Goal: Task Accomplishment & Management: Manage account settings

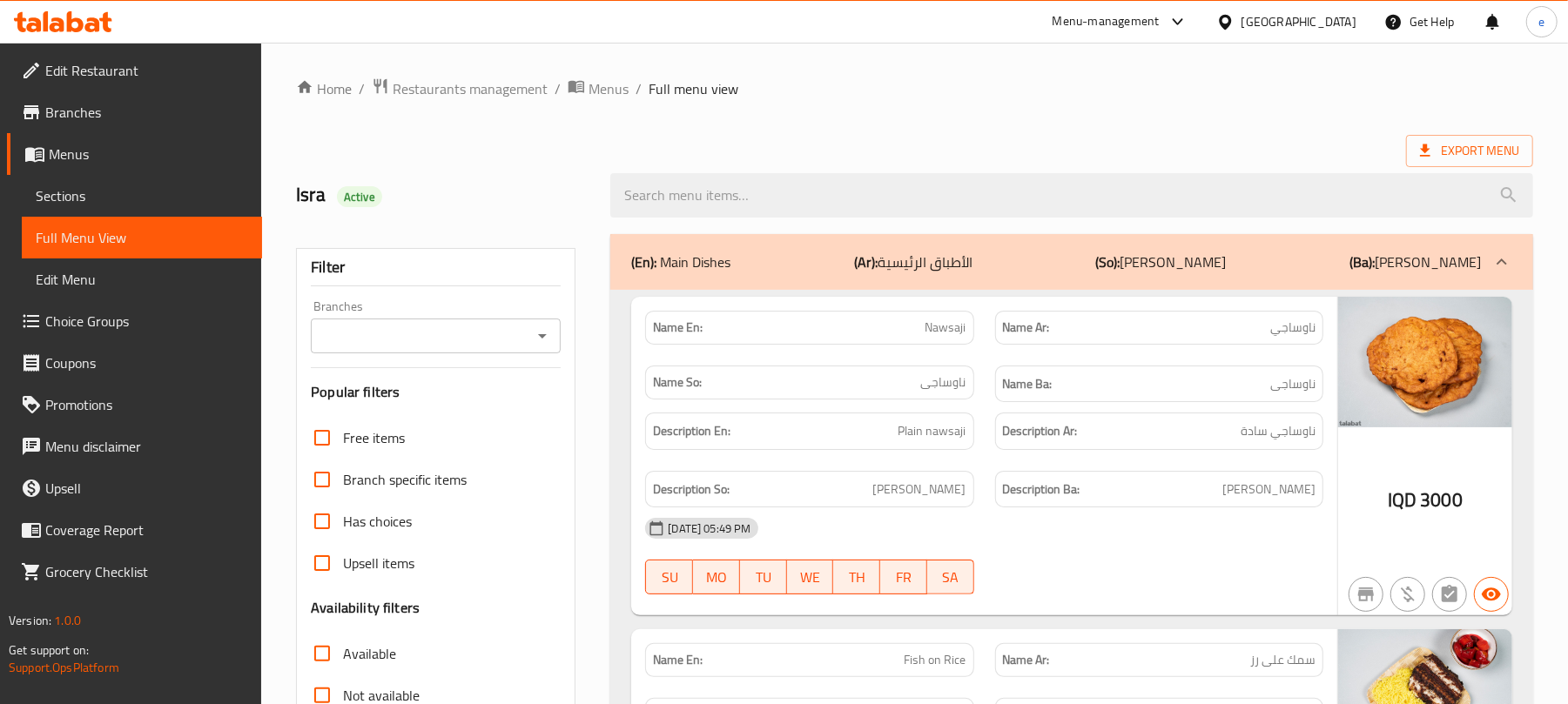
click at [28, 28] on icon at bounding box center [34, 25] width 15 height 15
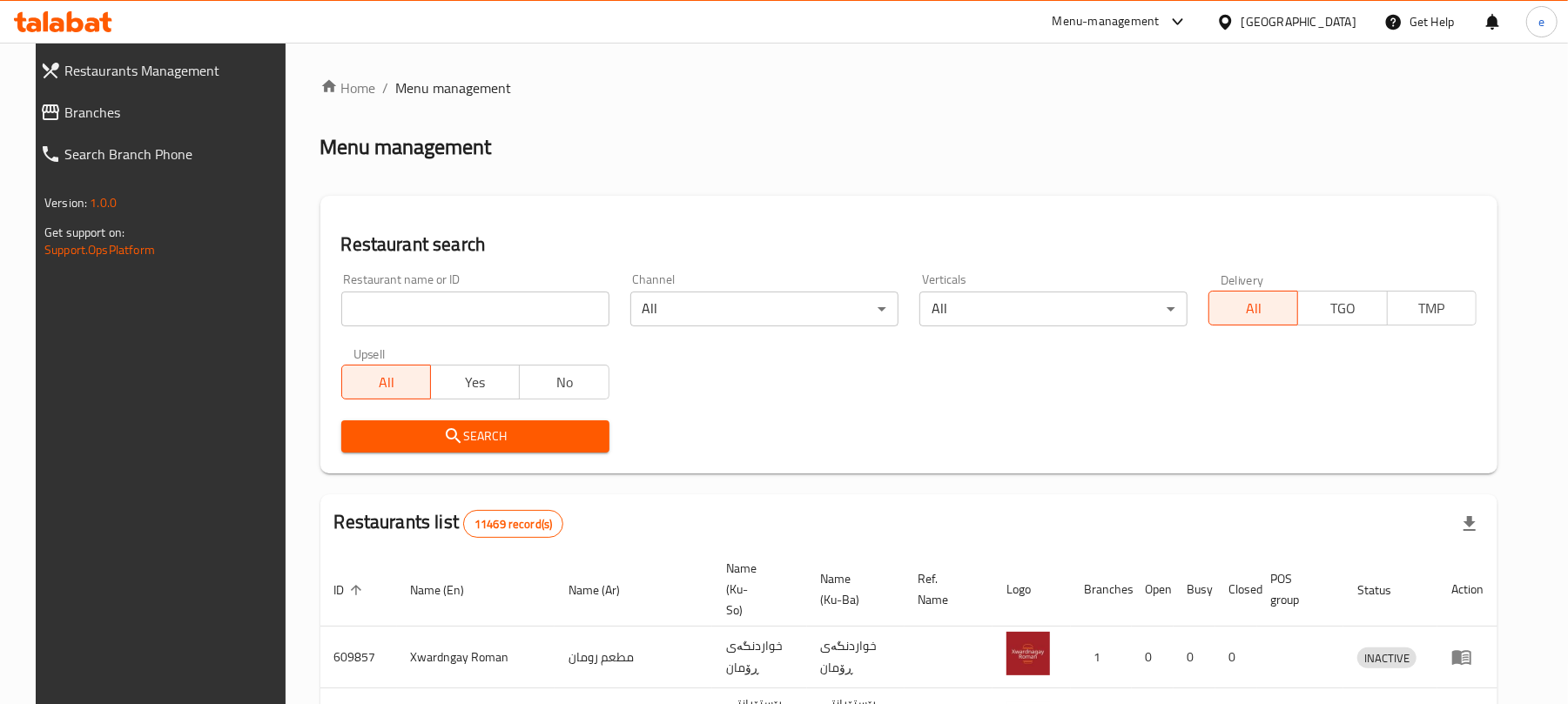
click at [447, 320] on input "search" at bounding box center [474, 308] width 268 height 35
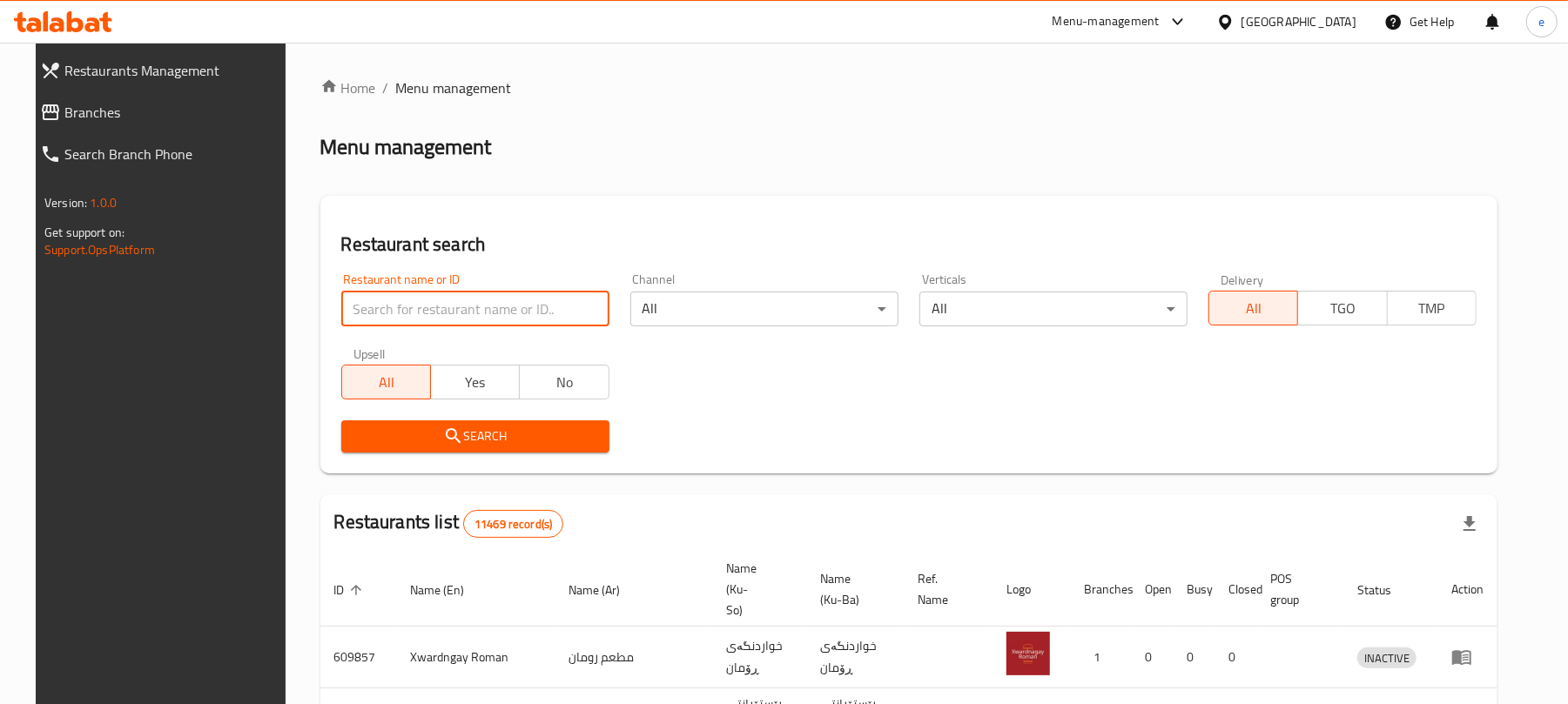
paste input "Cheshtkhana w Kebabi Razyana"
click button "Search" at bounding box center [474, 436] width 268 height 32
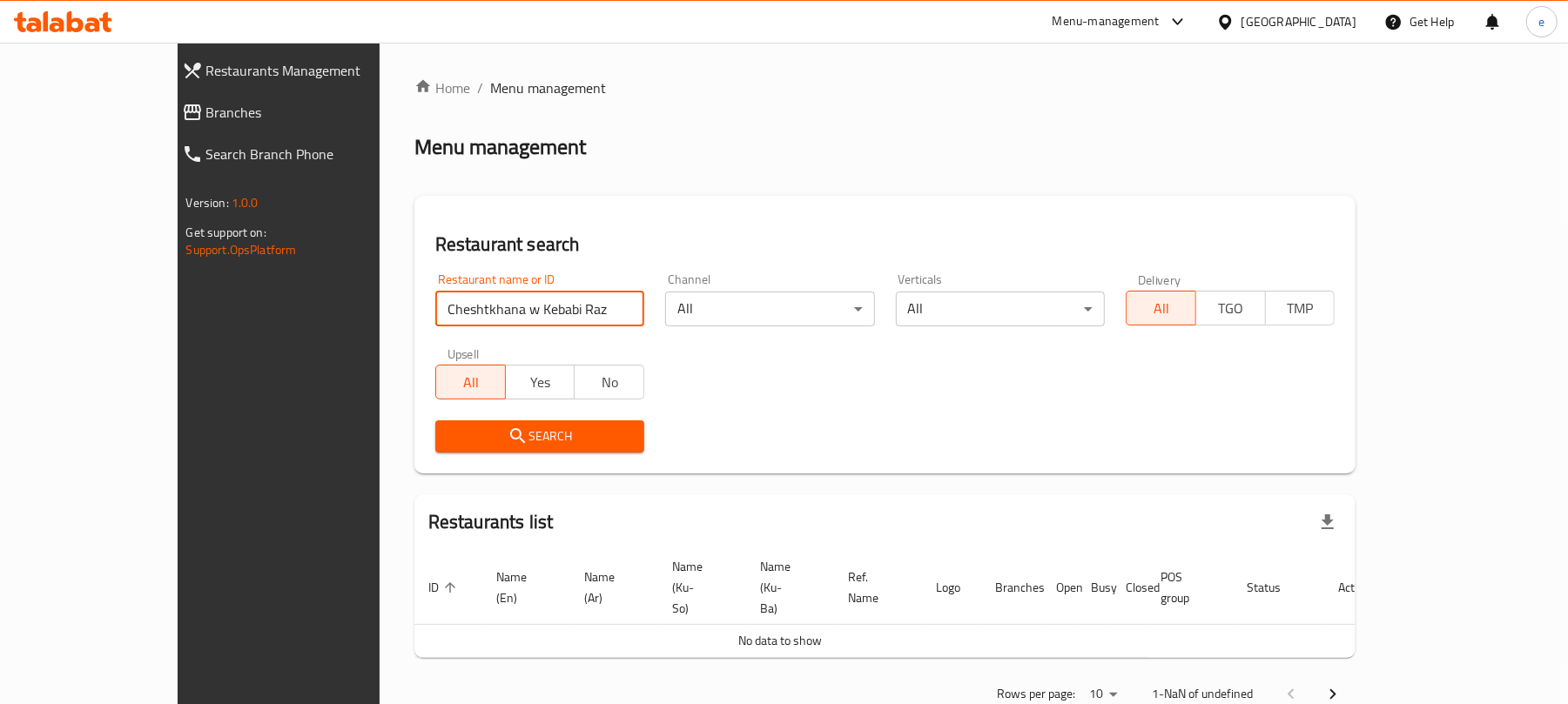
type input "Cheshtkhana w Kebabi Raz"
click button "Search" at bounding box center [540, 436] width 209 height 32
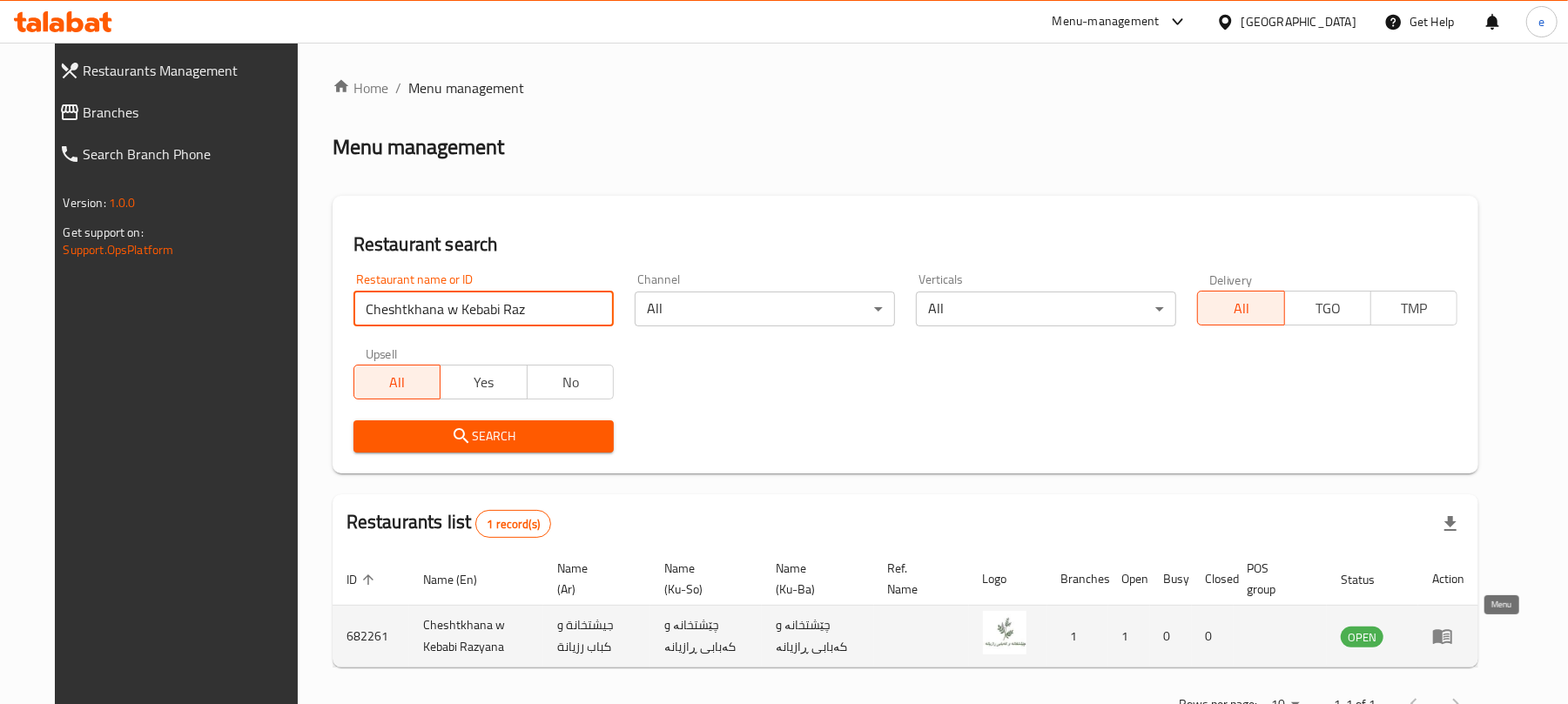
click at [1464, 641] on link "enhanced table" at bounding box center [1448, 636] width 32 height 21
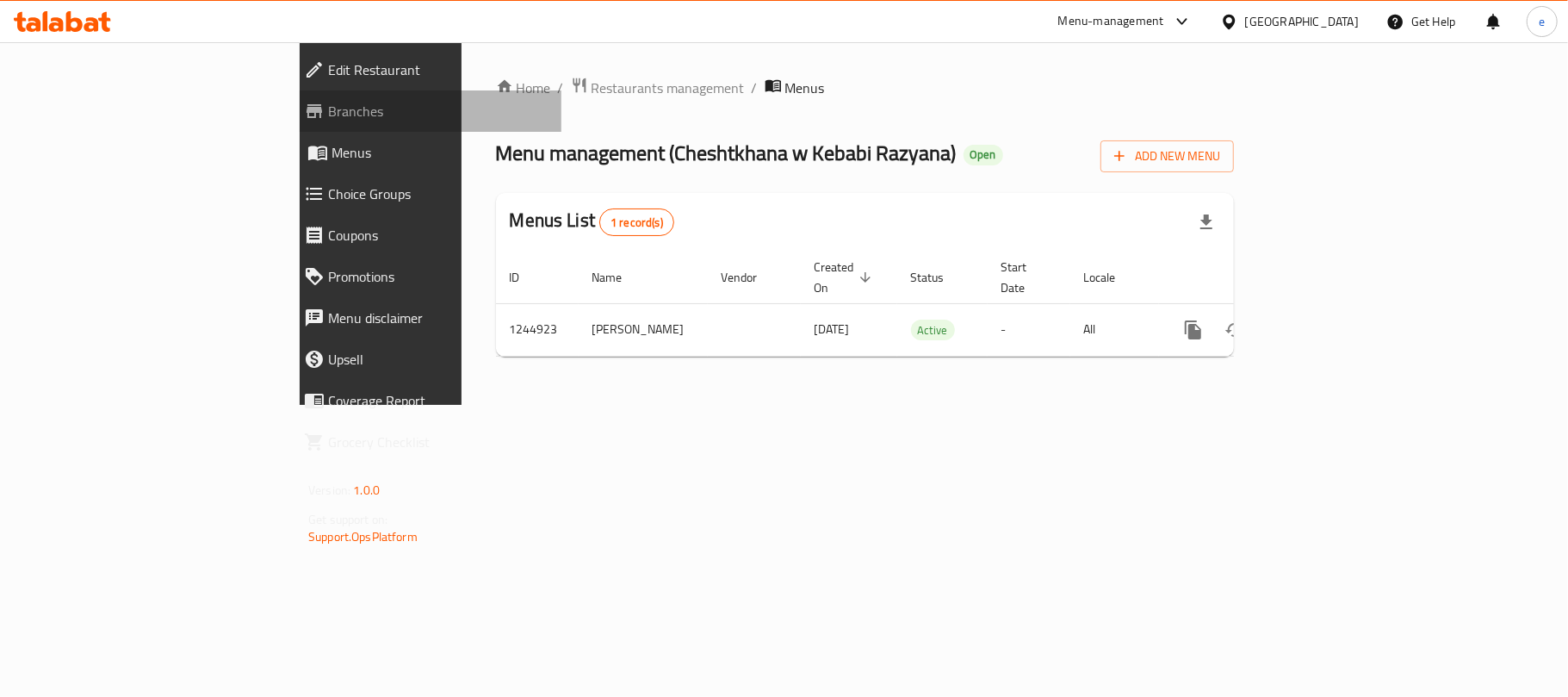
click at [328, 104] on span "Branches" at bounding box center [437, 111] width 219 height 21
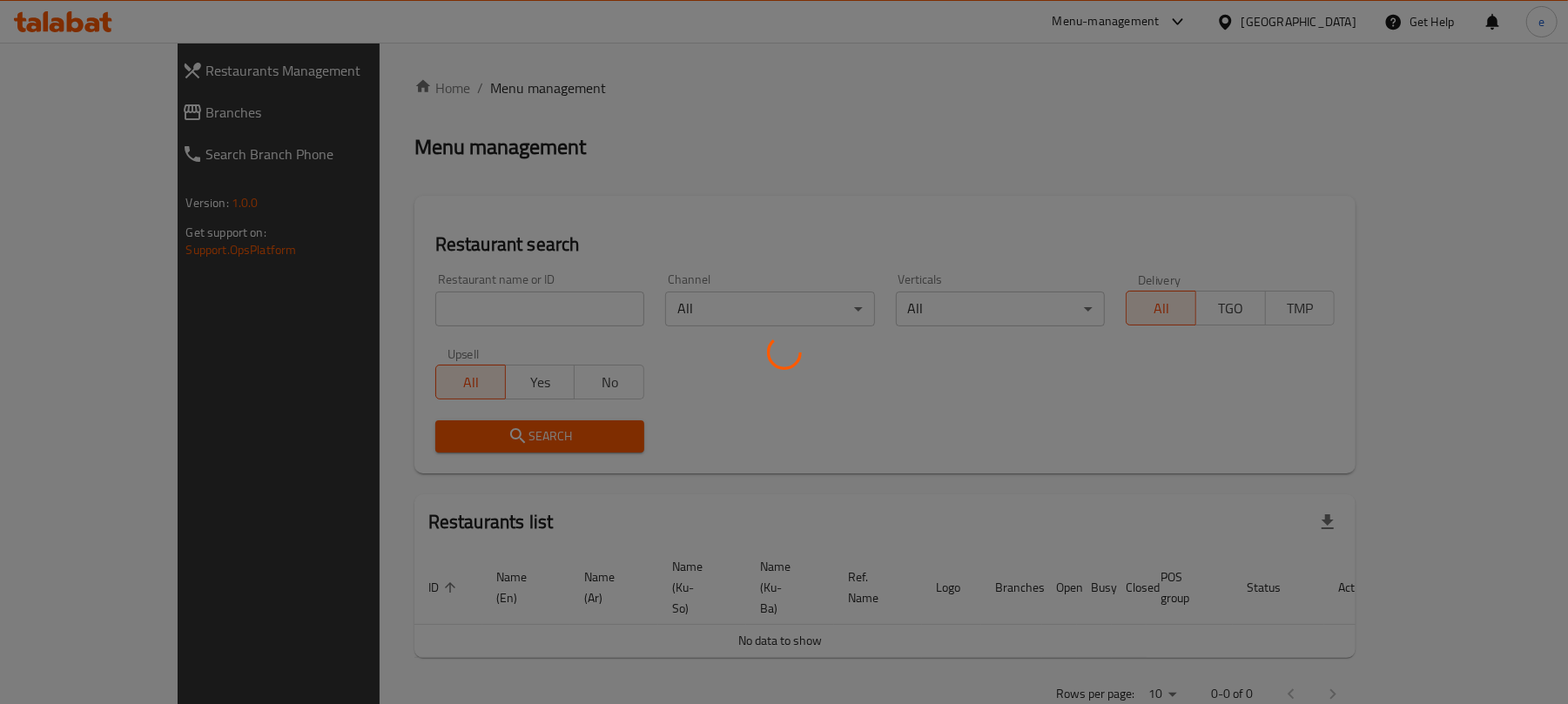
click at [415, 325] on div "Home / Menu management Menu management Restaurant search Restaurant name or ID …" at bounding box center [885, 397] width 942 height 640
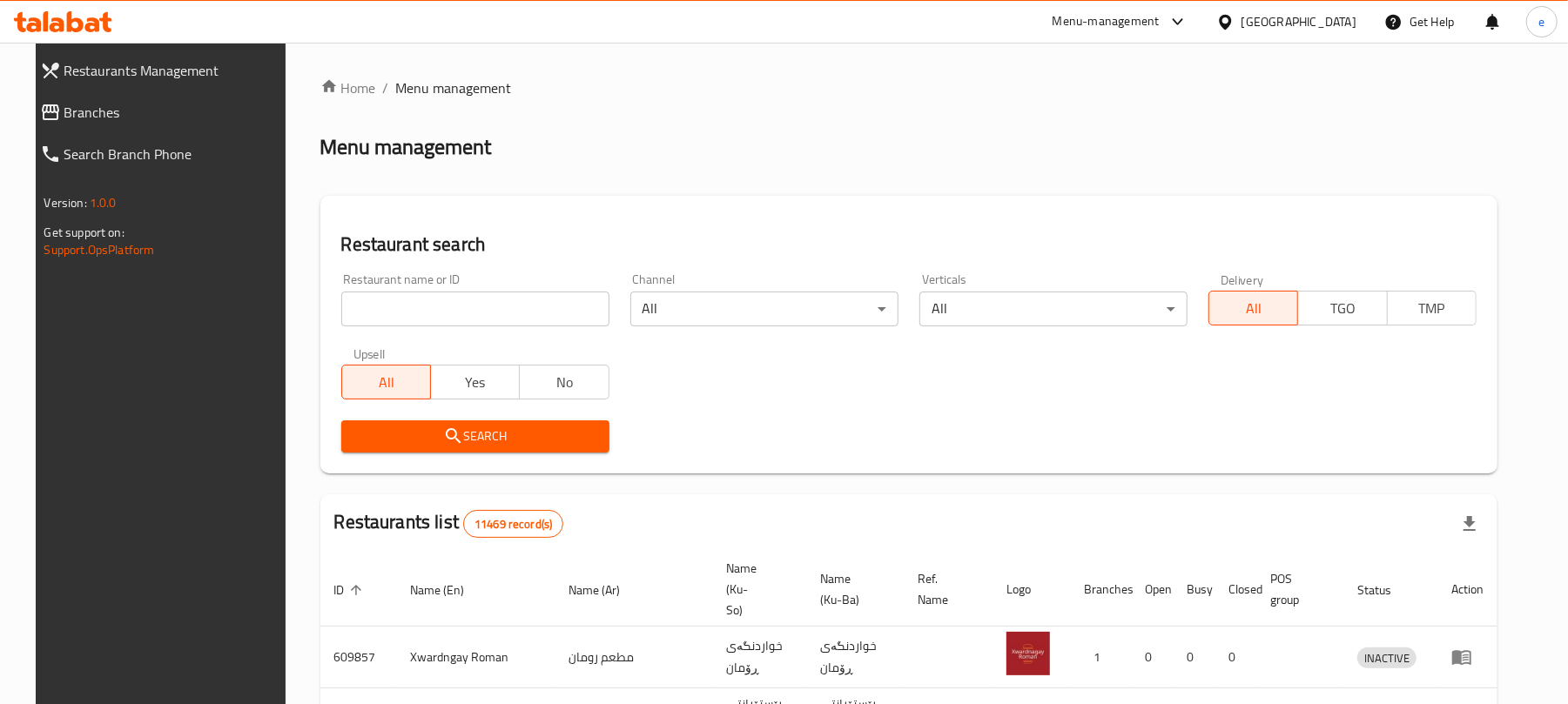
drag, startPoint x: 438, startPoint y: 313, endPoint x: 380, endPoint y: 299, distance: 59.7
click at [438, 311] on input "search" at bounding box center [474, 308] width 268 height 35
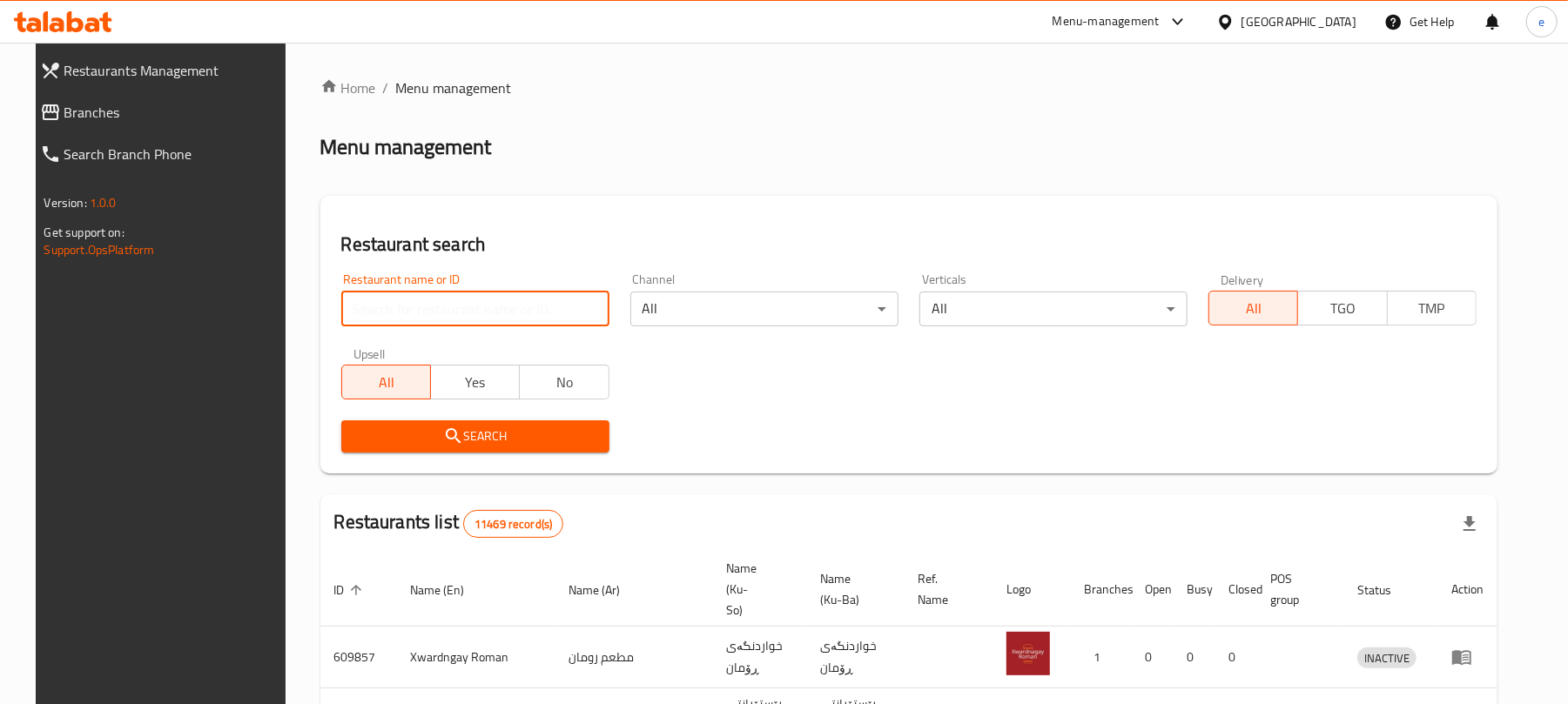
paste input "Meri Slemani, Qrga"
type input "Meri Slemani"
click button "Search" at bounding box center [474, 436] width 268 height 32
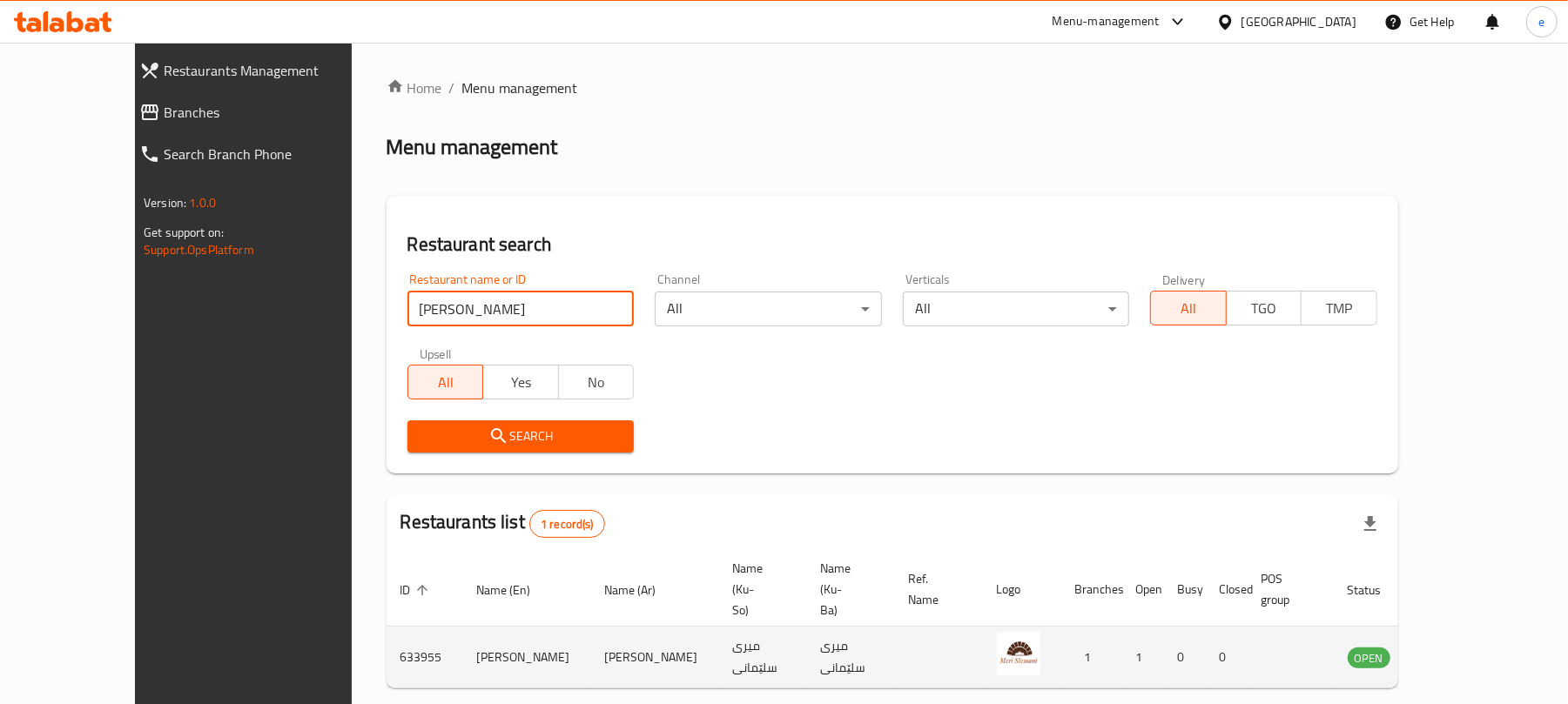
click at [1460, 646] on icon "enhanced table" at bounding box center [1450, 657] width 21 height 21
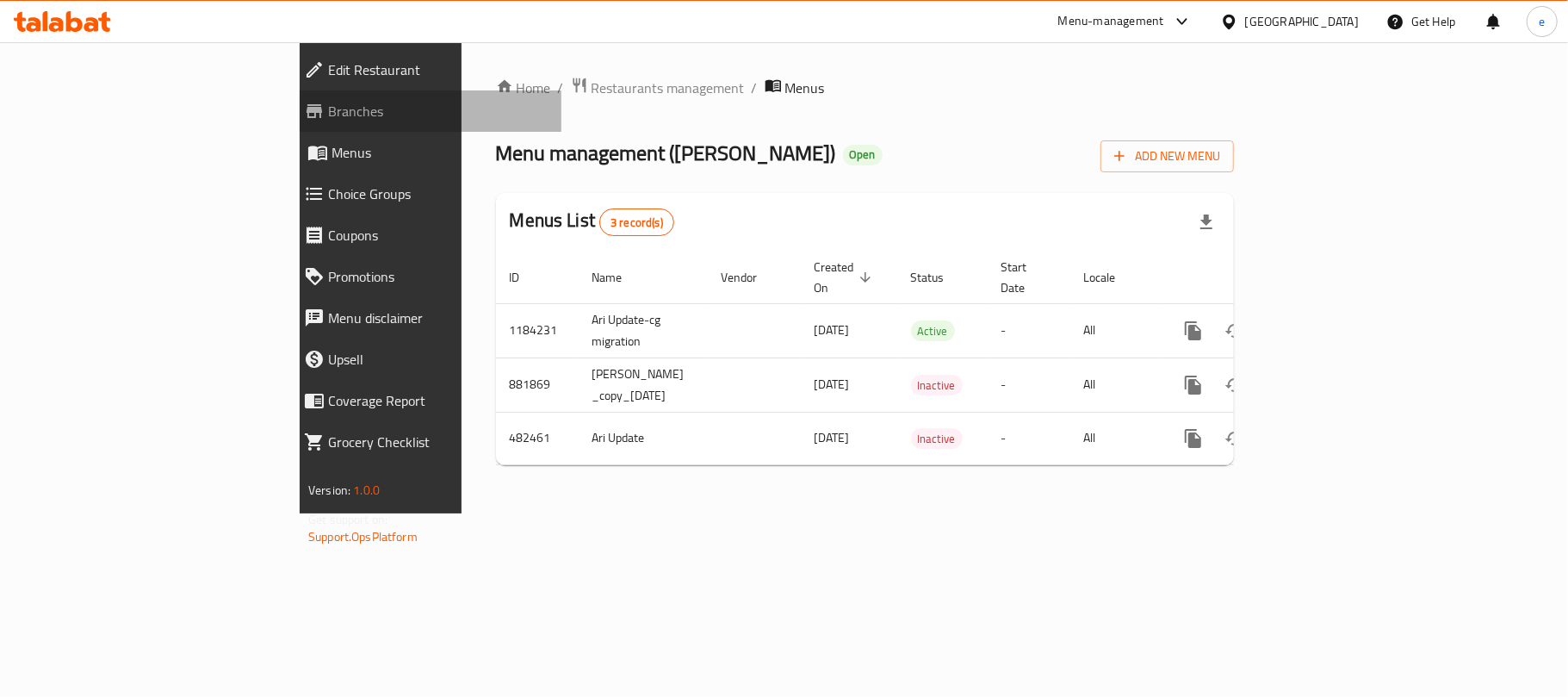
click at [328, 114] on span "Branches" at bounding box center [437, 111] width 219 height 21
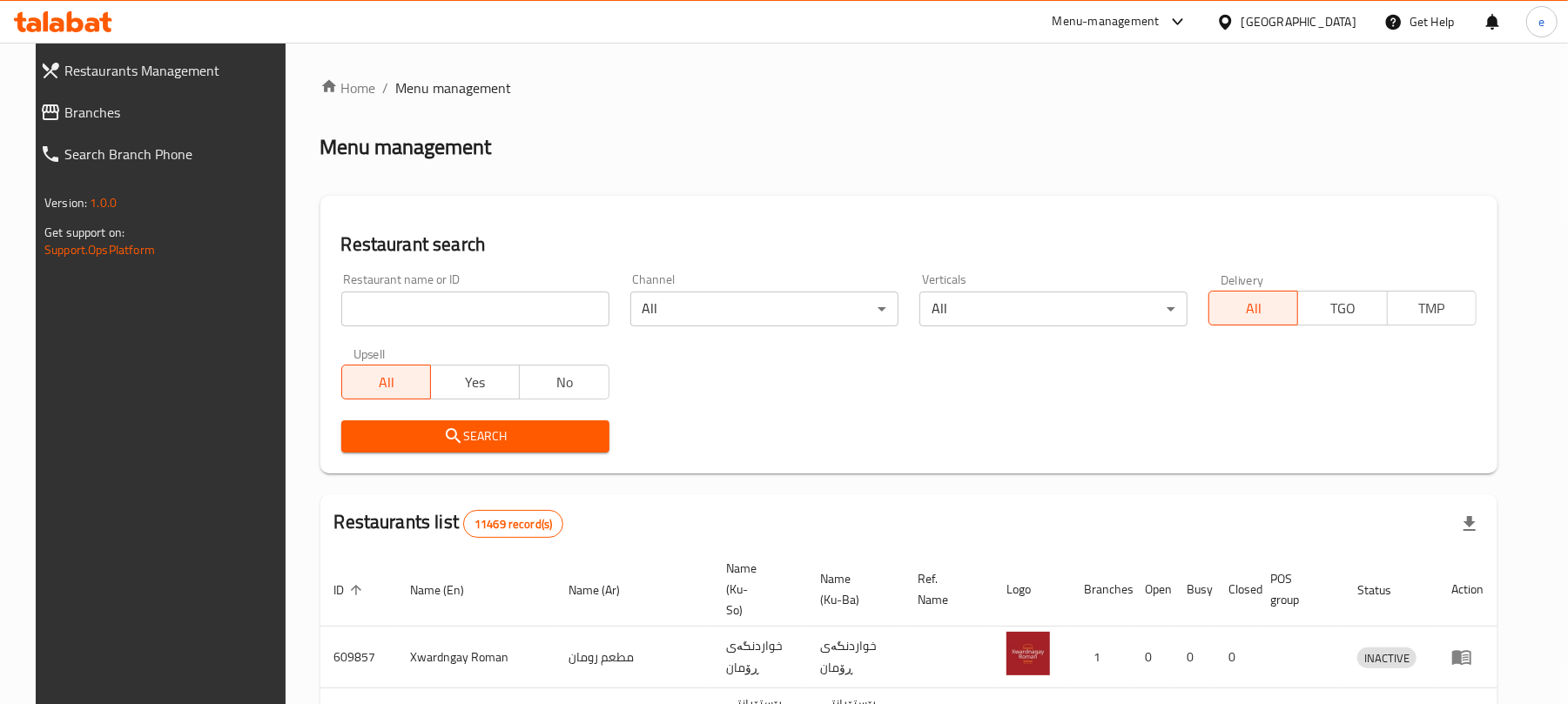
click at [394, 287] on div "Restaurant name or ID Restaurant name or ID" at bounding box center [474, 300] width 268 height 53
click at [404, 309] on input "search" at bounding box center [474, 308] width 268 height 35
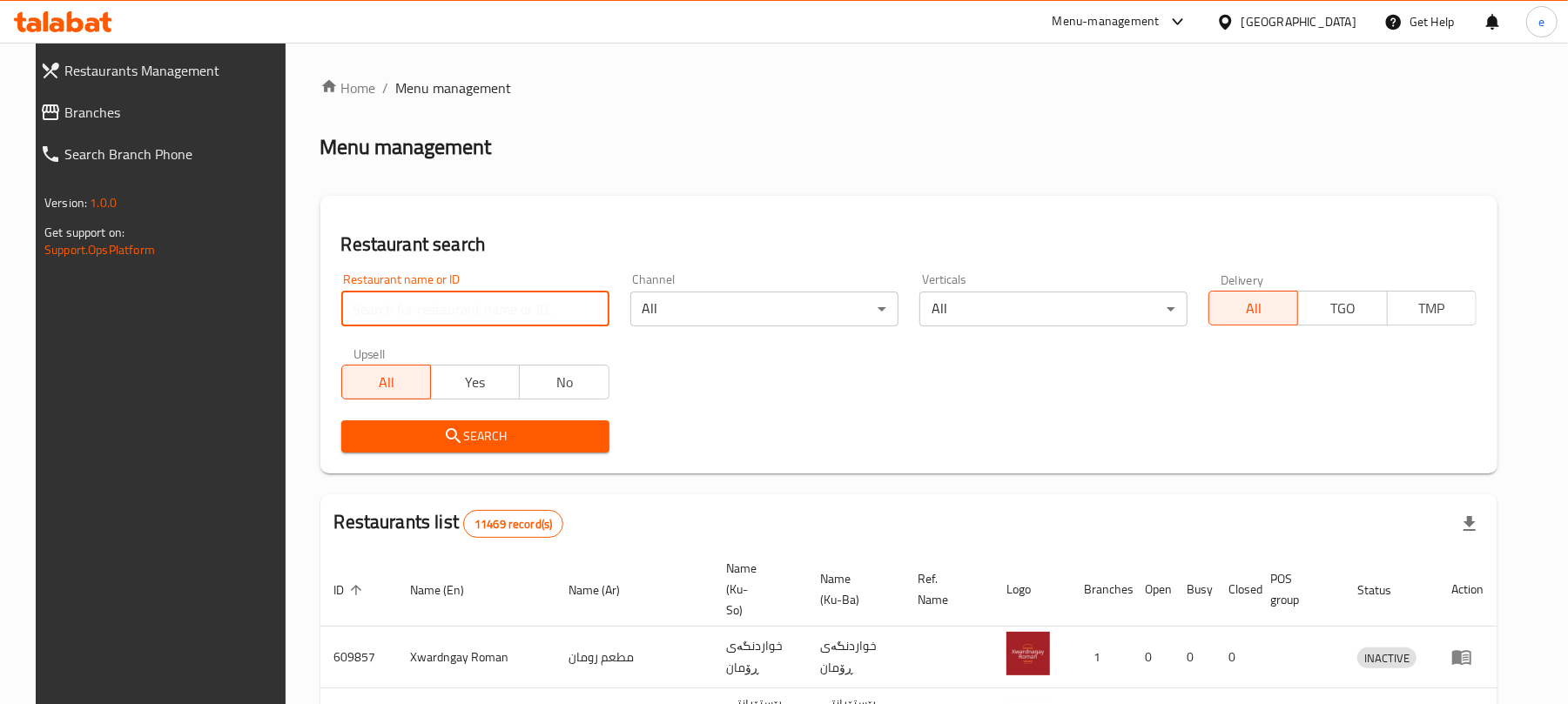
paste input "Sultan AlSham, Qrga"
type input "Sultan AlSham"
click button "Search" at bounding box center [474, 436] width 268 height 32
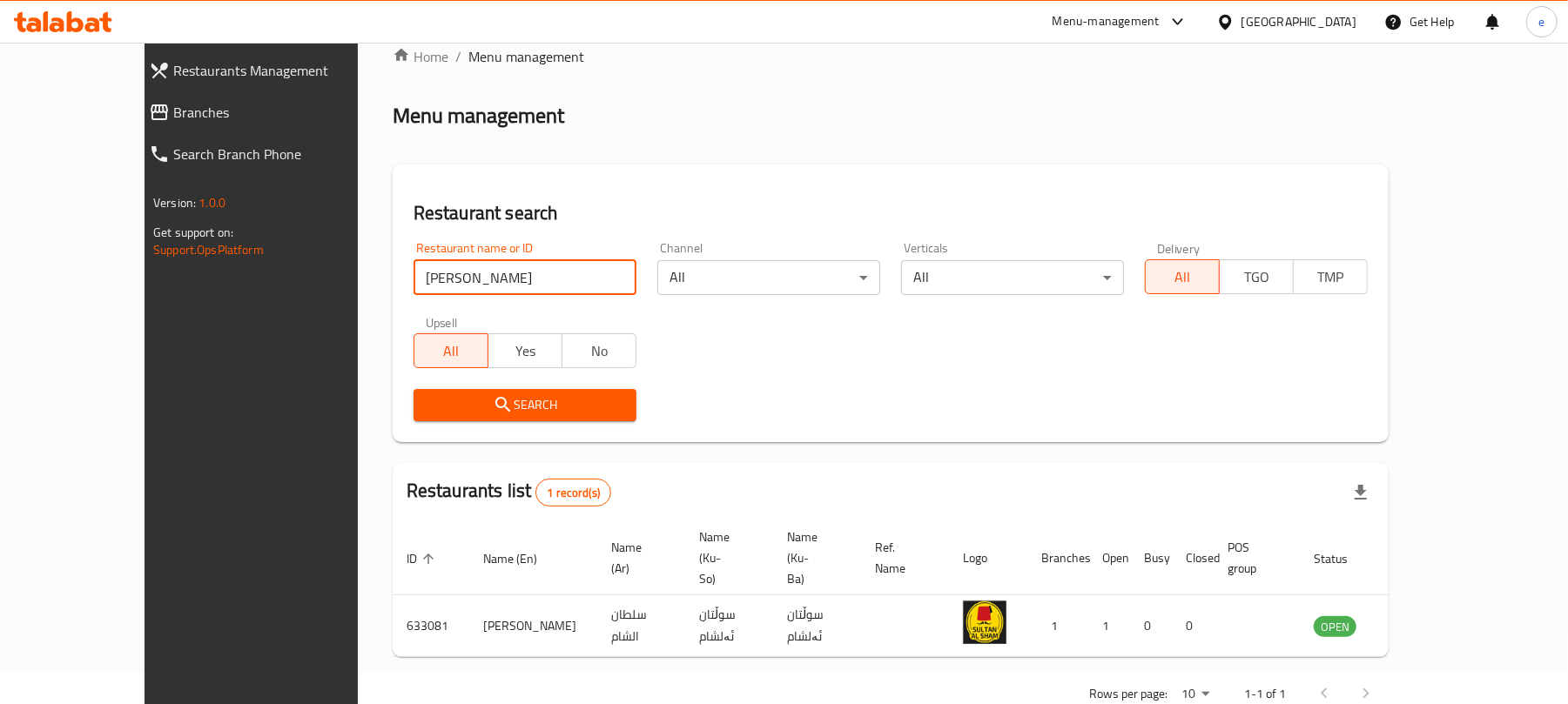
scroll to position [39, 0]
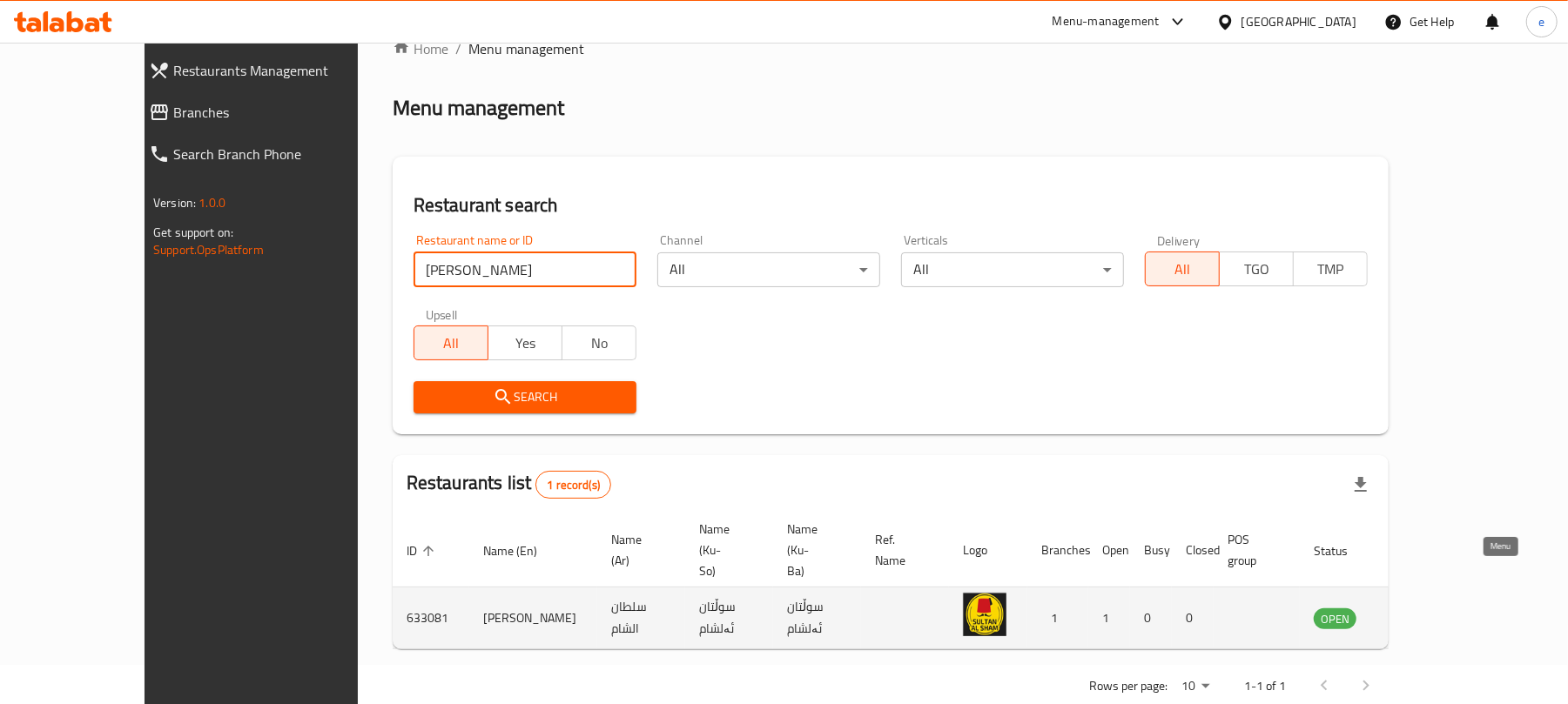
click at [1426, 607] on icon "enhanced table" at bounding box center [1416, 618] width 21 height 21
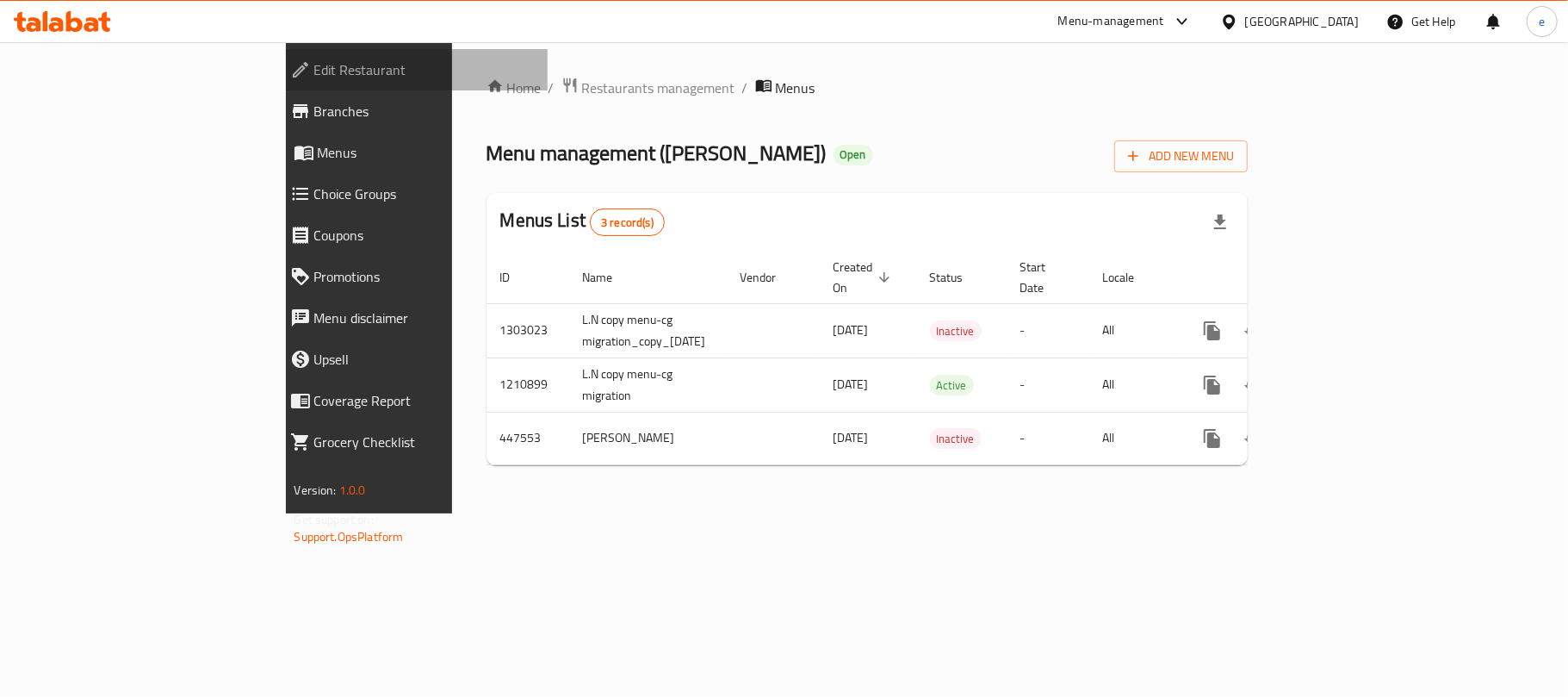
click at [315, 64] on span "Edit Restaurant" at bounding box center [424, 69] width 219 height 21
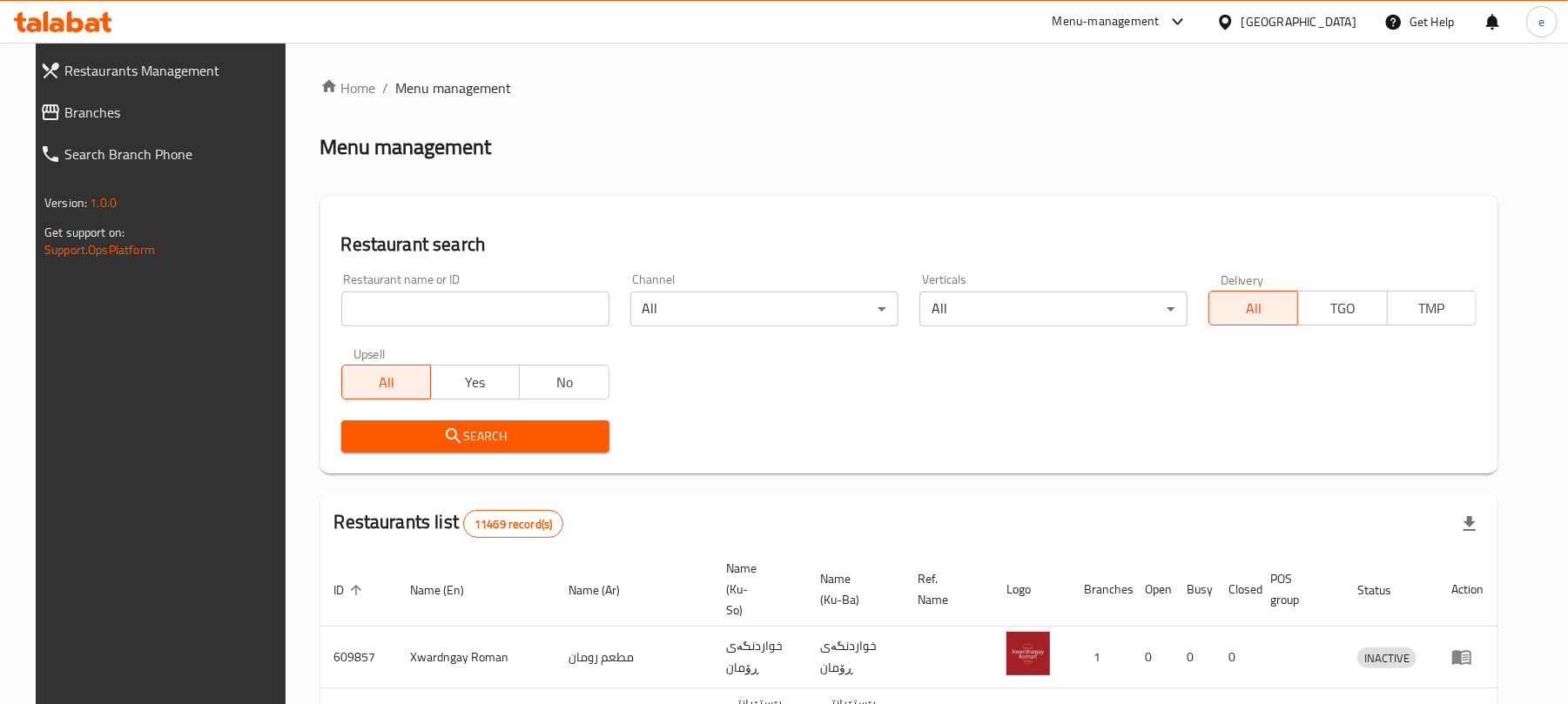
click at [398, 305] on input "search" at bounding box center [474, 308] width 268 height 35
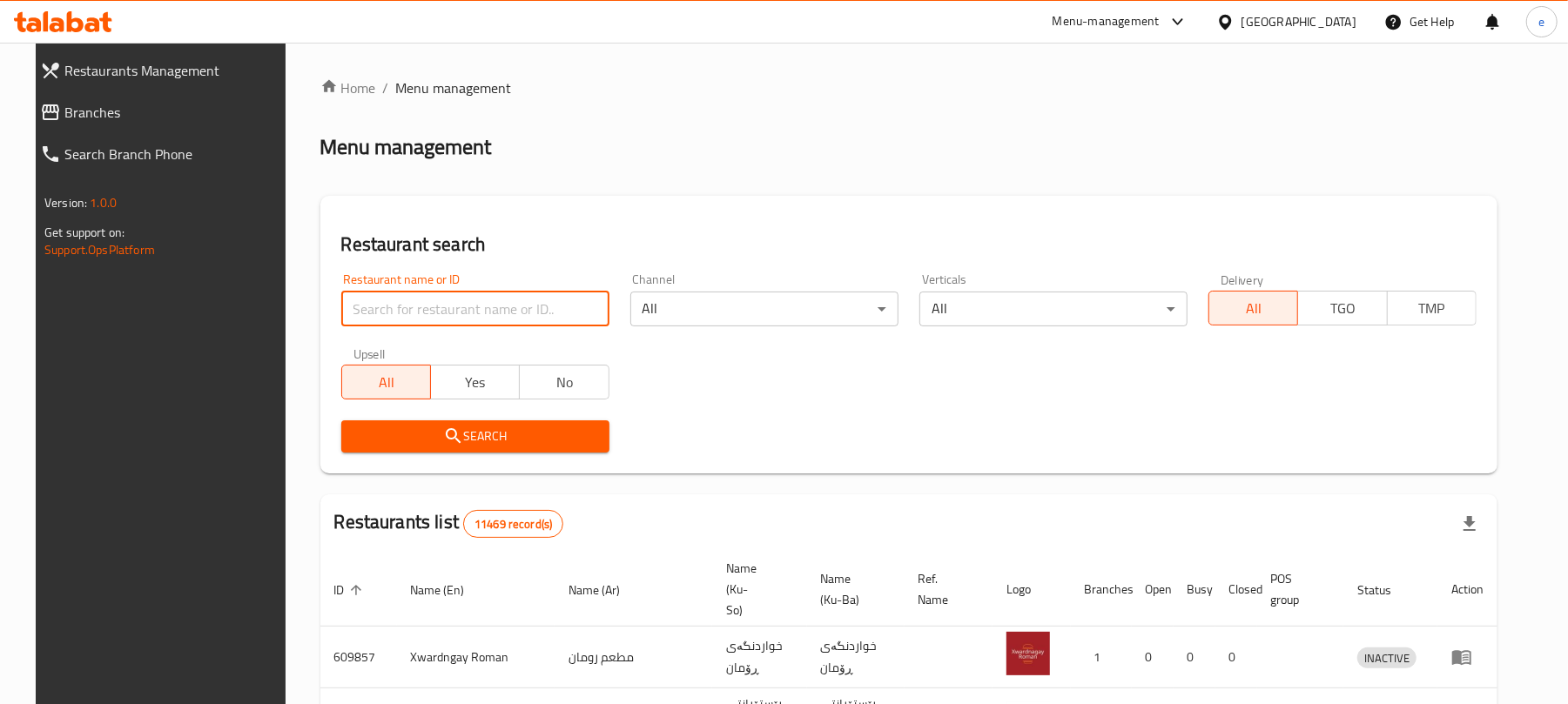
paste input "Kebabi Hawar, Hawary Shar"
type input "Kebabi Hawar"
click button "Search" at bounding box center [474, 436] width 268 height 32
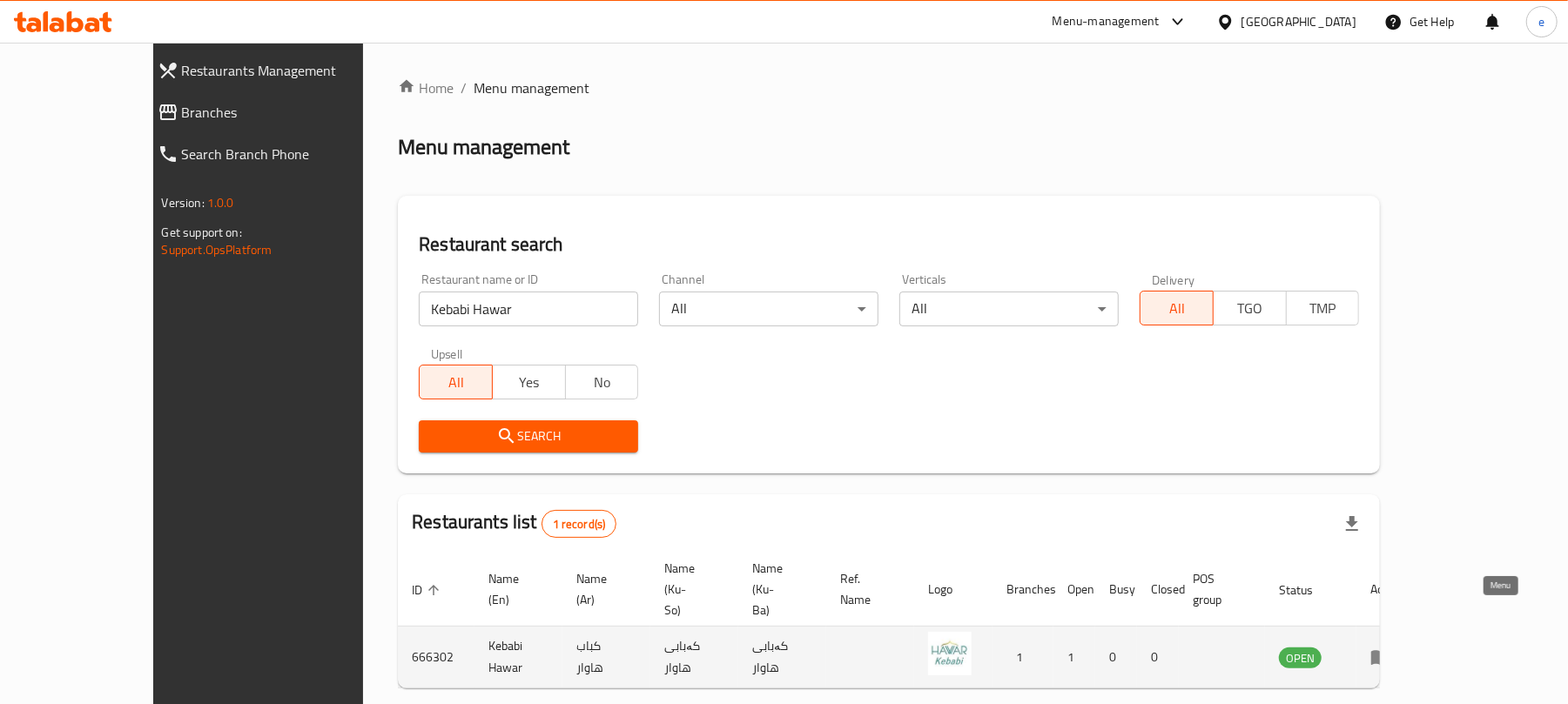
click at [1387, 654] on icon "enhanced table" at bounding box center [1384, 657] width 6 height 7
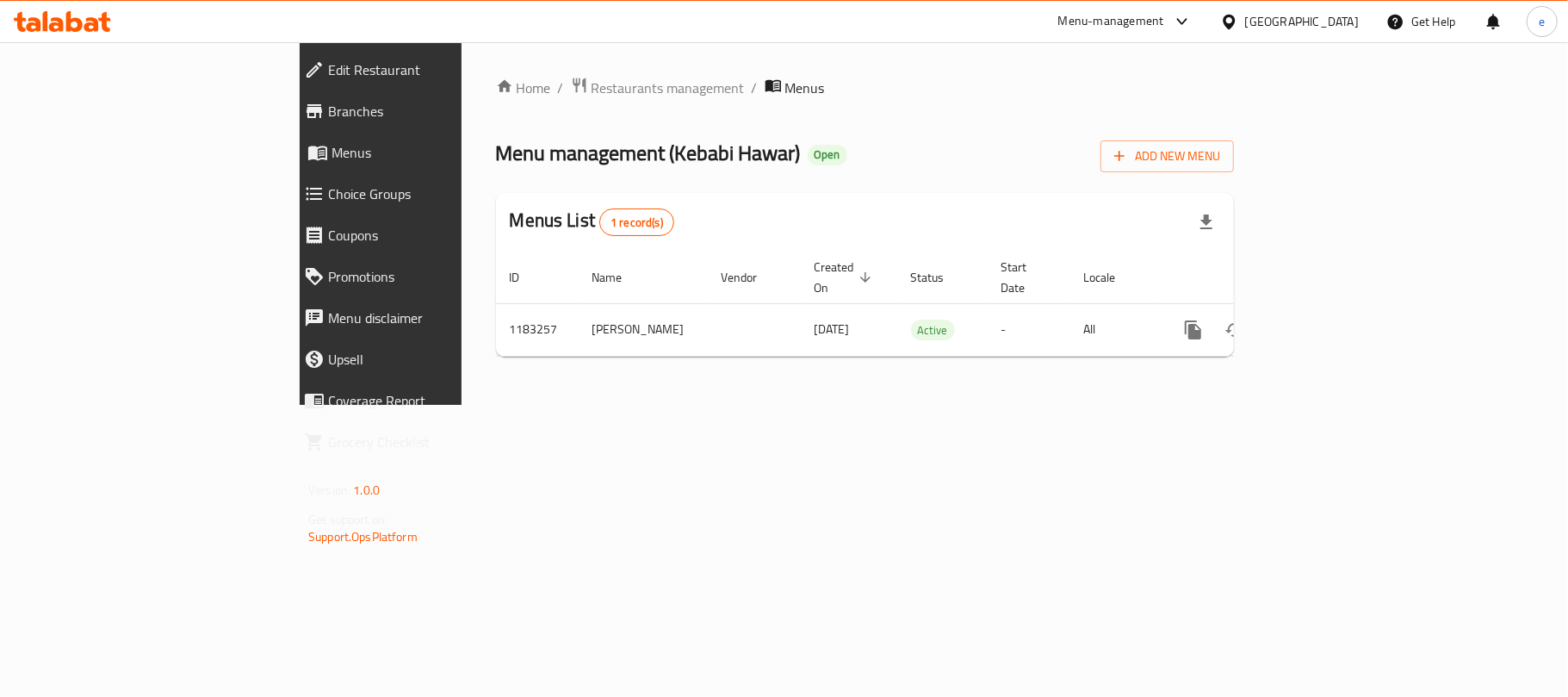
click at [328, 67] on span "Edit Restaurant" at bounding box center [437, 69] width 219 height 21
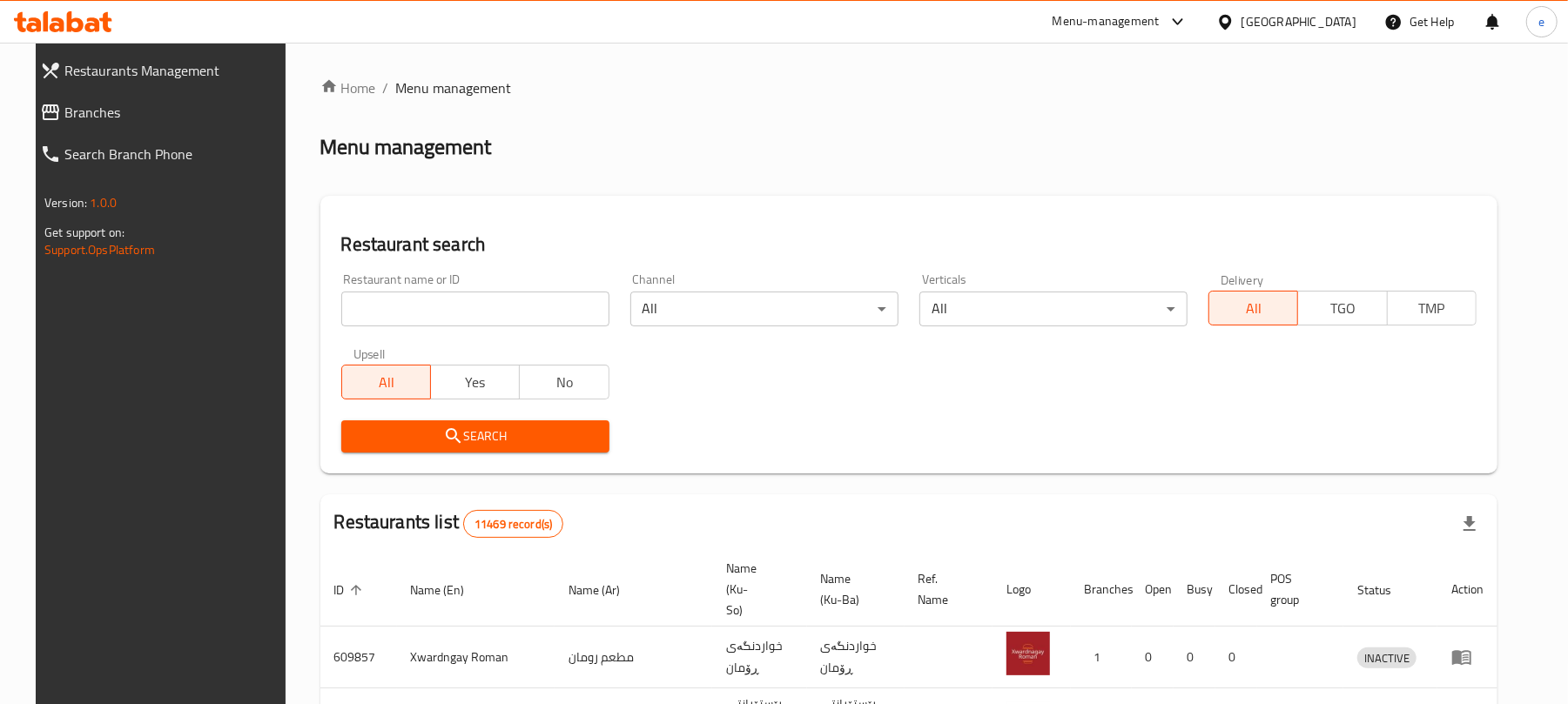
click at [434, 269] on div "Restaurant name or ID Restaurant name or ID" at bounding box center [474, 300] width 289 height 74
click at [425, 297] on input "search" at bounding box center [474, 308] width 268 height 35
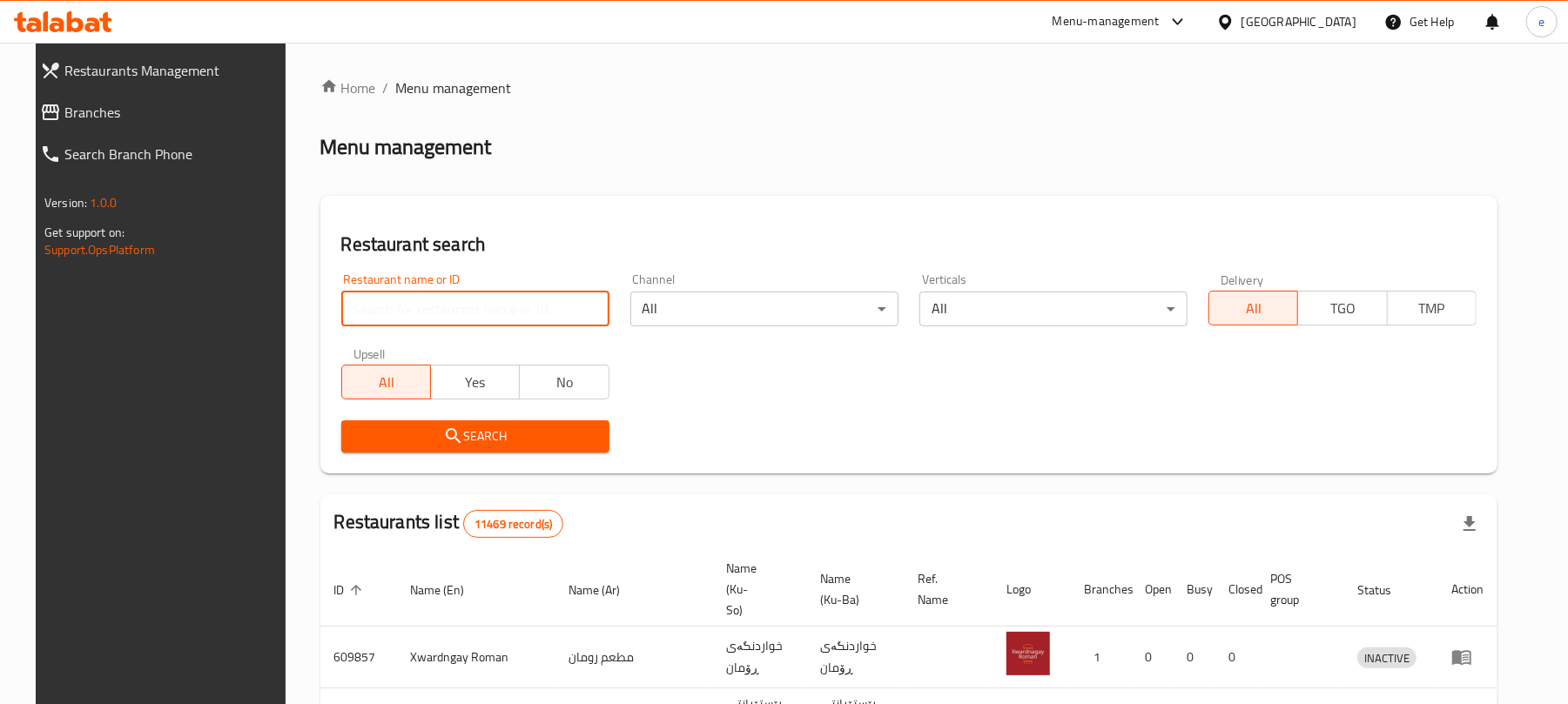
paste input "Kababxanay Wasta Shwan, Hawary Shar"
type input "Kababxanay Wasta Shwan"
click button "Search" at bounding box center [474, 436] width 268 height 32
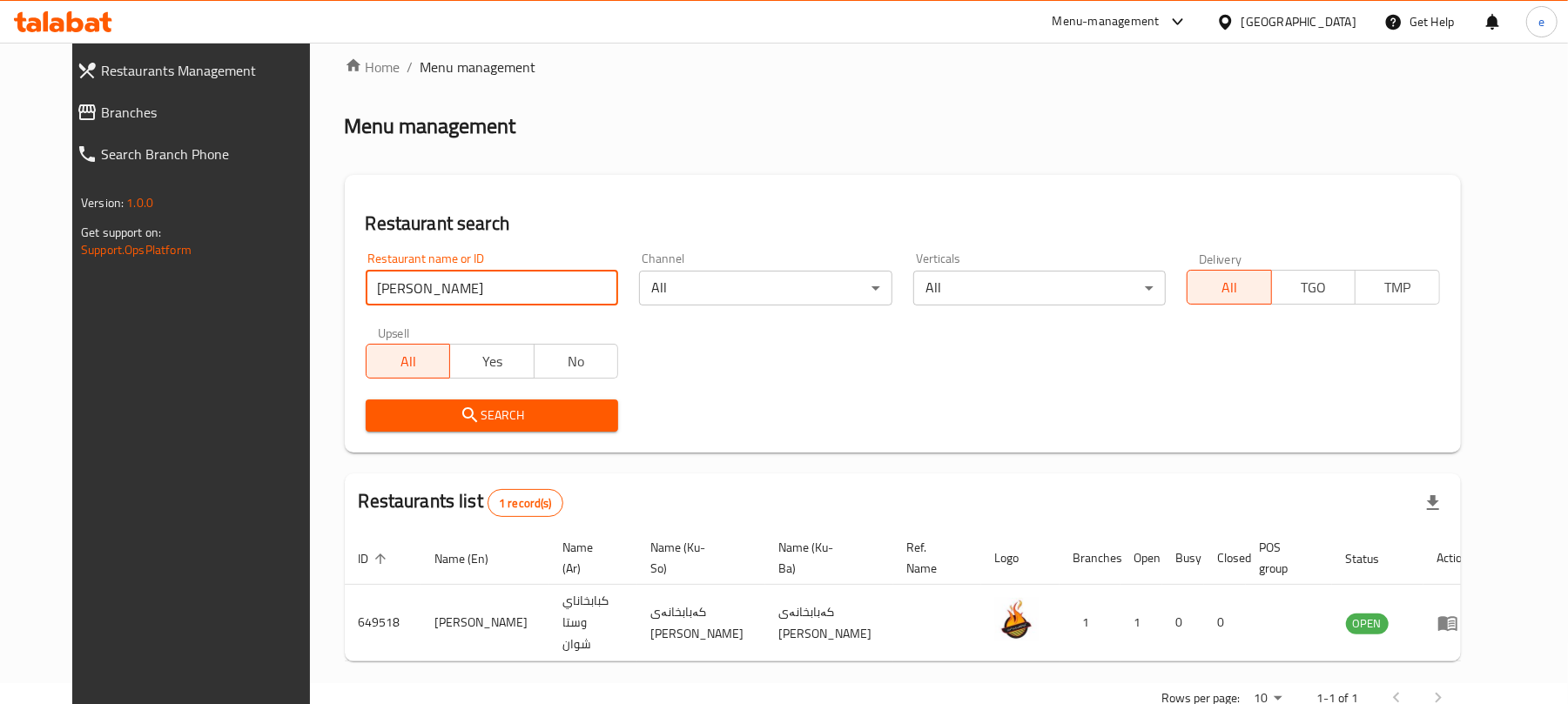
scroll to position [58, 0]
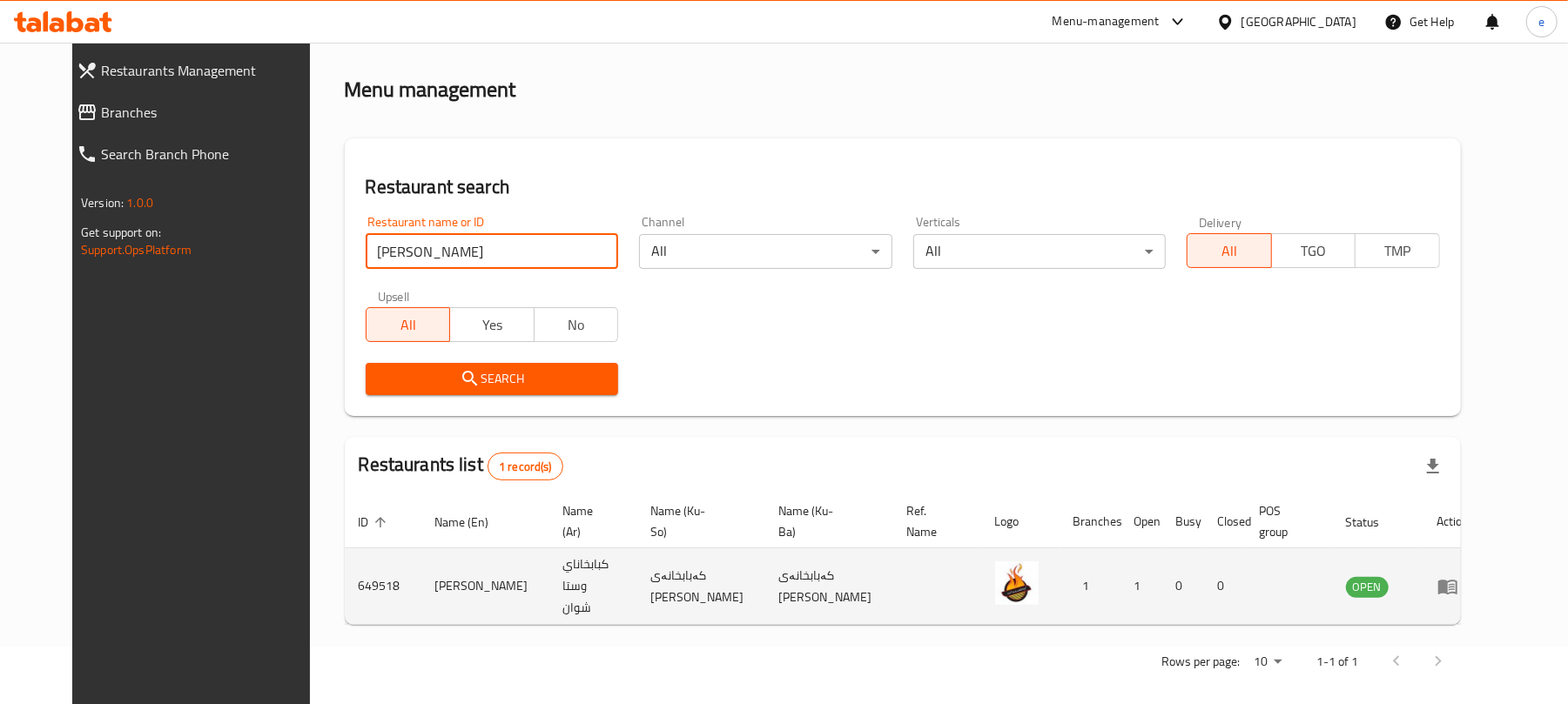
click at [1470, 576] on link "enhanced table" at bounding box center [1453, 587] width 32 height 21
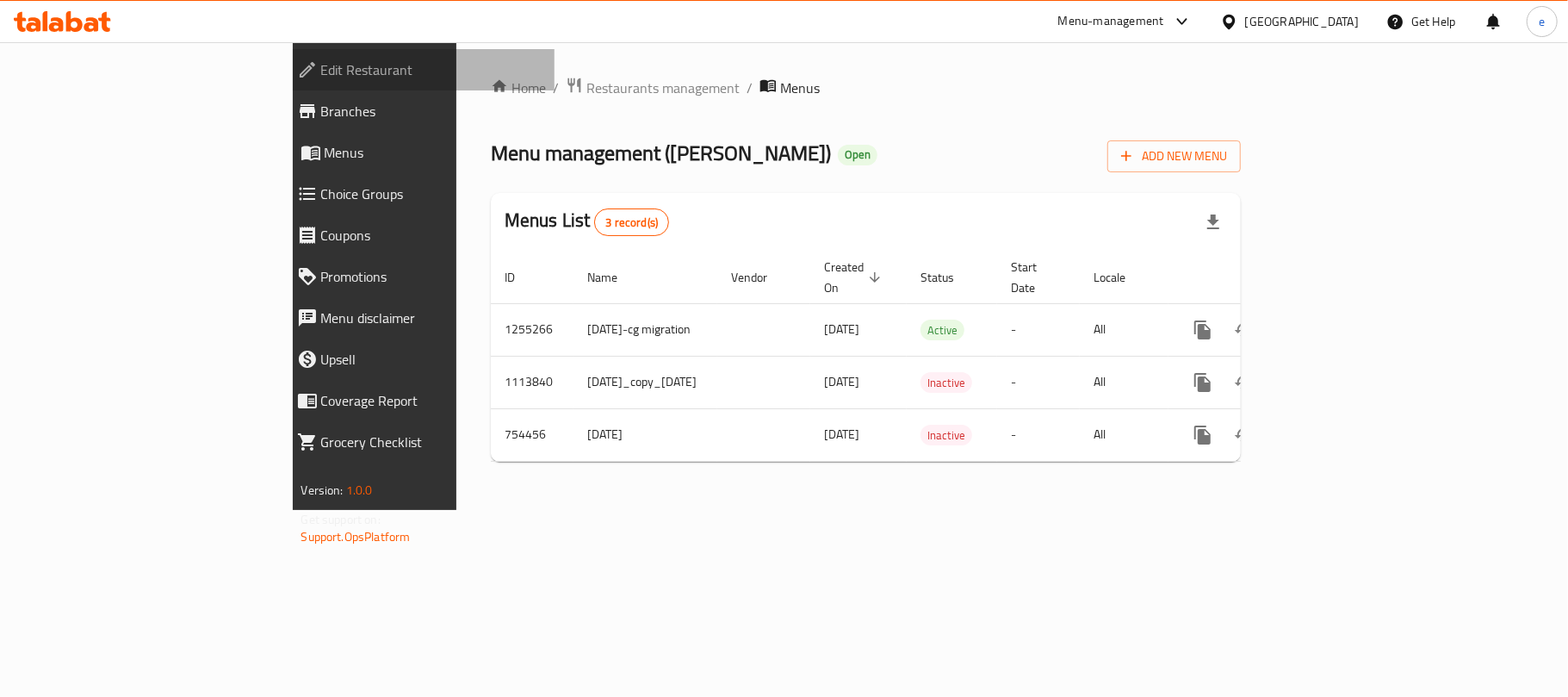
click at [321, 73] on span "Edit Restaurant" at bounding box center [431, 69] width 219 height 21
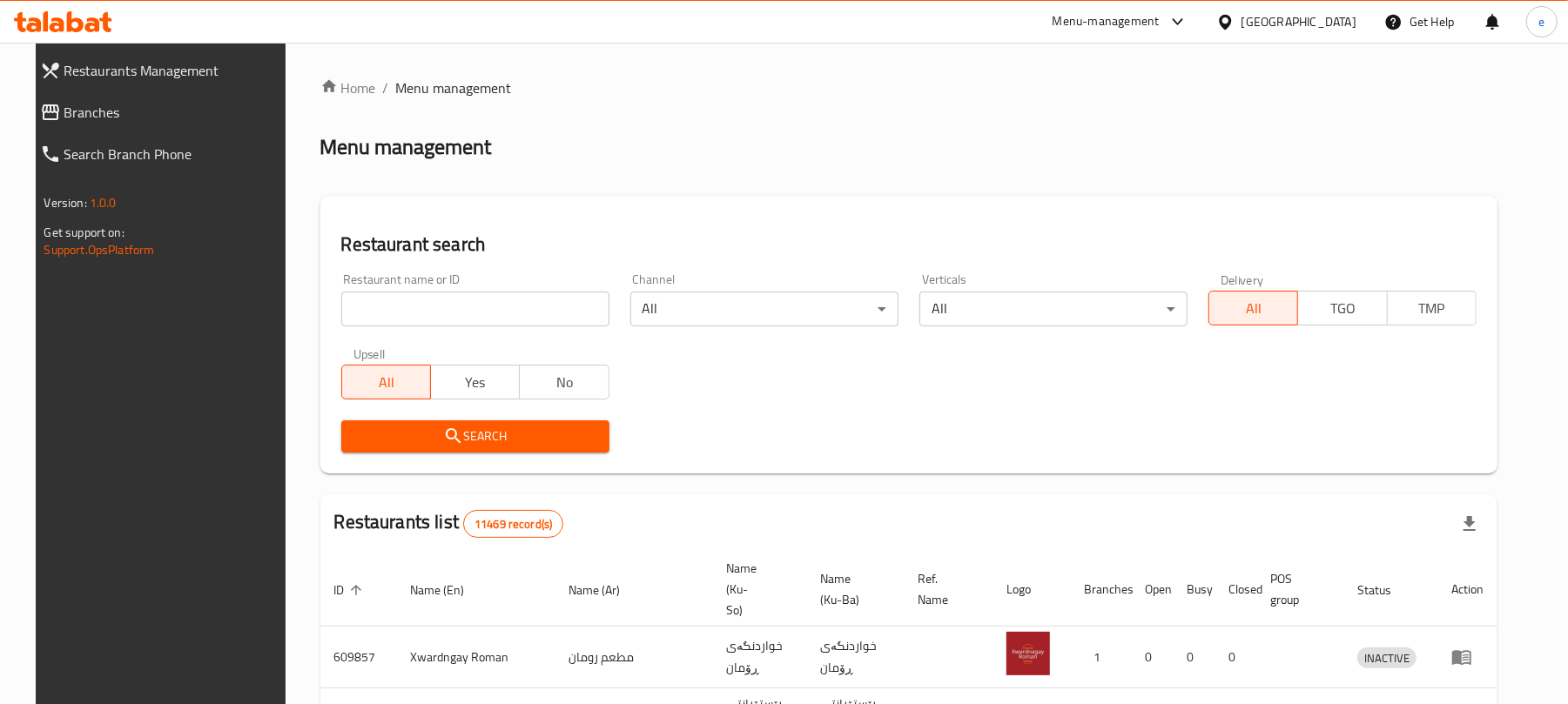
click at [391, 322] on input "search" at bounding box center [474, 308] width 268 height 35
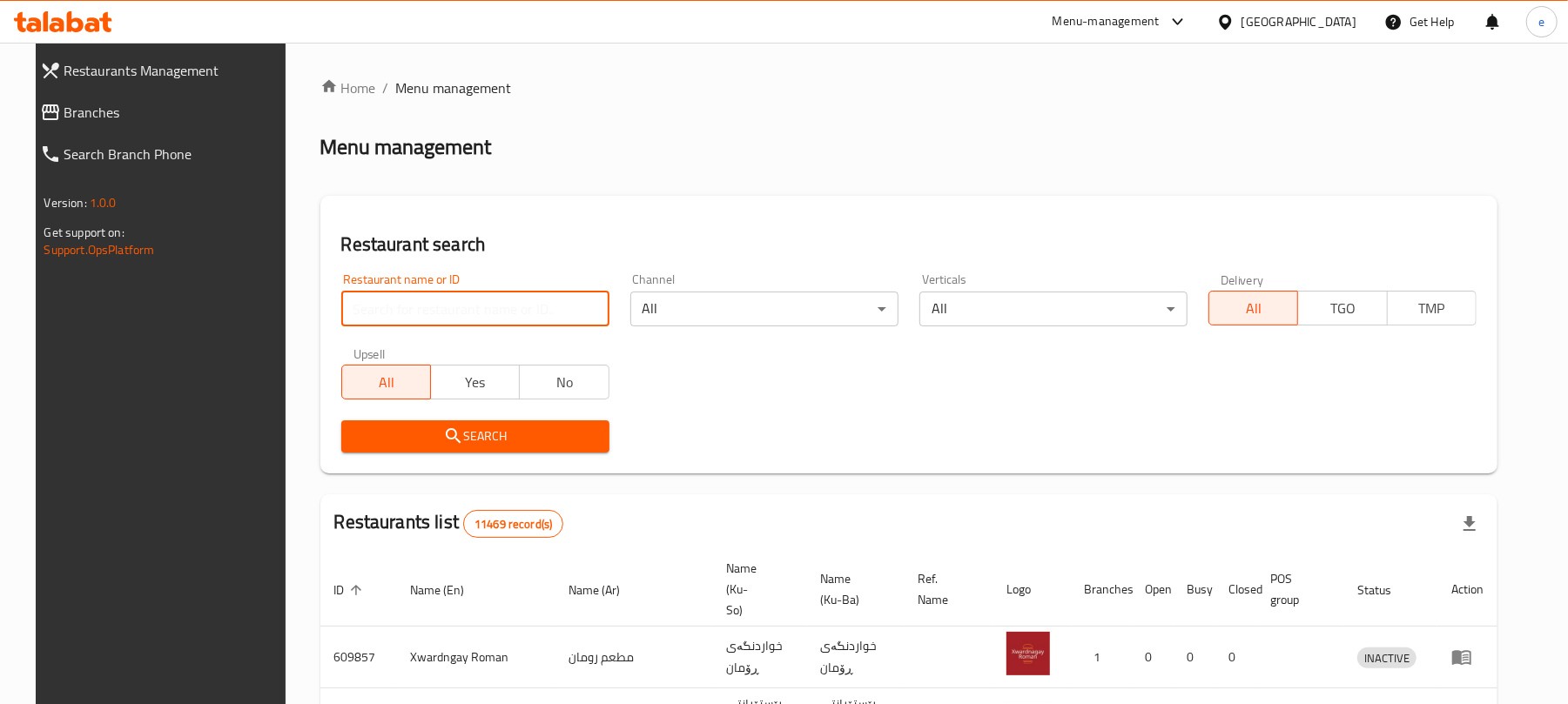
paste input "Gasy [PERSON_NAME], Hawary Shar"
type input "Gasy [PERSON_NAME]"
click button "Search" at bounding box center [474, 436] width 268 height 32
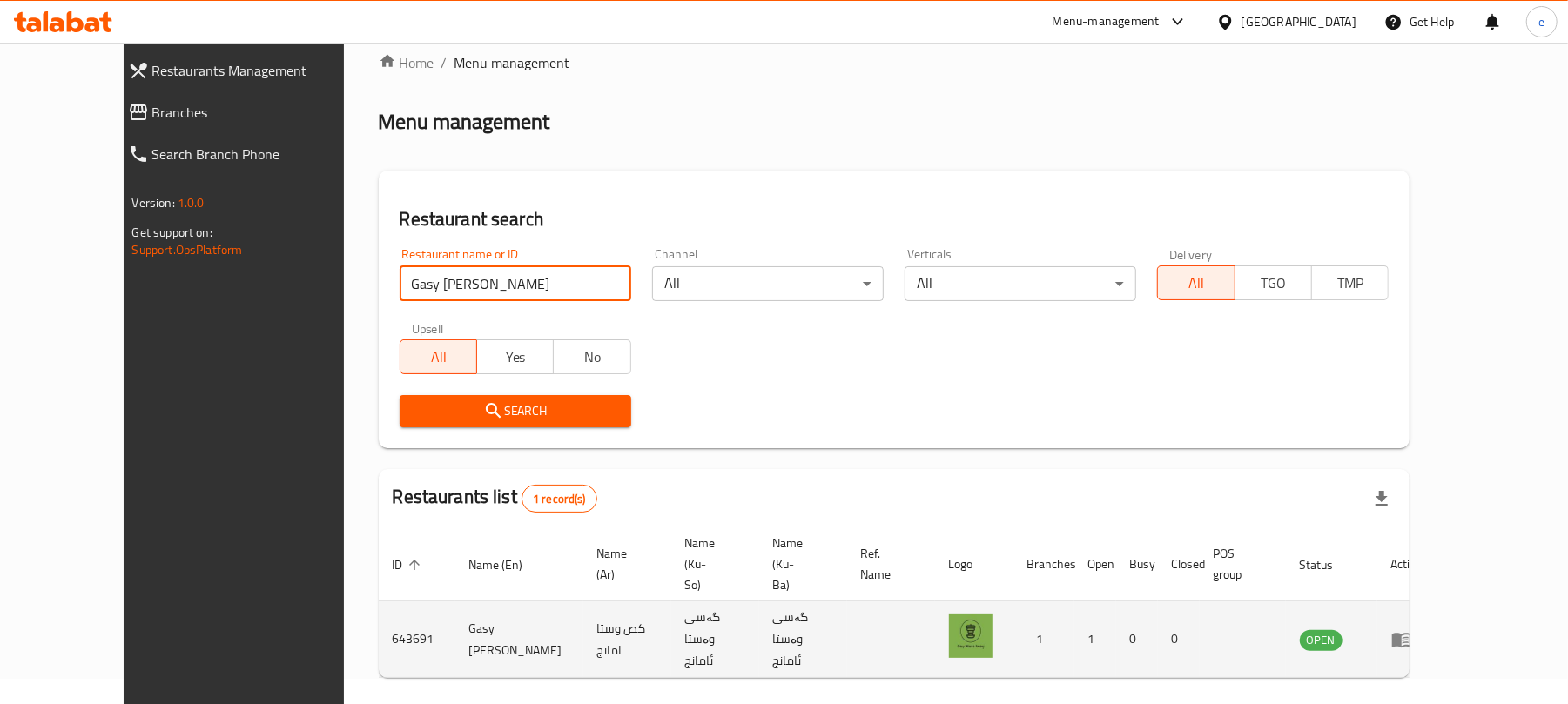
scroll to position [39, 0]
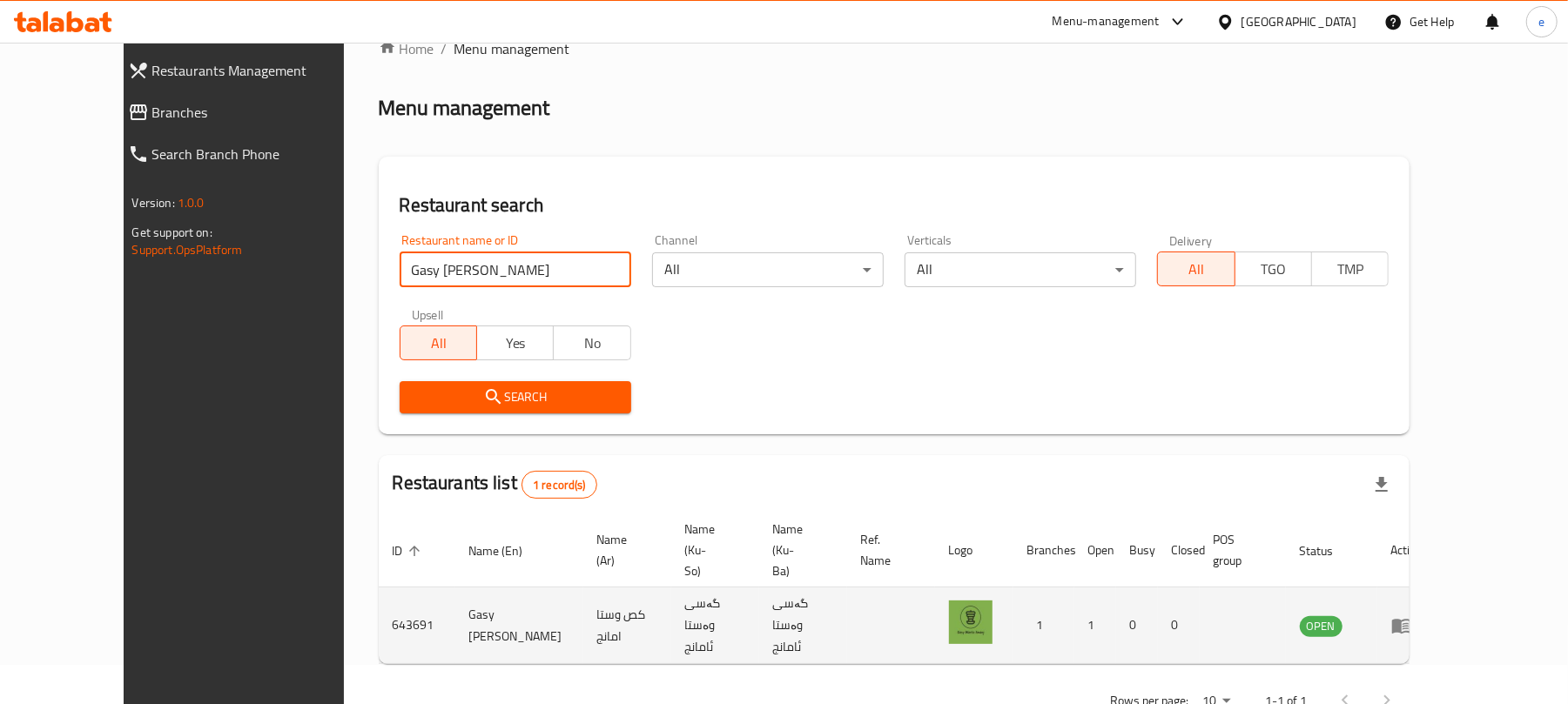
click at [1437, 588] on td "enhanced table" at bounding box center [1406, 625] width 60 height 77
click at [1412, 615] on icon "enhanced table" at bounding box center [1401, 625] width 21 height 21
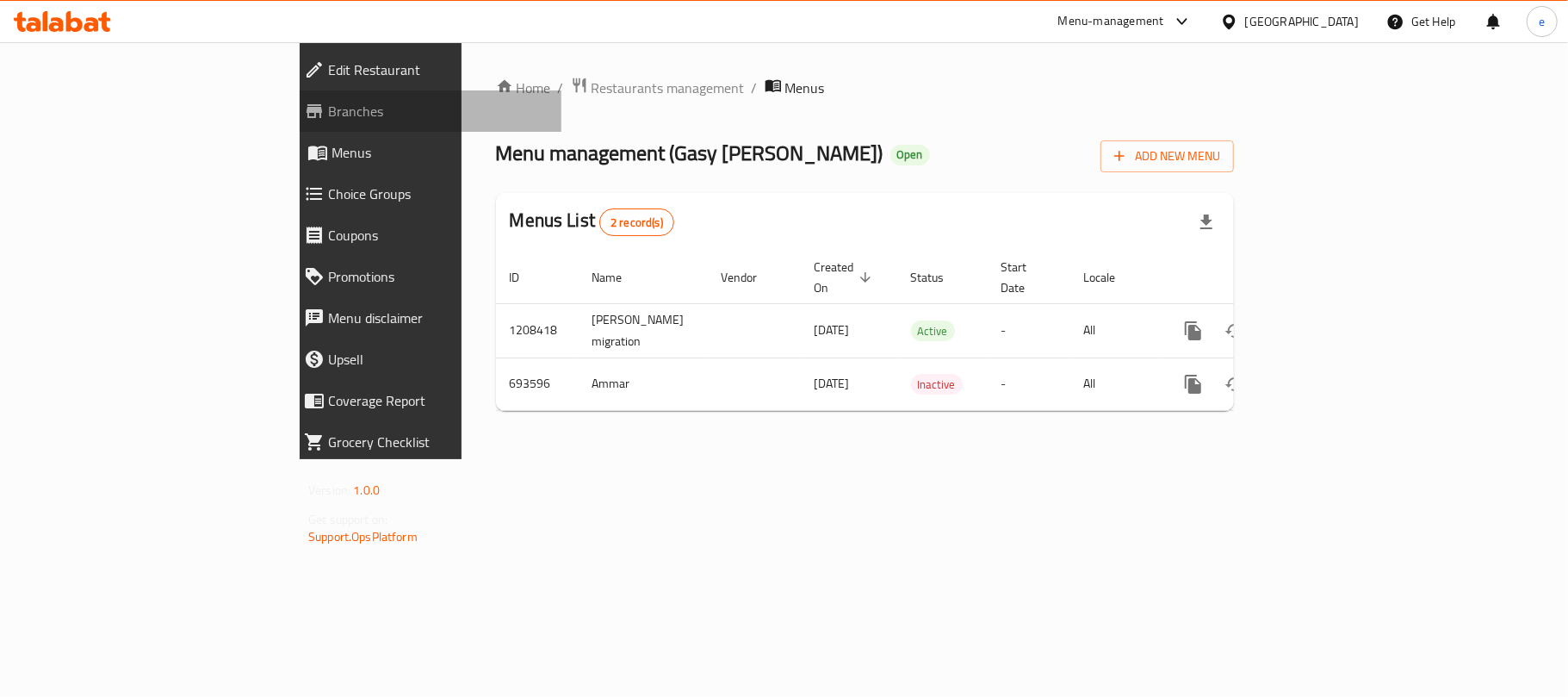
click at [328, 104] on span "Branches" at bounding box center [437, 111] width 219 height 21
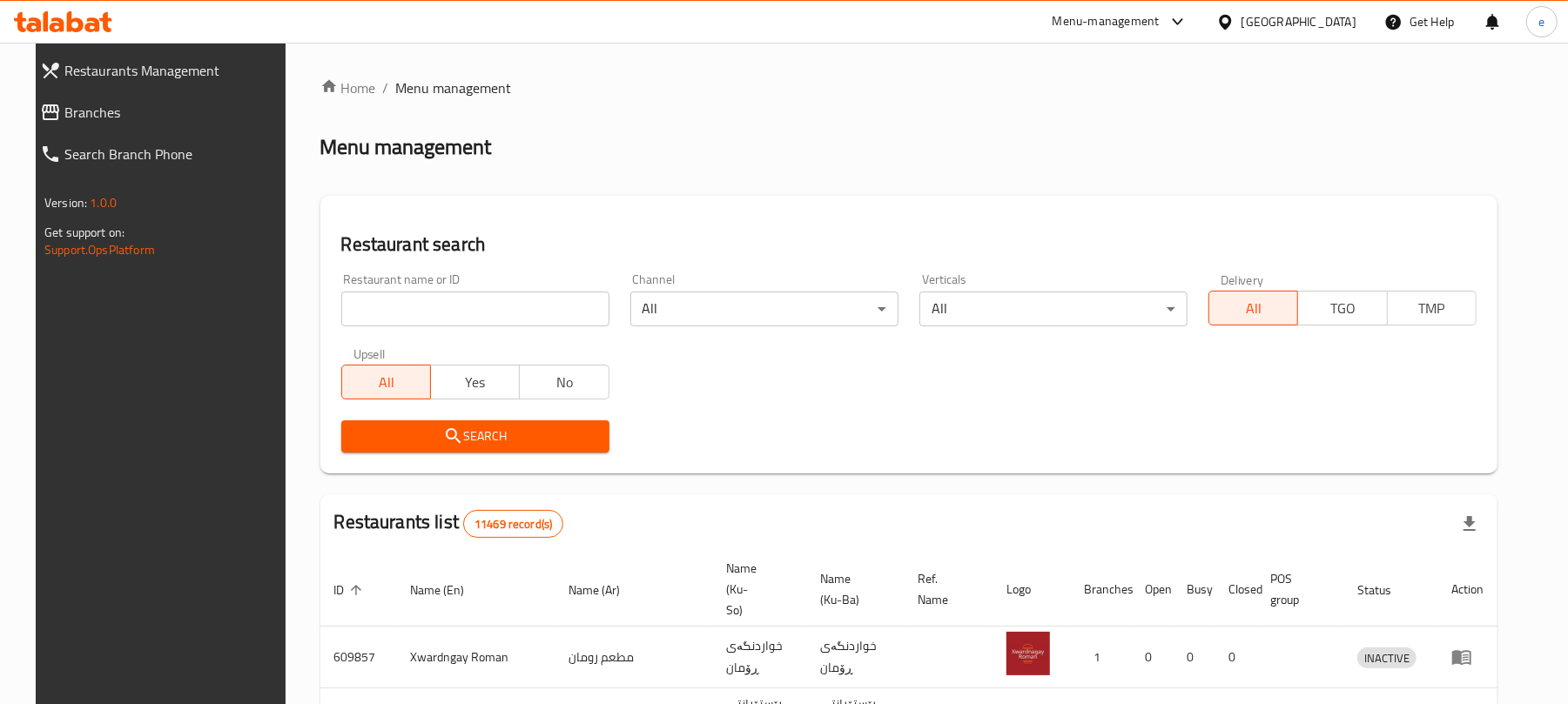
click at [467, 321] on input "search" at bounding box center [474, 308] width 268 height 35
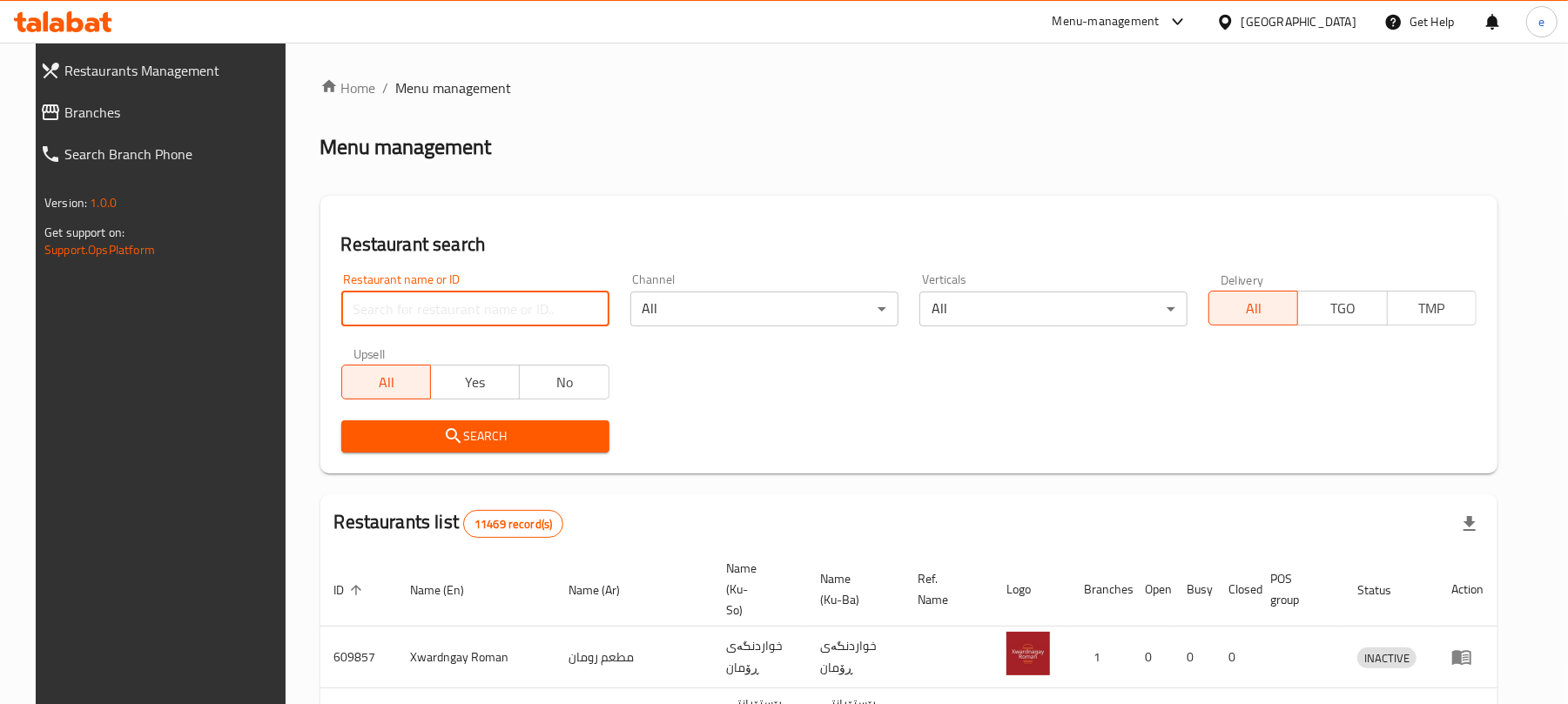
paste input "Emprator Fast Food, Hawary Shar"
type input "Emprator Fast Food"
click button "Search" at bounding box center [474, 436] width 268 height 32
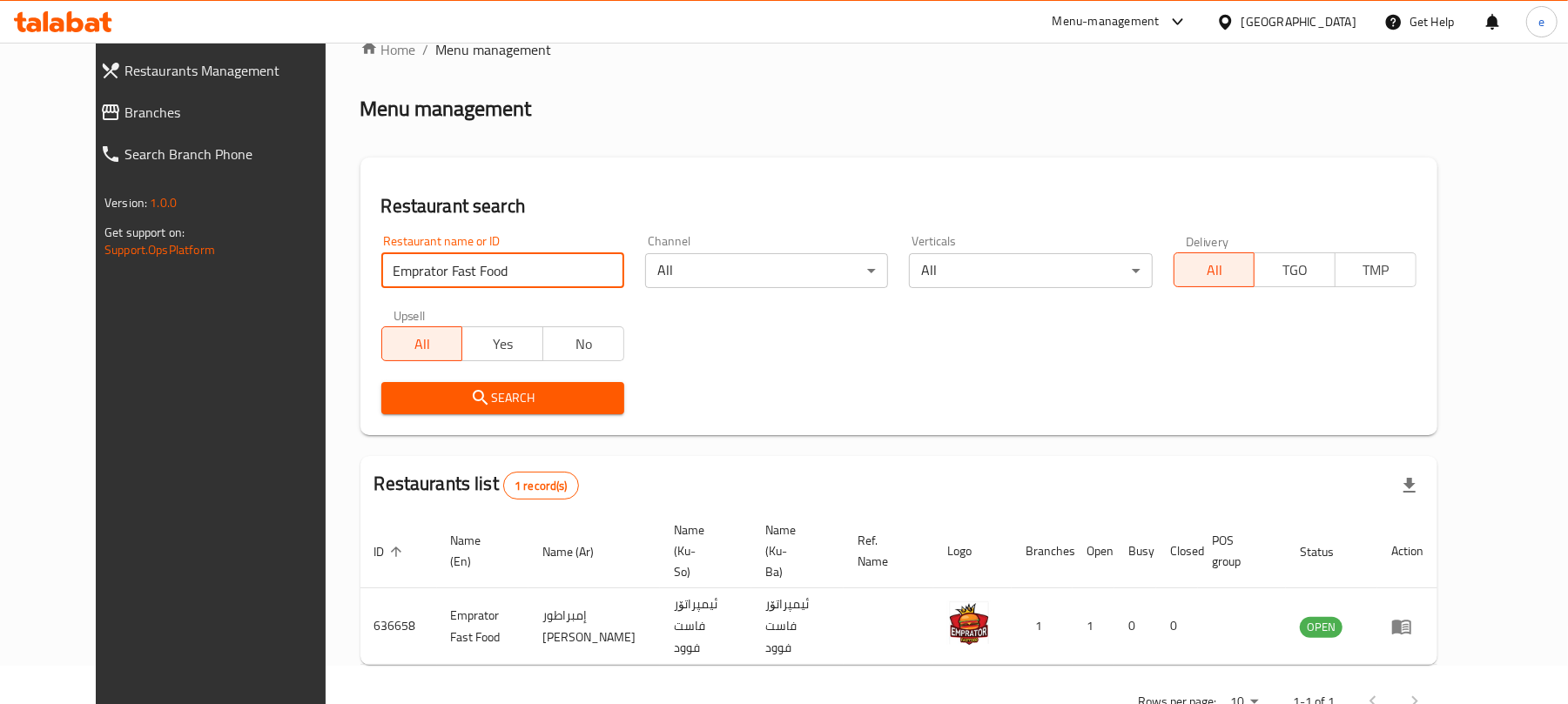
scroll to position [58, 0]
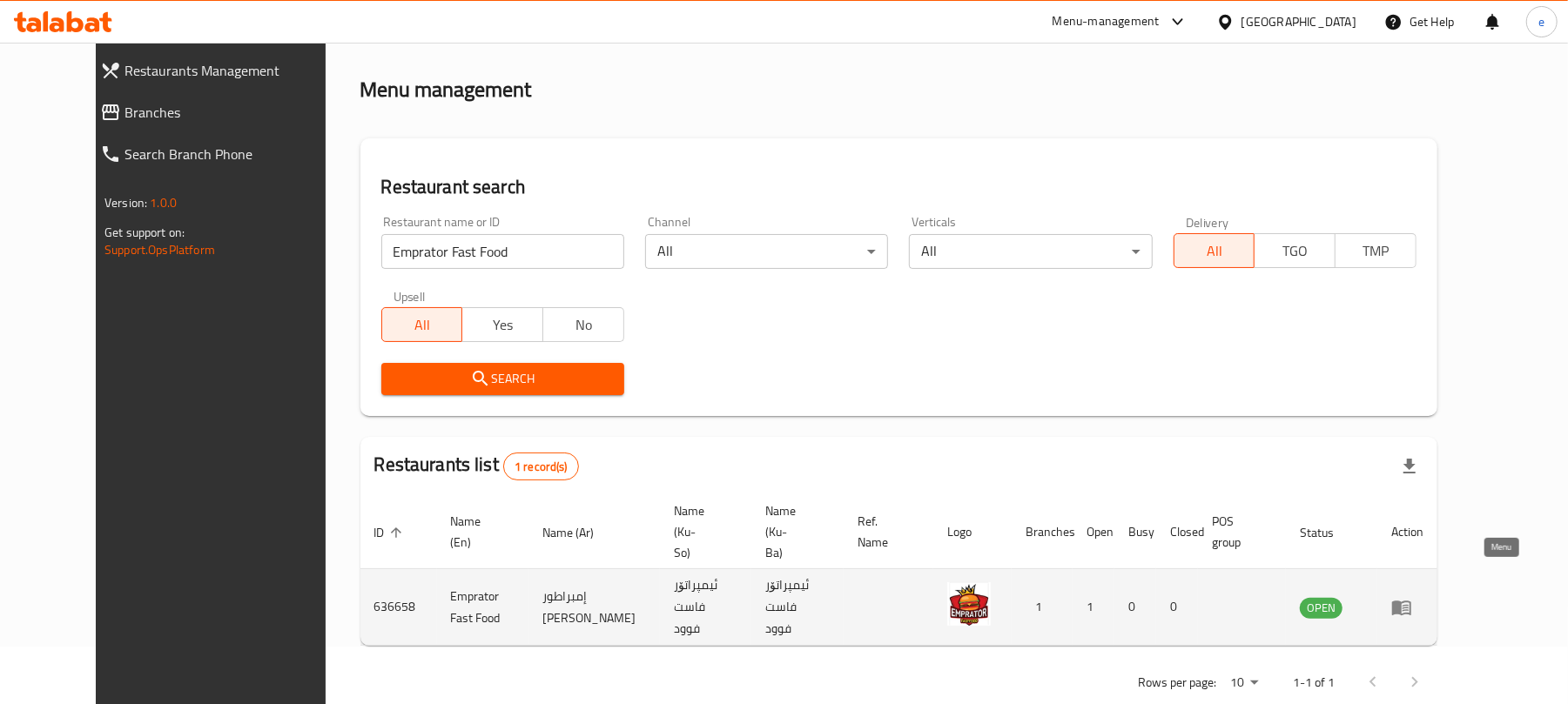
click at [1412, 597] on icon "enhanced table" at bounding box center [1401, 607] width 21 height 21
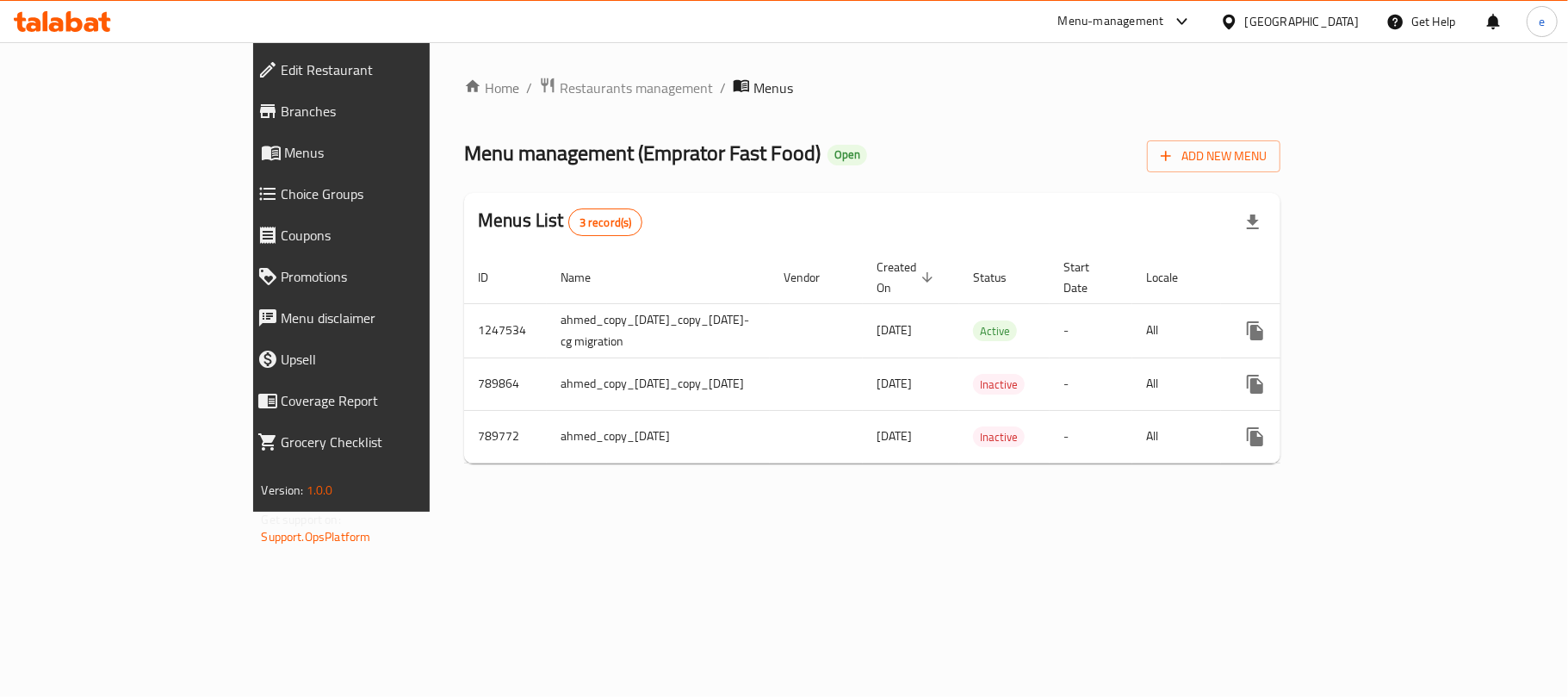
click at [64, 108] on div at bounding box center [784, 348] width 1568 height 697
click at [282, 107] on span "Branches" at bounding box center [392, 111] width 219 height 21
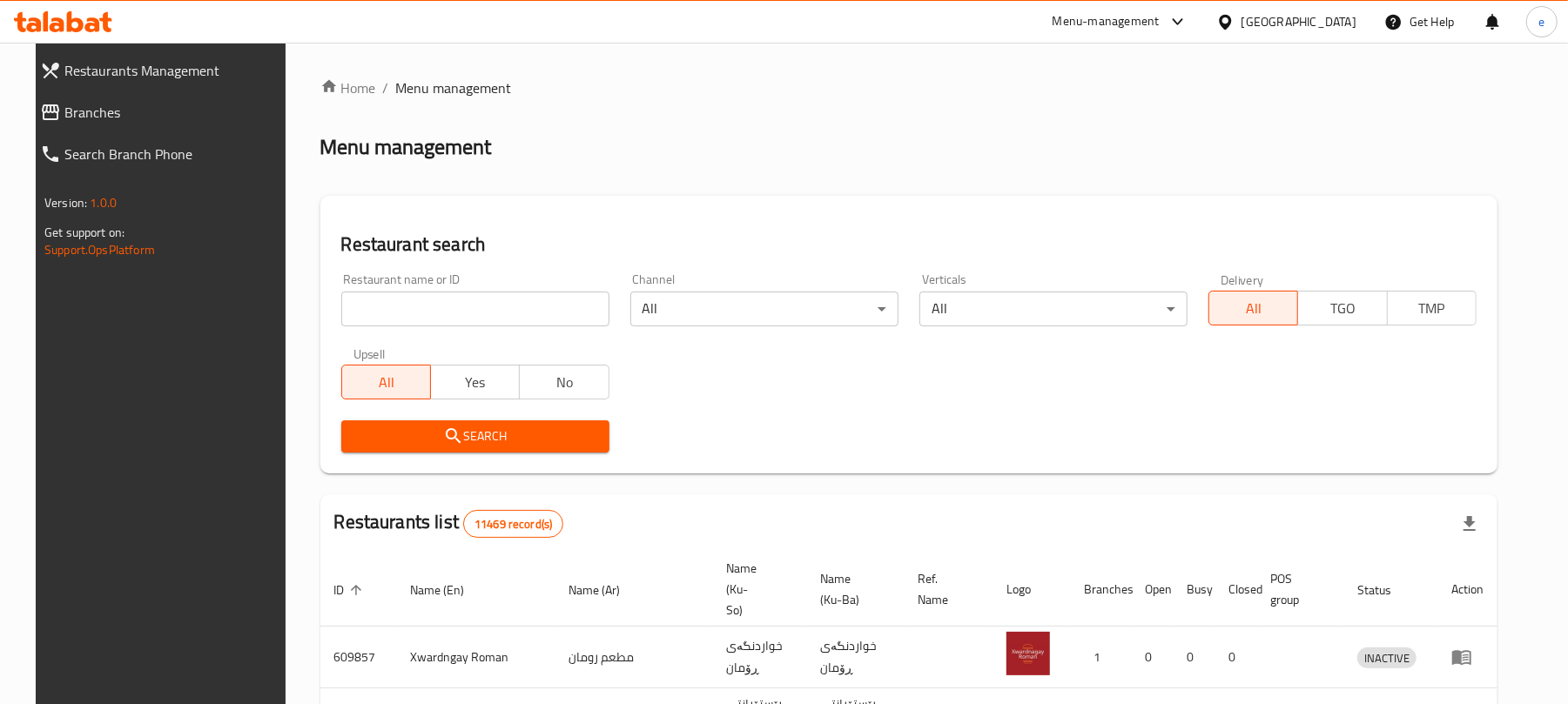
click at [378, 287] on div "Restaurant name or ID Restaurant name or ID" at bounding box center [474, 300] width 268 height 53
click at [409, 300] on input "search" at bounding box center [474, 308] width 268 height 35
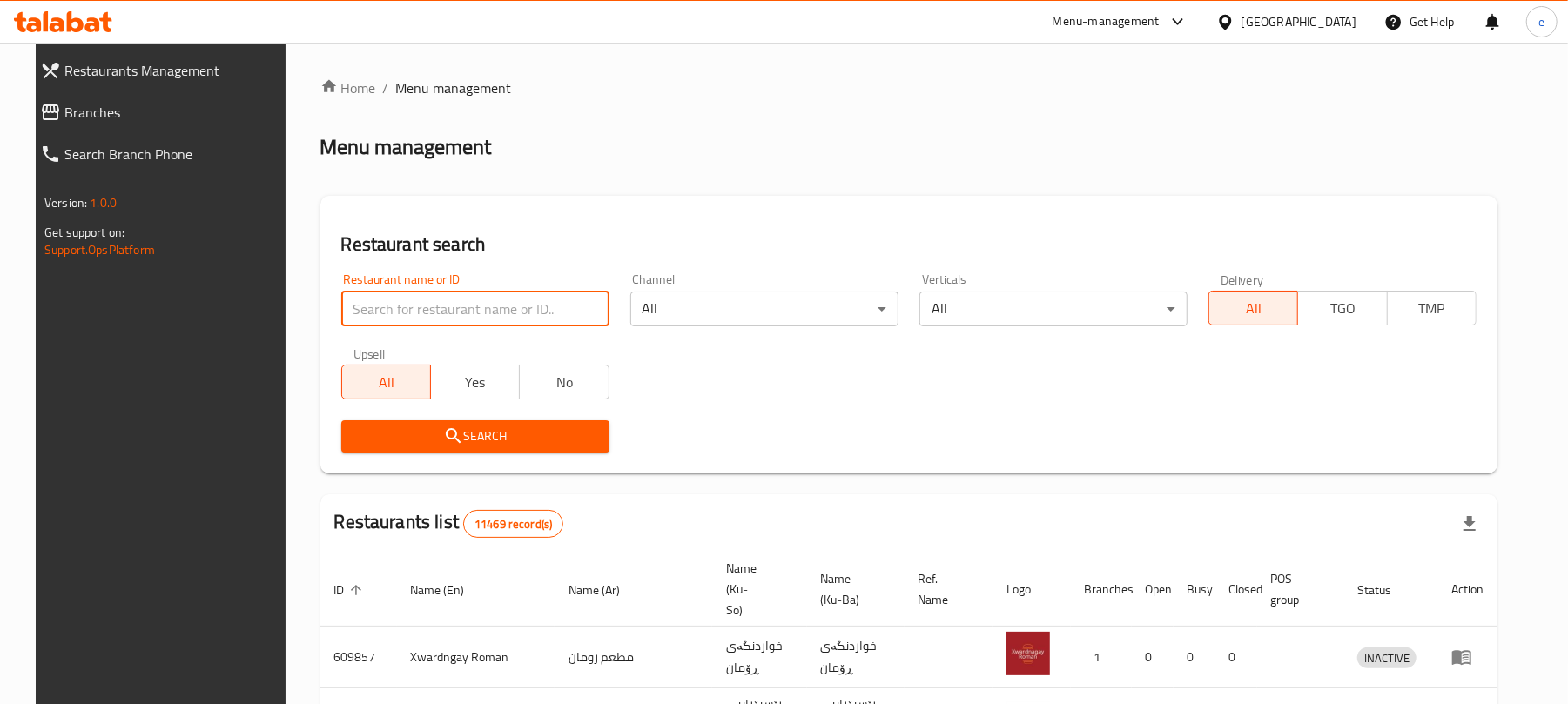
paste input "Milano Fast Food, Azadi"
type input "Milano Fast Food"
click button "Search" at bounding box center [474, 436] width 268 height 32
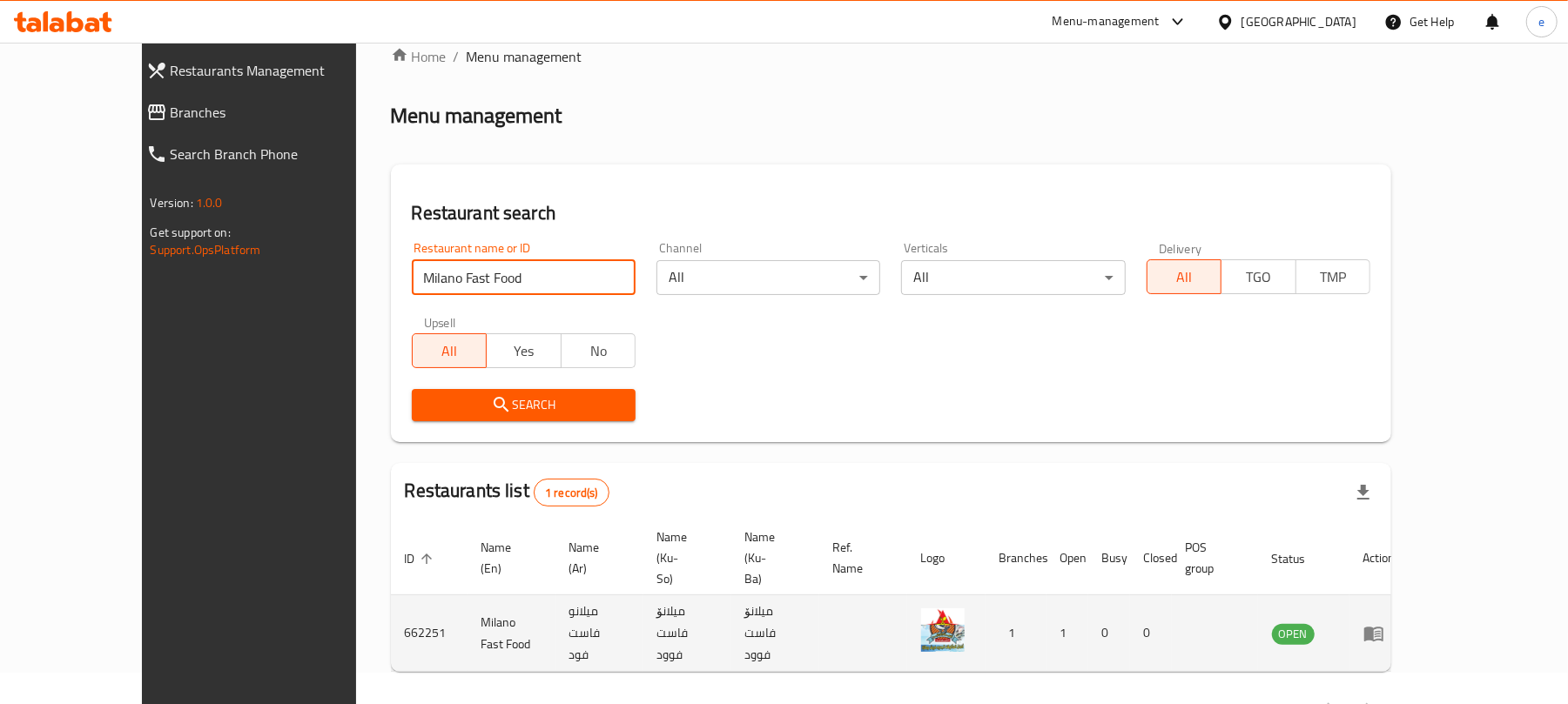
scroll to position [39, 0]
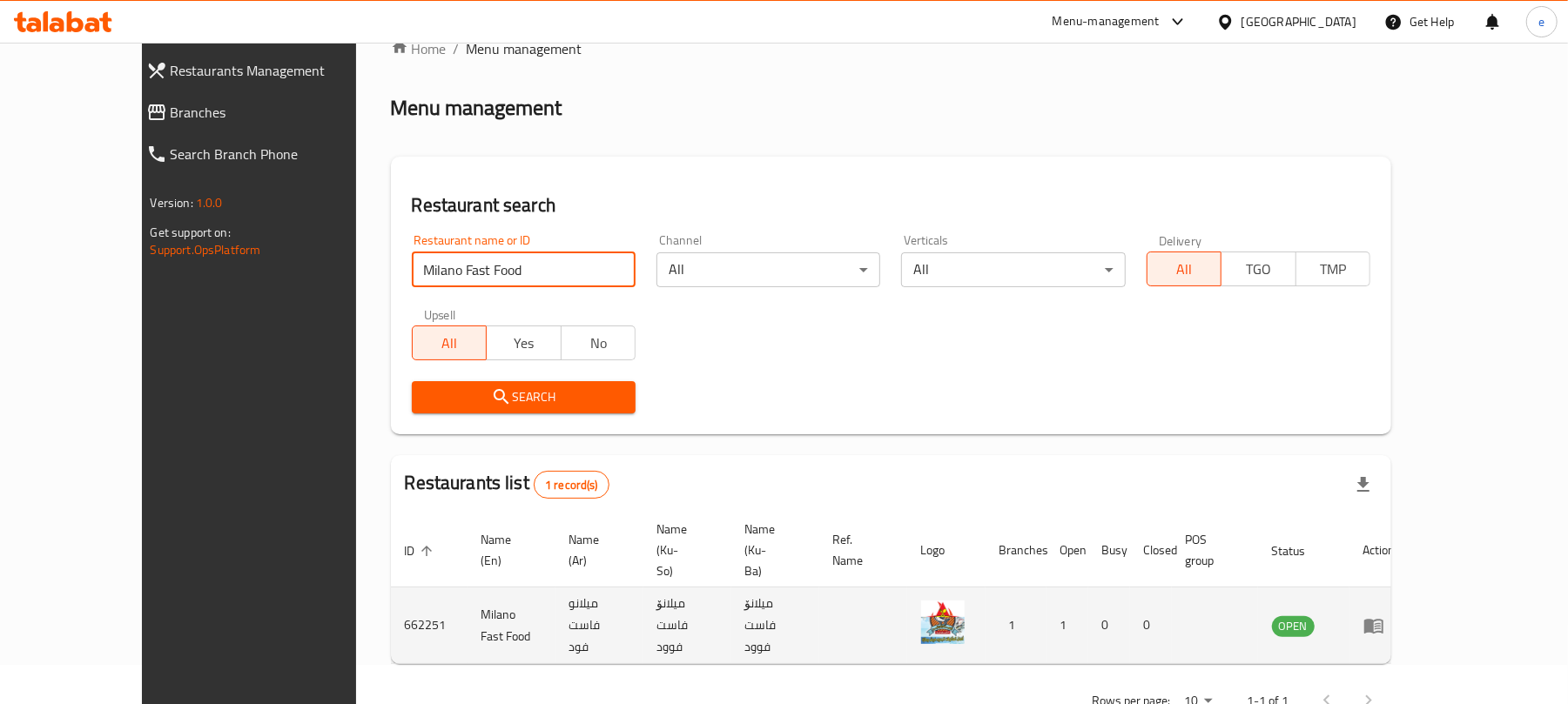
click at [1383, 619] on icon "enhanced table" at bounding box center [1374, 626] width 19 height 15
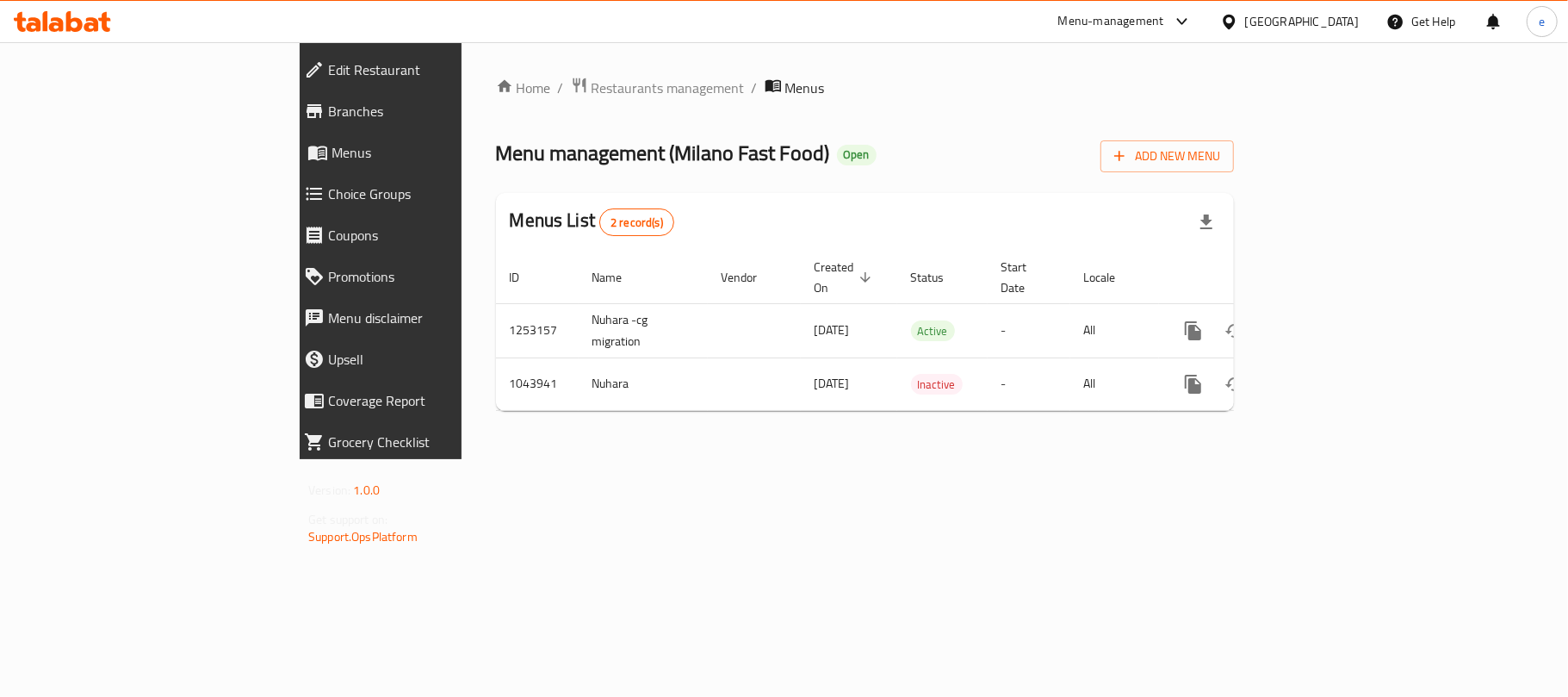
click at [328, 118] on span "Branches" at bounding box center [437, 111] width 219 height 21
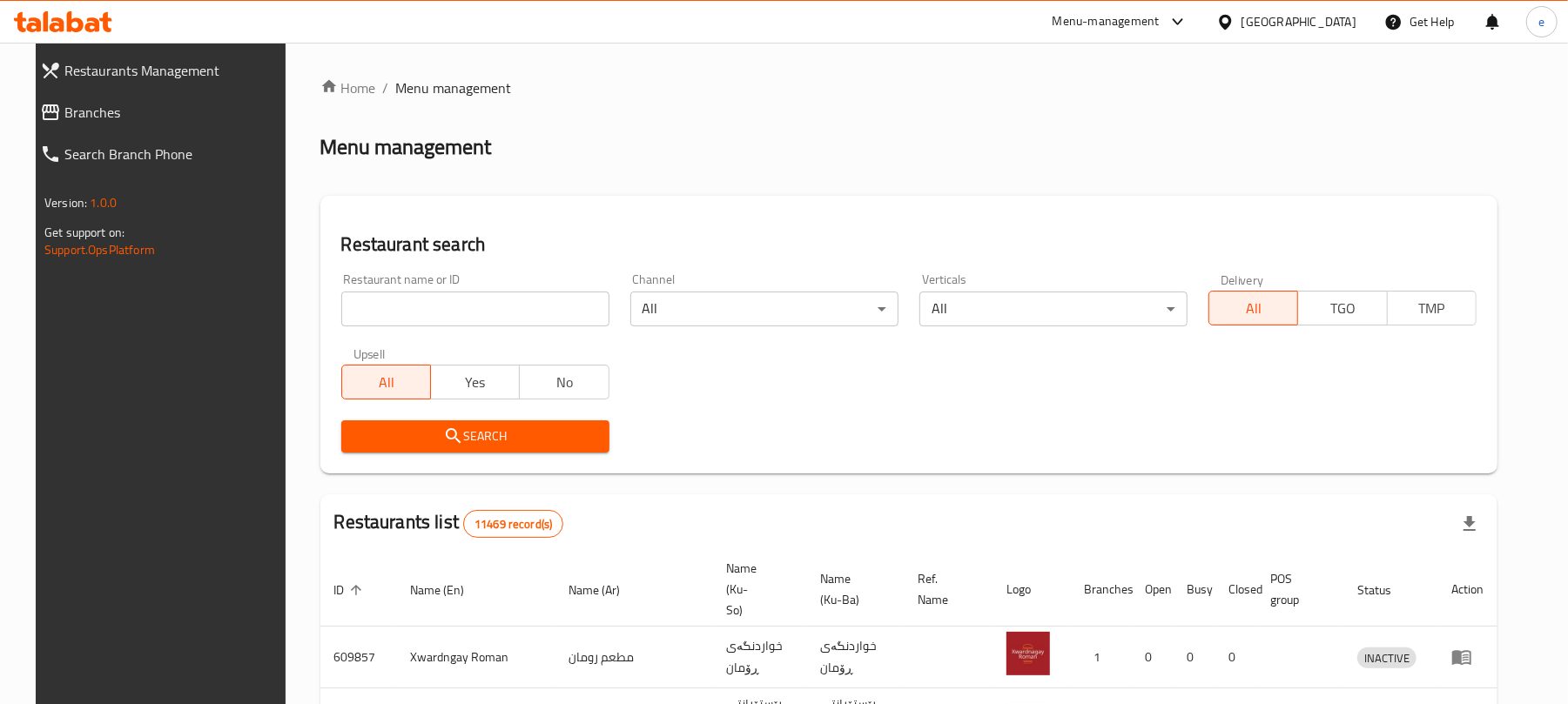
click at [430, 321] on input "search" at bounding box center [474, 308] width 268 height 35
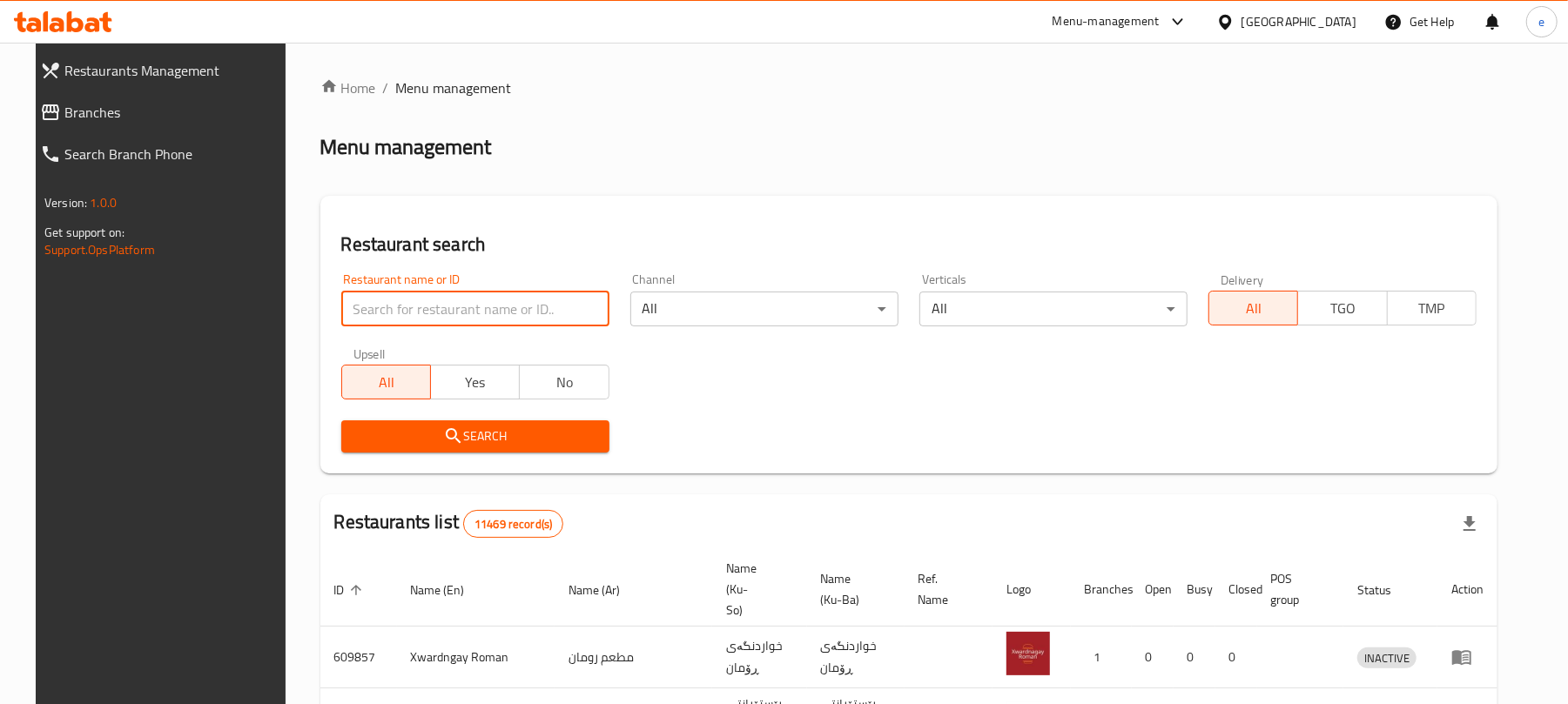
paste input "Malakay Ma'ruf, Tavga"
type input "Malakay Ma'ruf"
click button "Search" at bounding box center [474, 436] width 268 height 32
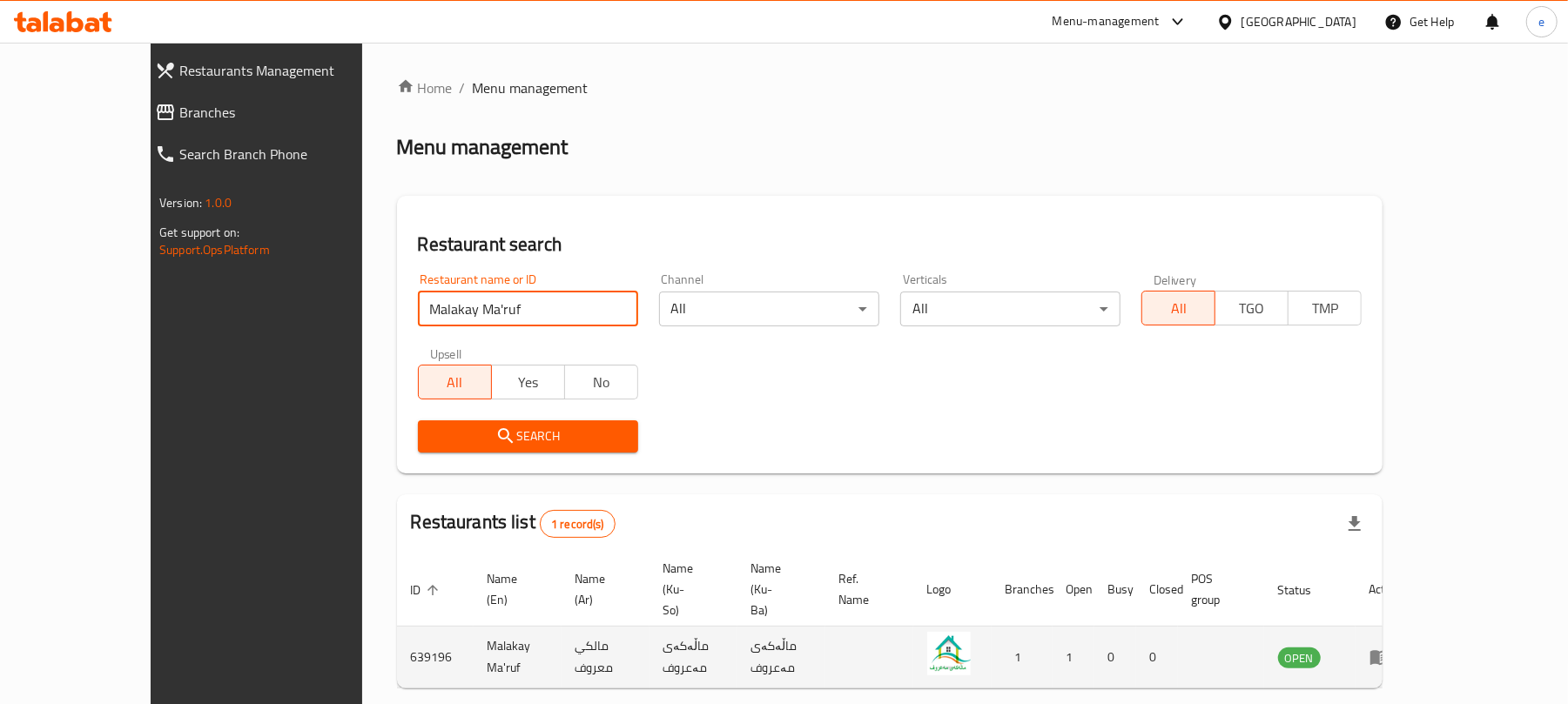
click at [1389, 651] on icon "enhanced table" at bounding box center [1380, 659] width 19 height 15
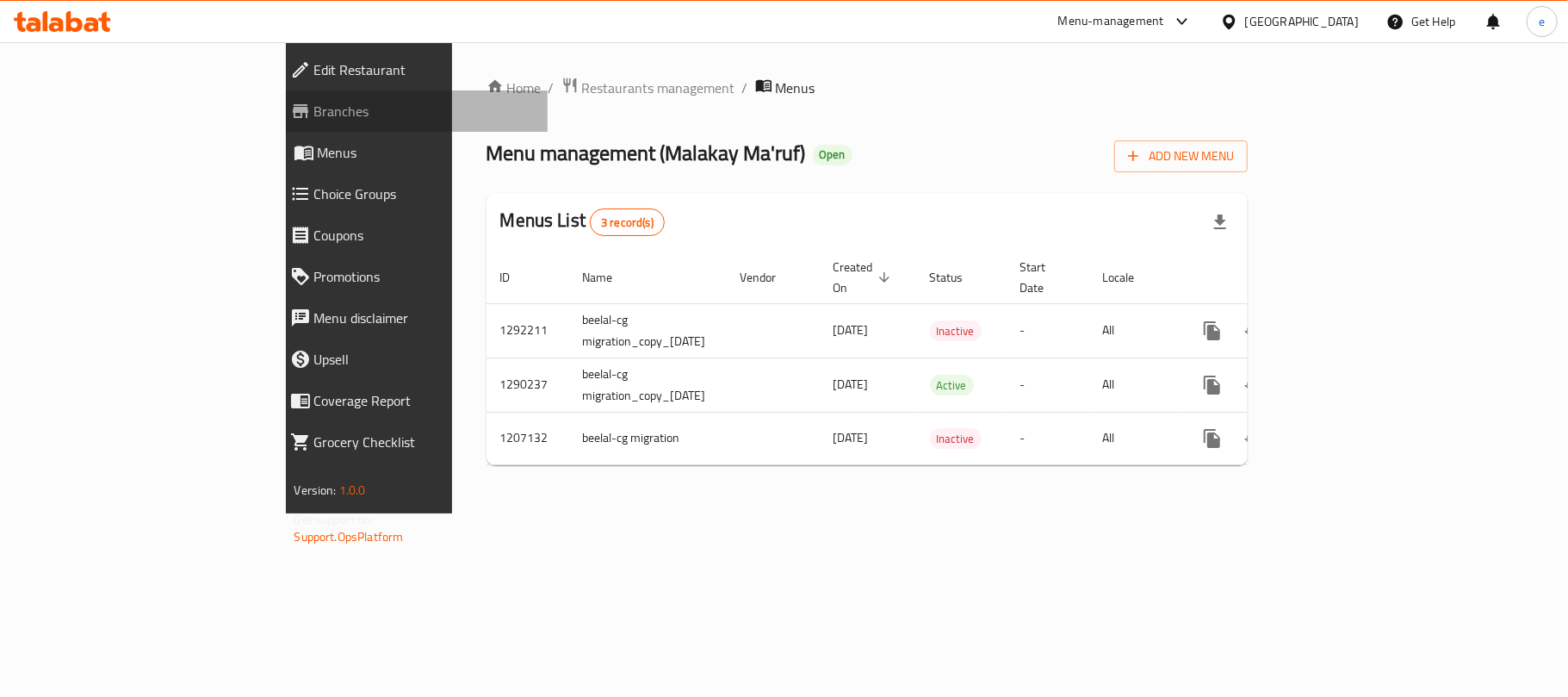
click at [315, 119] on span "Branches" at bounding box center [424, 111] width 219 height 21
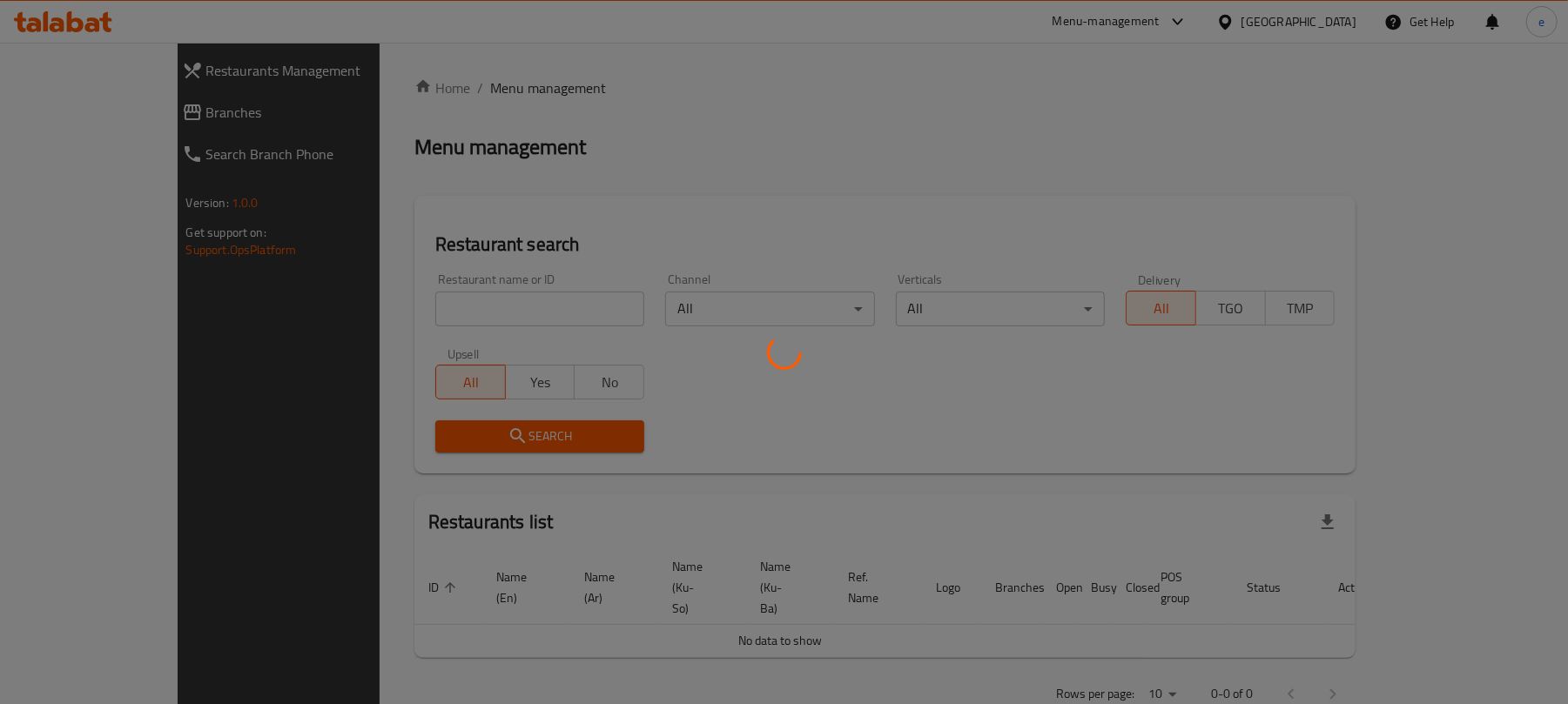
click at [438, 299] on div at bounding box center [784, 352] width 1568 height 704
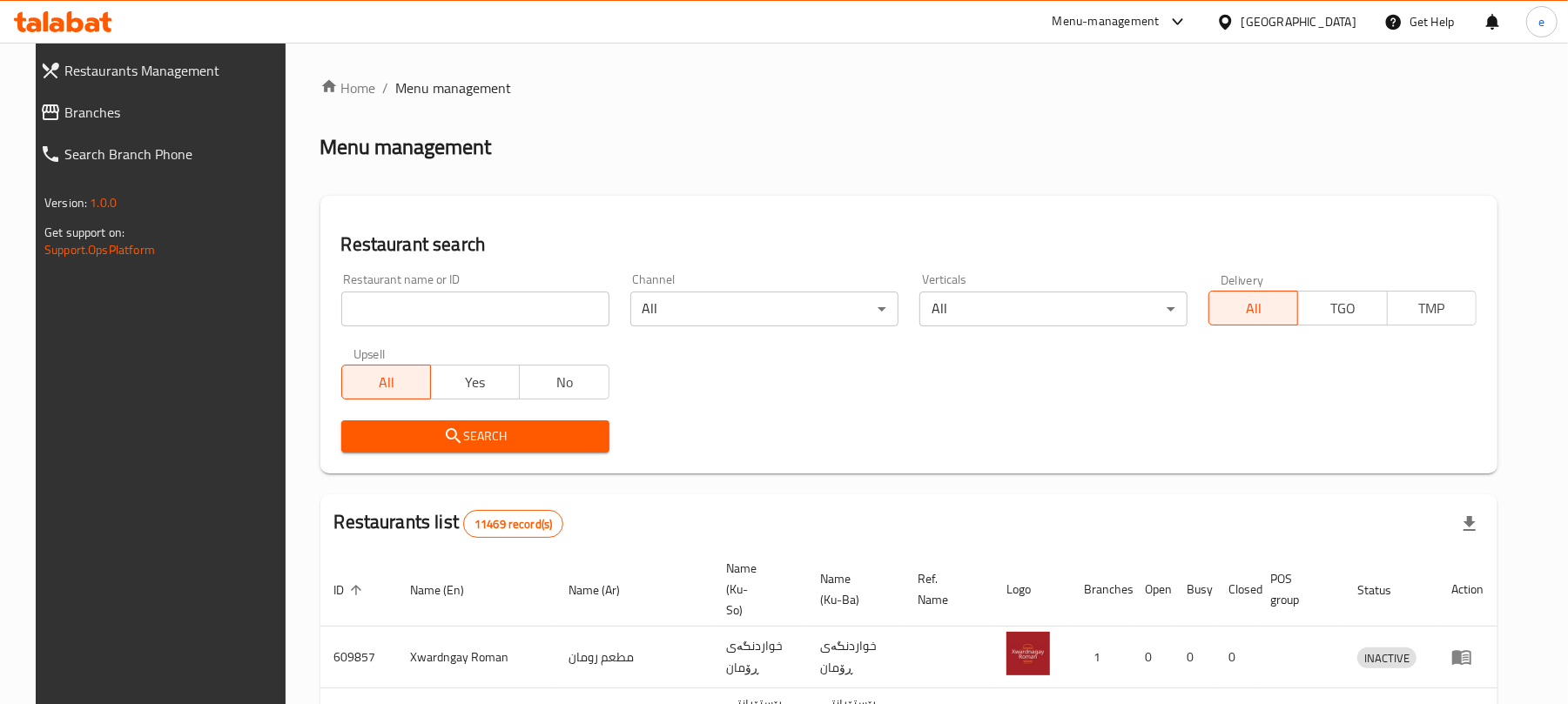
click at [443, 290] on div "Restaurant name or ID Restaurant name or ID" at bounding box center [474, 300] width 268 height 53
click at [432, 318] on input "search" at bounding box center [474, 308] width 268 height 35
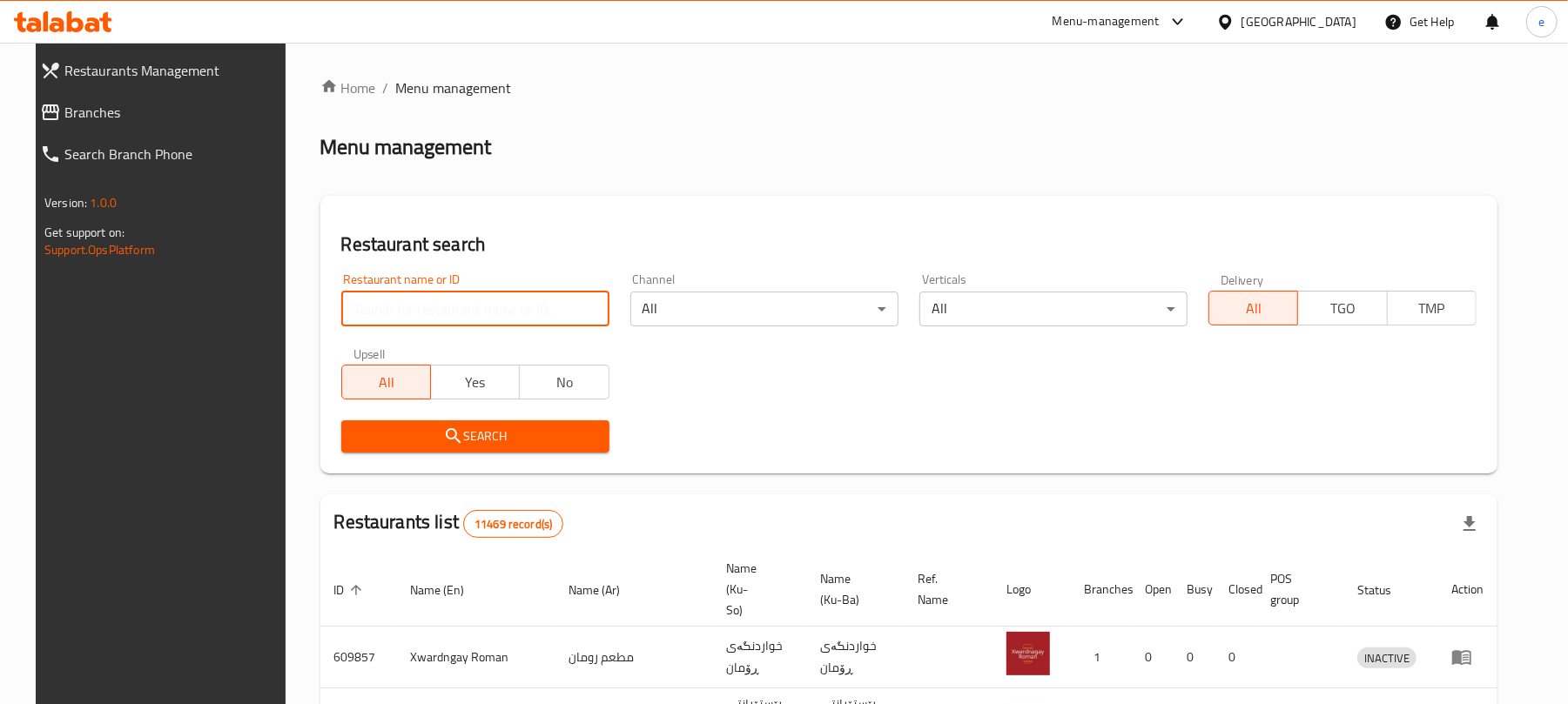
paste input "Kulera Baqimay Rawand, [GEOGRAPHIC_DATA]"
type input "Kulera [PERSON_NAME]"
click button "Search" at bounding box center [474, 436] width 268 height 32
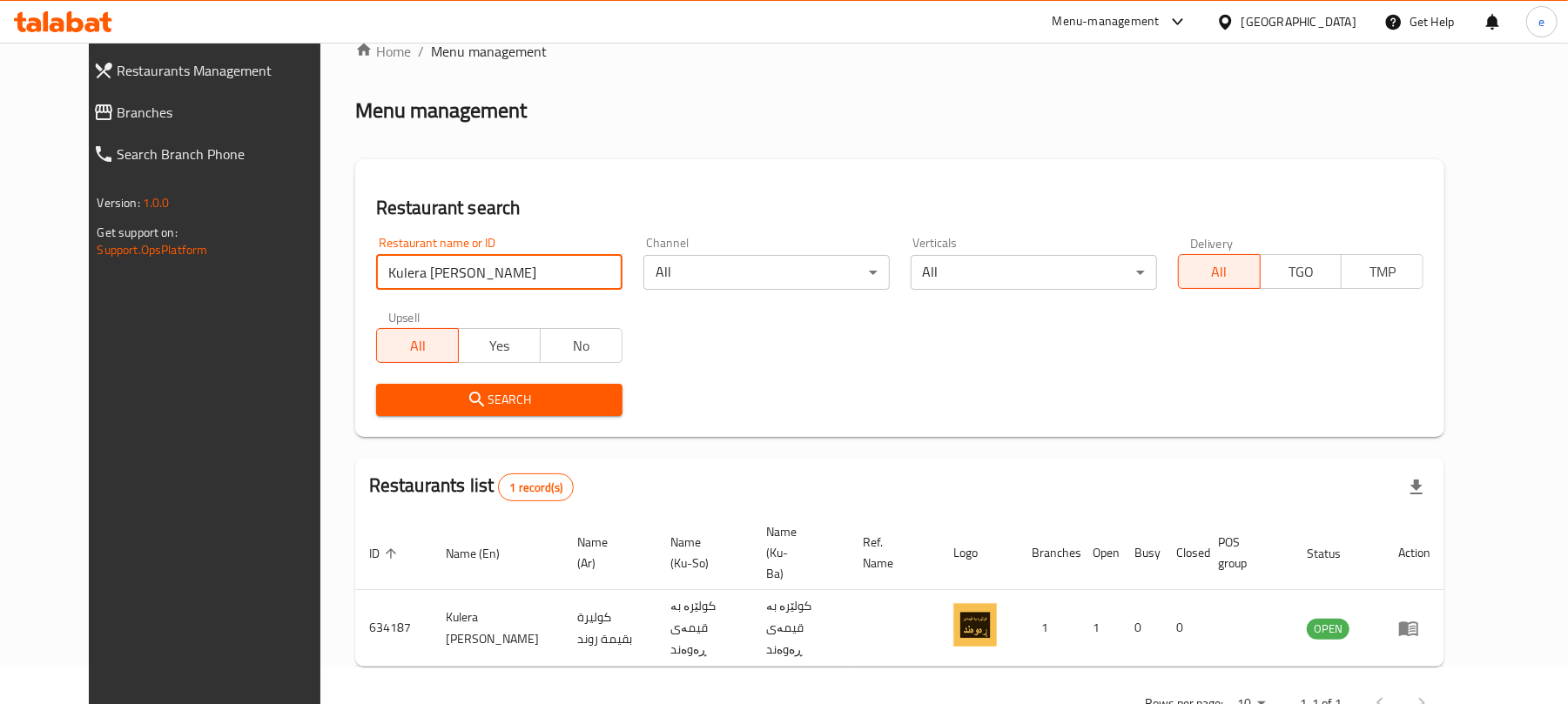
scroll to position [58, 0]
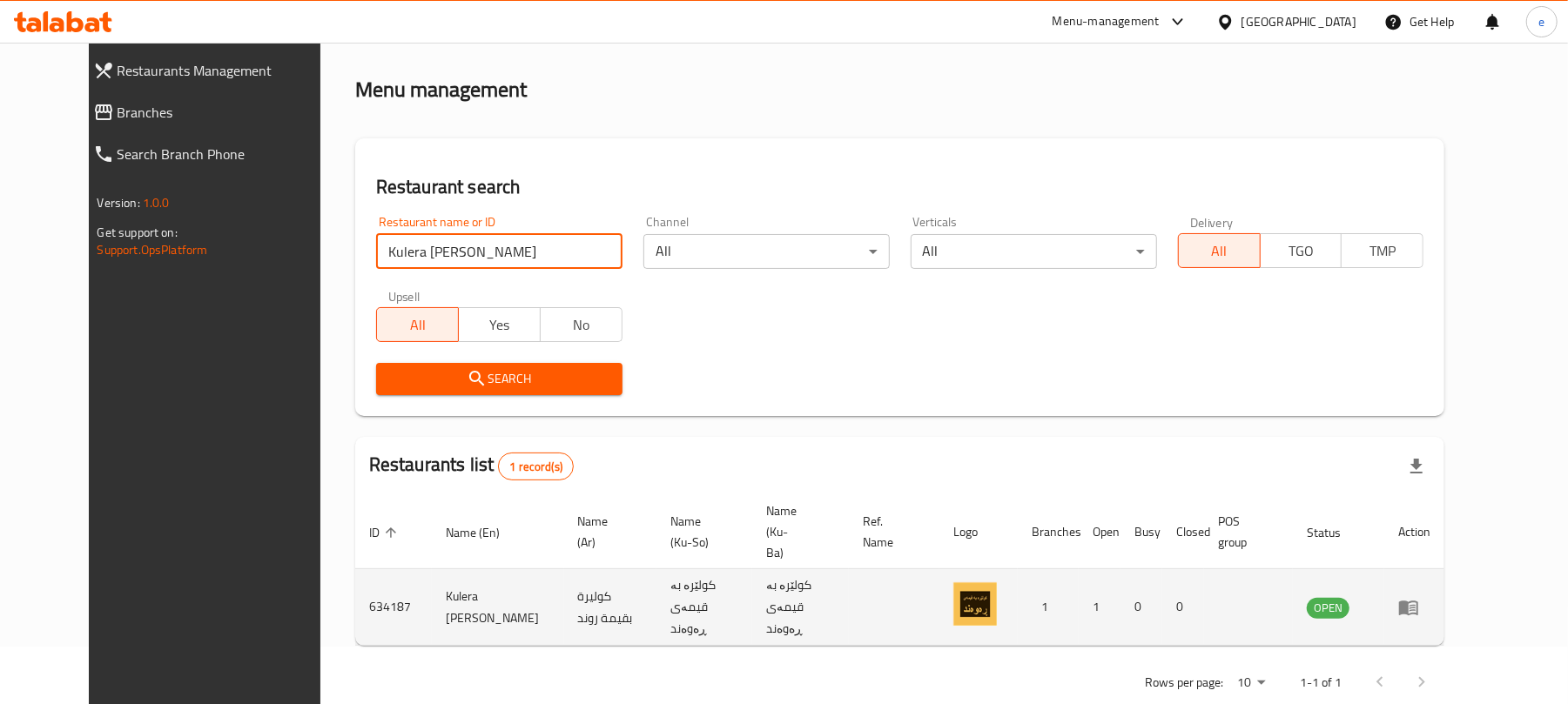
click at [1416, 605] on icon "enhanced table" at bounding box center [1412, 607] width 6 height 7
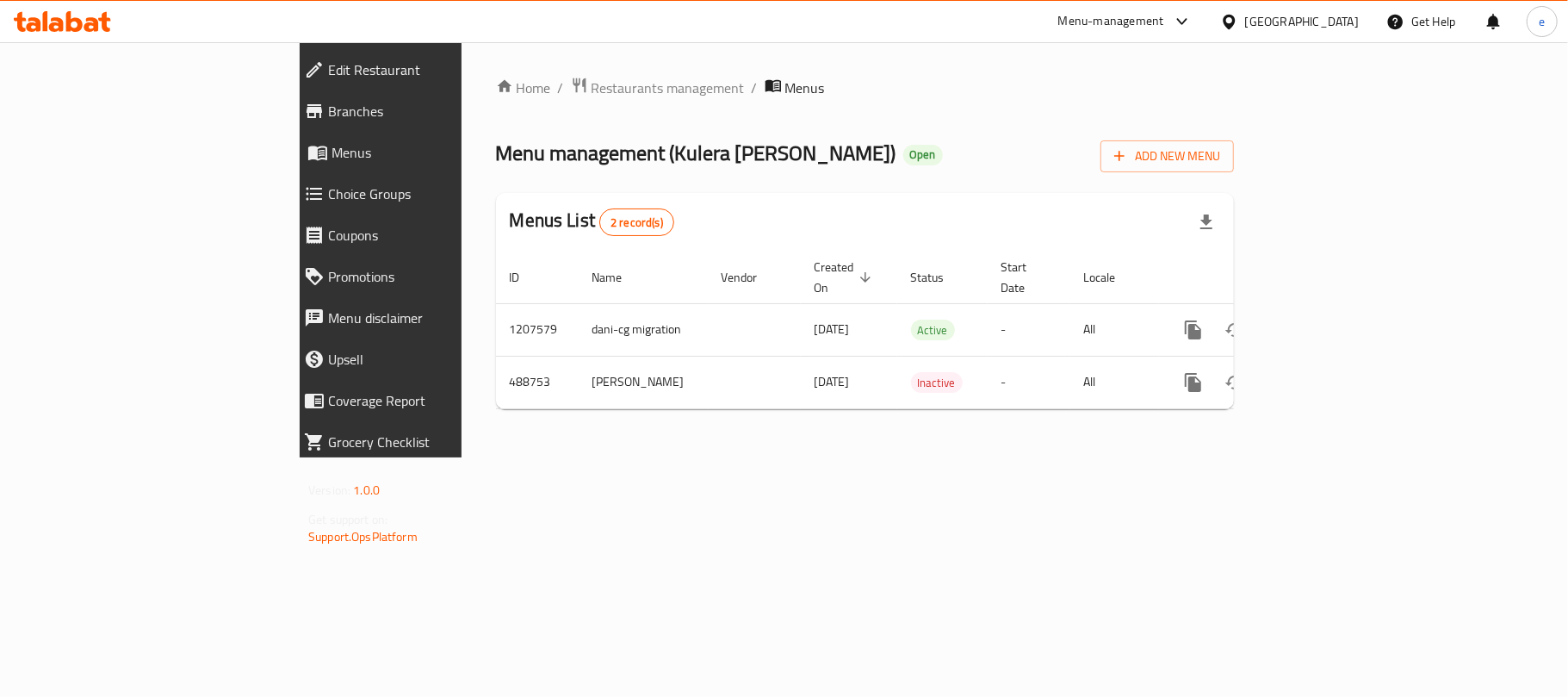
click at [290, 128] on link "Branches" at bounding box center [426, 111] width 272 height 41
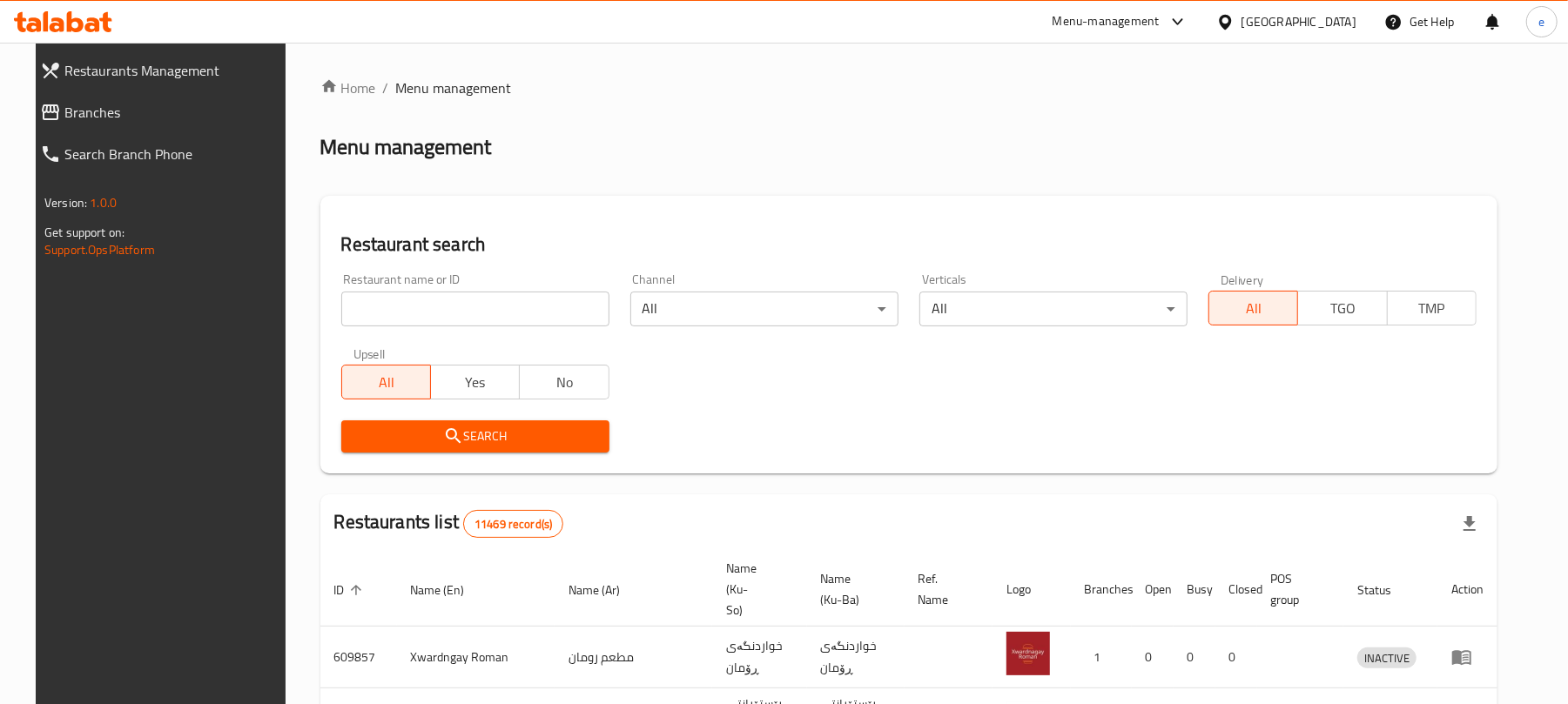
click at [446, 318] on input "search" at bounding box center [474, 308] width 268 height 35
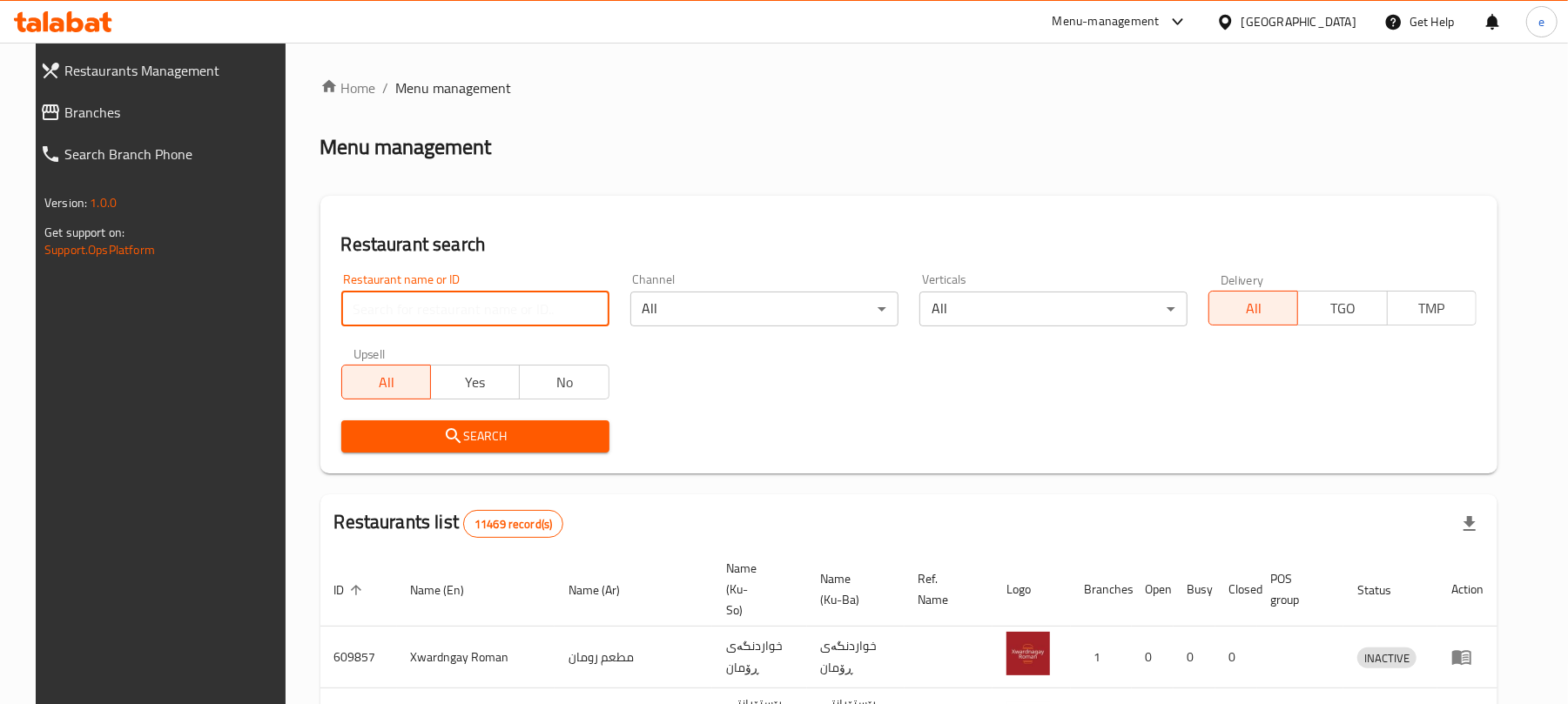
paste input "Qasr Al Sham 1, [GEOGRAPHIC_DATA]"
type input "Qasr Al Sham 1"
click button "Search" at bounding box center [474, 436] width 268 height 32
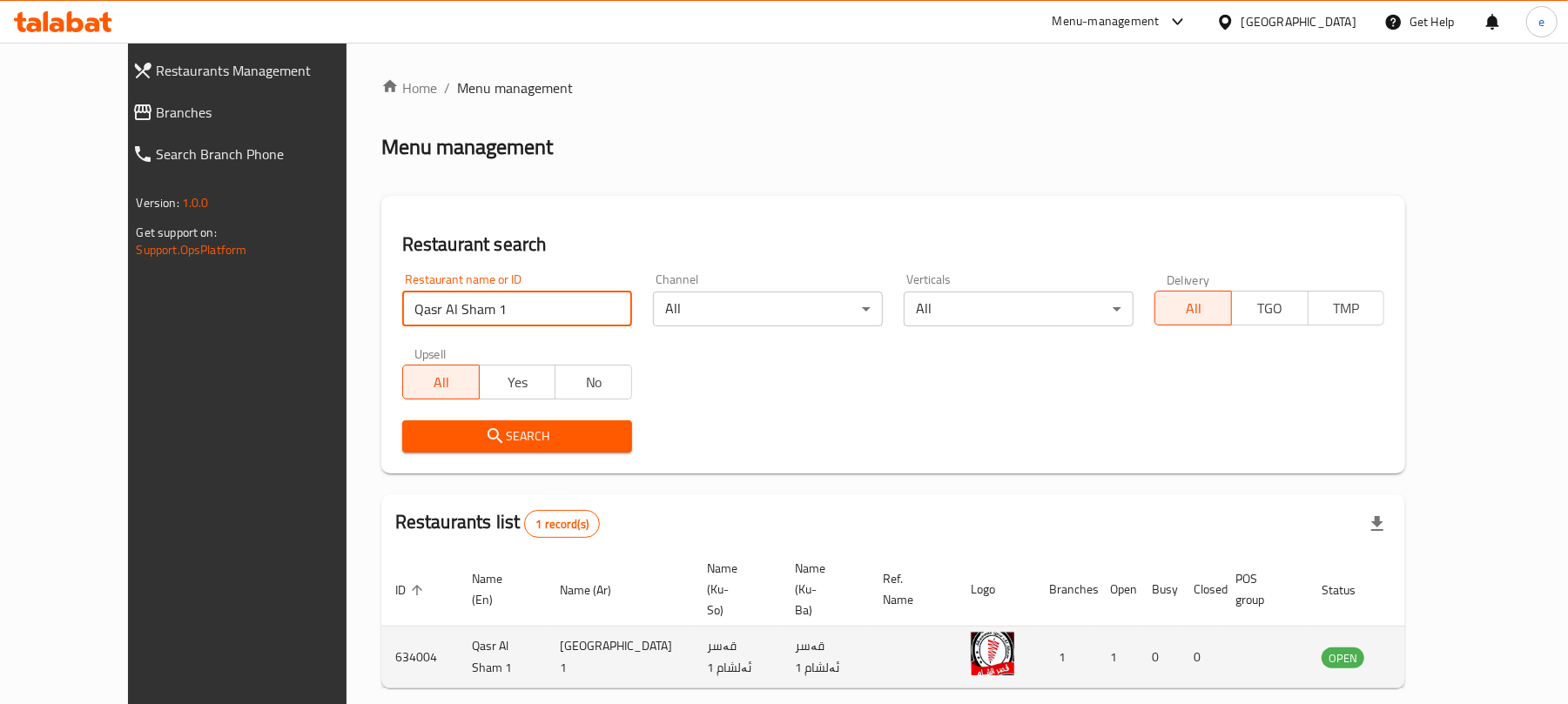
click at [1433, 651] on icon "enhanced table" at bounding box center [1423, 659] width 19 height 15
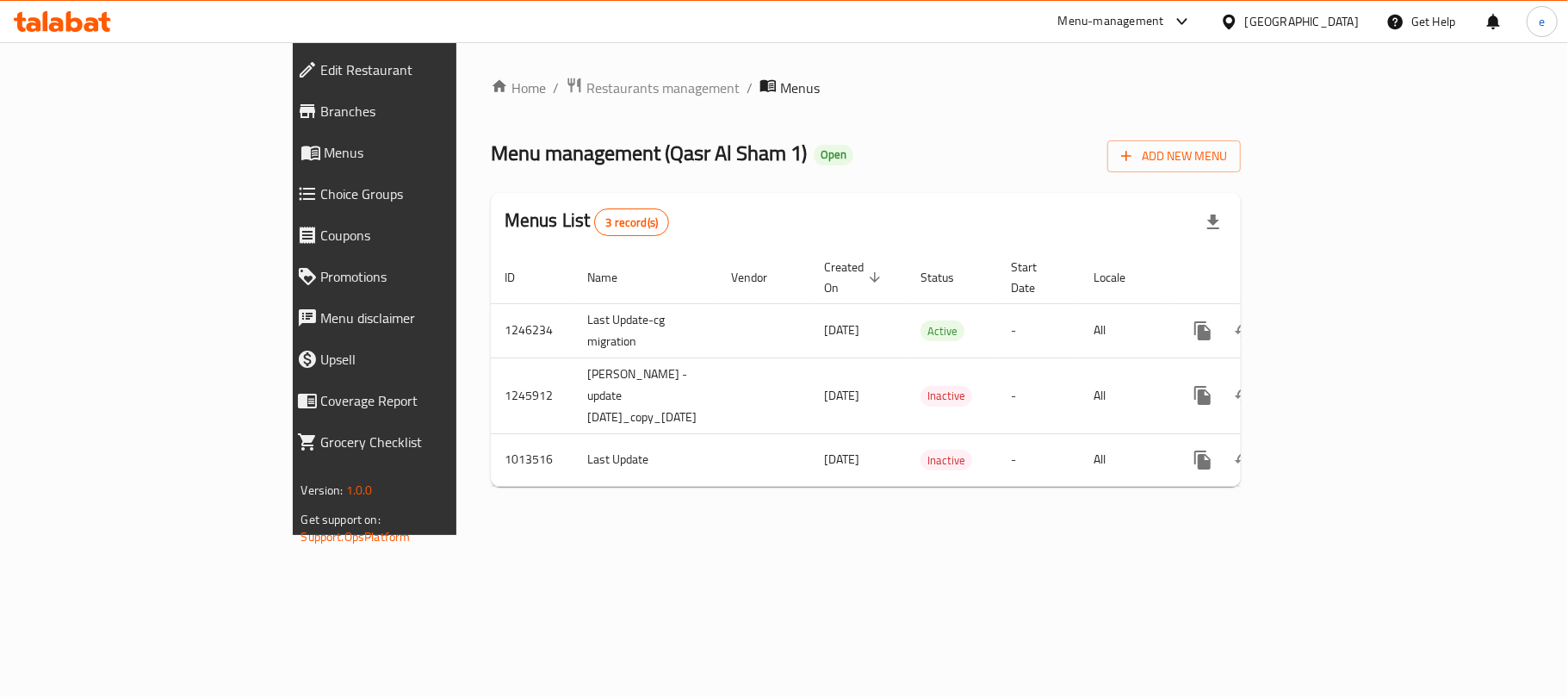
click at [321, 117] on span "Branches" at bounding box center [431, 111] width 219 height 21
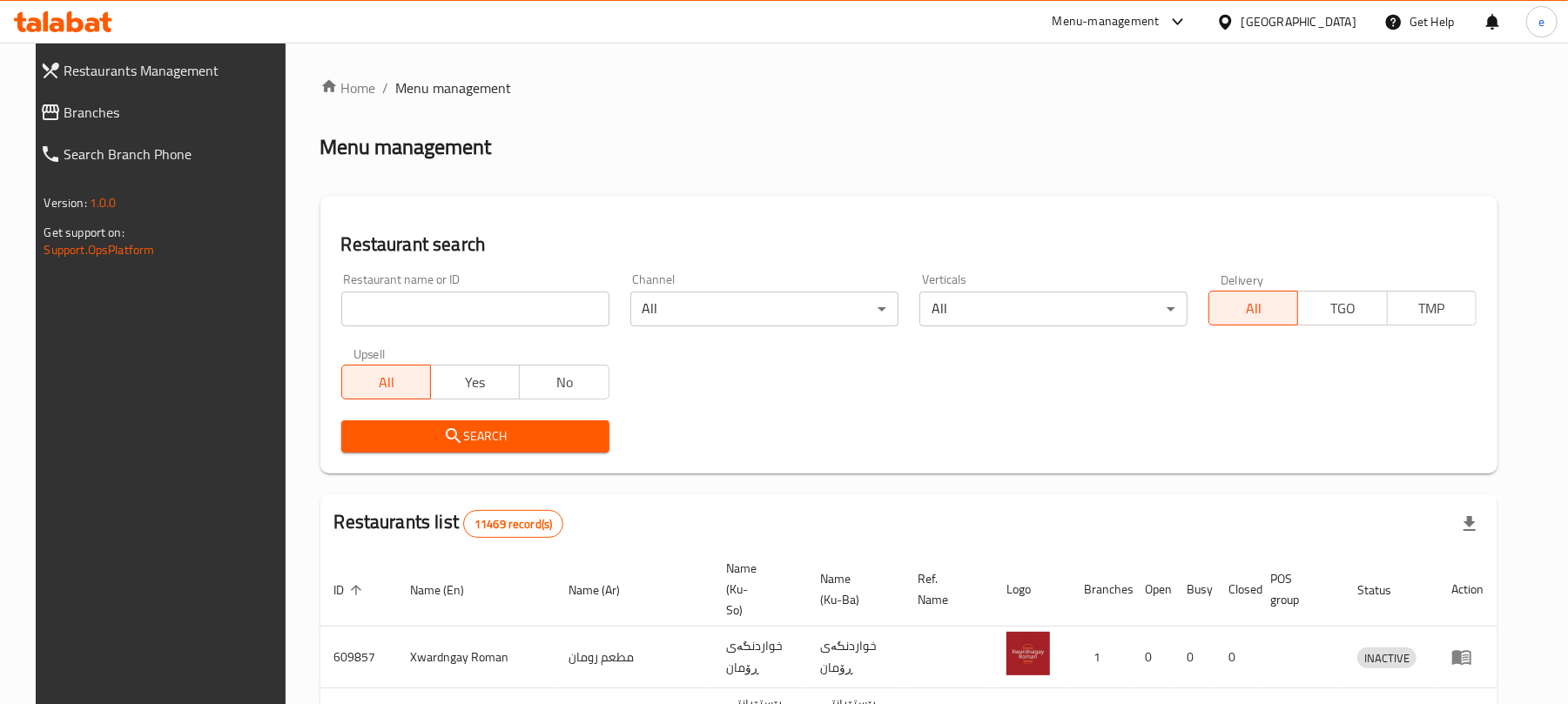
click at [472, 296] on input "search" at bounding box center [474, 308] width 268 height 35
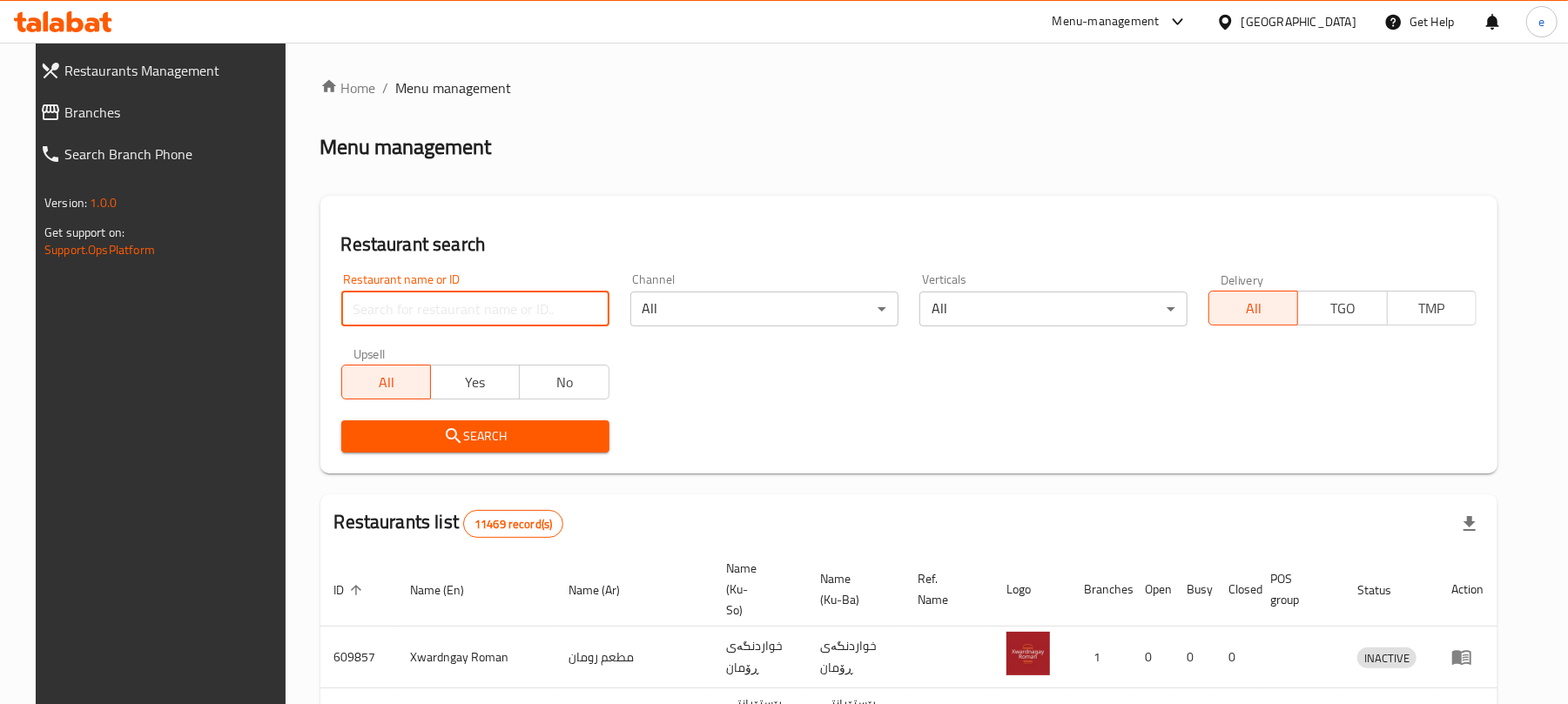
paste input "Chef [PERSON_NAME], Bakhtyari New"
type input "Chef Hawen"
click button "Search" at bounding box center [474, 436] width 268 height 32
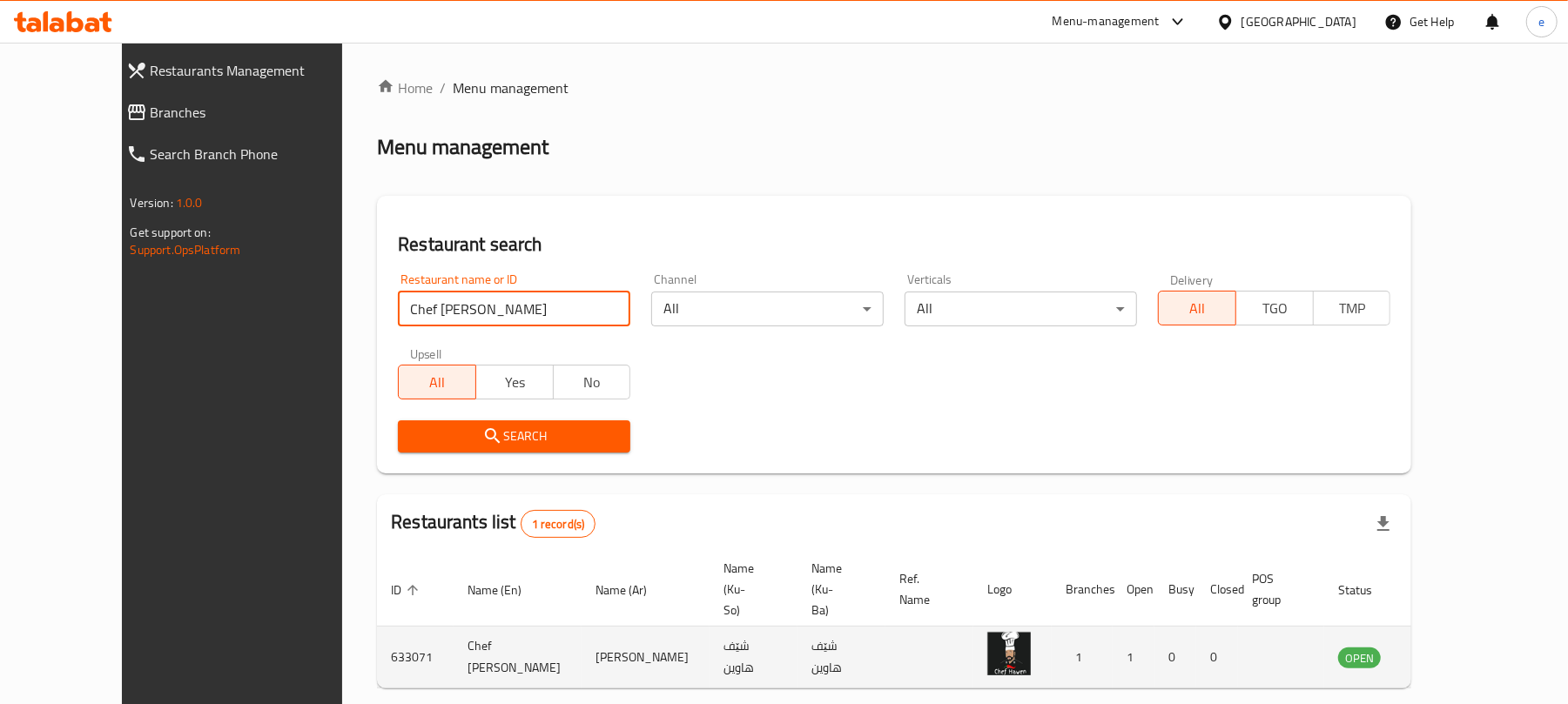
click at [1462, 646] on link "enhanced table" at bounding box center [1446, 657] width 32 height 21
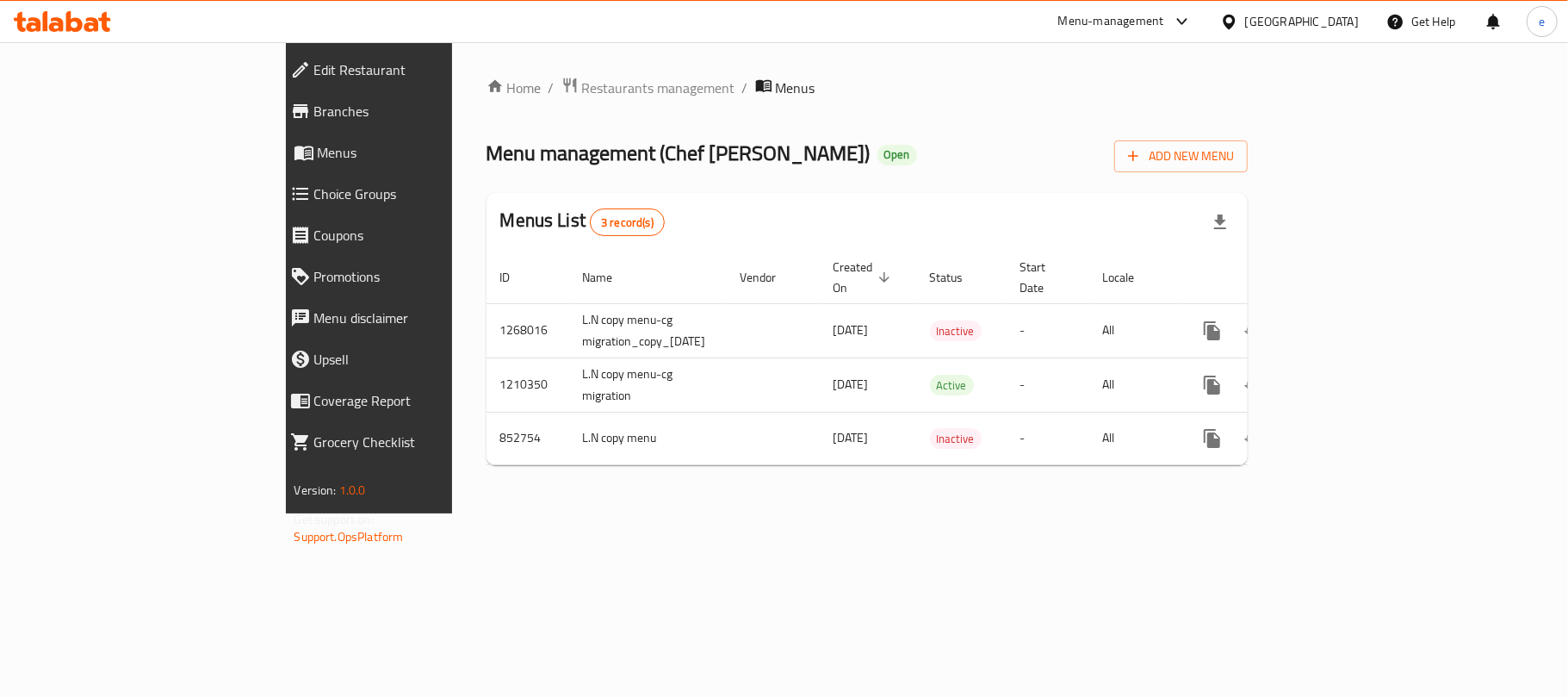
click at [315, 118] on span "Branches" at bounding box center [424, 111] width 219 height 21
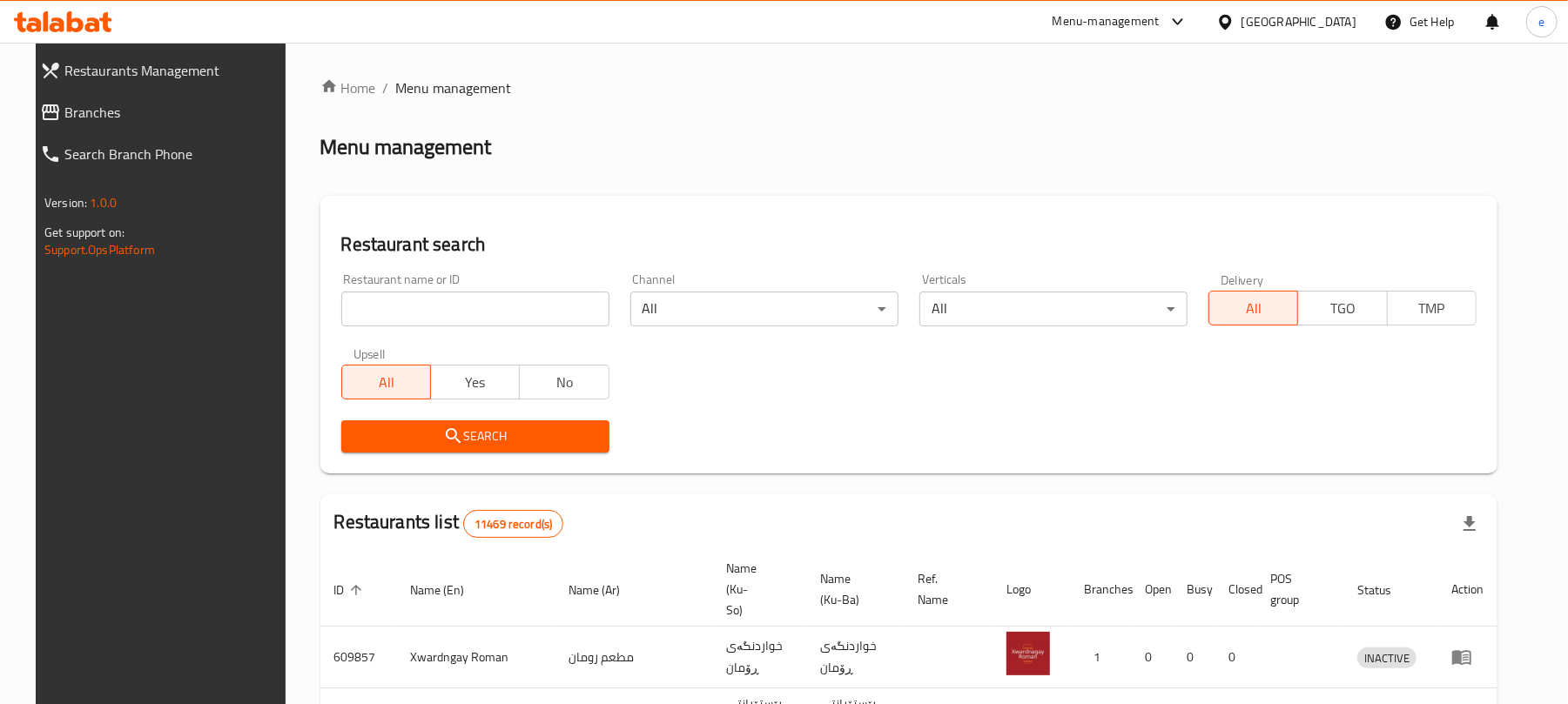
click at [434, 304] on input "search" at bounding box center [474, 308] width 268 height 35
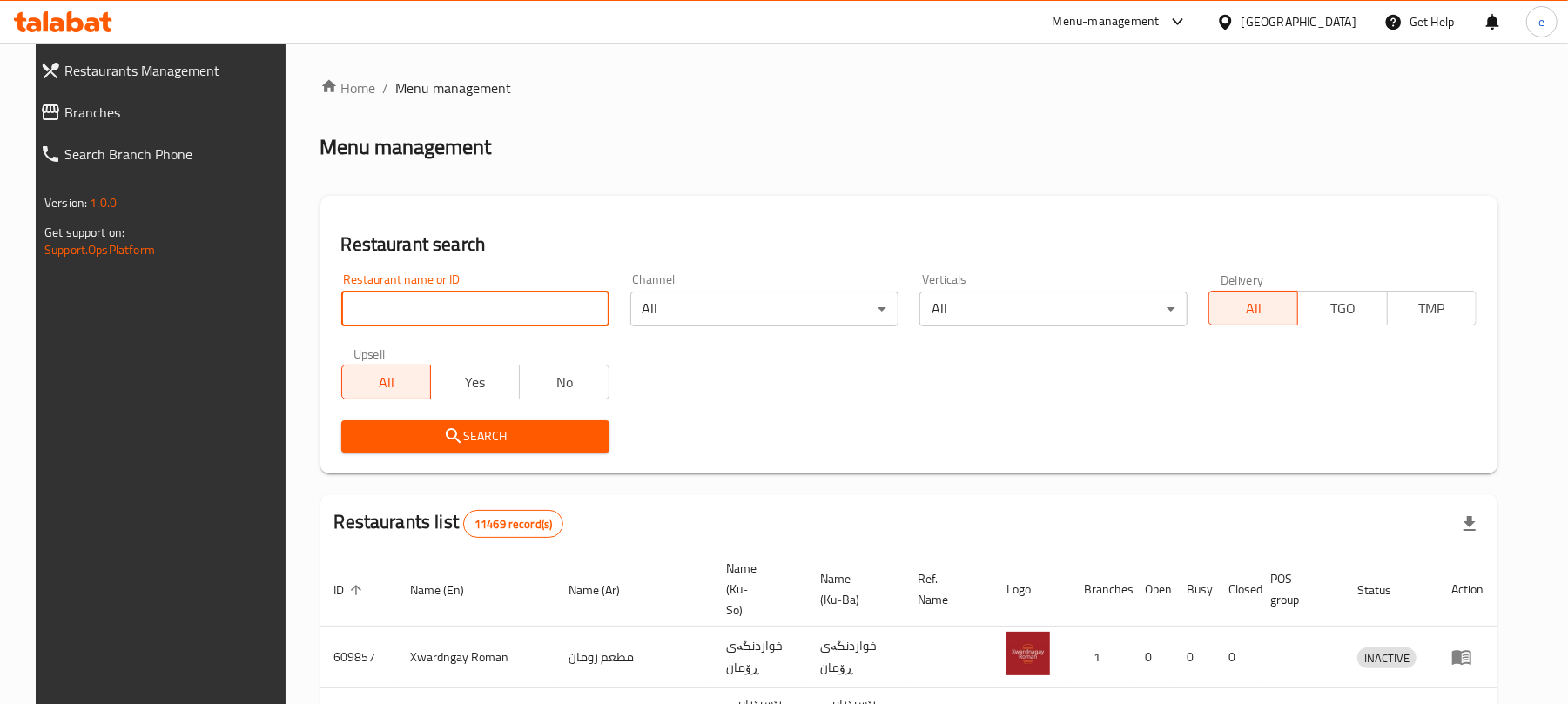
paste input "Nepali Restaurant, [GEOGRAPHIC_DATA]"
type input "Nepali Restaurant"
click button "Search" at bounding box center [474, 436] width 268 height 32
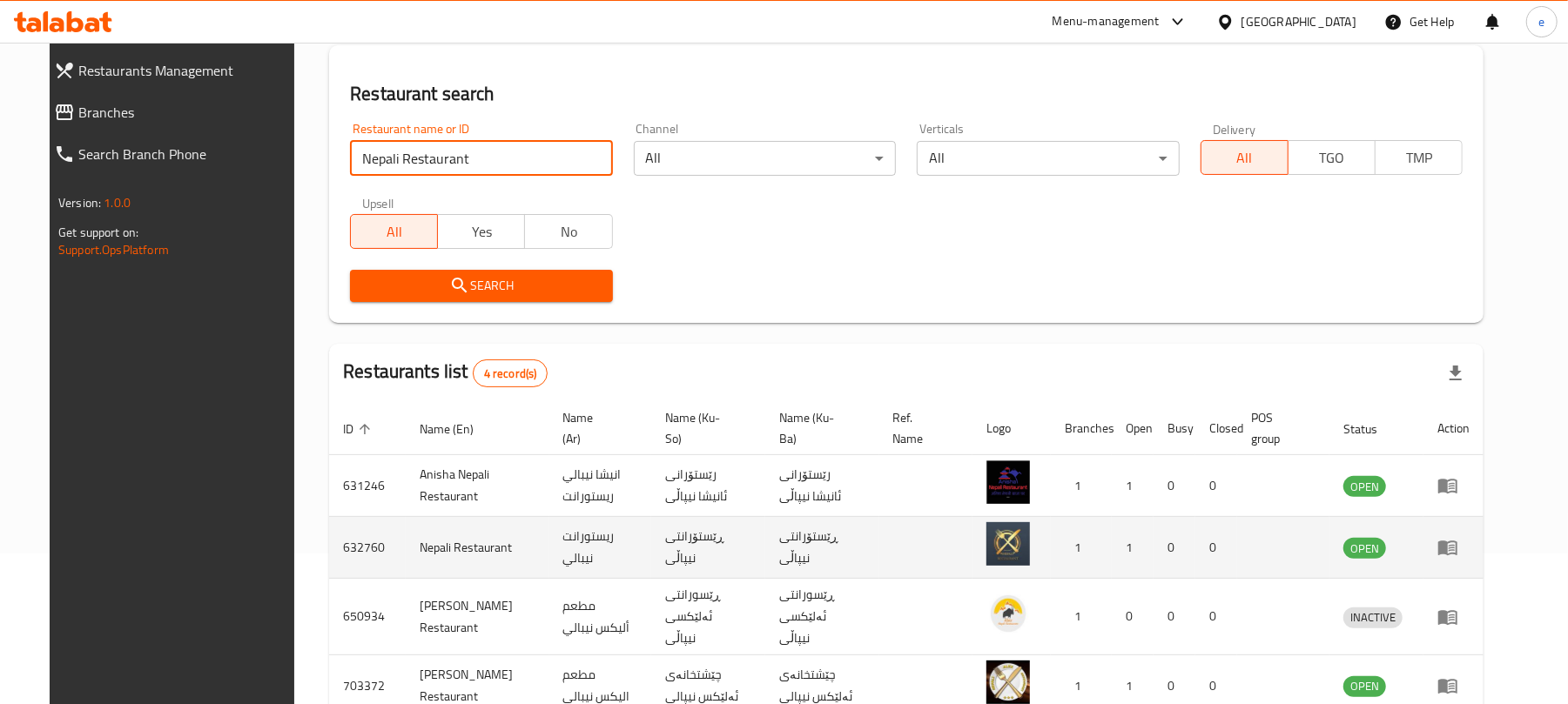
scroll to position [243, 0]
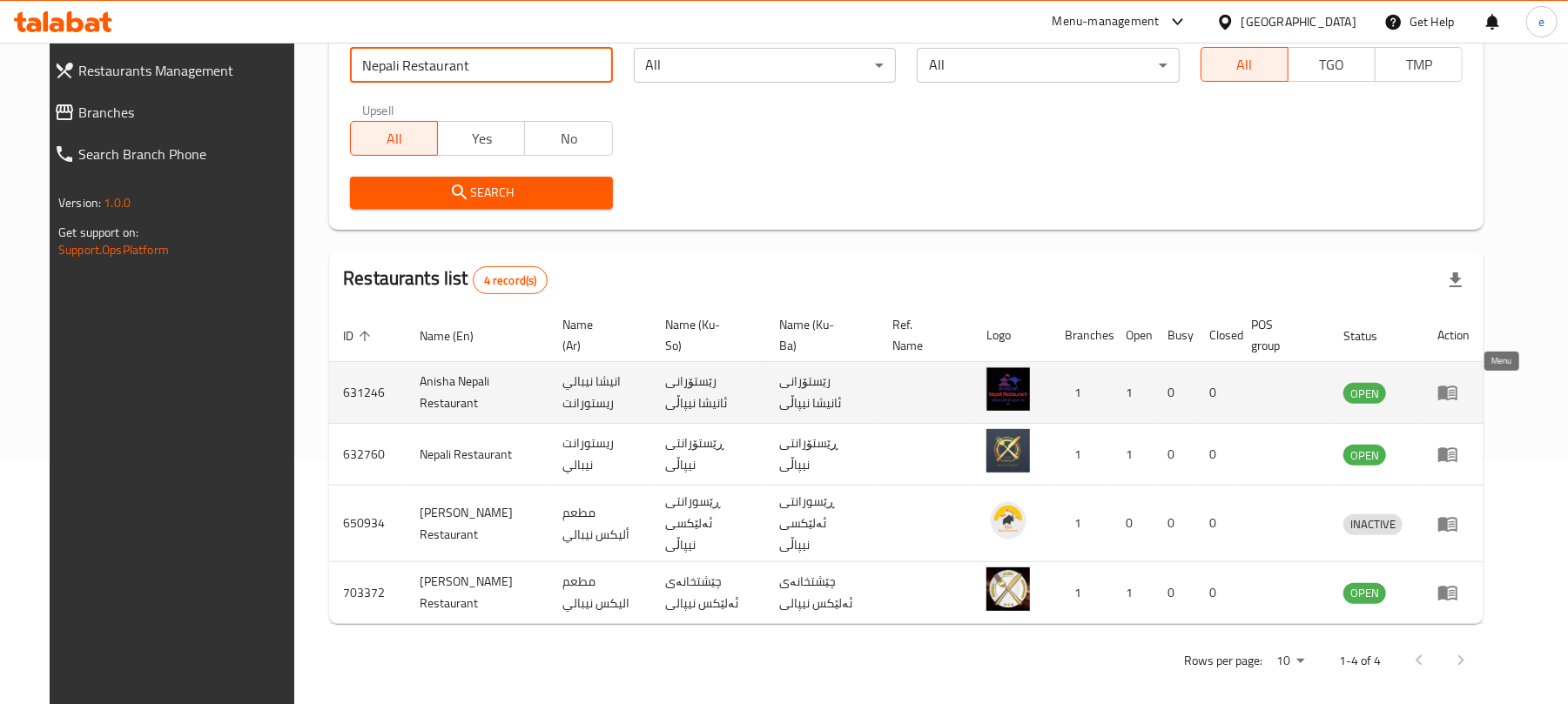
click at [1470, 386] on link "enhanced table" at bounding box center [1453, 393] width 32 height 21
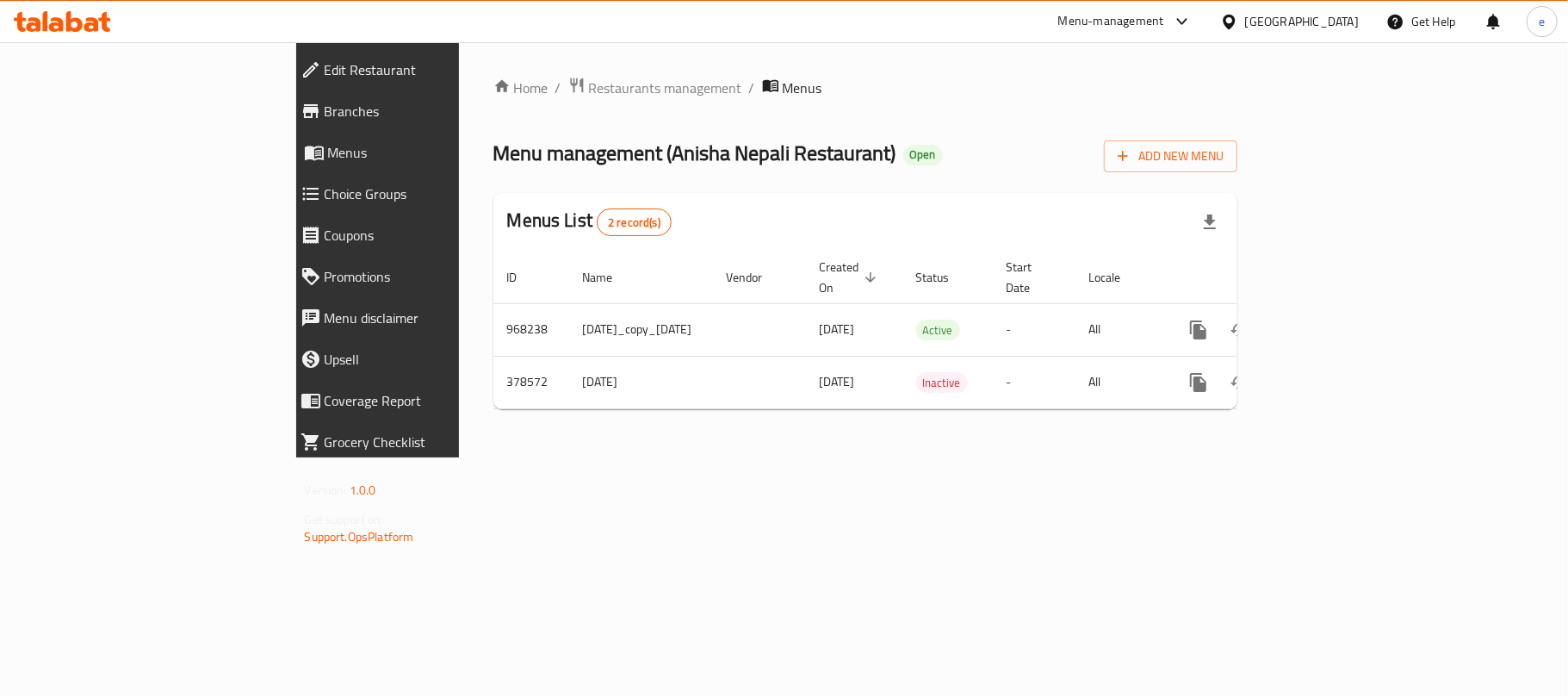
click at [325, 122] on span "Branches" at bounding box center [435, 111] width 219 height 21
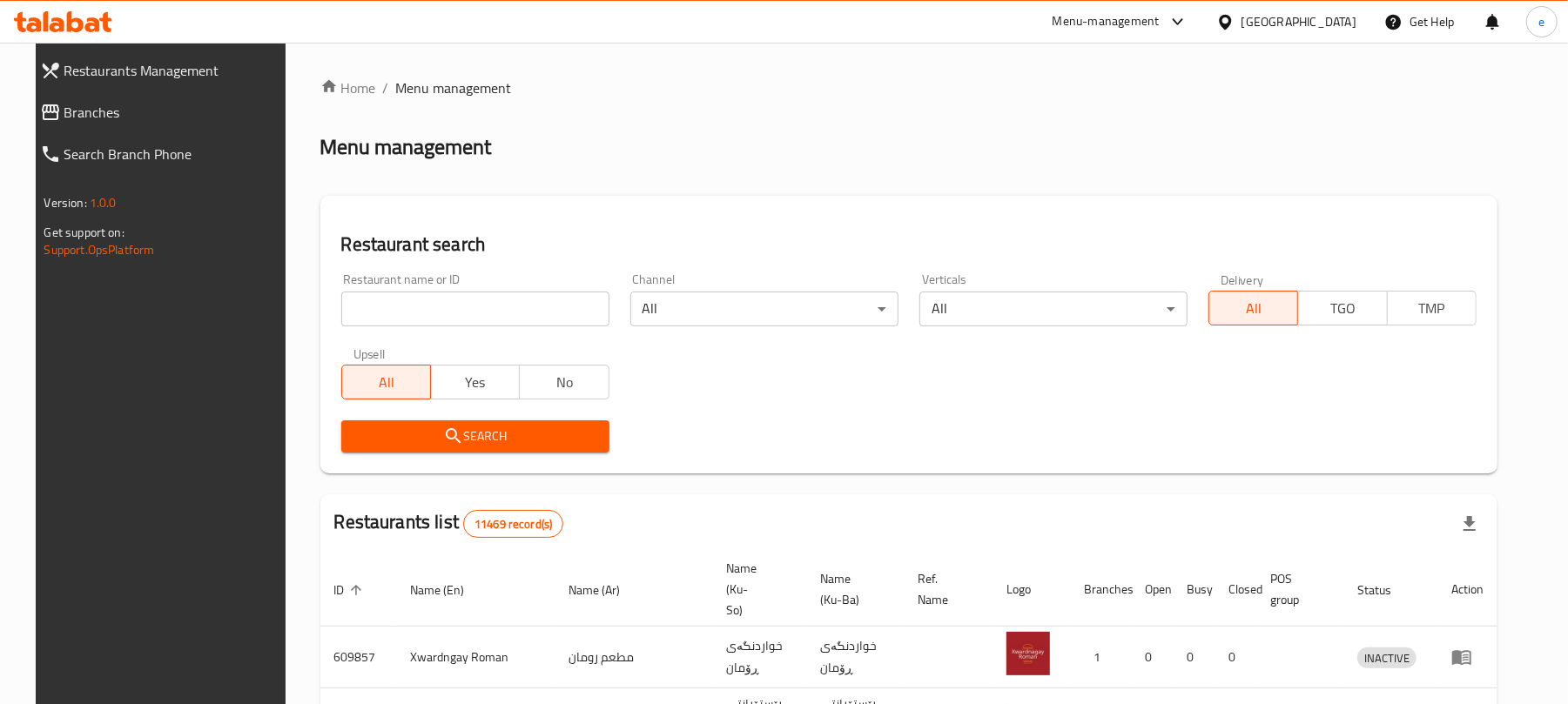
click at [465, 305] on input "search" at bounding box center [474, 308] width 268 height 35
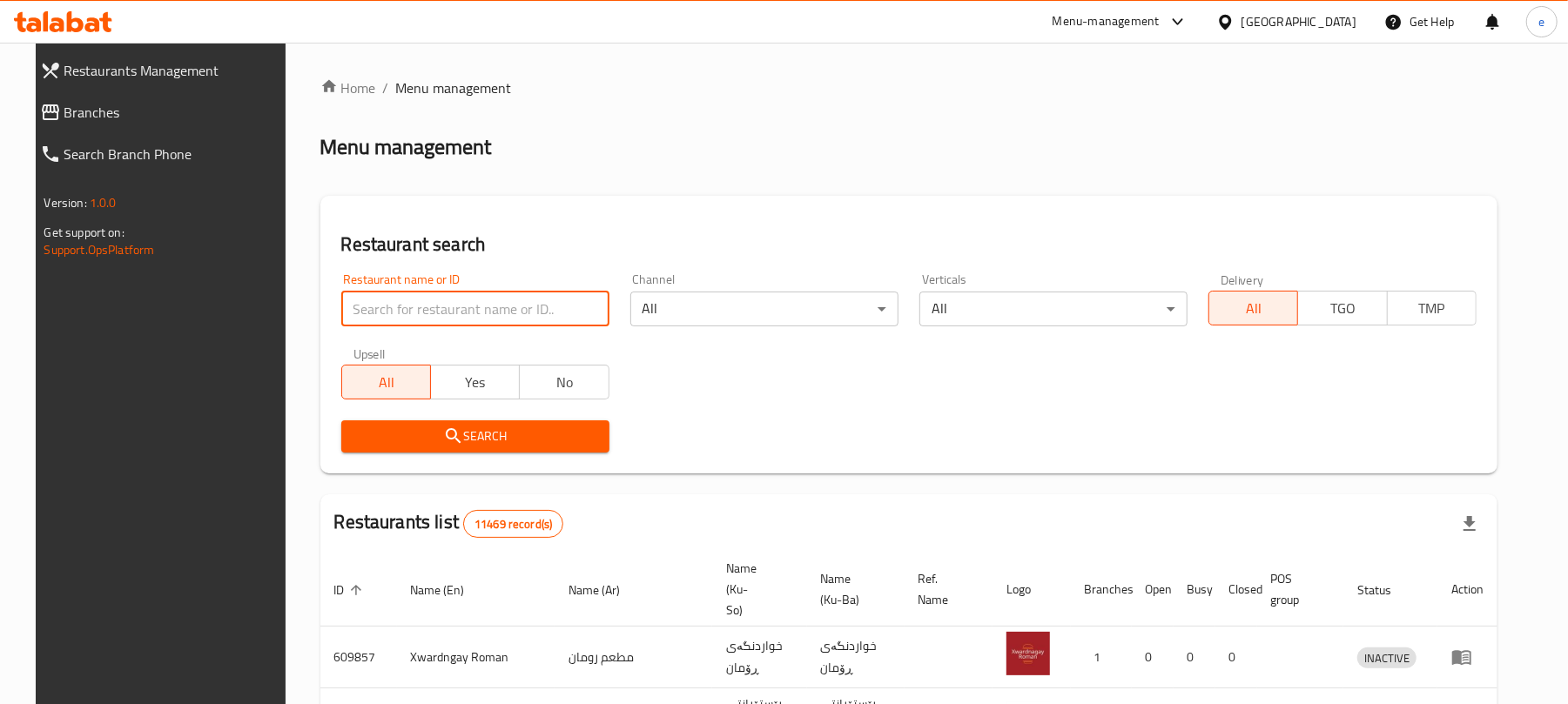
paste input "Nepali Restaurant, Rizgari"
type input "Nepali Restaurant"
click button "Search" at bounding box center [474, 436] width 268 height 32
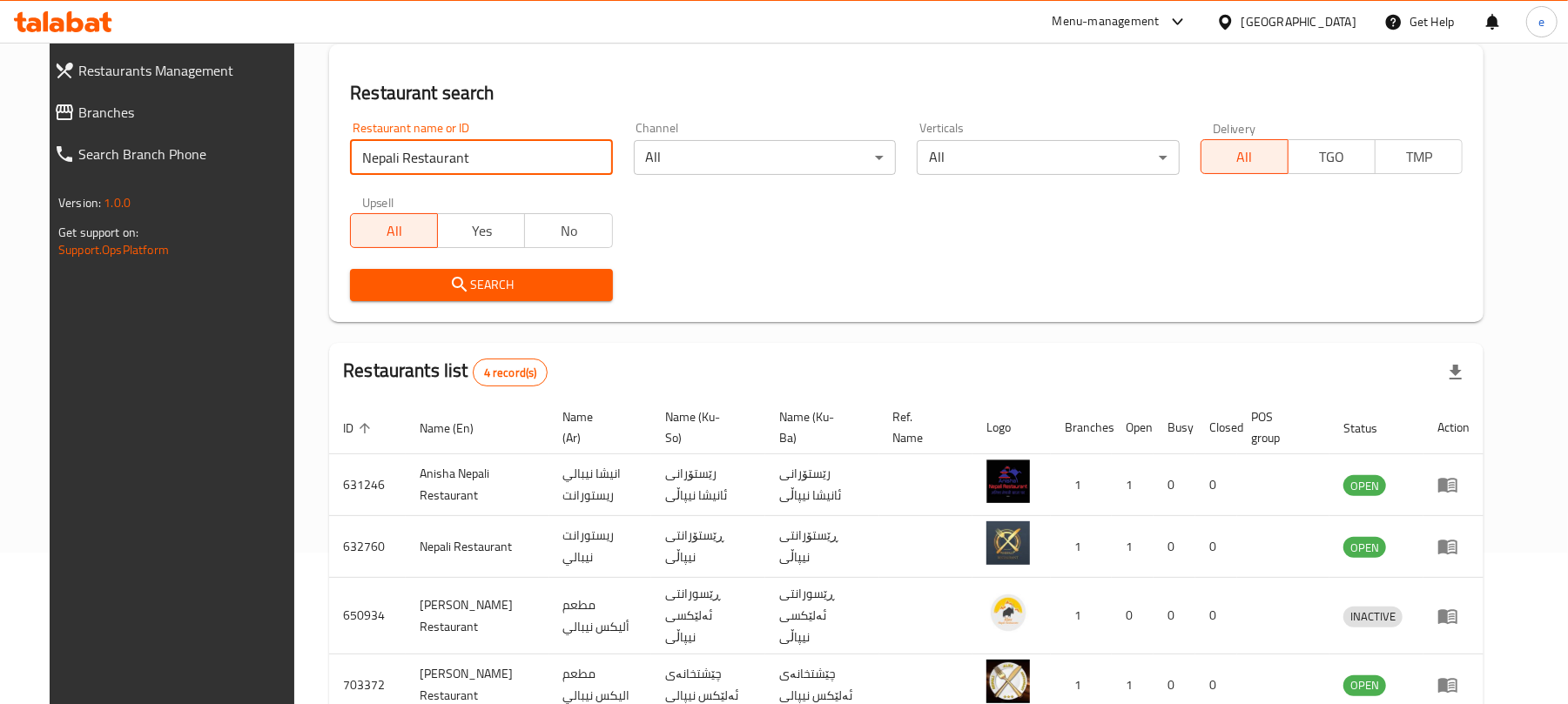
scroll to position [243, 0]
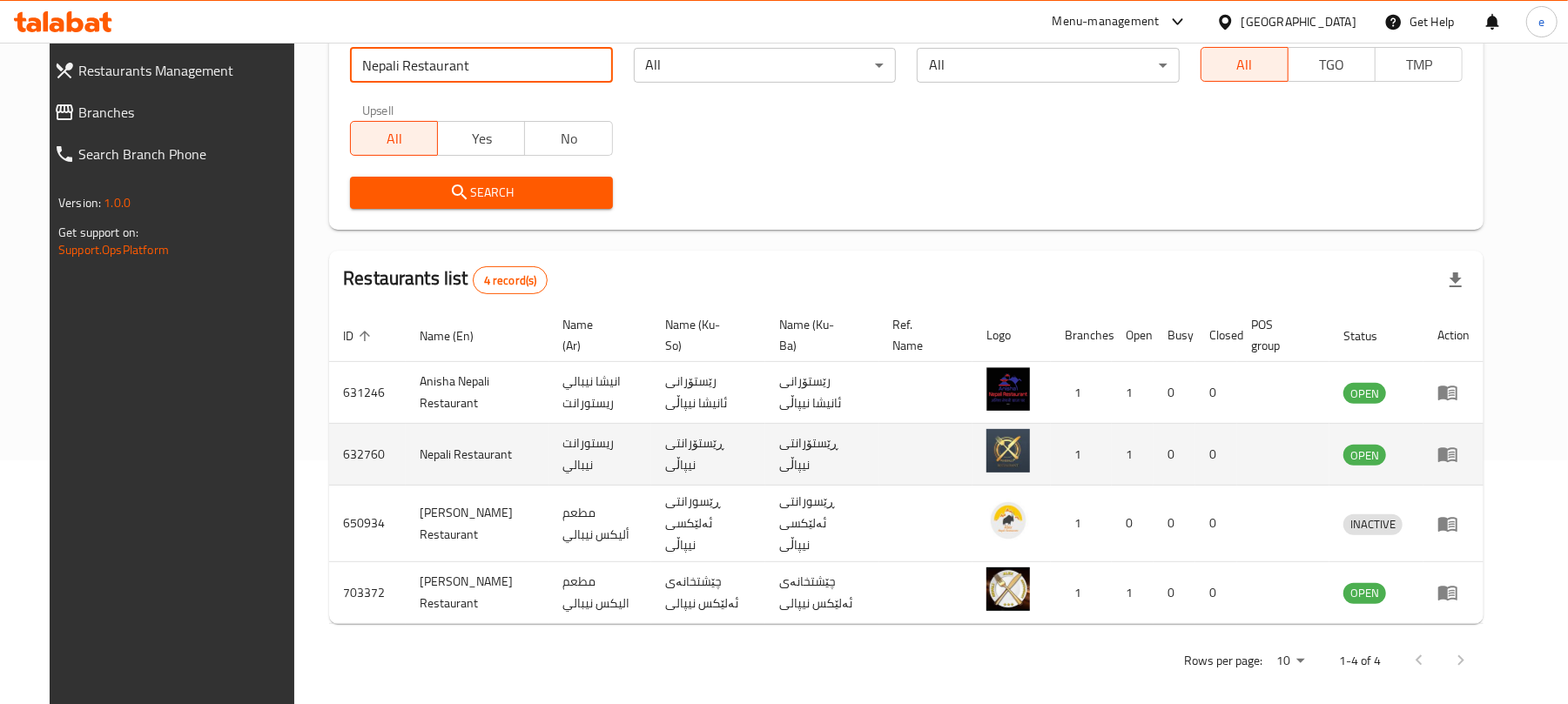
click at [1458, 449] on icon "enhanced table" at bounding box center [1448, 454] width 21 height 21
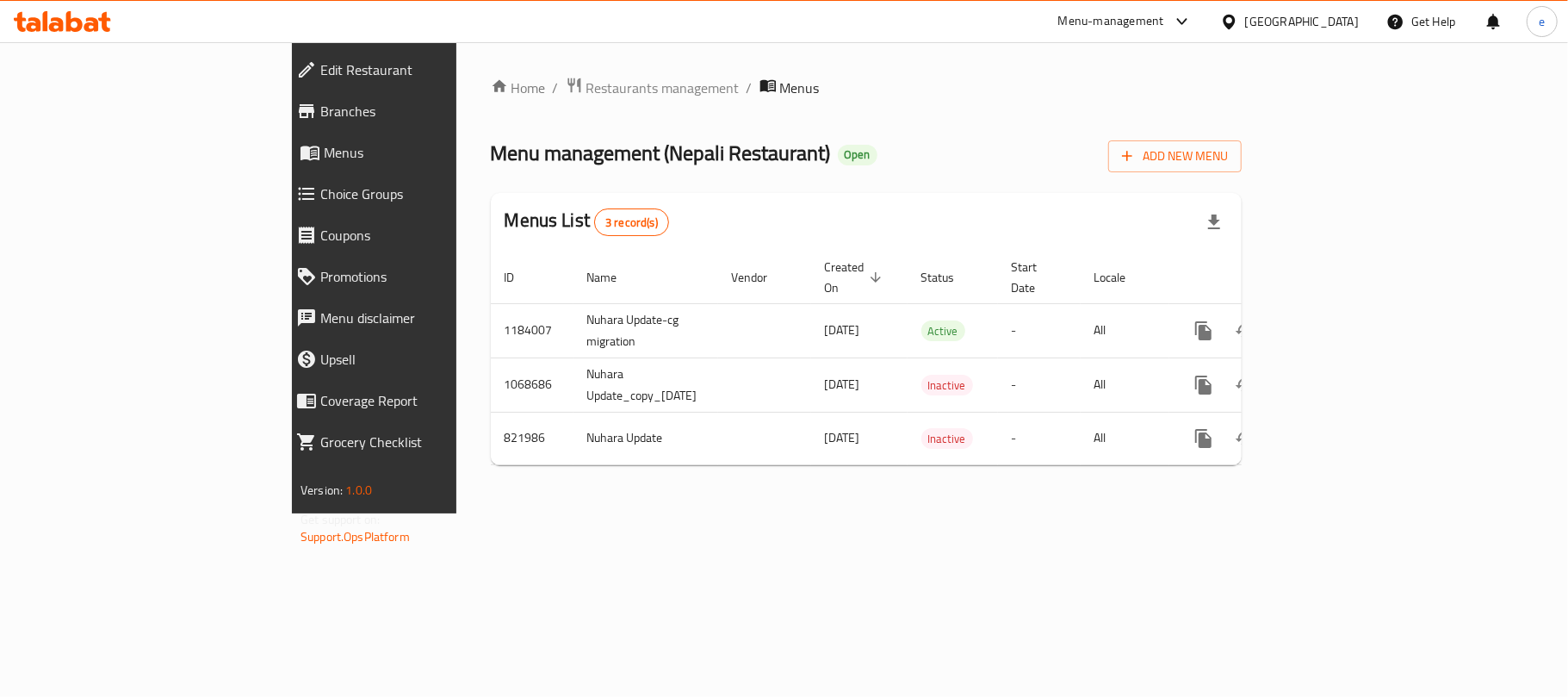
click at [320, 114] on span "Branches" at bounding box center [430, 111] width 219 height 21
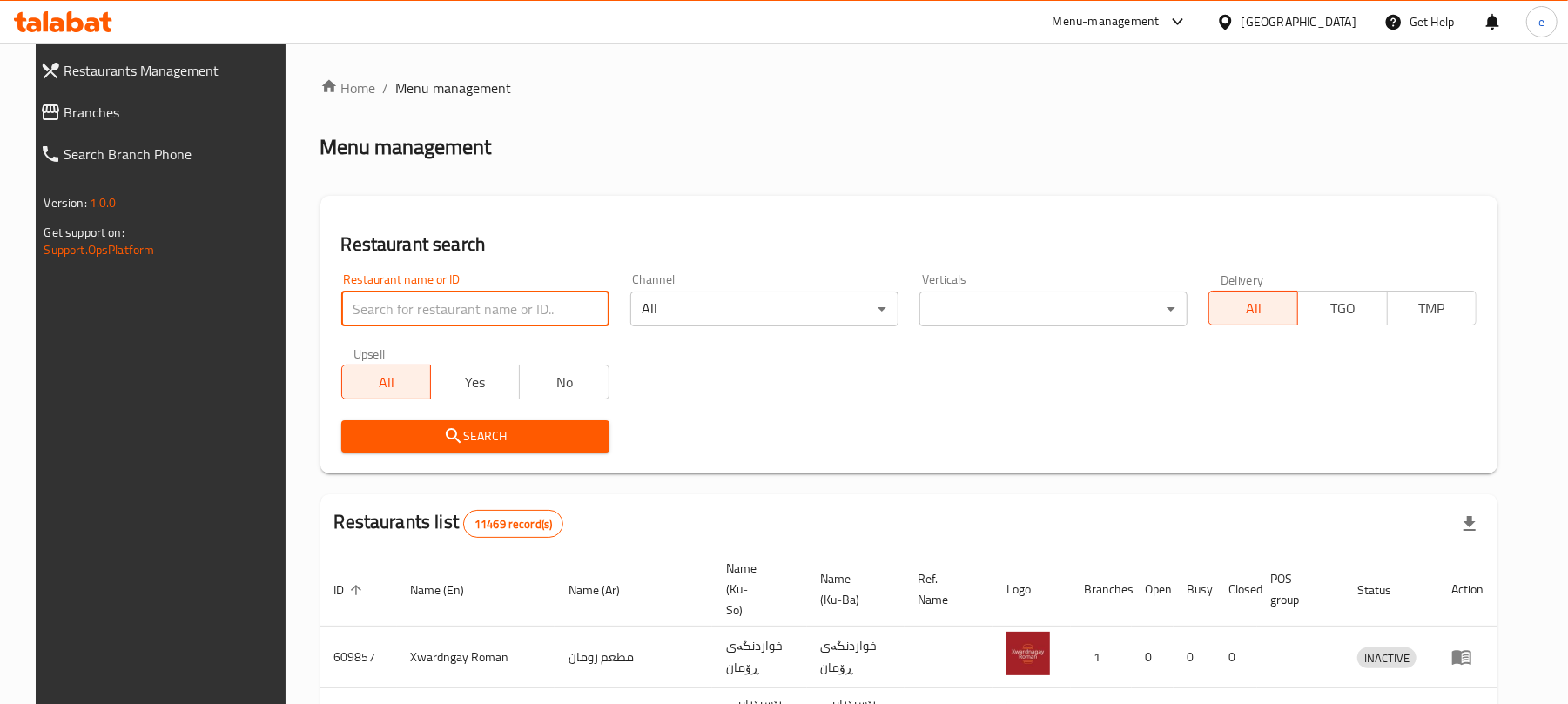
click at [426, 313] on input "search" at bounding box center [474, 308] width 268 height 35
paste input "652736"
type input "652736"
click button "Search" at bounding box center [474, 436] width 268 height 32
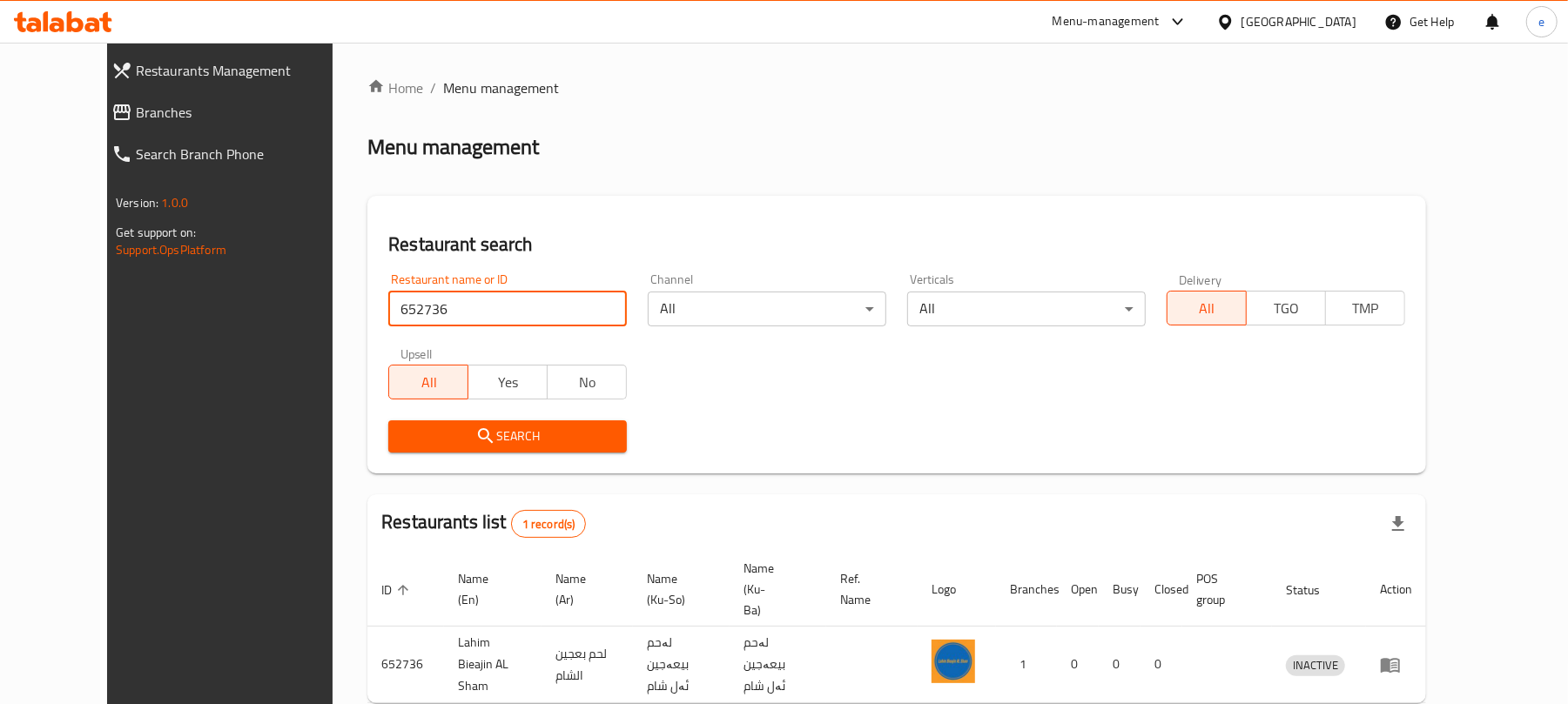
click at [578, 308] on input "652736" at bounding box center [508, 308] width 239 height 35
click at [472, 317] on input "search" at bounding box center [508, 308] width 239 height 35
paste input "Nepali Restaurant, [GEOGRAPHIC_DATA]"
type input "Nepali Restaurant"
click button "Search" at bounding box center [508, 436] width 239 height 32
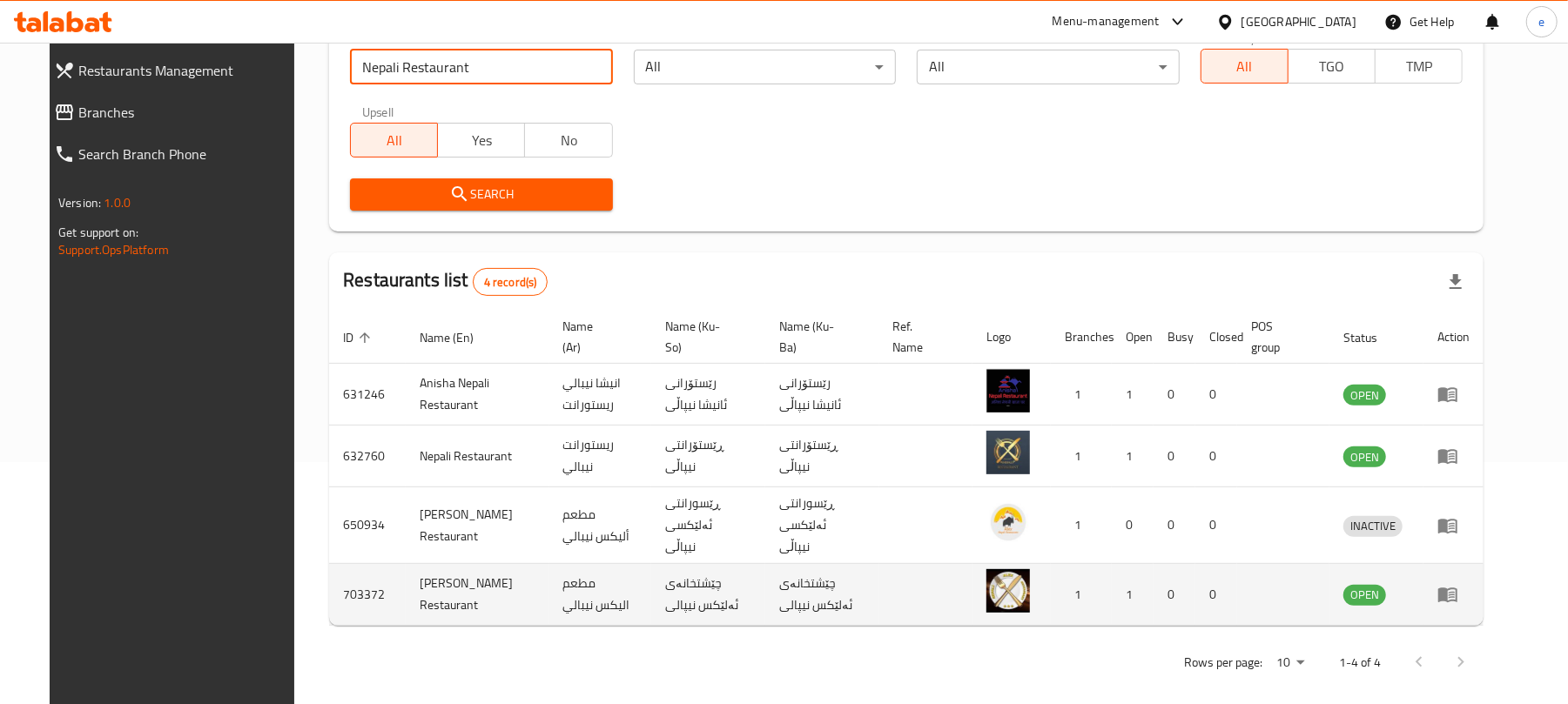
scroll to position [243, 0]
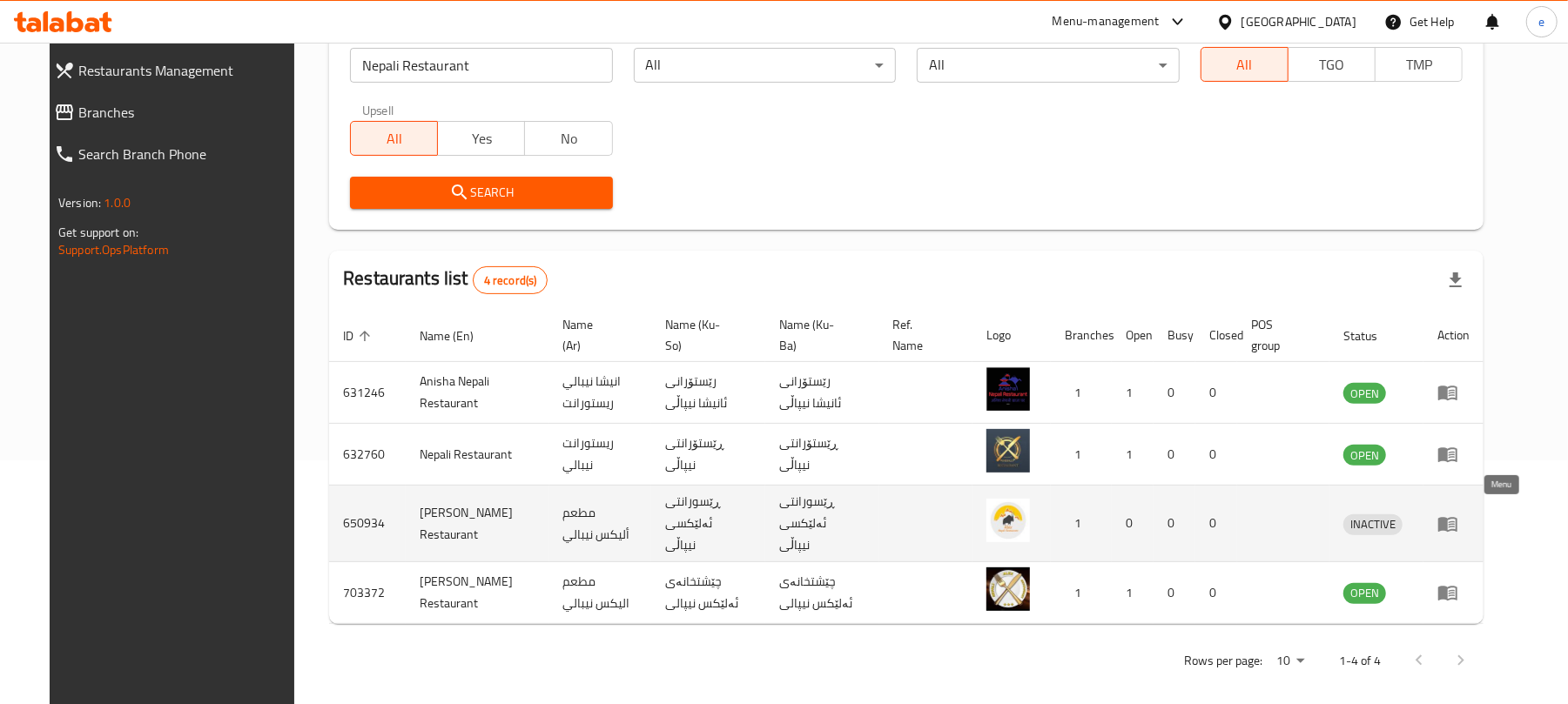
click at [1454, 521] on icon "enhanced table" at bounding box center [1452, 524] width 6 height 7
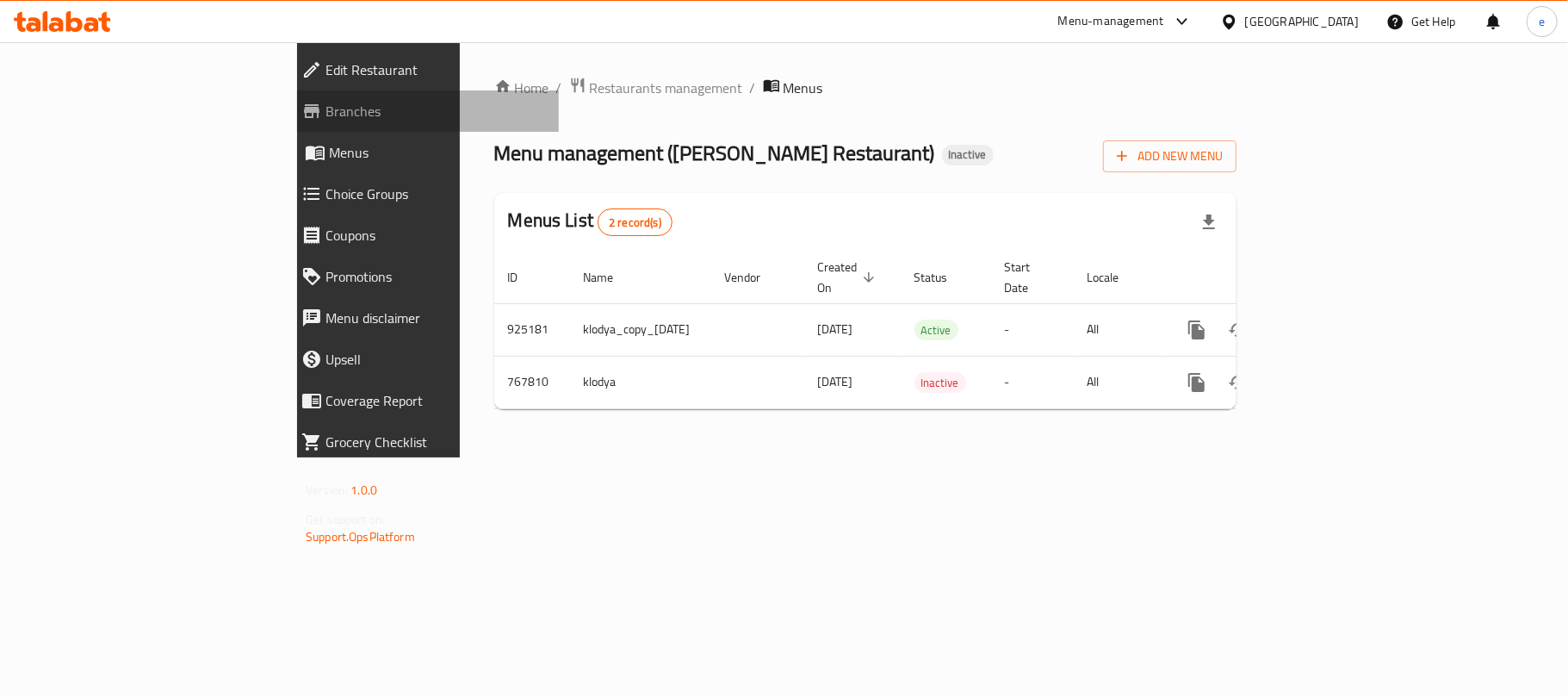
click at [325, 122] on span "Branches" at bounding box center [435, 111] width 219 height 21
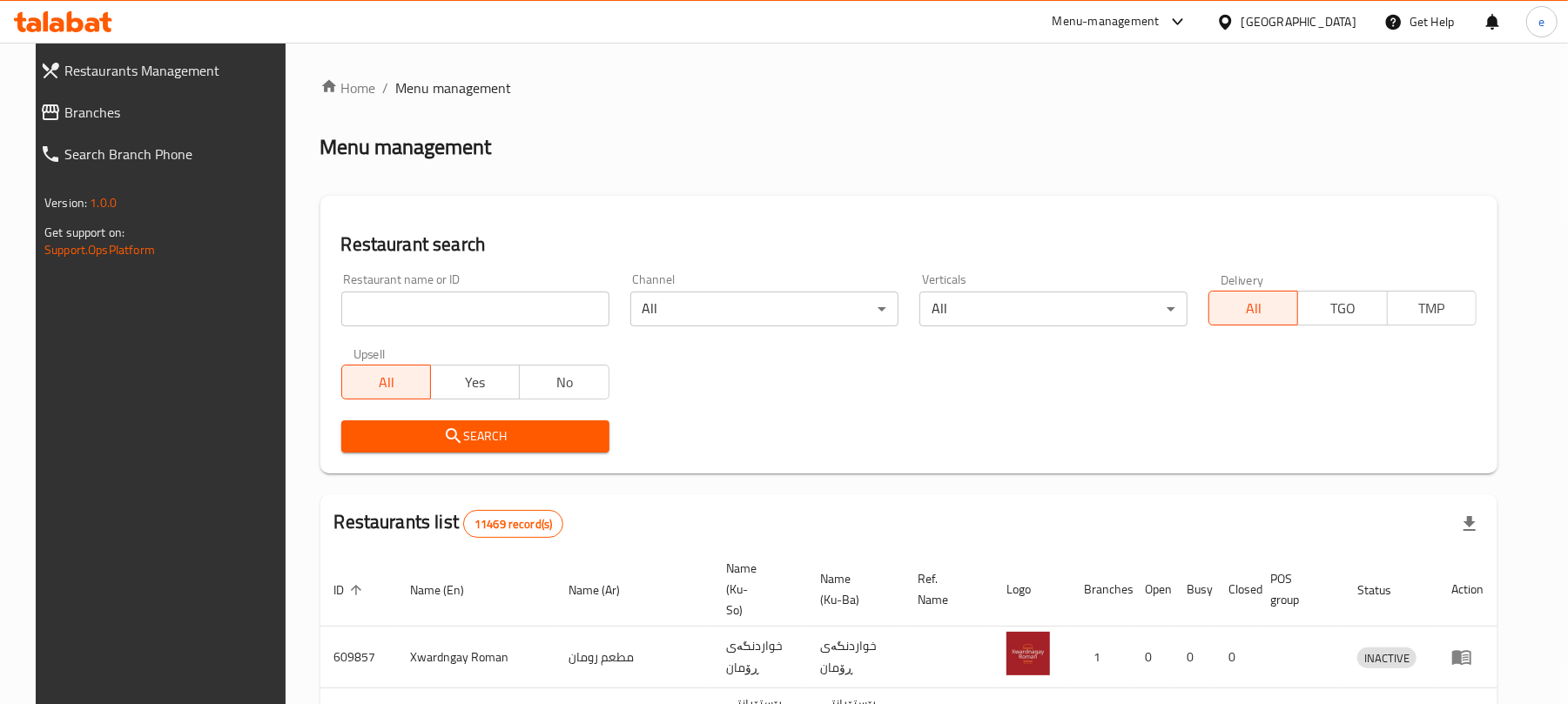
click at [440, 300] on input "search" at bounding box center [474, 308] width 268 height 35
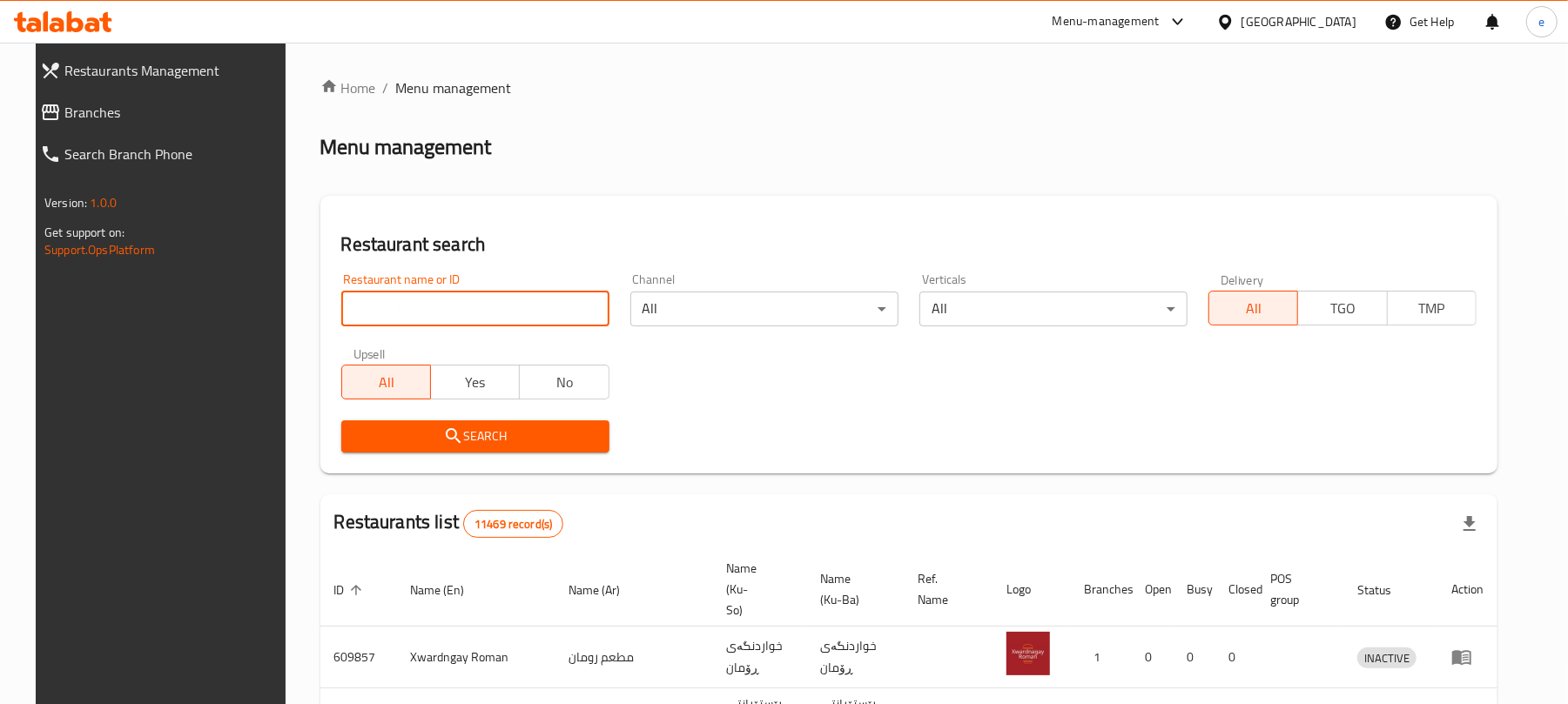
paste input "Nepali Restaurant, [GEOGRAPHIC_DATA]"
type input "Nepali Restaurant"
click button "Search" at bounding box center [474, 436] width 268 height 32
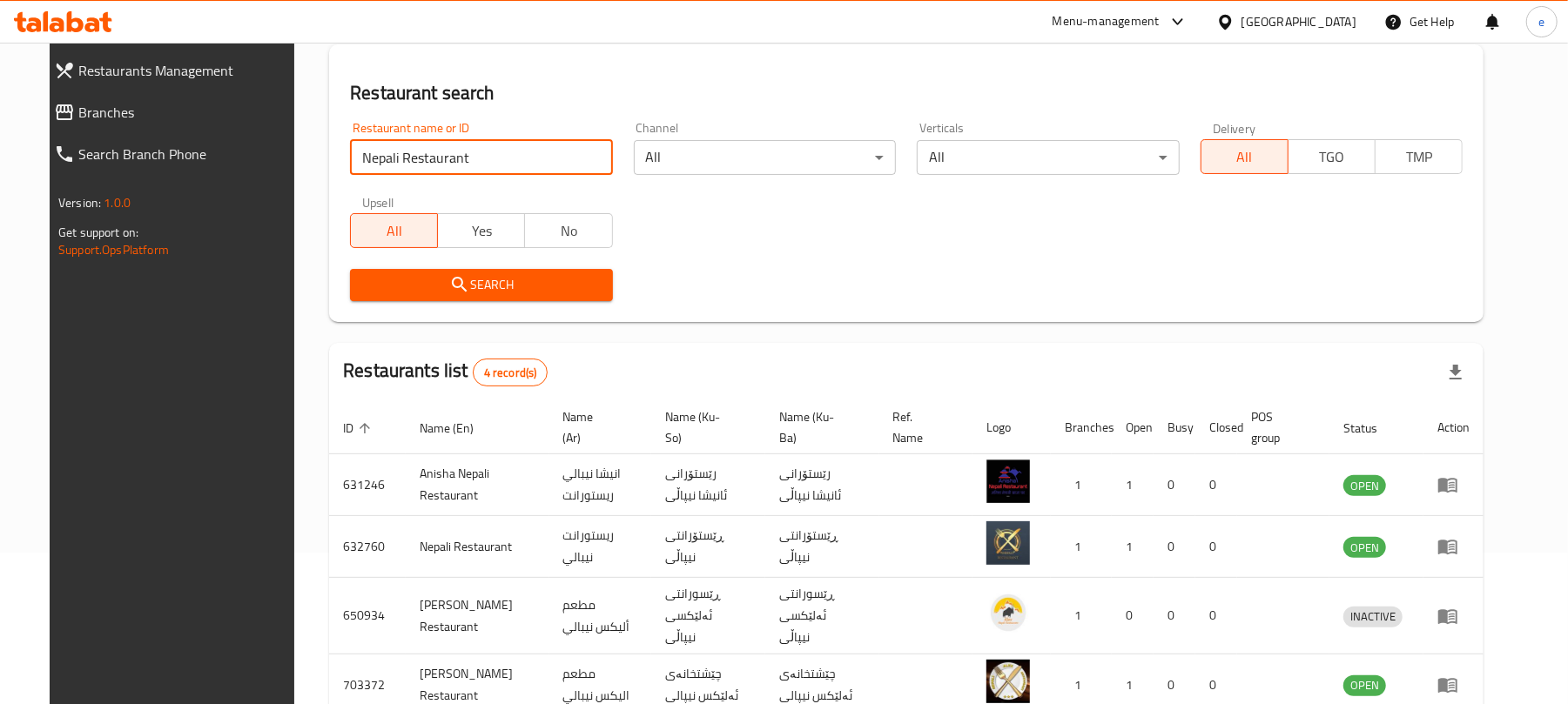
scroll to position [243, 0]
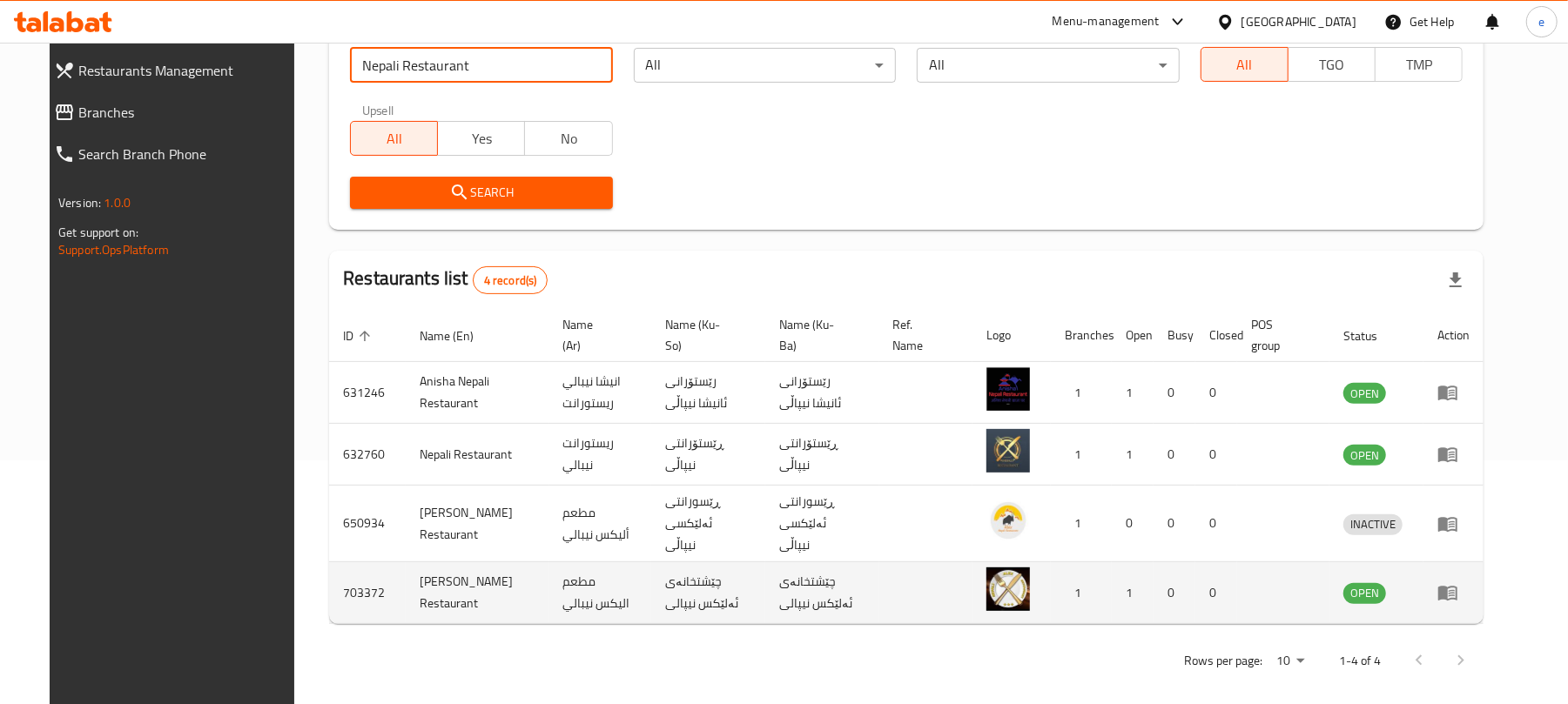
click at [1484, 591] on td "enhanced table" at bounding box center [1452, 592] width 60 height 62
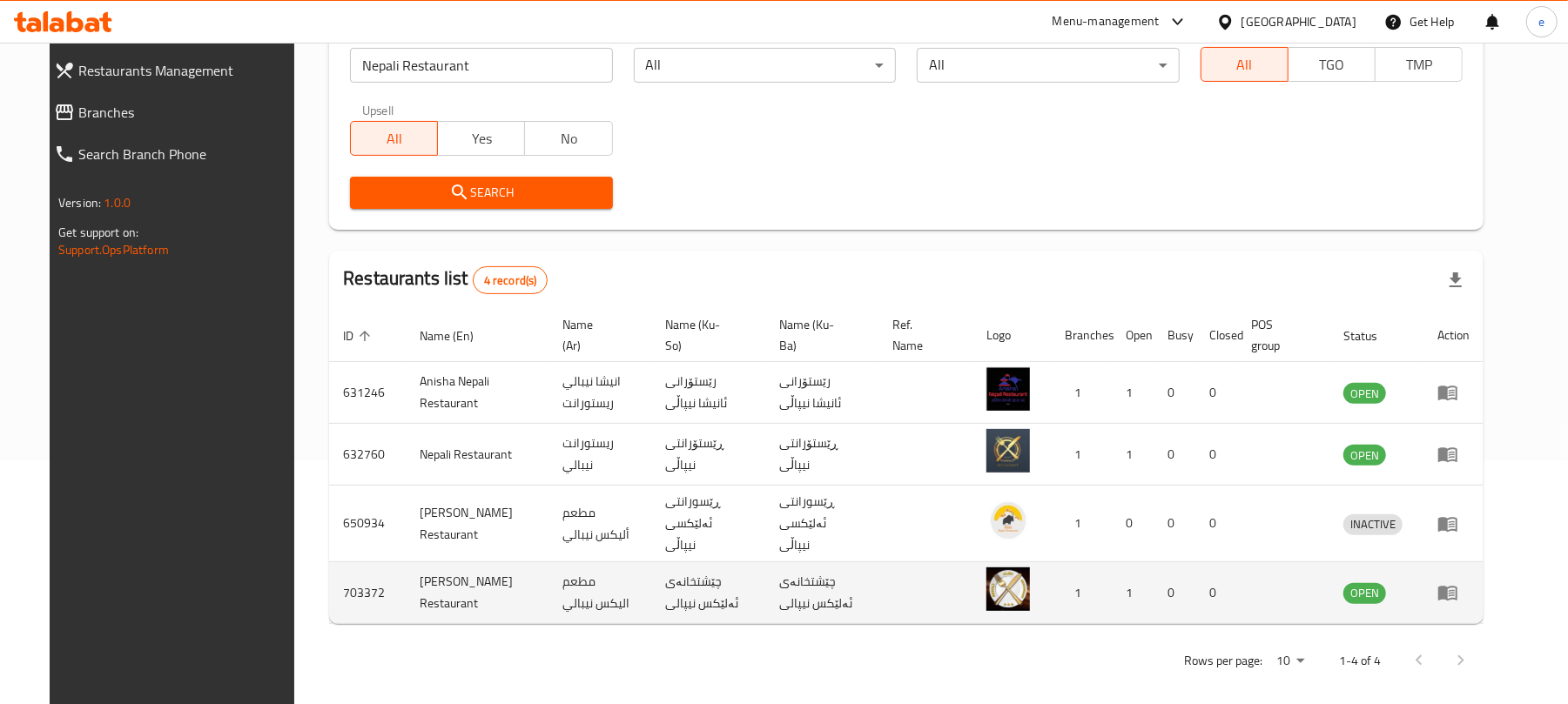
click at [1457, 587] on icon "enhanced table" at bounding box center [1448, 594] width 19 height 15
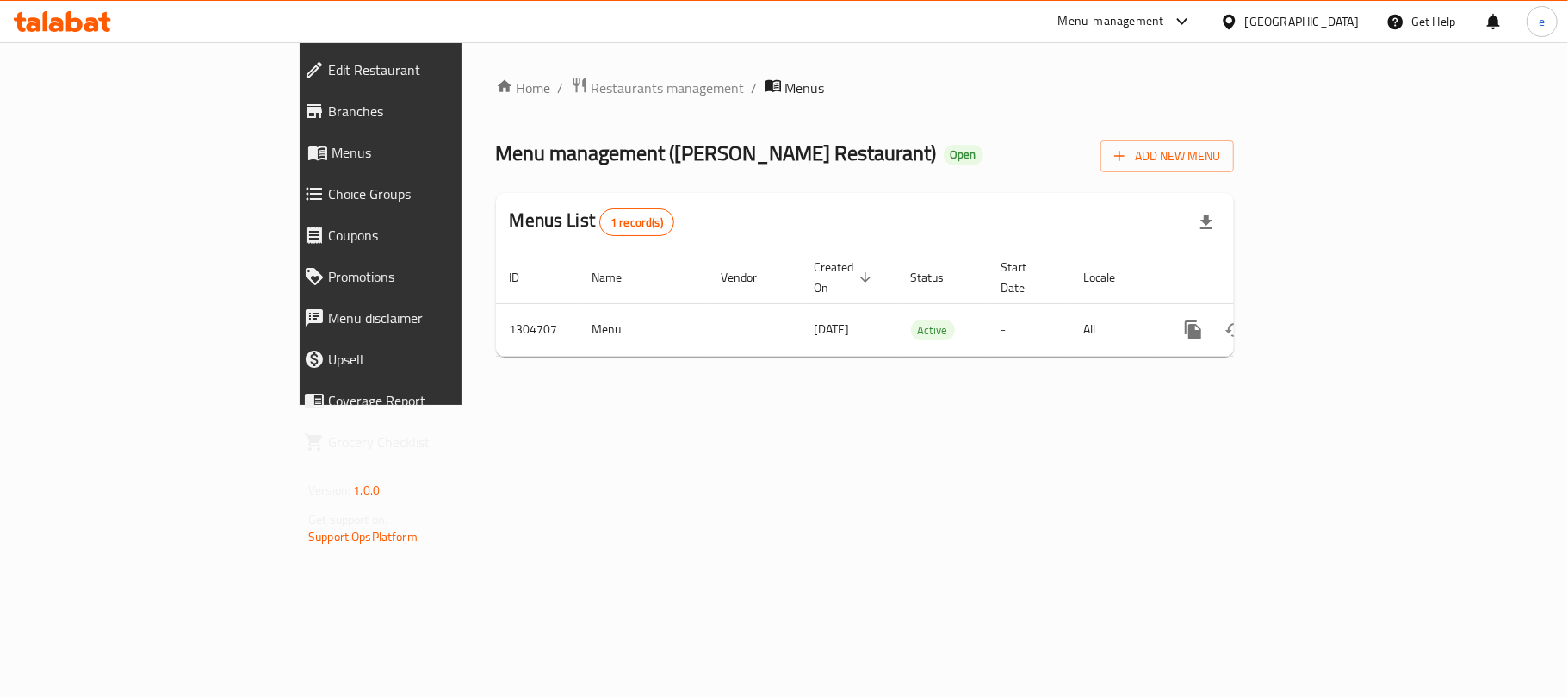
click at [328, 117] on span "Branches" at bounding box center [437, 111] width 219 height 21
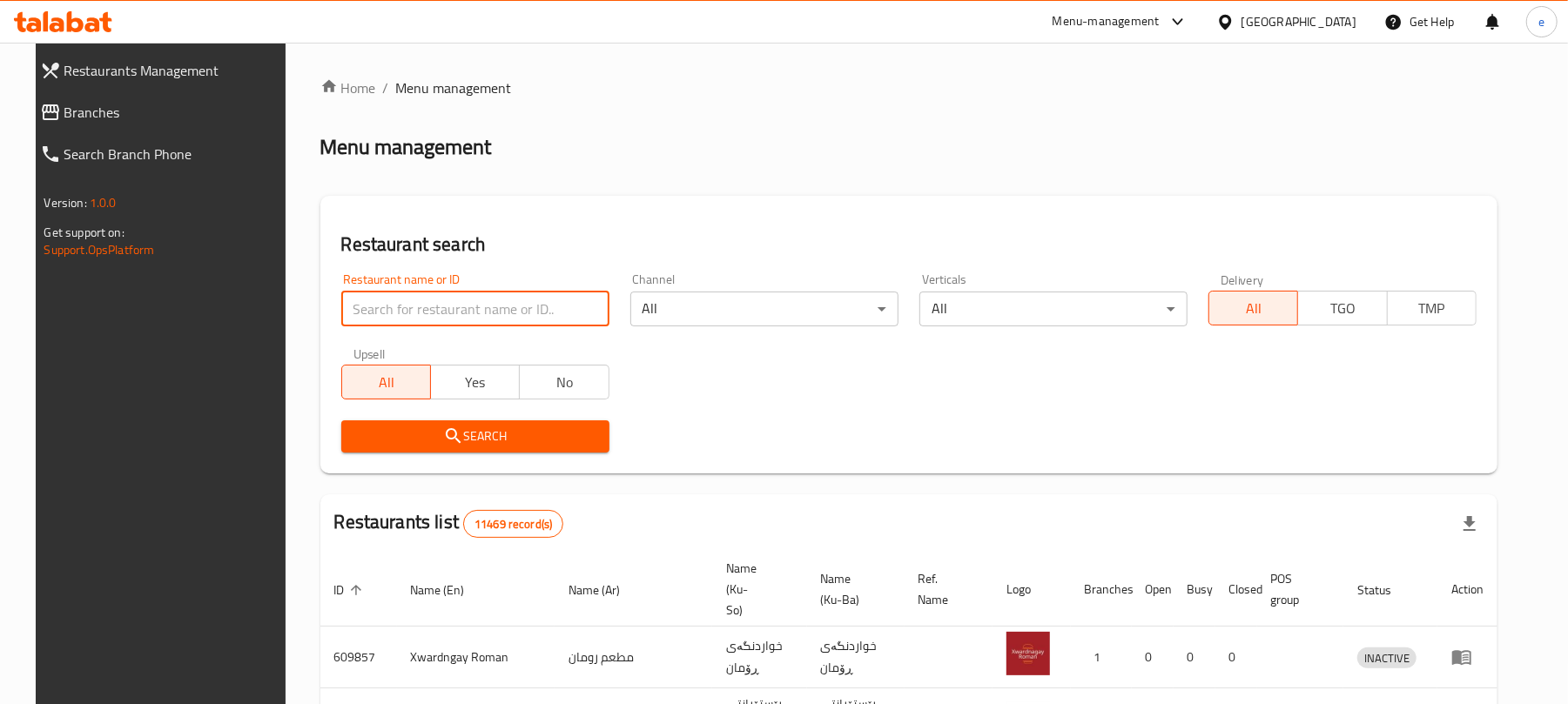
click at [395, 310] on input "search" at bounding box center [474, 308] width 268 height 35
paste input "Nepali Restaurant, Rizgari"
type input "Nepali Restaurant"
click button "Search" at bounding box center [474, 436] width 268 height 32
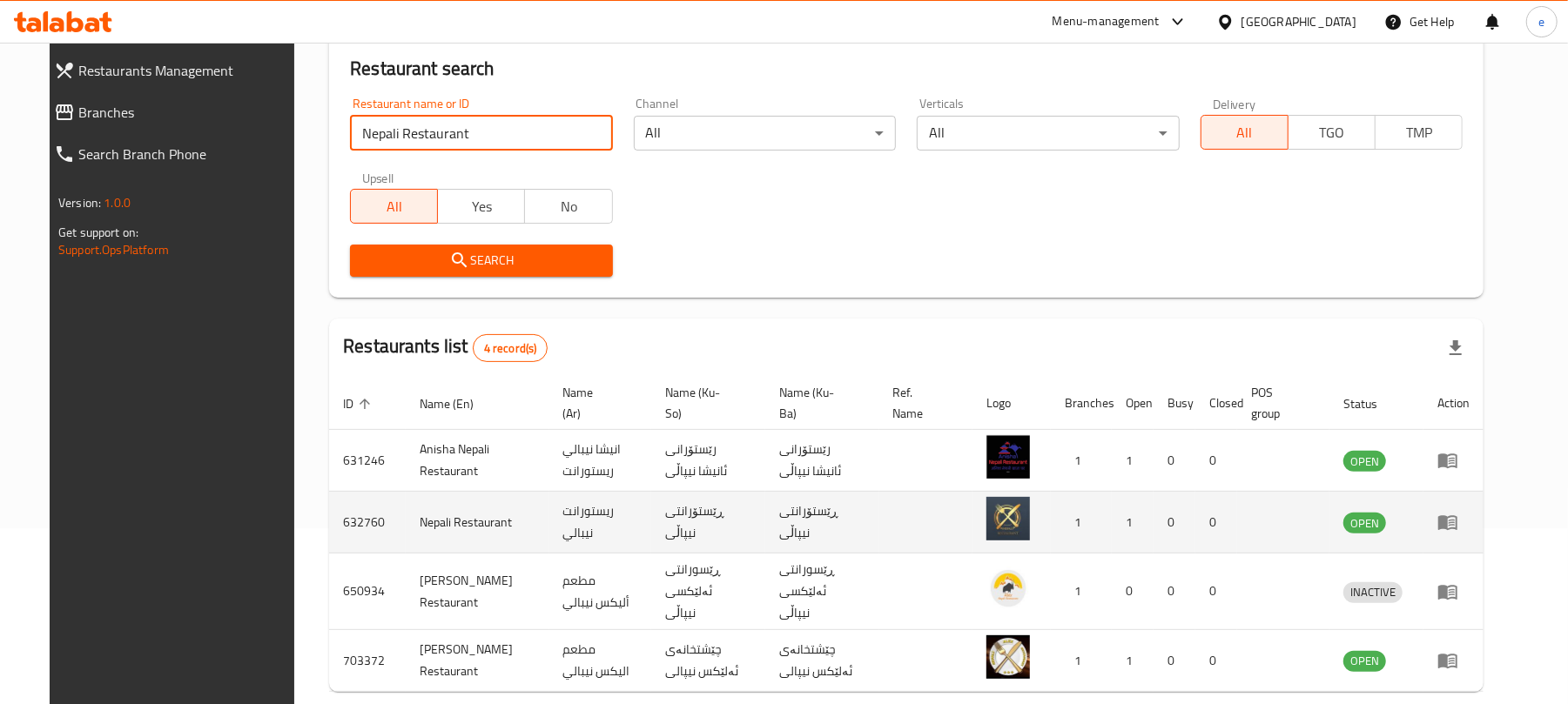
scroll to position [232, 0]
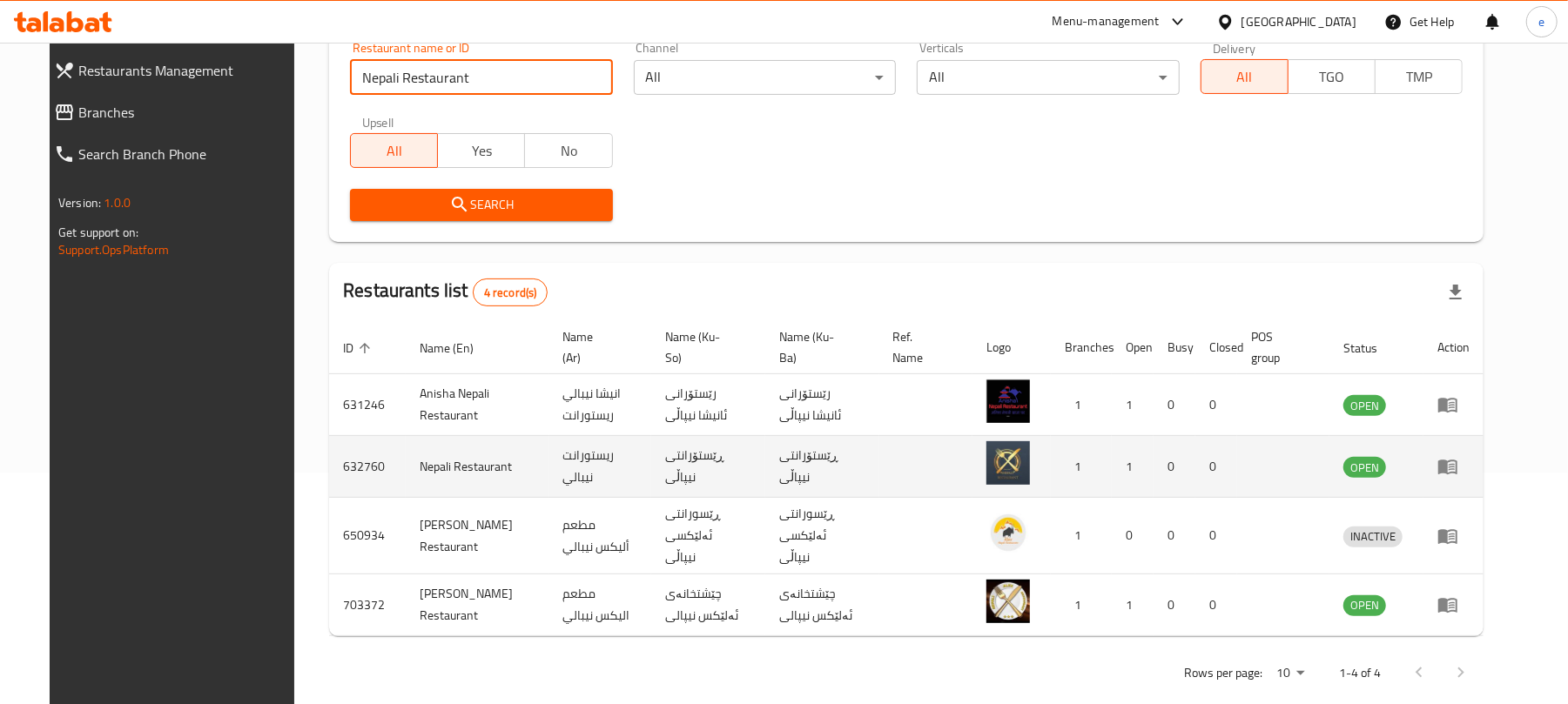
click at [1470, 467] on link "enhanced table" at bounding box center [1453, 466] width 32 height 21
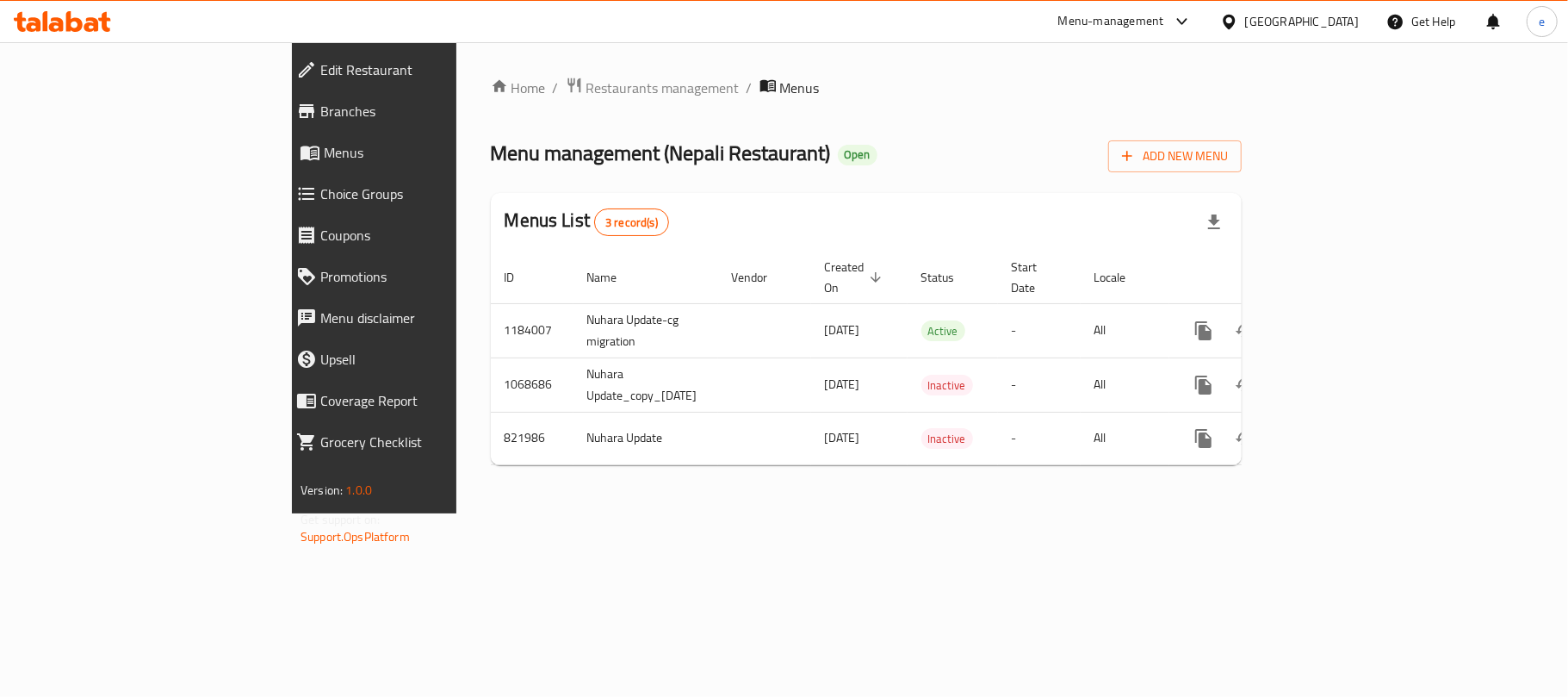
click at [320, 111] on span "Branches" at bounding box center [430, 111] width 219 height 21
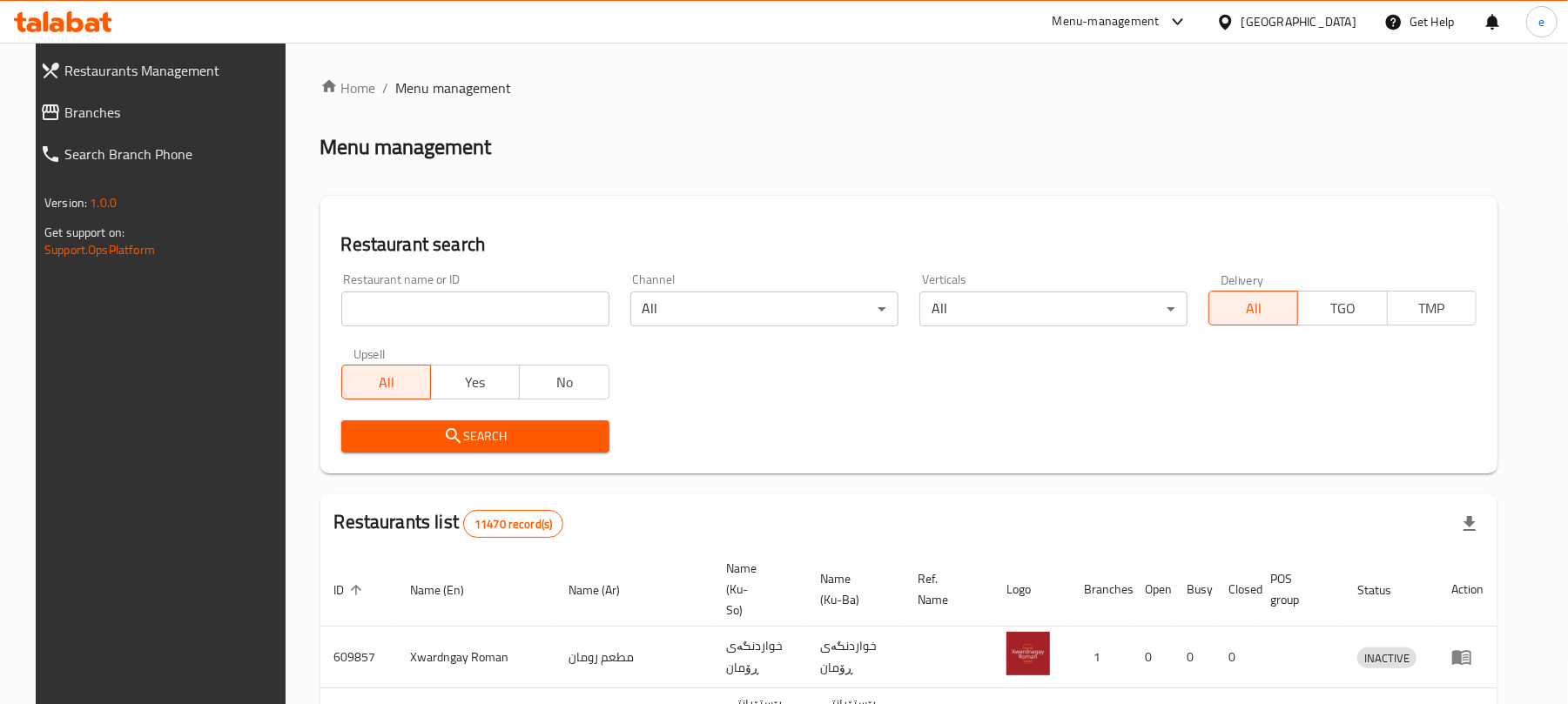
click at [519, 304] on input "search" at bounding box center [474, 308] width 268 height 35
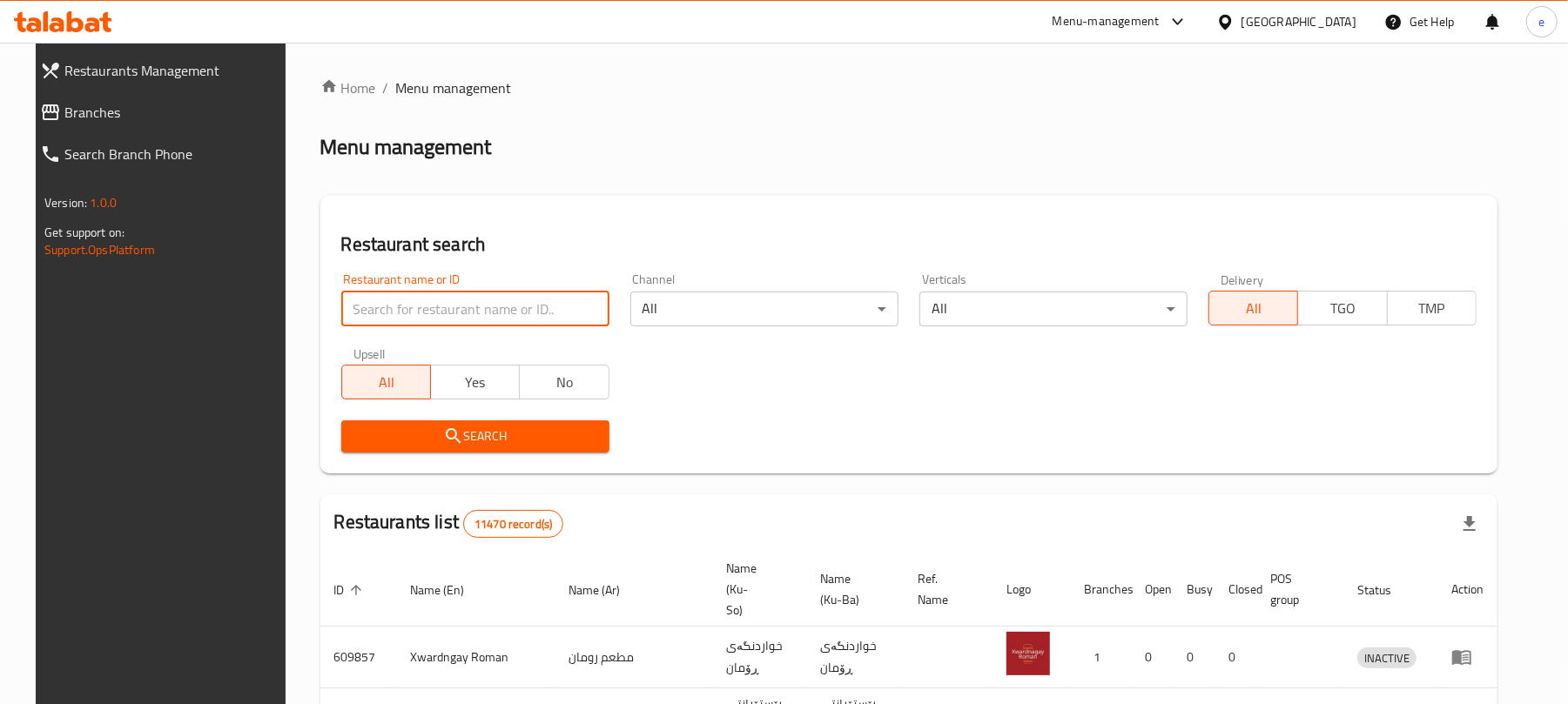
paste input "Lano Fast Food, Chwar Chra"
type input "Lano Fast Food"
click button "Search" at bounding box center [474, 436] width 268 height 32
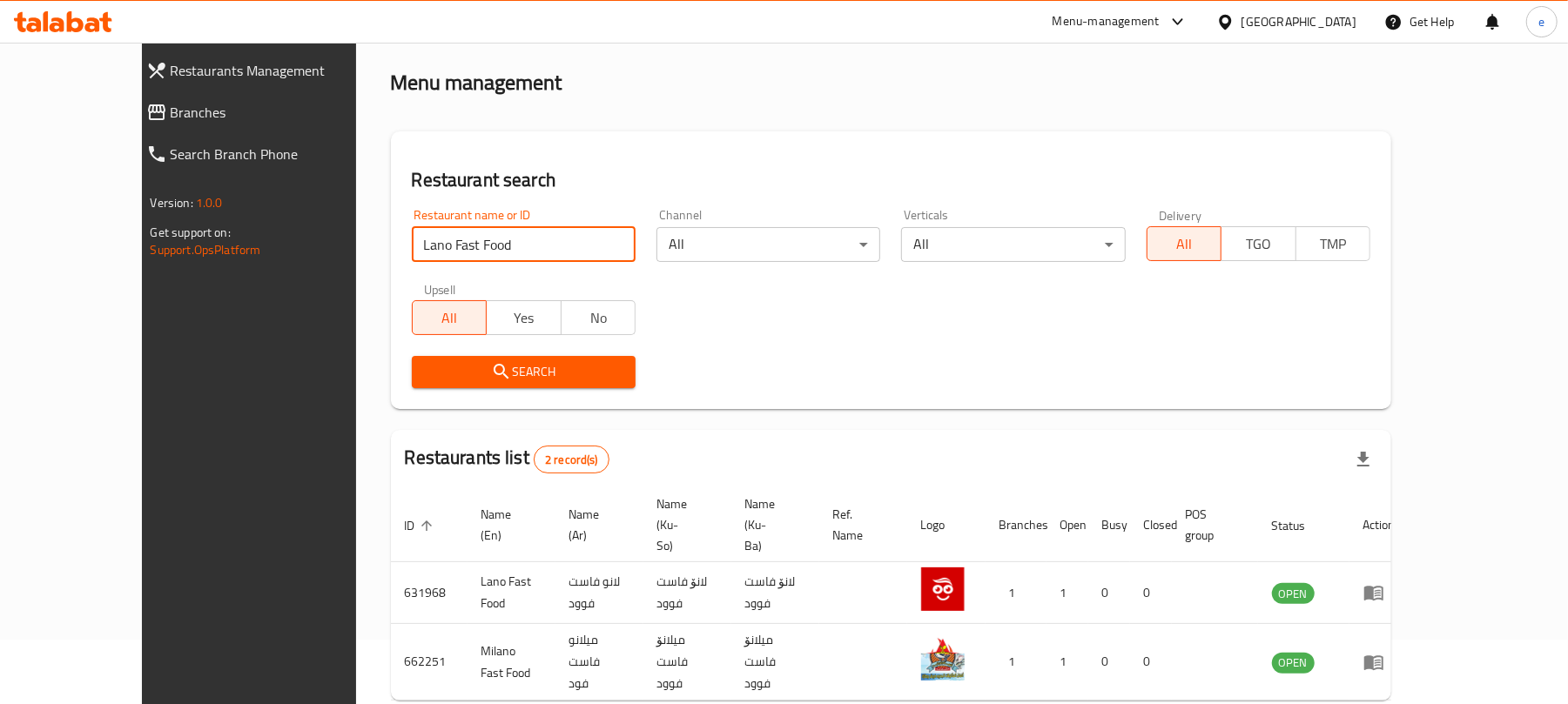
scroll to position [101, 0]
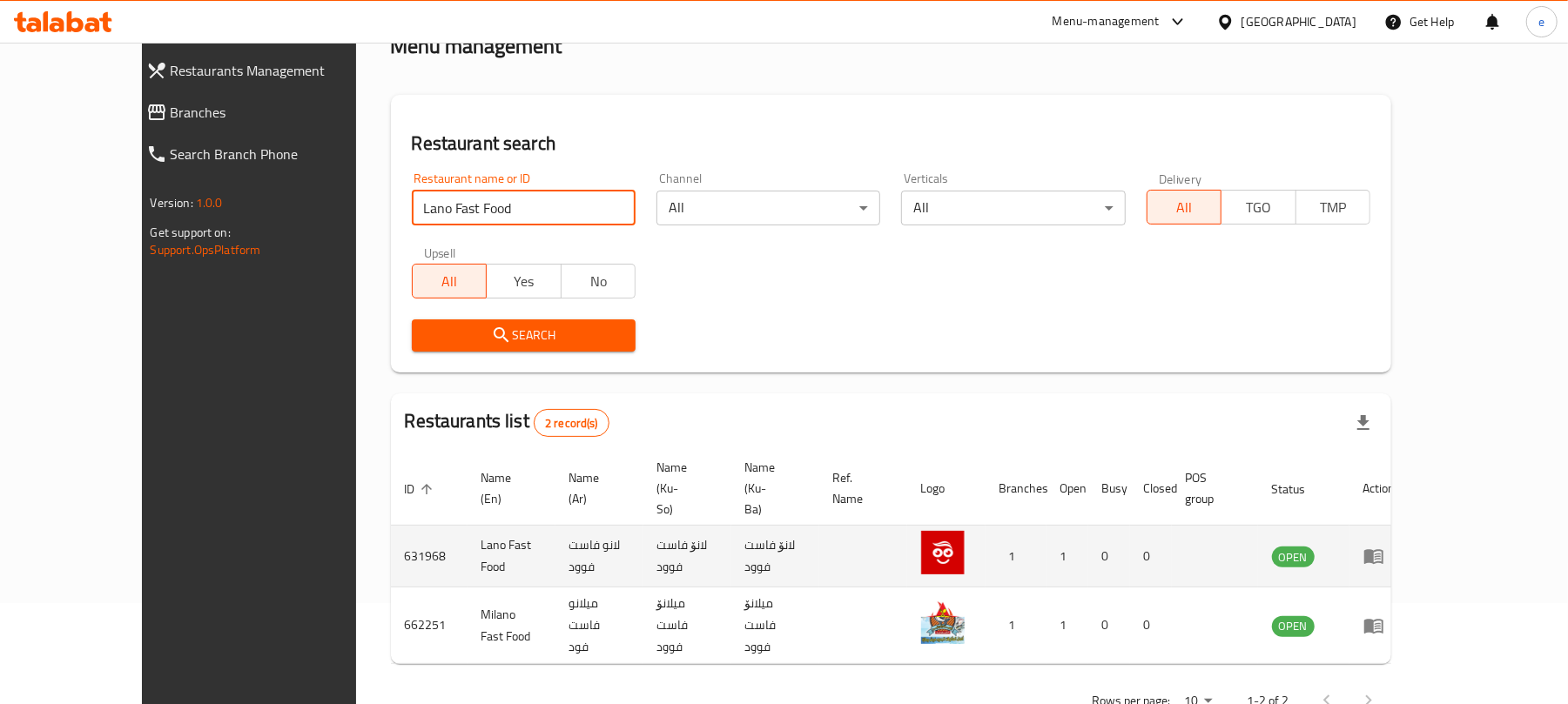
click at [1381, 554] on icon "enhanced table" at bounding box center [1378, 556] width 6 height 7
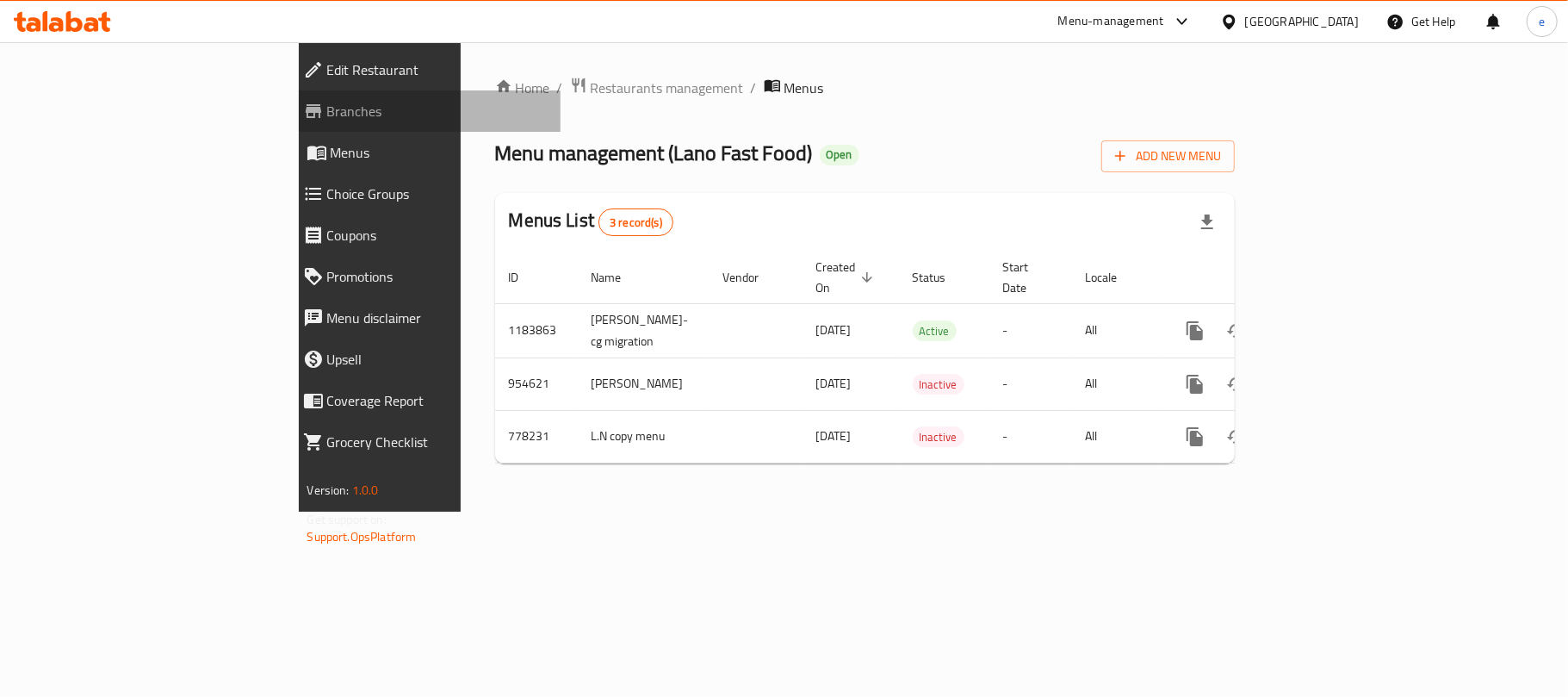
click at [327, 101] on span "Branches" at bounding box center [436, 111] width 219 height 21
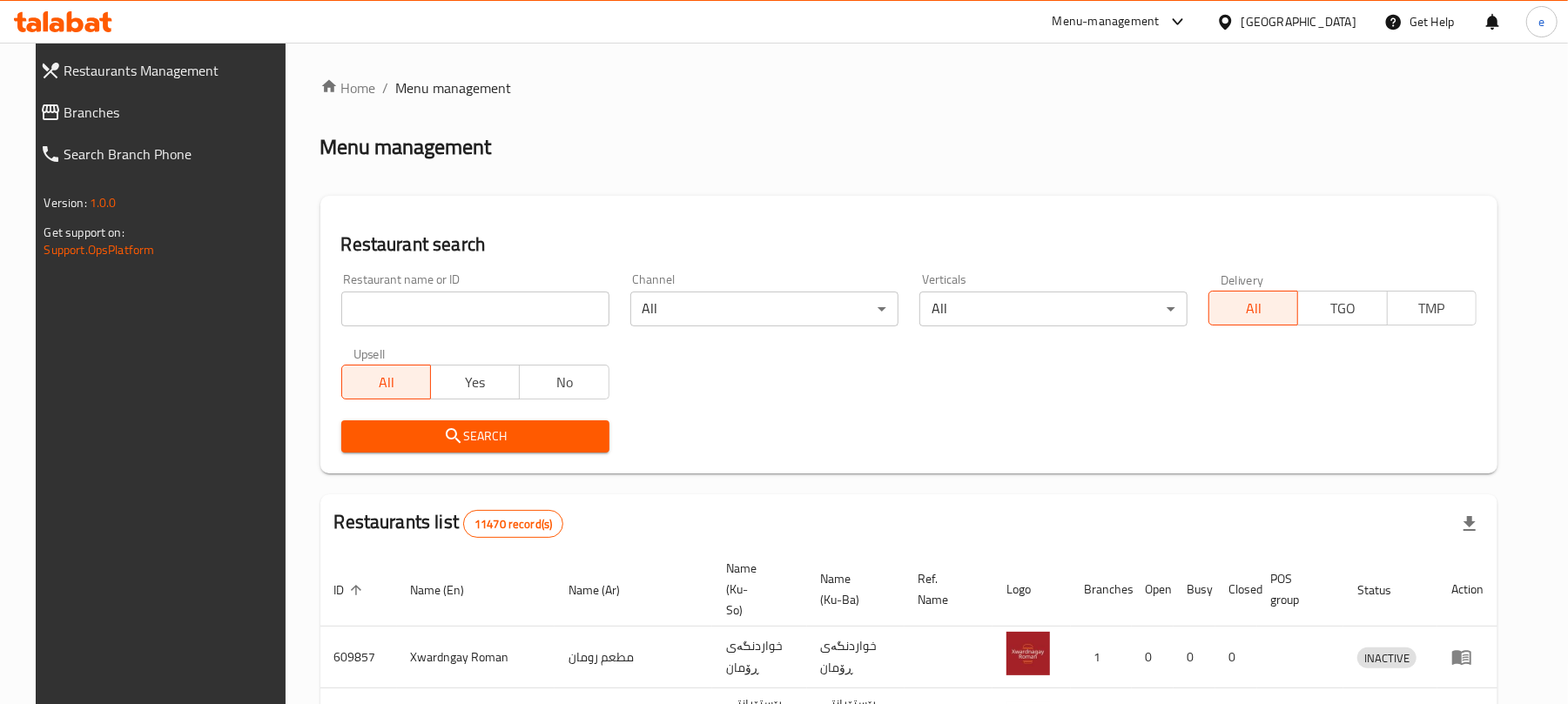
drag, startPoint x: 488, startPoint y: 318, endPoint x: 437, endPoint y: 305, distance: 52.6
click at [453, 307] on div at bounding box center [784, 352] width 1568 height 704
click at [437, 305] on input "search" at bounding box center [474, 308] width 268 height 35
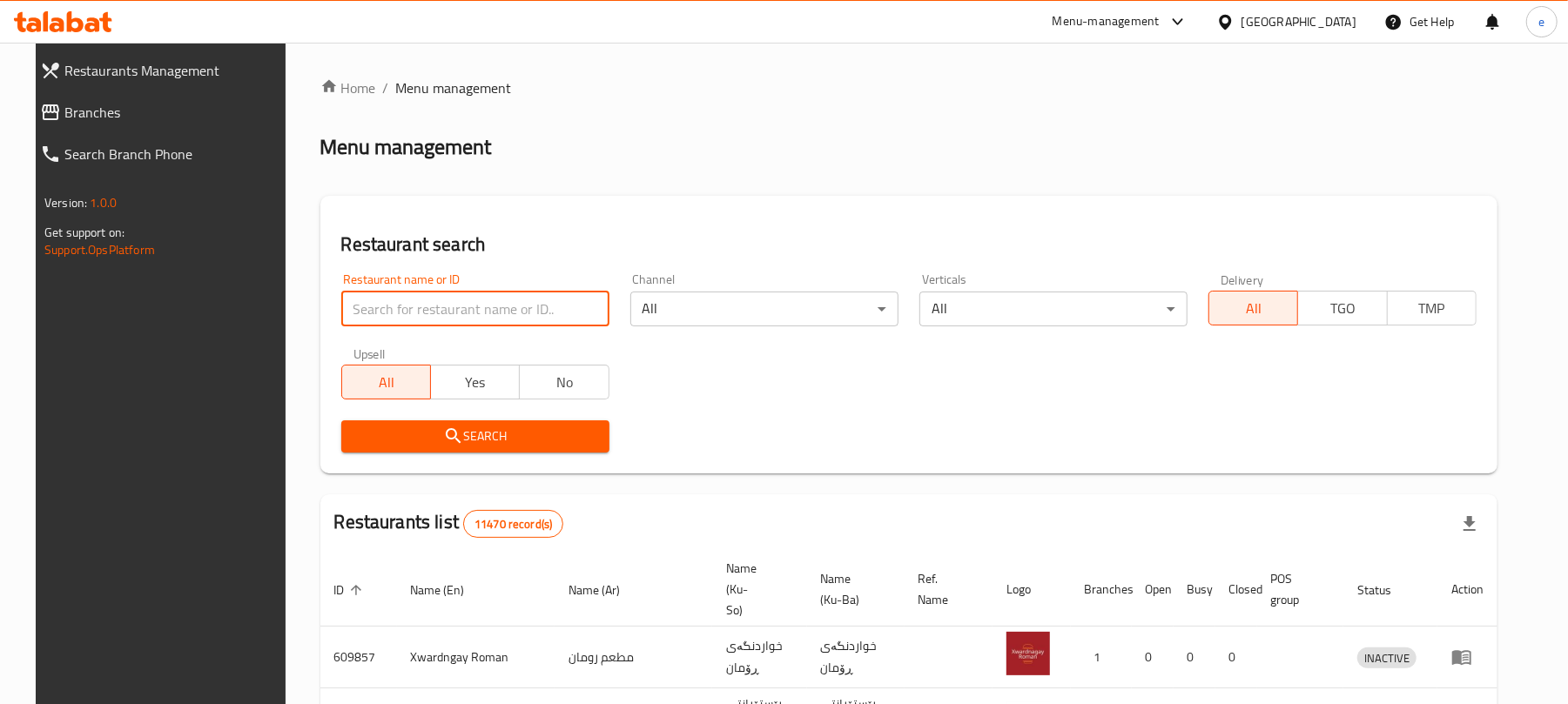
click at [473, 309] on input "search" at bounding box center [474, 308] width 268 height 35
paste input "Lano Fast Food, Chwar Chra"
type input "Lano Fast Food"
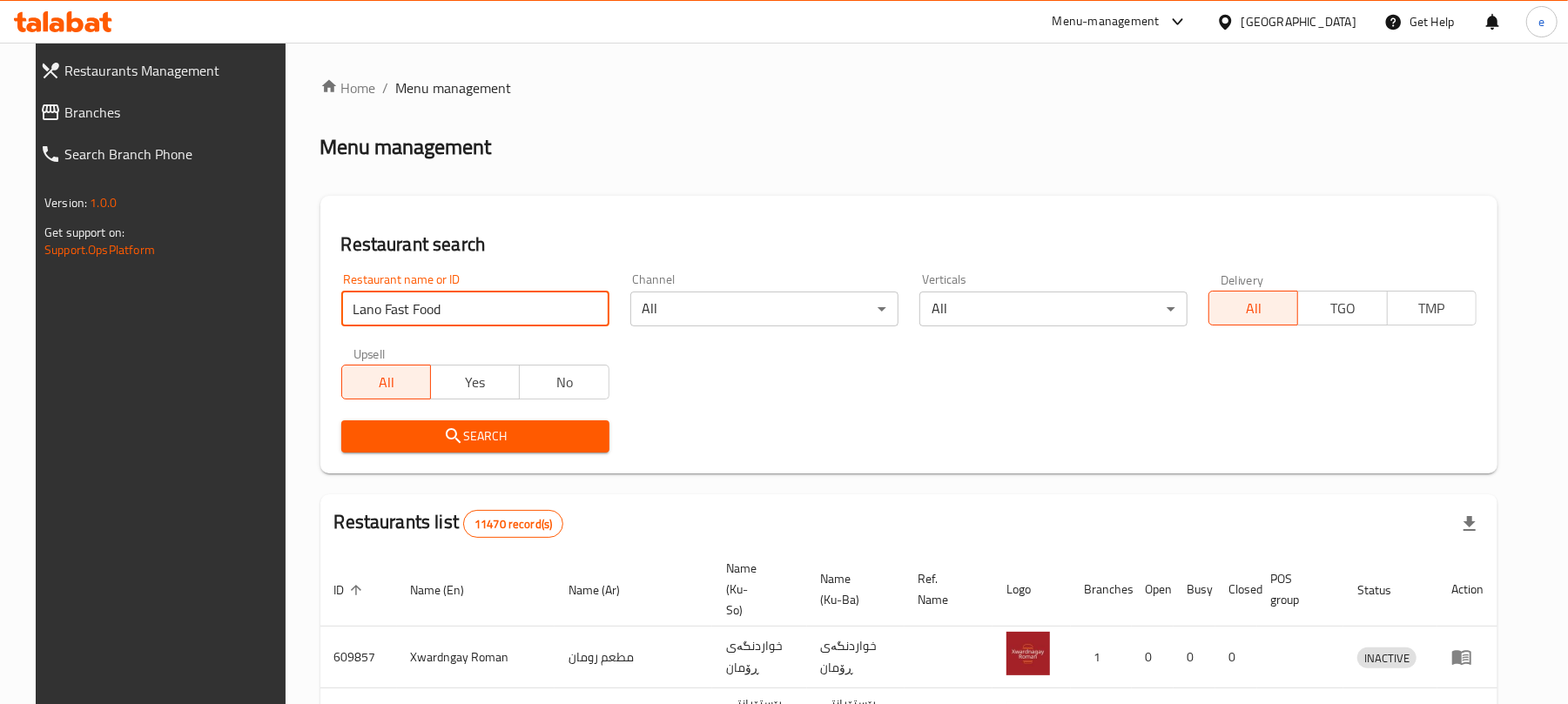
click button "Search" at bounding box center [474, 436] width 268 height 32
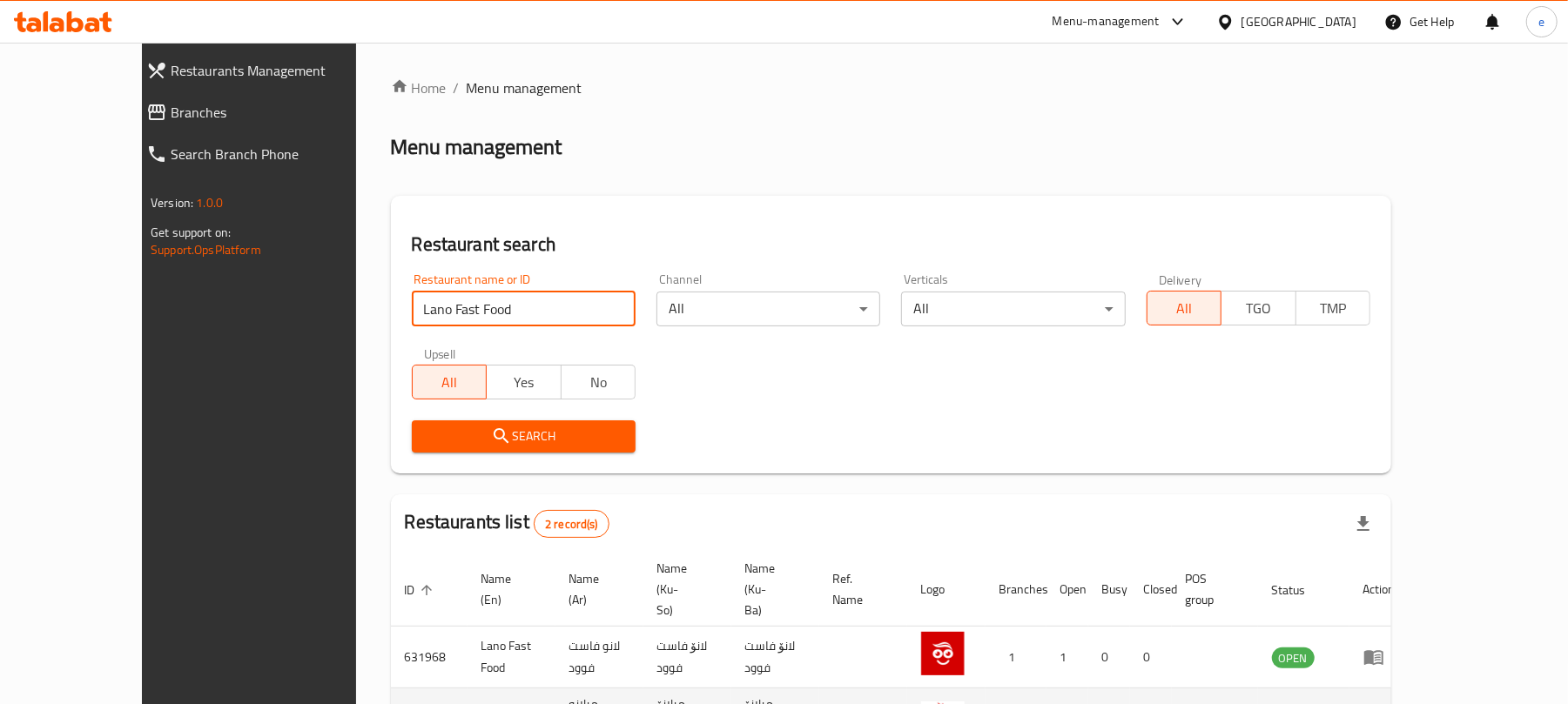
scroll to position [101, 0]
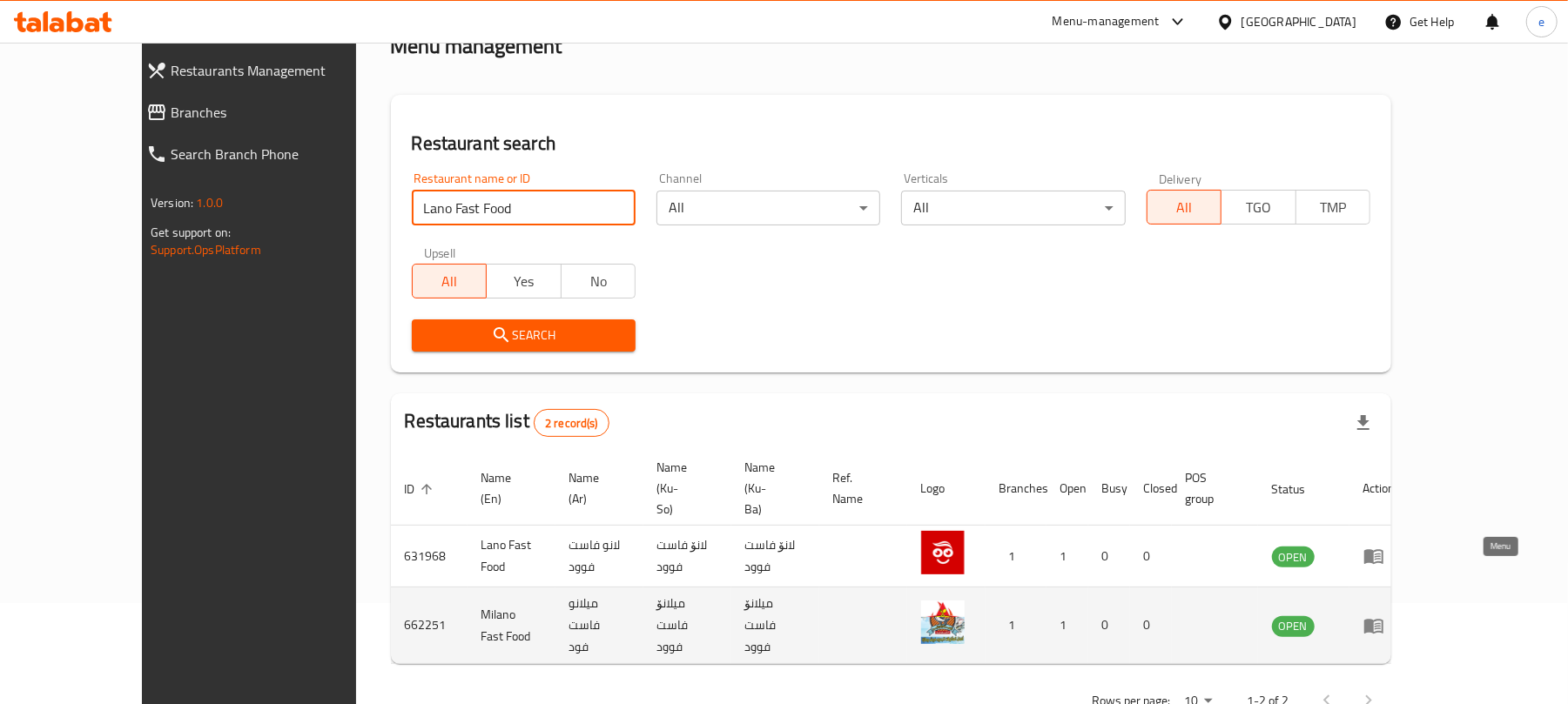
click at [1396, 615] on link "enhanced table" at bounding box center [1380, 625] width 32 height 21
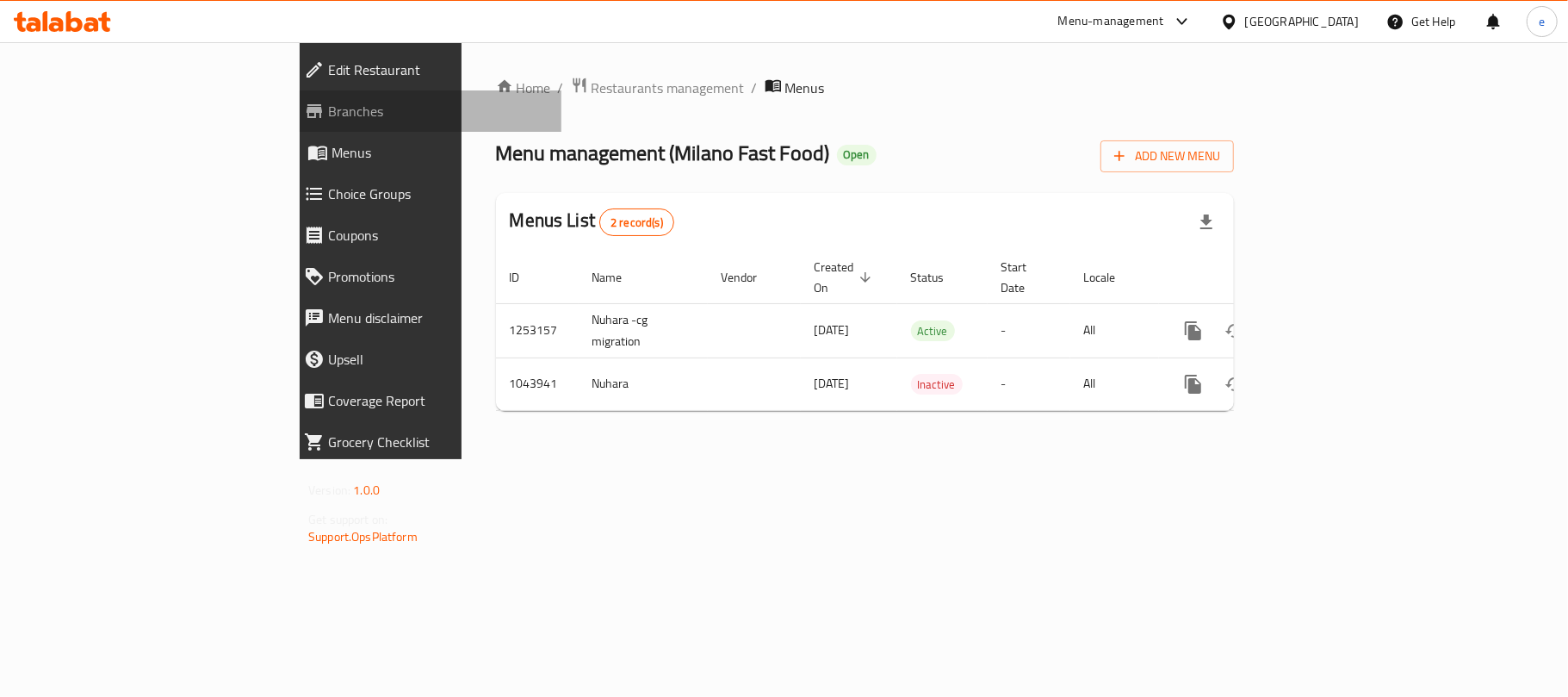
click at [328, 113] on span "Branches" at bounding box center [437, 111] width 219 height 21
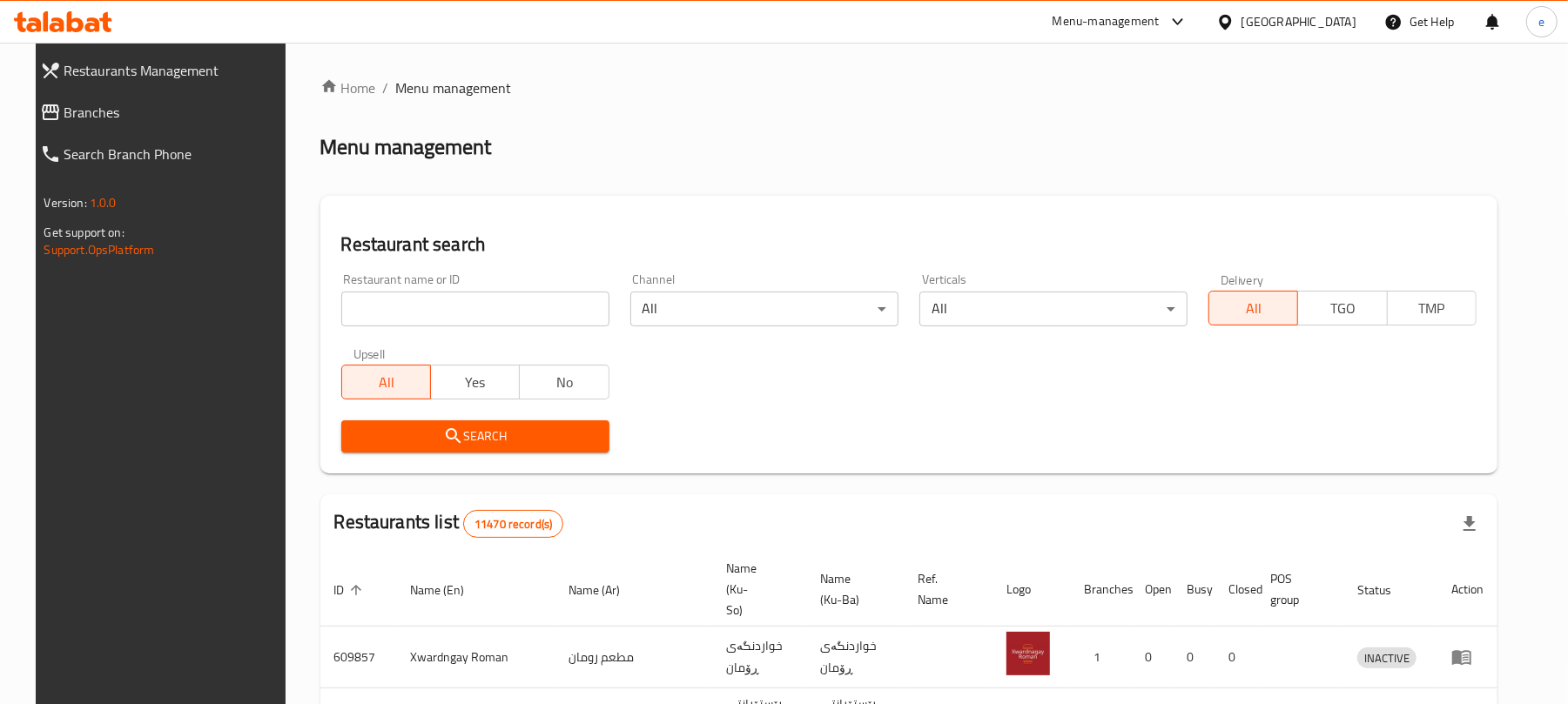
click at [425, 290] on div "Restaurant name or ID Restaurant name or ID" at bounding box center [474, 300] width 268 height 53
drag, startPoint x: 425, startPoint y: 290, endPoint x: 426, endPoint y: 304, distance: 14.0
click at [426, 303] on div "Restaurant name or ID Restaurant name or ID" at bounding box center [474, 300] width 268 height 53
click at [426, 304] on input "search" at bounding box center [474, 308] width 268 height 35
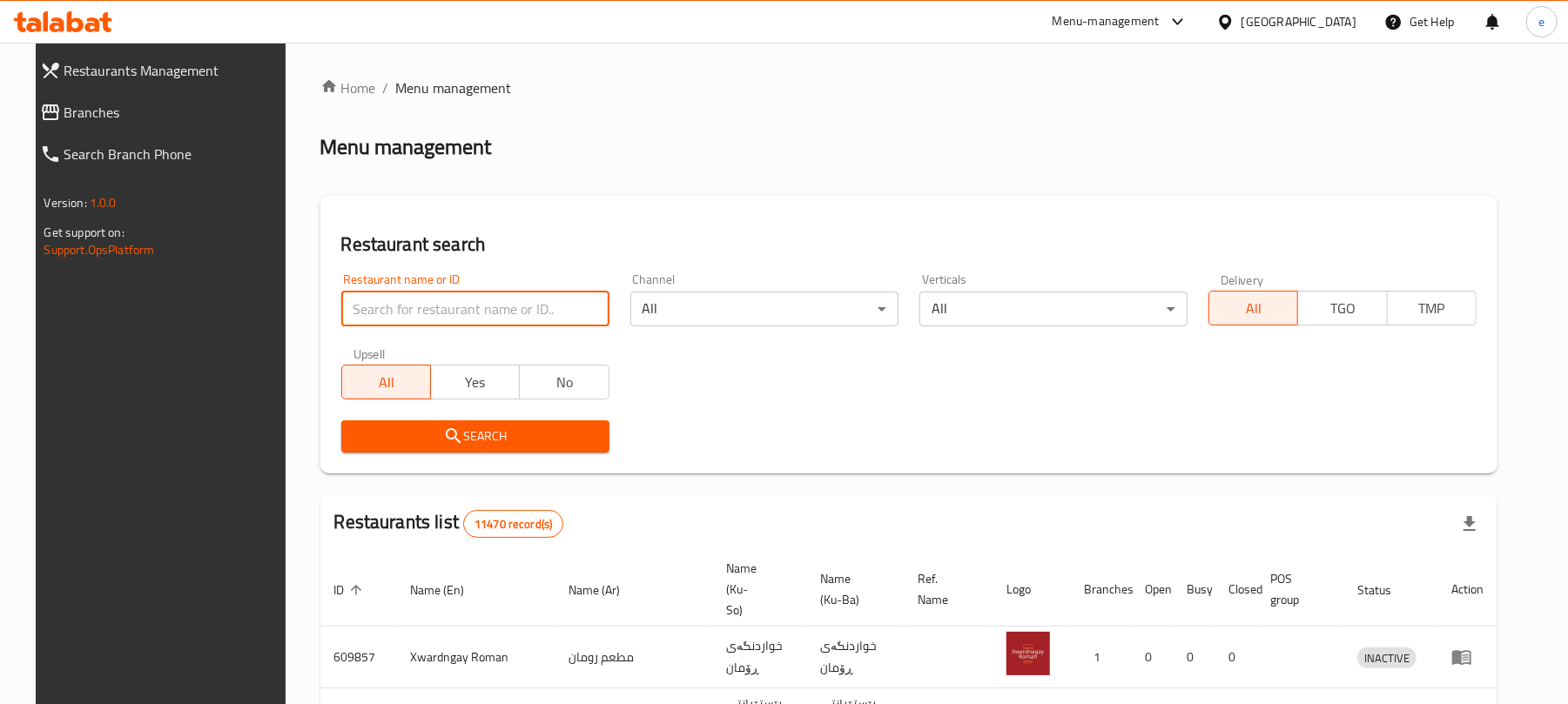
click at [426, 304] on input "search" at bounding box center [474, 308] width 268 height 35
paste input "Lano Fast Food, Chwar Chra"
type input "Lano Fast Food"
click button "Search" at bounding box center [474, 436] width 268 height 32
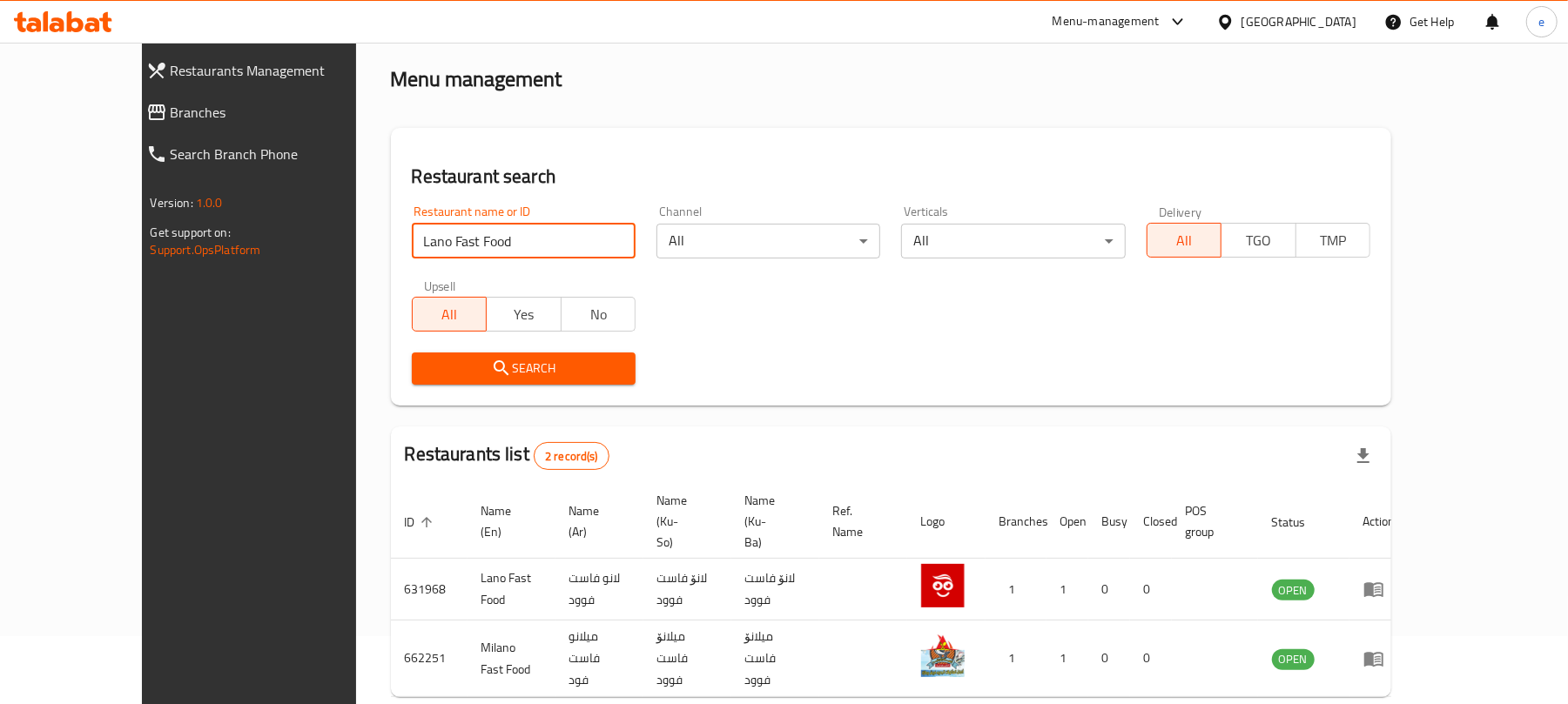
scroll to position [101, 0]
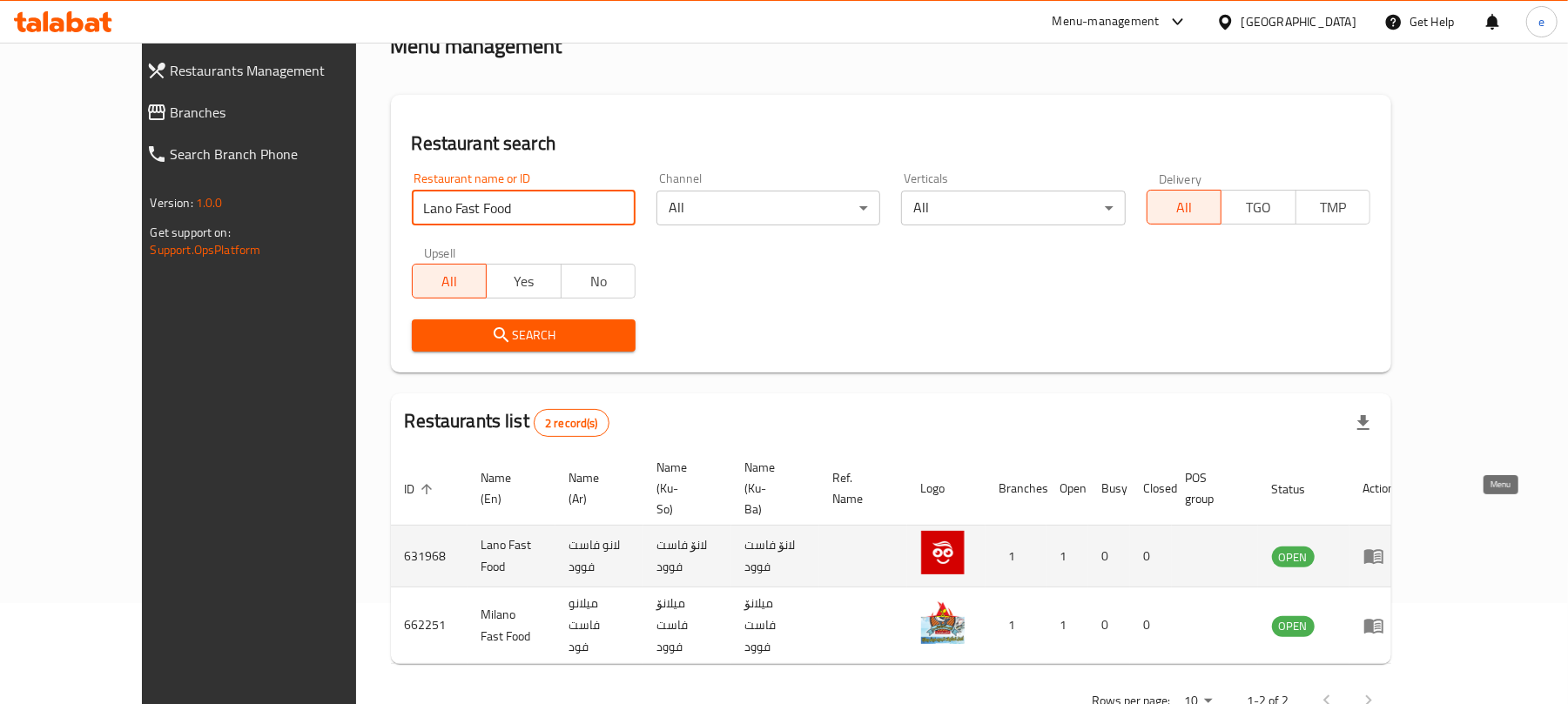
click at [1396, 545] on link "enhanced table" at bounding box center [1380, 555] width 32 height 21
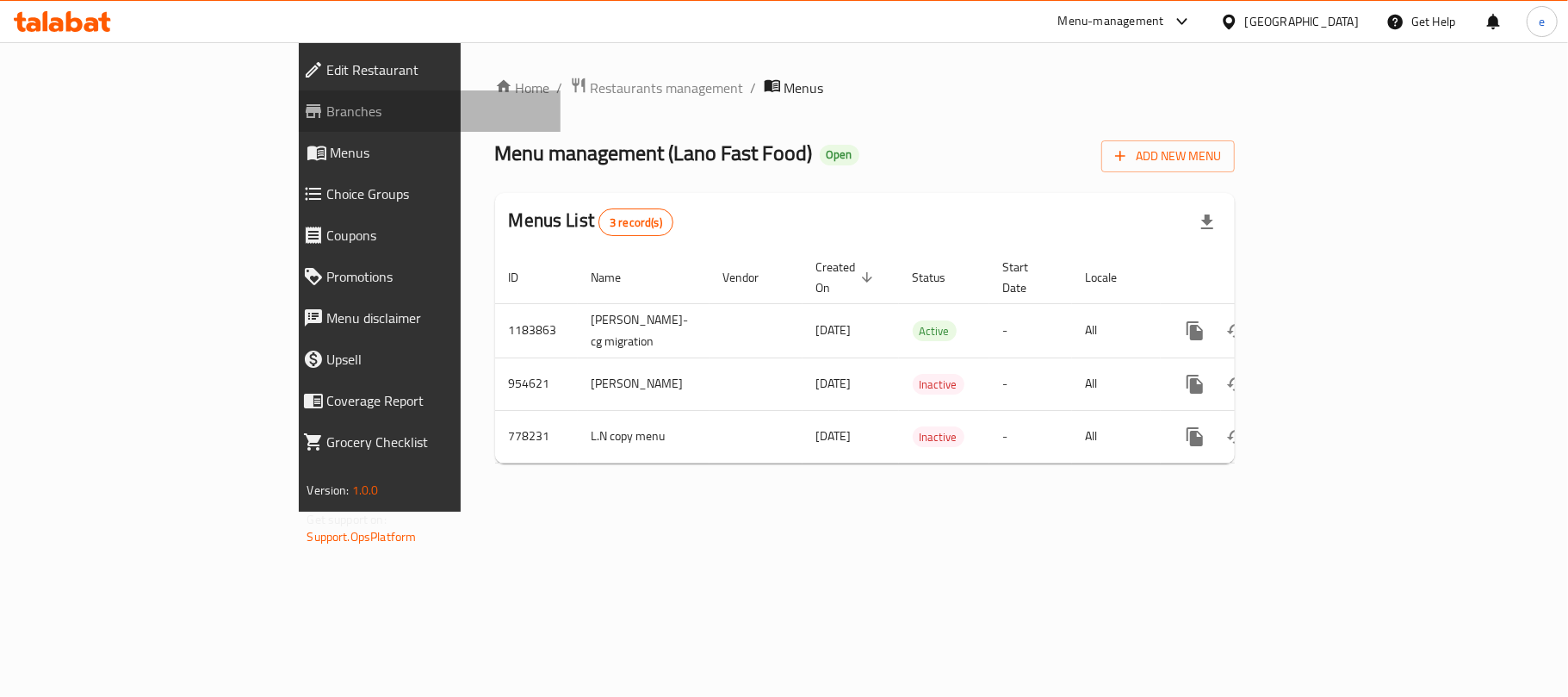
click at [327, 111] on span "Branches" at bounding box center [436, 111] width 219 height 21
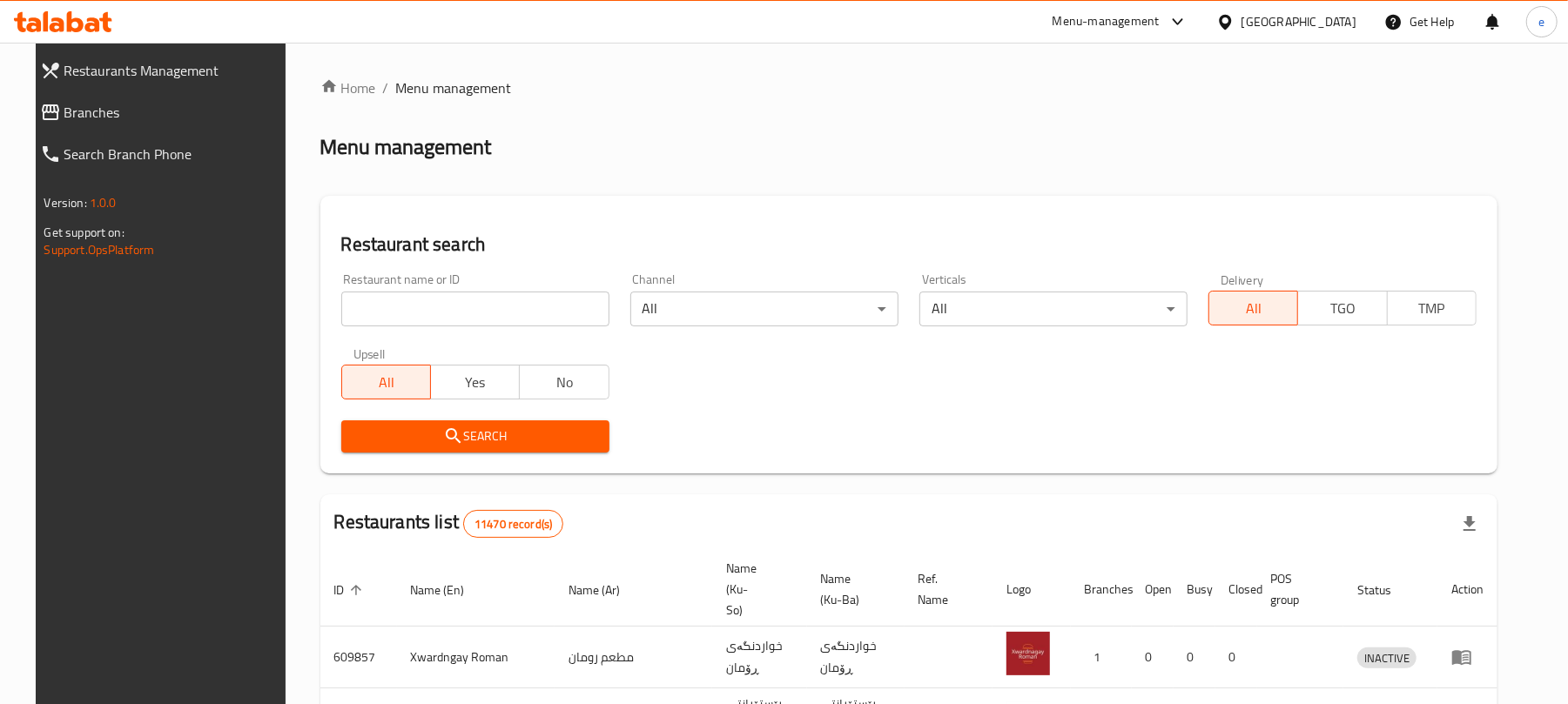
click at [64, 112] on span "Branches" at bounding box center [174, 113] width 220 height 21
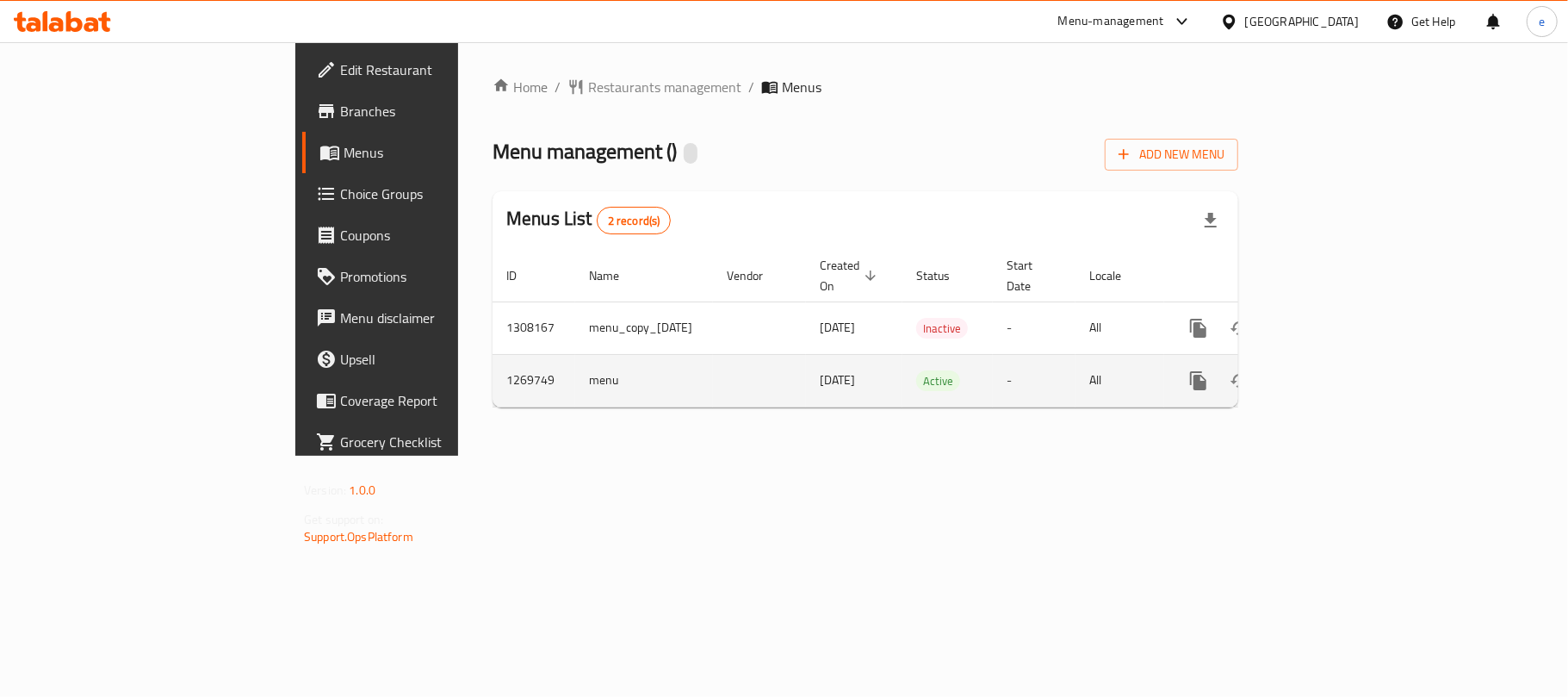
click at [1333, 370] on icon "enhanced table" at bounding box center [1323, 380] width 21 height 21
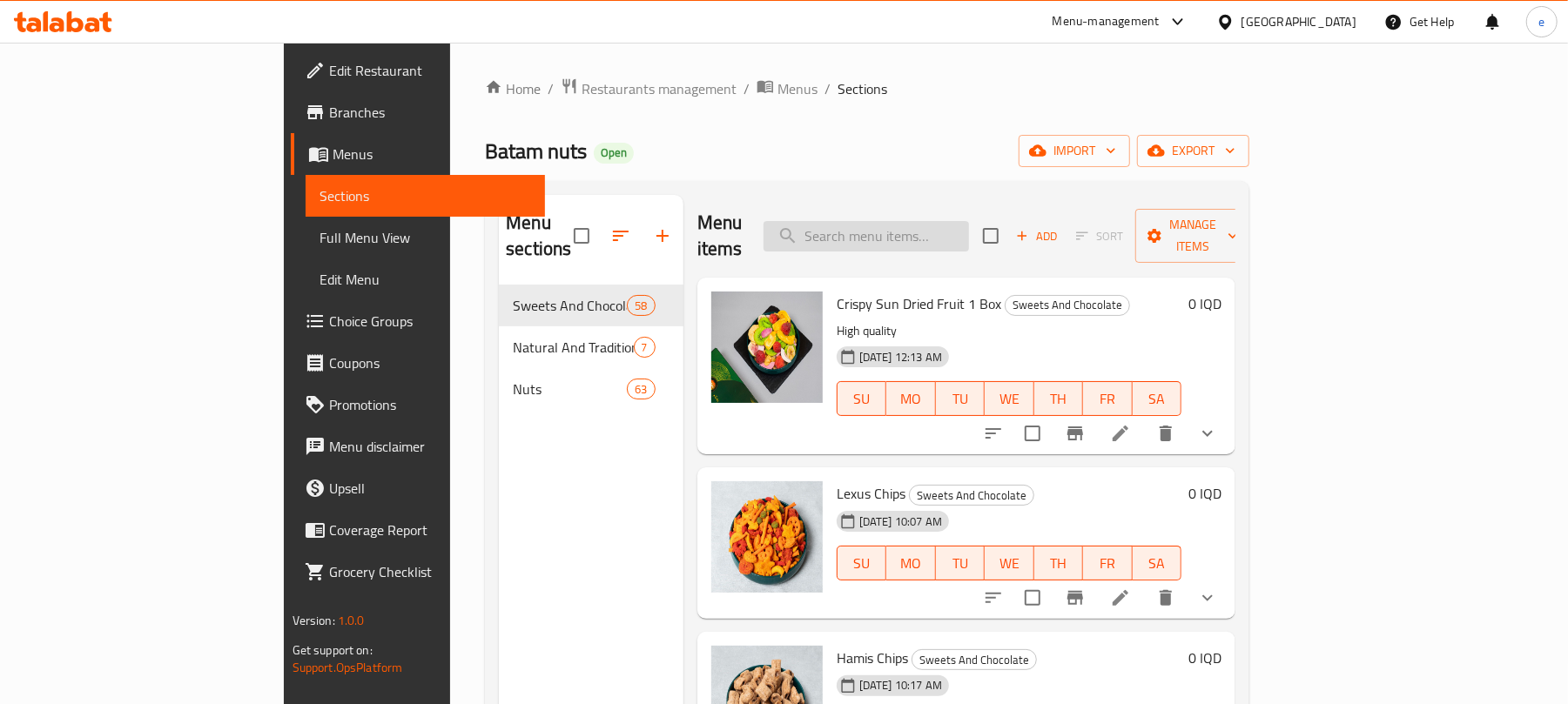
click at [937, 221] on input "search" at bounding box center [865, 237] width 205 height 30
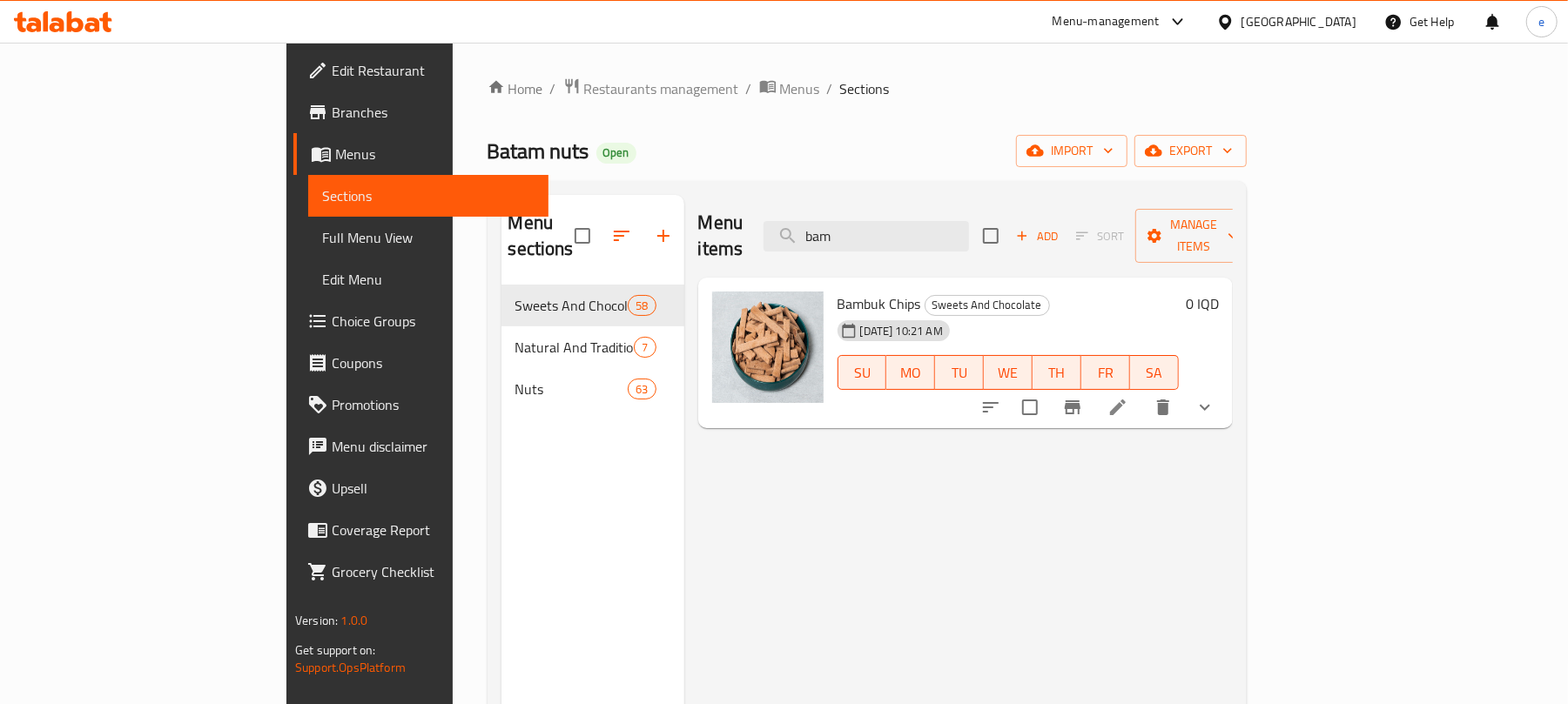
type input "bam"
click at [1128, 396] on icon at bounding box center [1117, 407] width 21 height 21
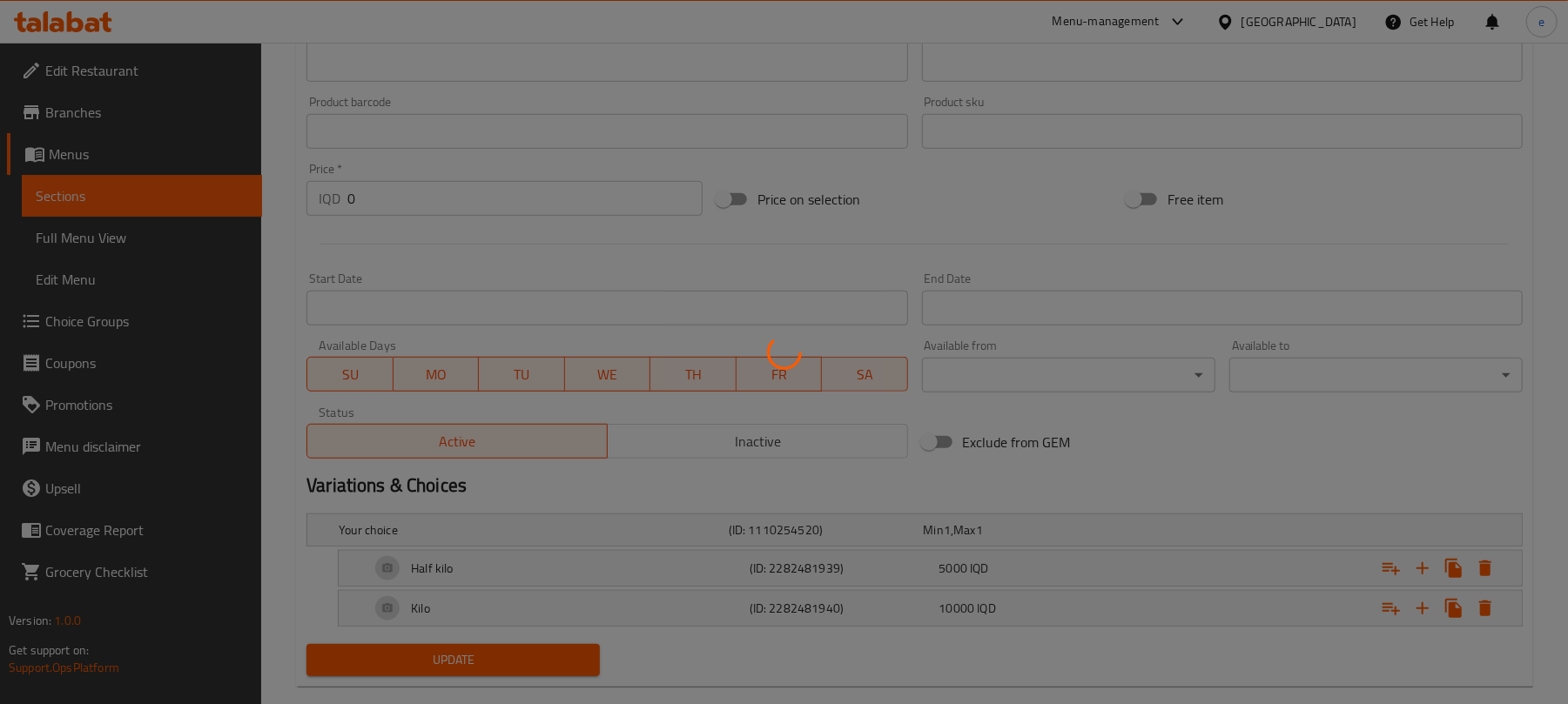
scroll to position [771, 0]
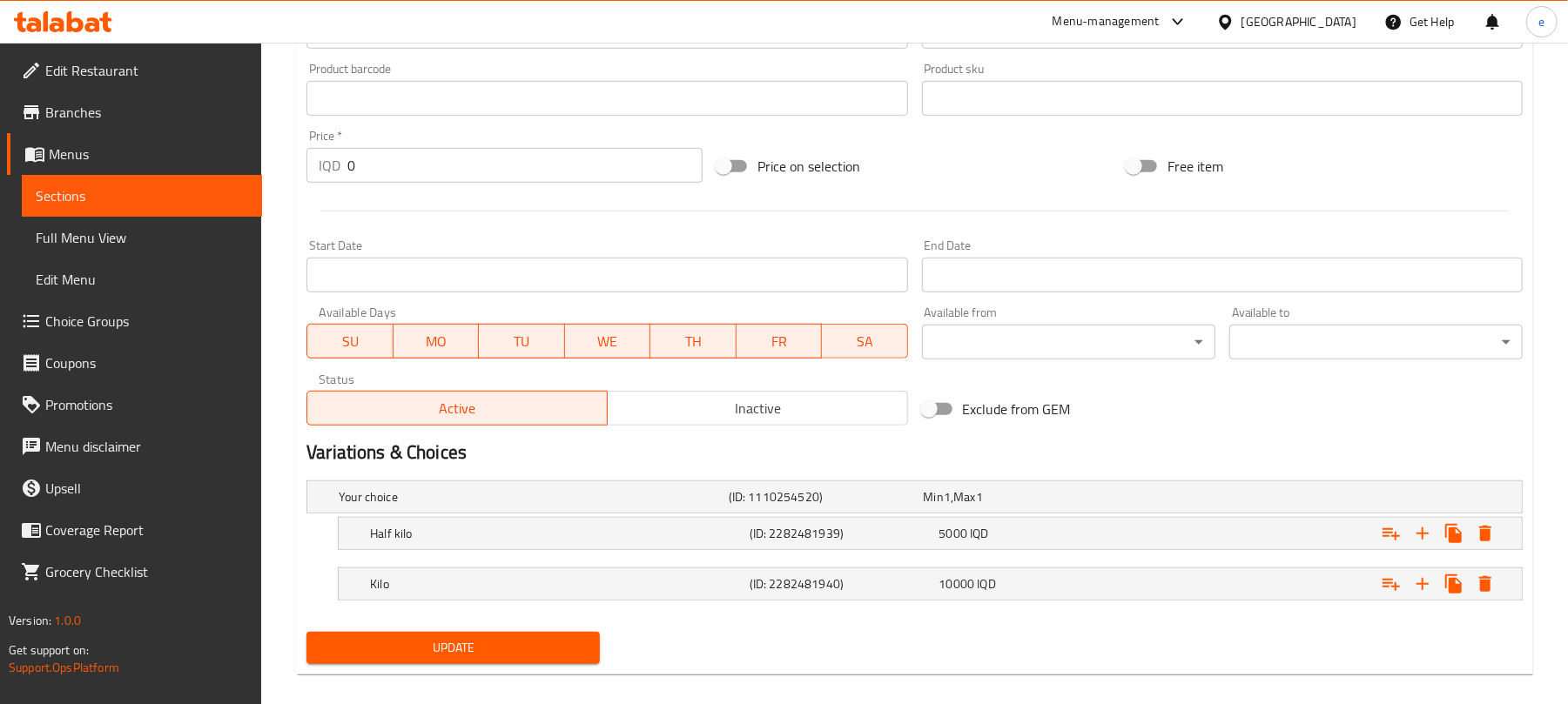
click at [954, 491] on div "Min 1 , Max 1" at bounding box center [1017, 497] width 188 height 17
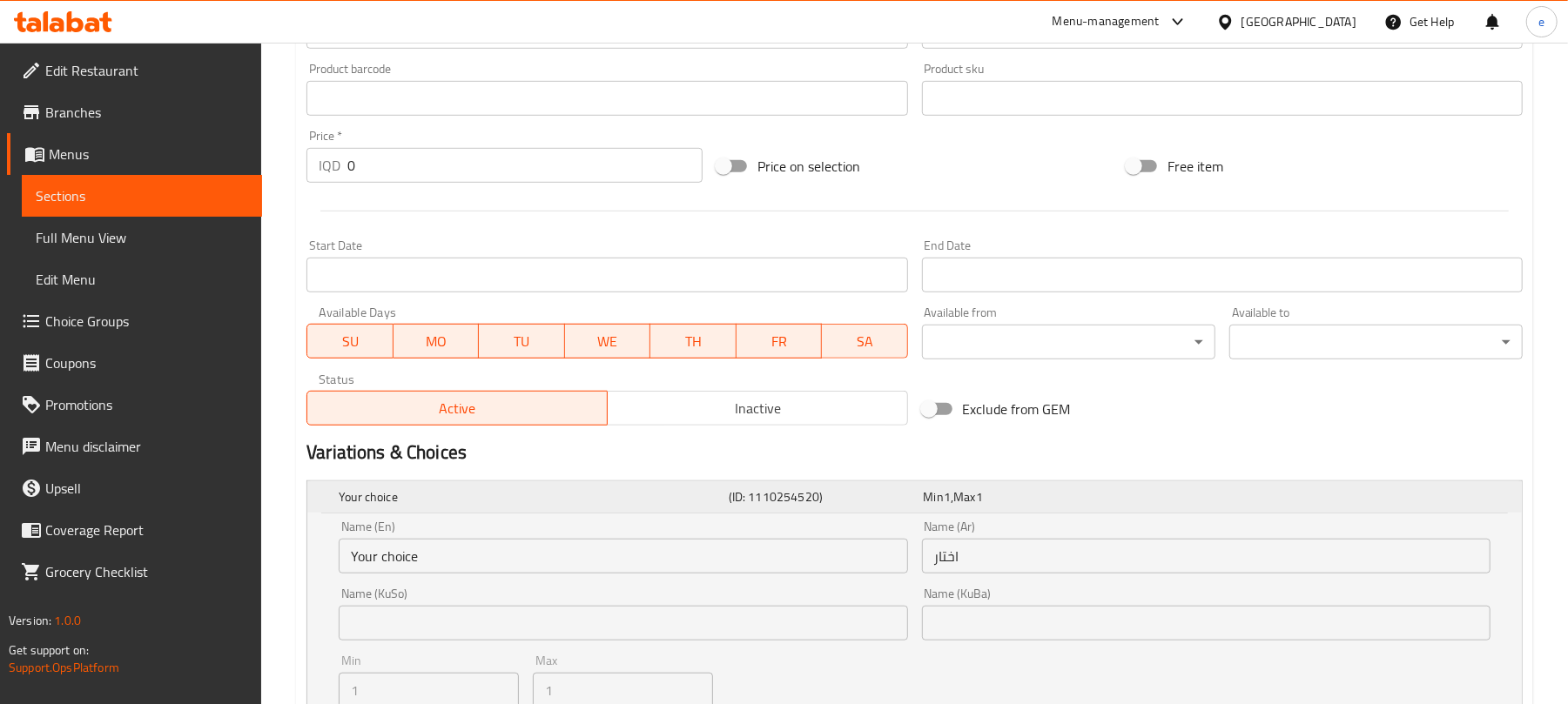
scroll to position [1000, 0]
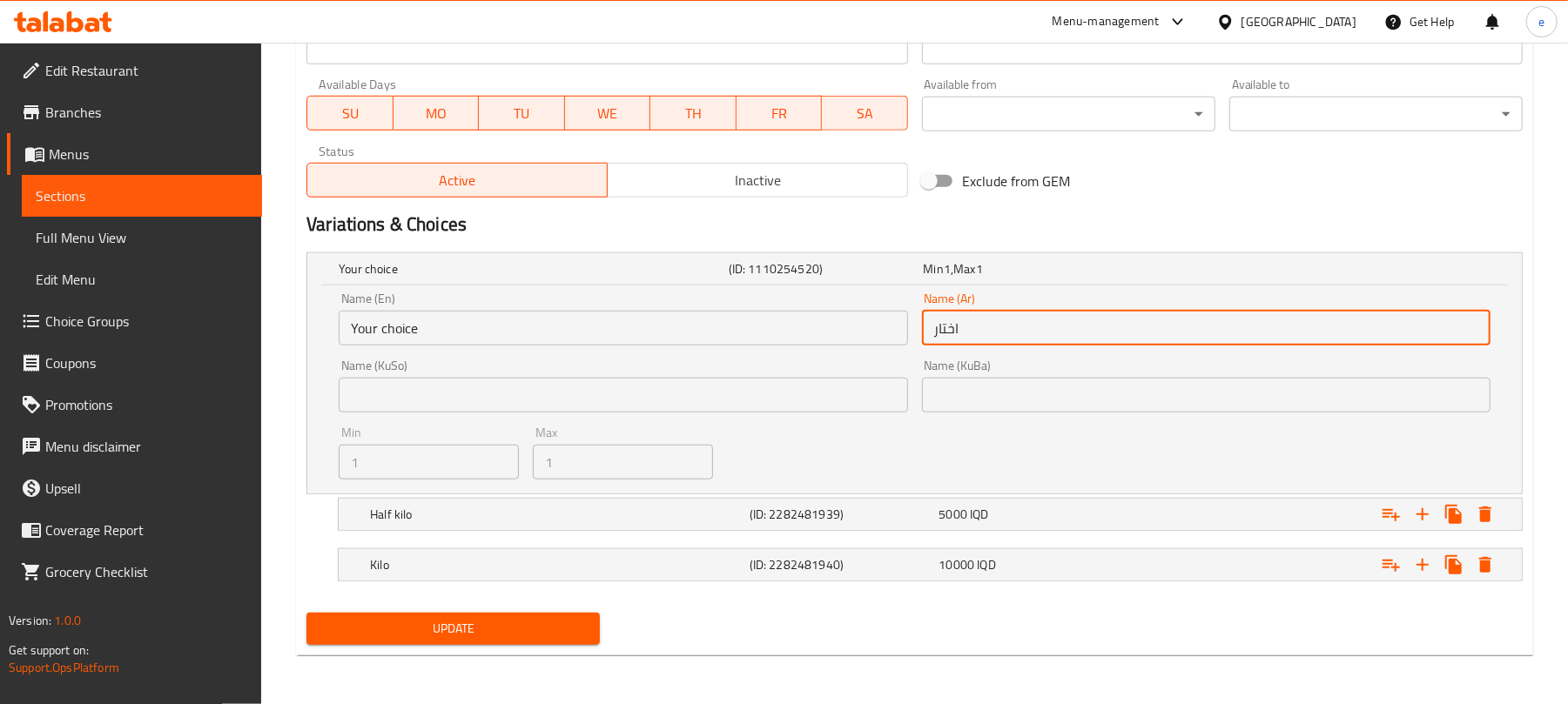
click at [944, 325] on input "اختار" at bounding box center [1206, 327] width 568 height 35
click at [757, 386] on input "text" at bounding box center [623, 395] width 568 height 35
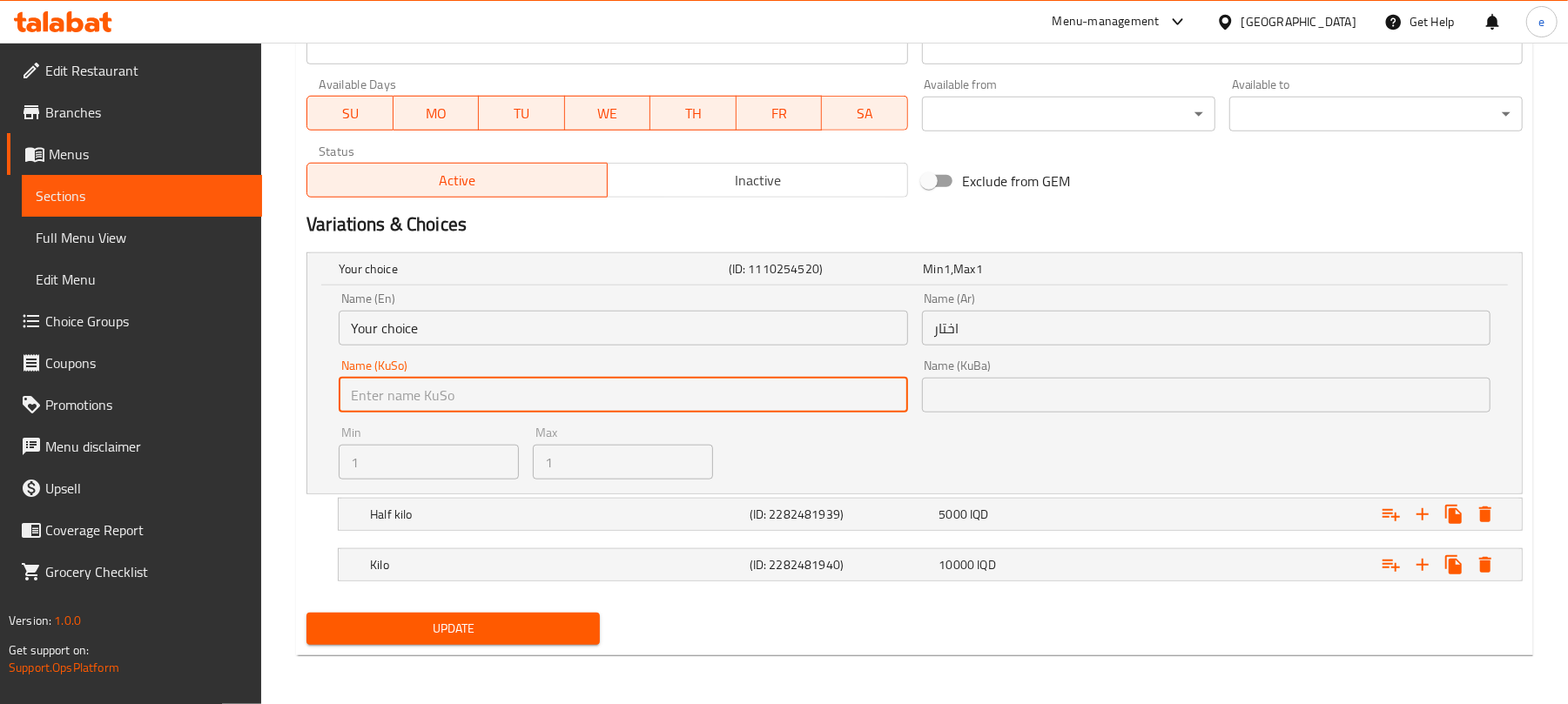
click at [797, 400] on input "text" at bounding box center [623, 395] width 568 height 35
click at [824, 394] on input "text" at bounding box center [623, 395] width 568 height 35
click at [855, 279] on div "Your choice (ID: 1110254520) Min 1 , Max 1" at bounding box center [919, 269] width 1169 height 38
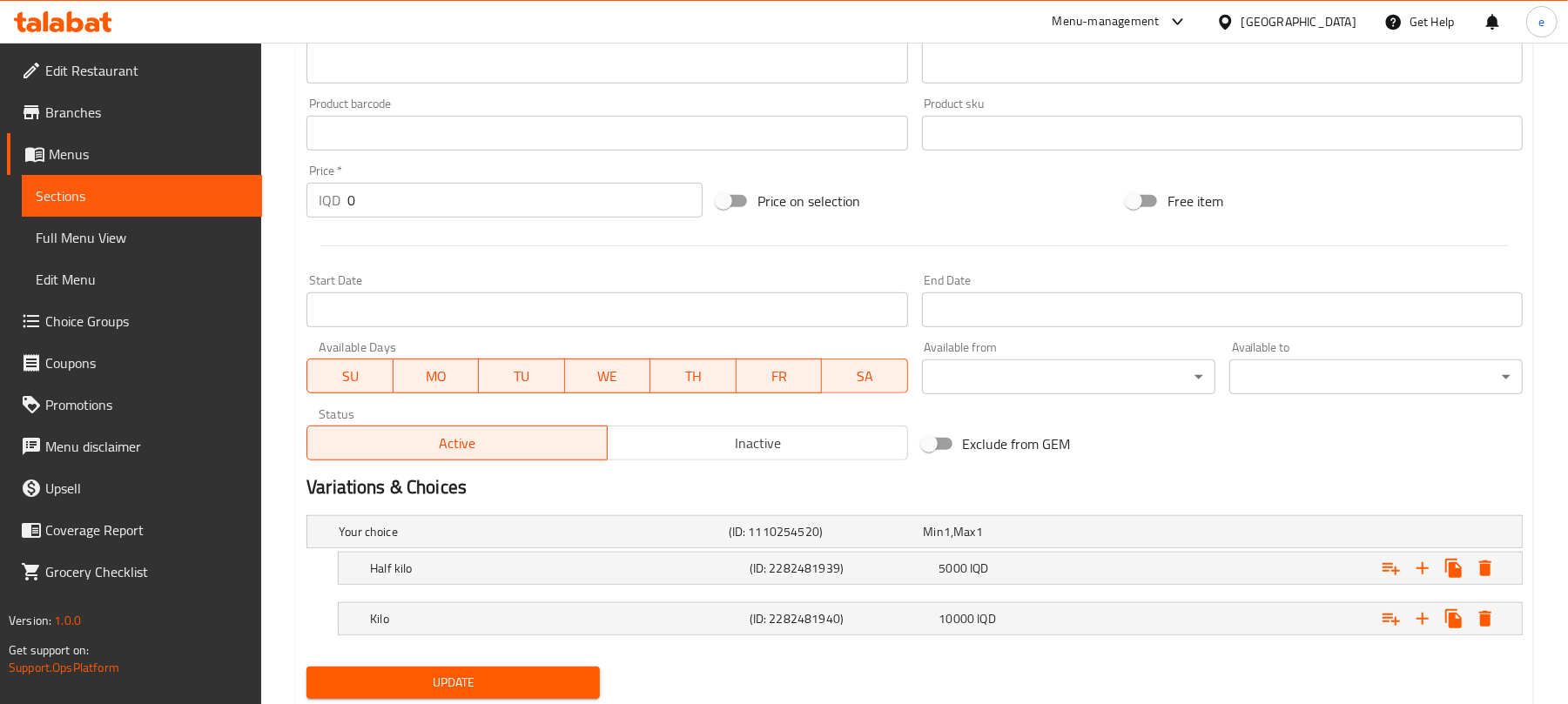
scroll to position [792, 0]
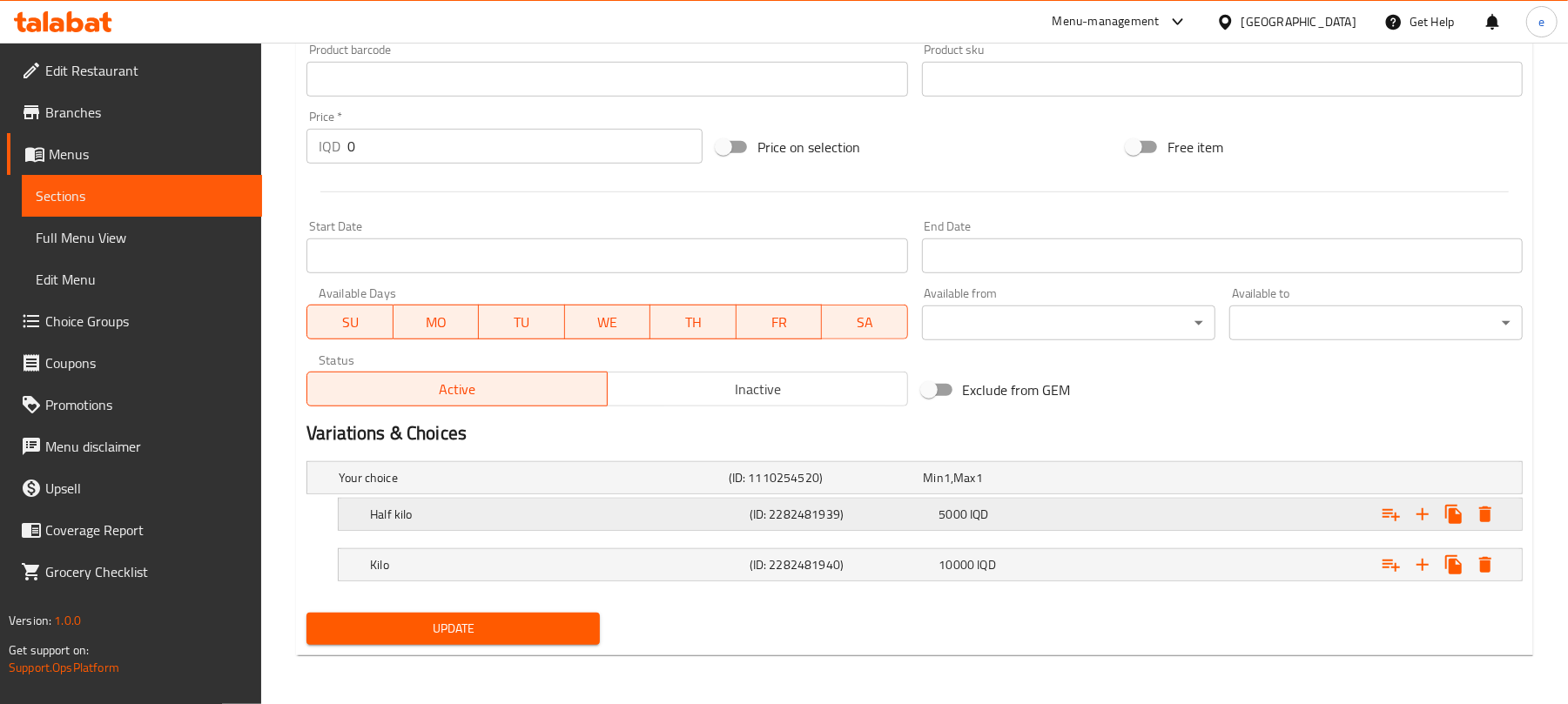
click at [987, 512] on span "IQD" at bounding box center [978, 514] width 18 height 23
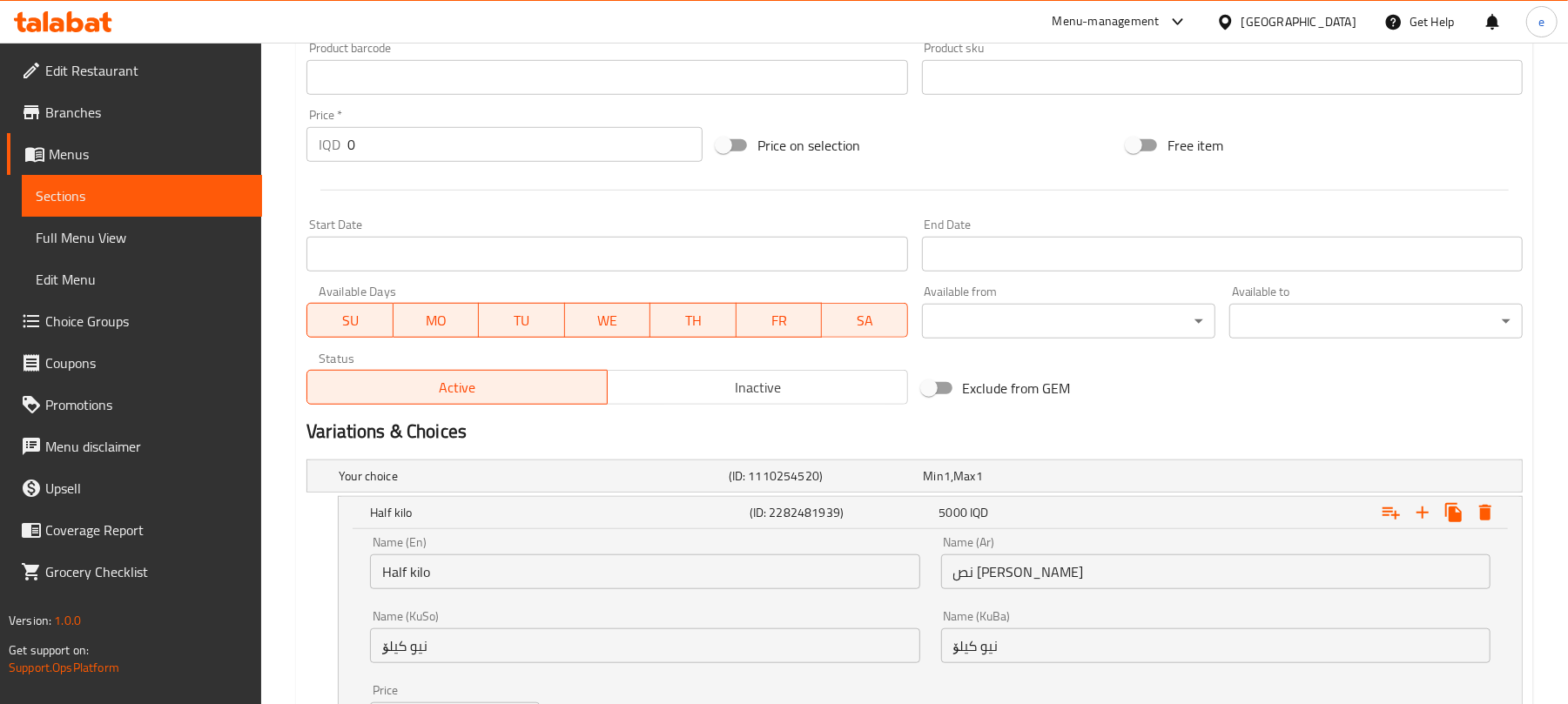
click at [87, 227] on span "Full Menu View" at bounding box center [142, 238] width 212 height 21
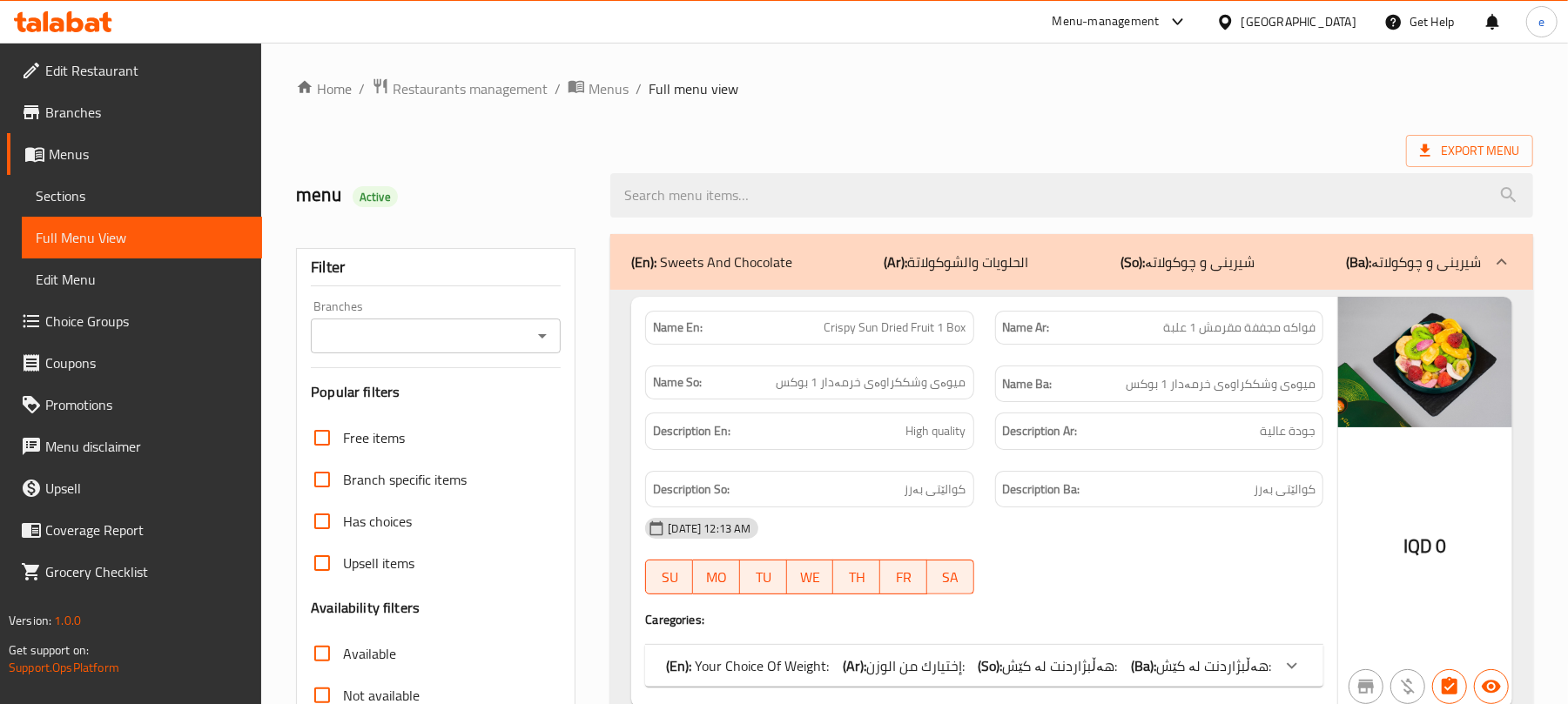
click at [543, 328] on icon "Open" at bounding box center [543, 336] width 21 height 21
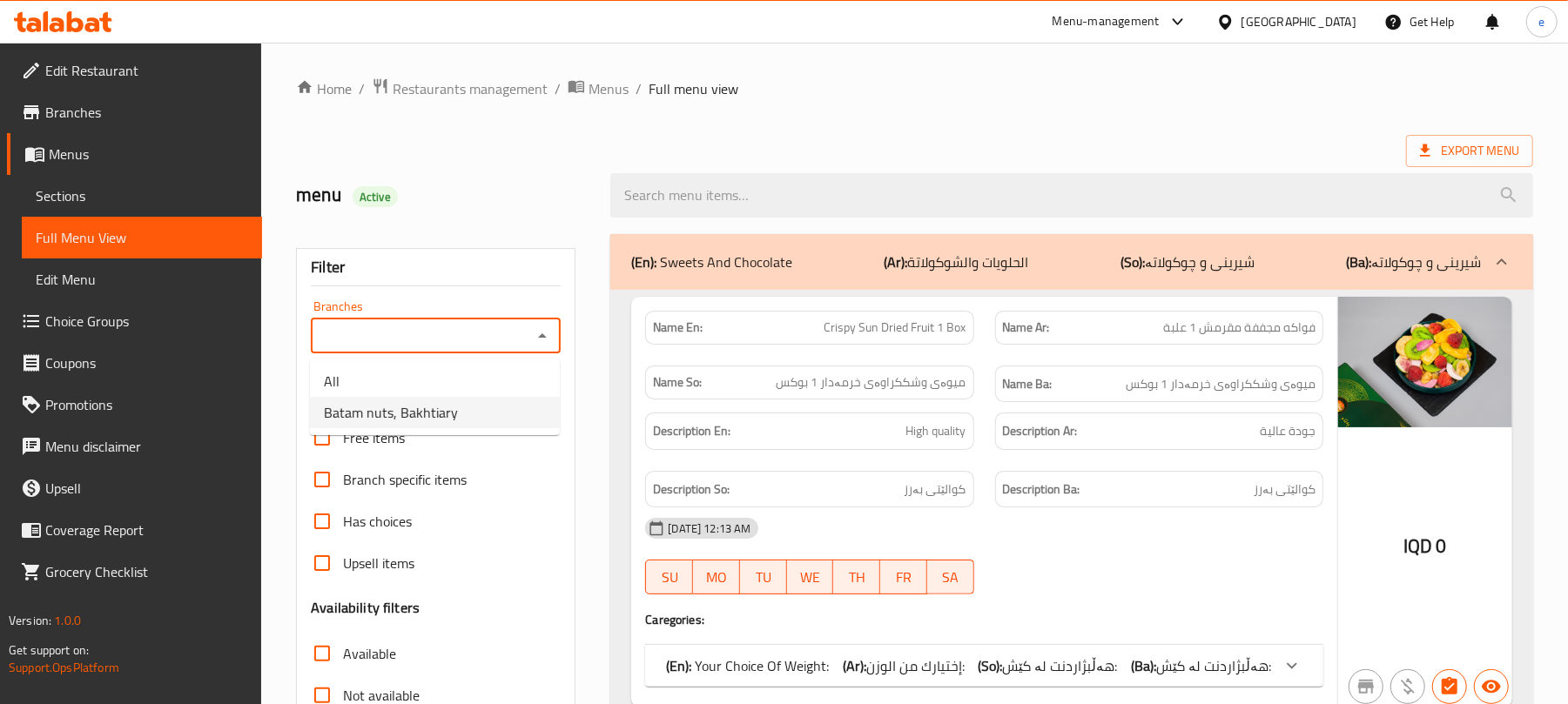
click at [490, 411] on li "Batam nuts, Bakhtiary" at bounding box center [435, 412] width 250 height 31
type input "Batam nuts, Bakhtiary"
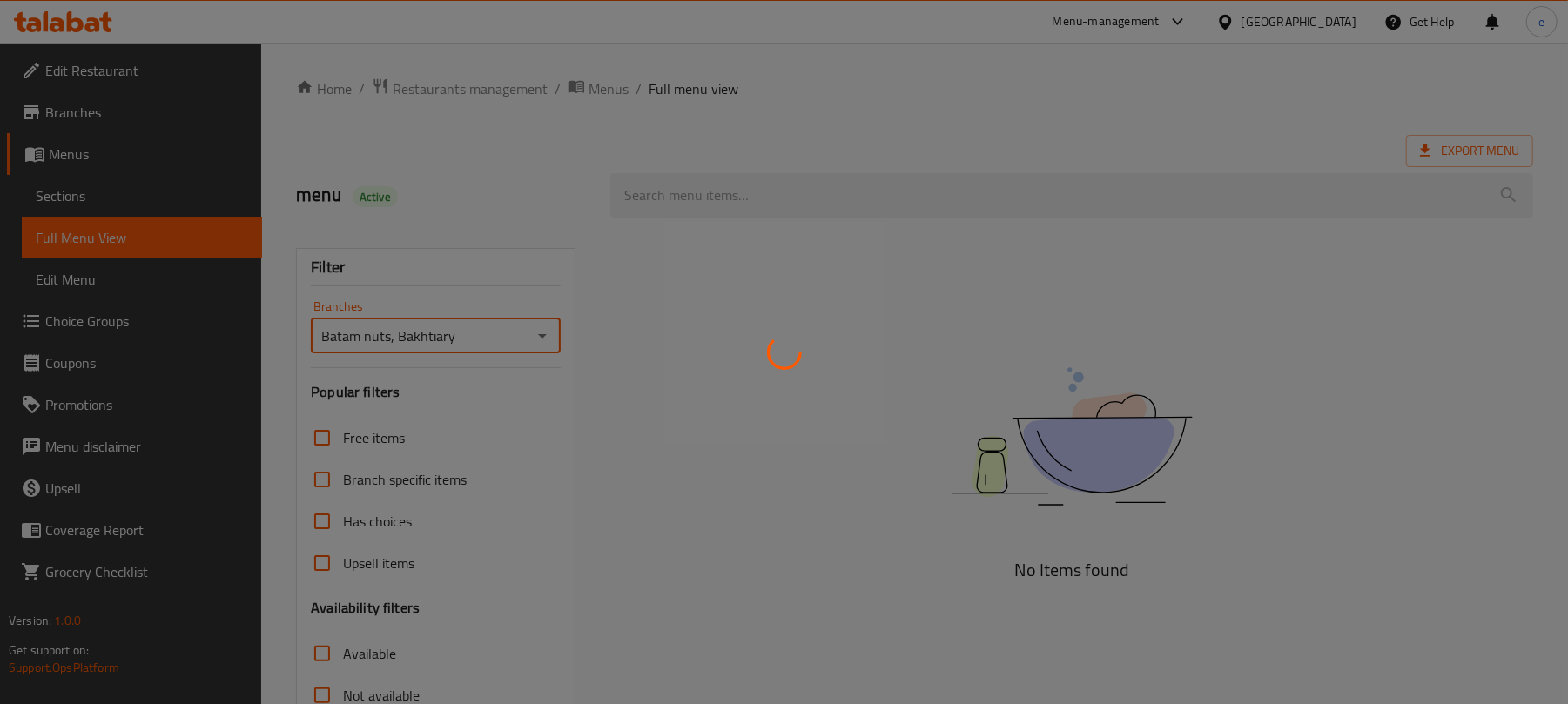
click at [735, 199] on div at bounding box center [784, 352] width 1568 height 704
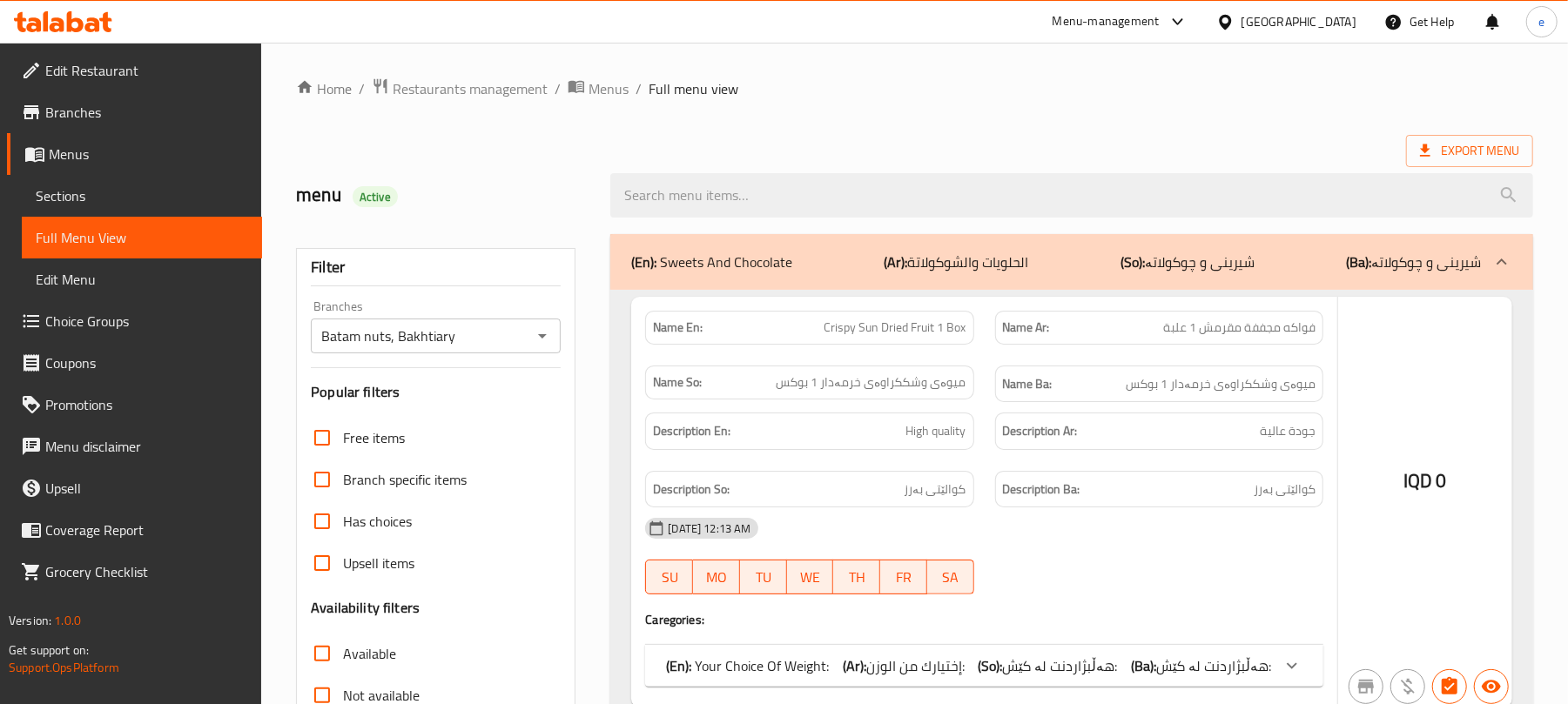
click at [710, 183] on div at bounding box center [784, 352] width 1568 height 704
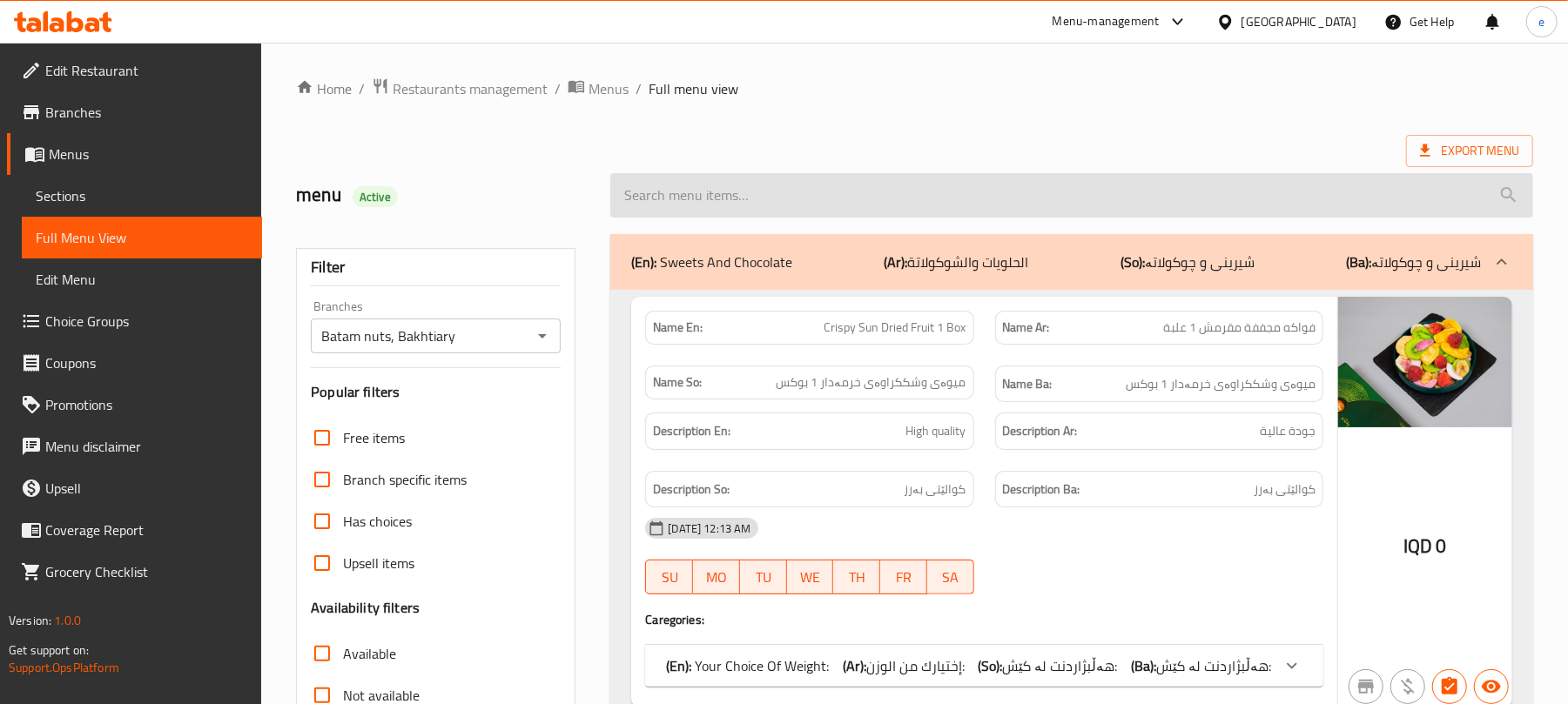
click at [706, 185] on input "search" at bounding box center [1071, 195] width 922 height 44
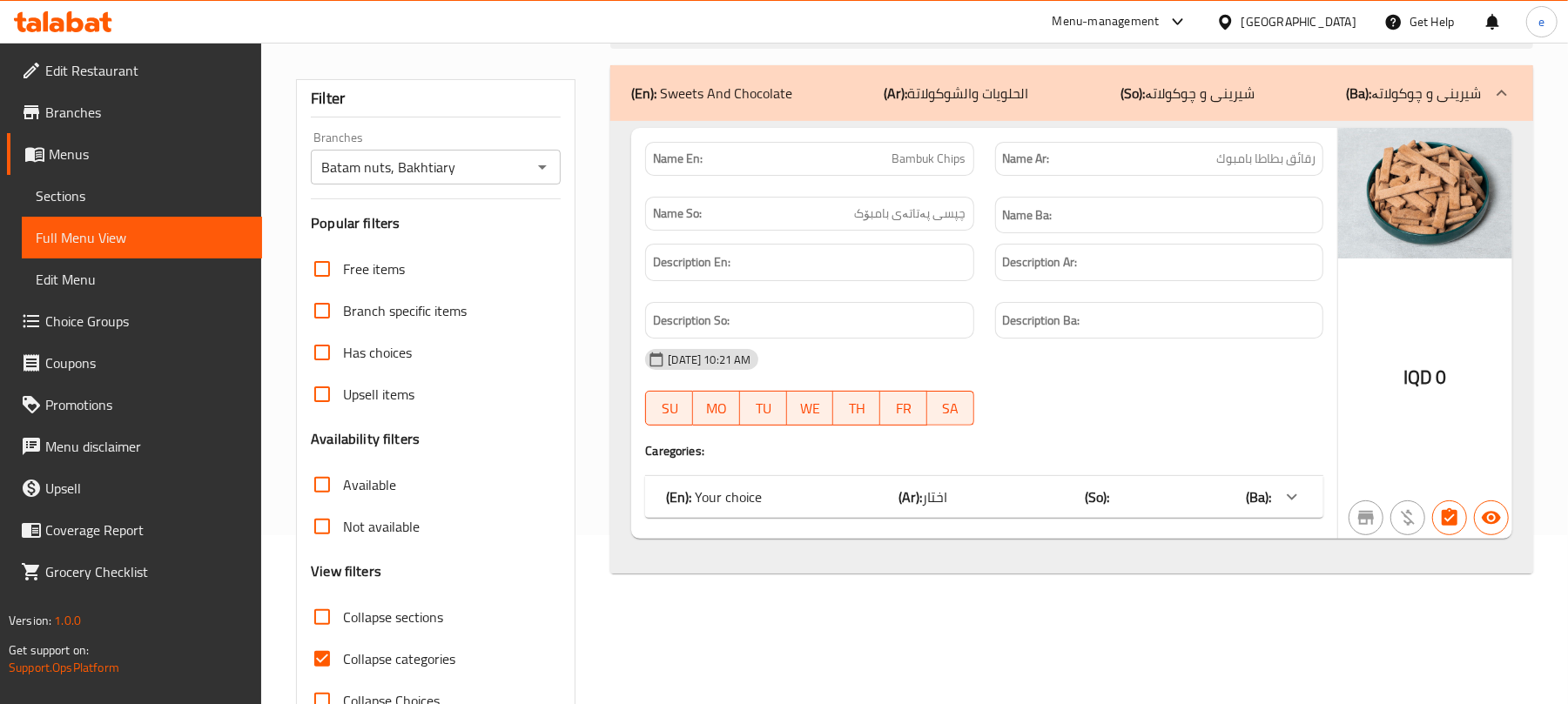
scroll to position [223, 0]
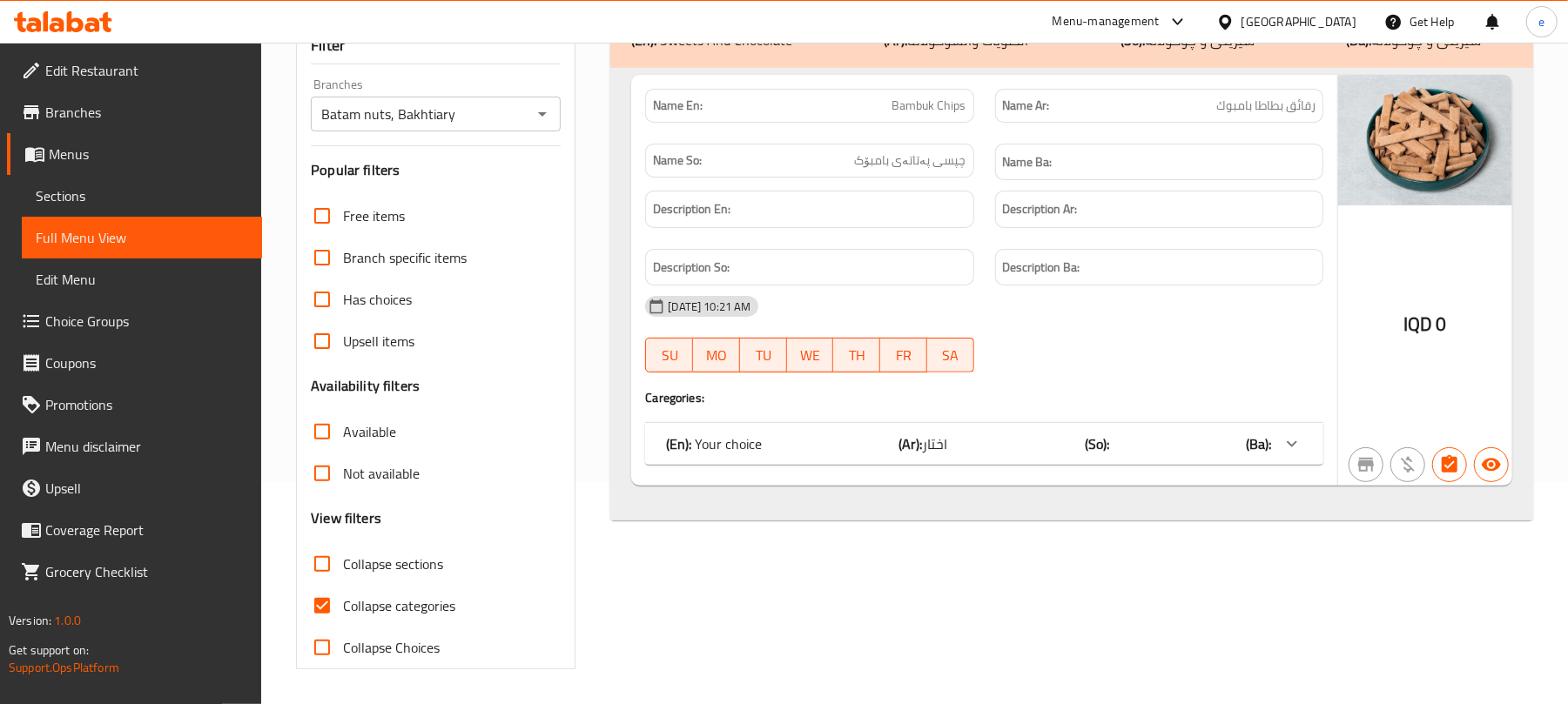
type input "bam"
click at [1098, 463] on div "(En): Your choice (Ar): اختار (So): (Ba):" at bounding box center [984, 444] width 678 height 42
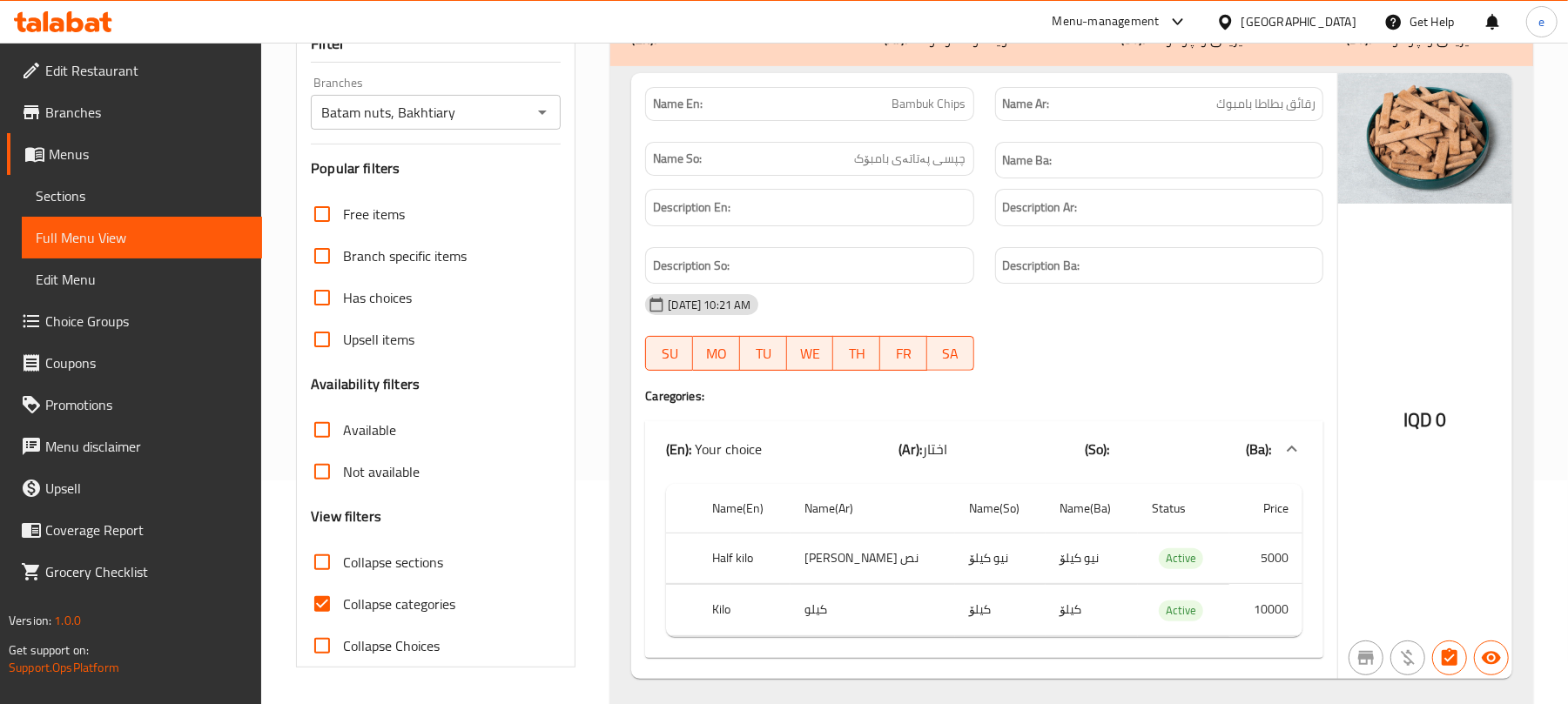
click at [739, 554] on th "Half kilo" at bounding box center [743, 558] width 92 height 51
copy th "Half kilo"
click at [839, 572] on td "نص کیلو" at bounding box center [873, 558] width 165 height 51
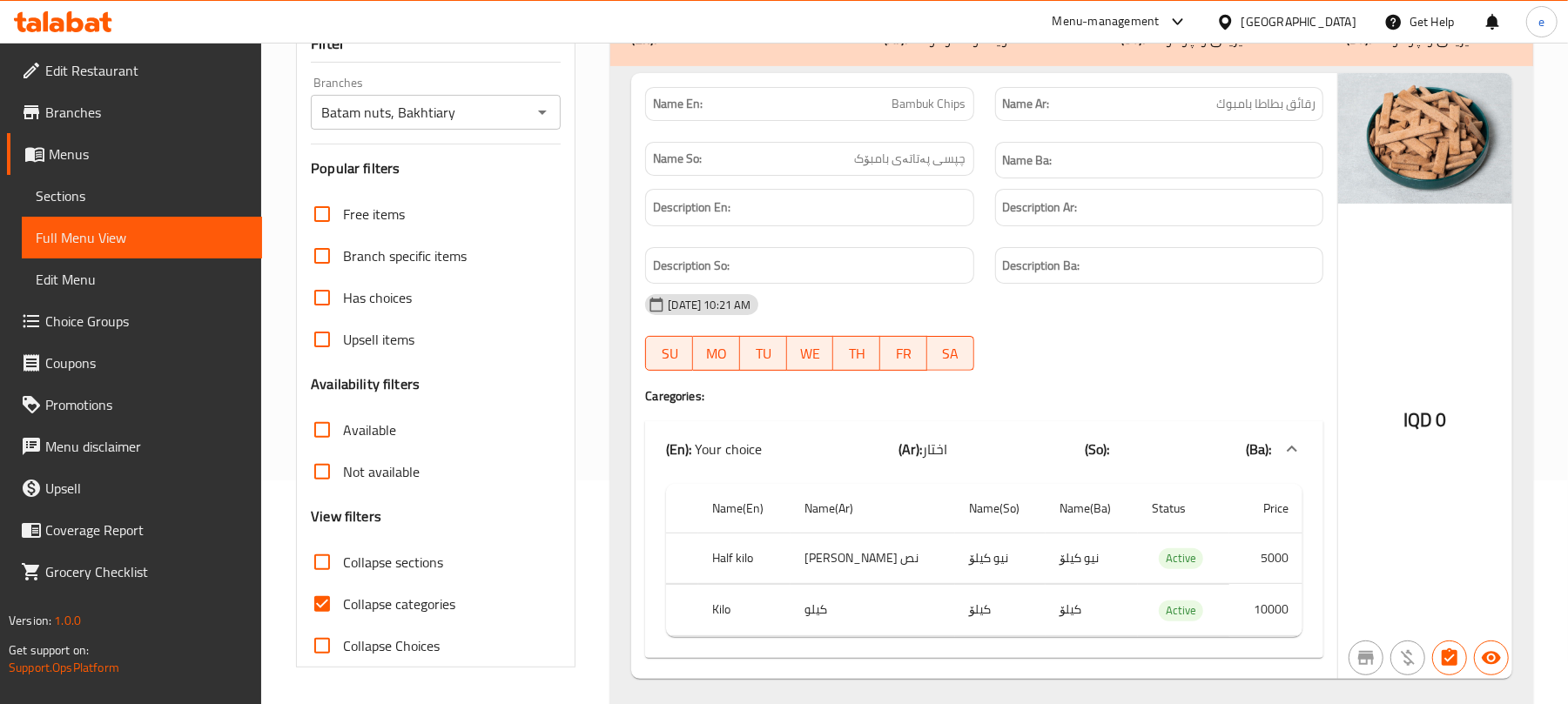
click at [839, 572] on td "نص کیلو" at bounding box center [873, 558] width 165 height 51
copy td "نص کیلو"
click at [954, 567] on td "نیو کیلۆ" at bounding box center [1000, 558] width 91 height 51
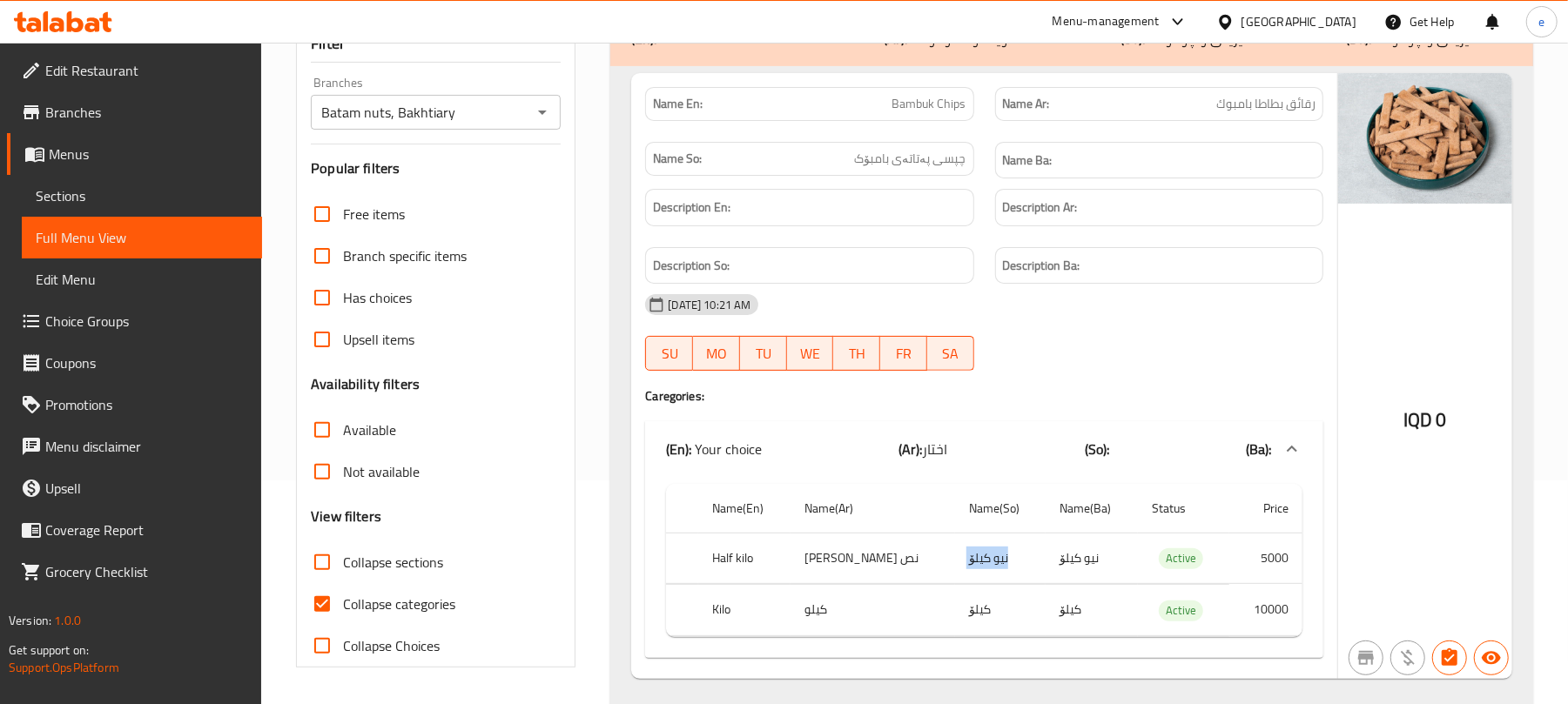
click at [954, 567] on td "نیو کیلۆ" at bounding box center [1000, 558] width 91 height 51
copy td "نیو کیلۆ"
click at [1282, 562] on td "5000" at bounding box center [1265, 558] width 73 height 51
copy td "5000"
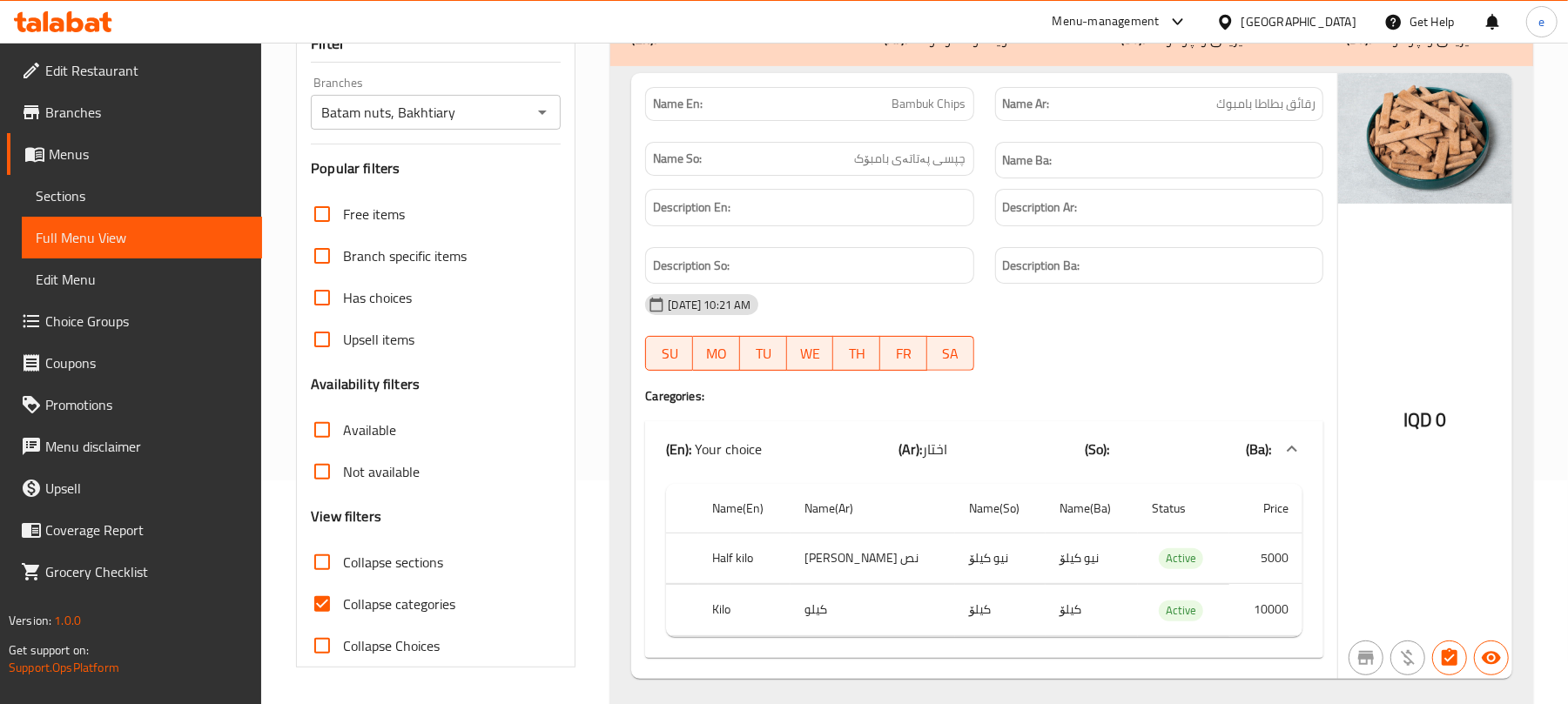
click at [731, 602] on th "Kilo" at bounding box center [743, 610] width 92 height 51
copy th "Kilo"
click at [841, 610] on td "کیلو" at bounding box center [873, 610] width 165 height 51
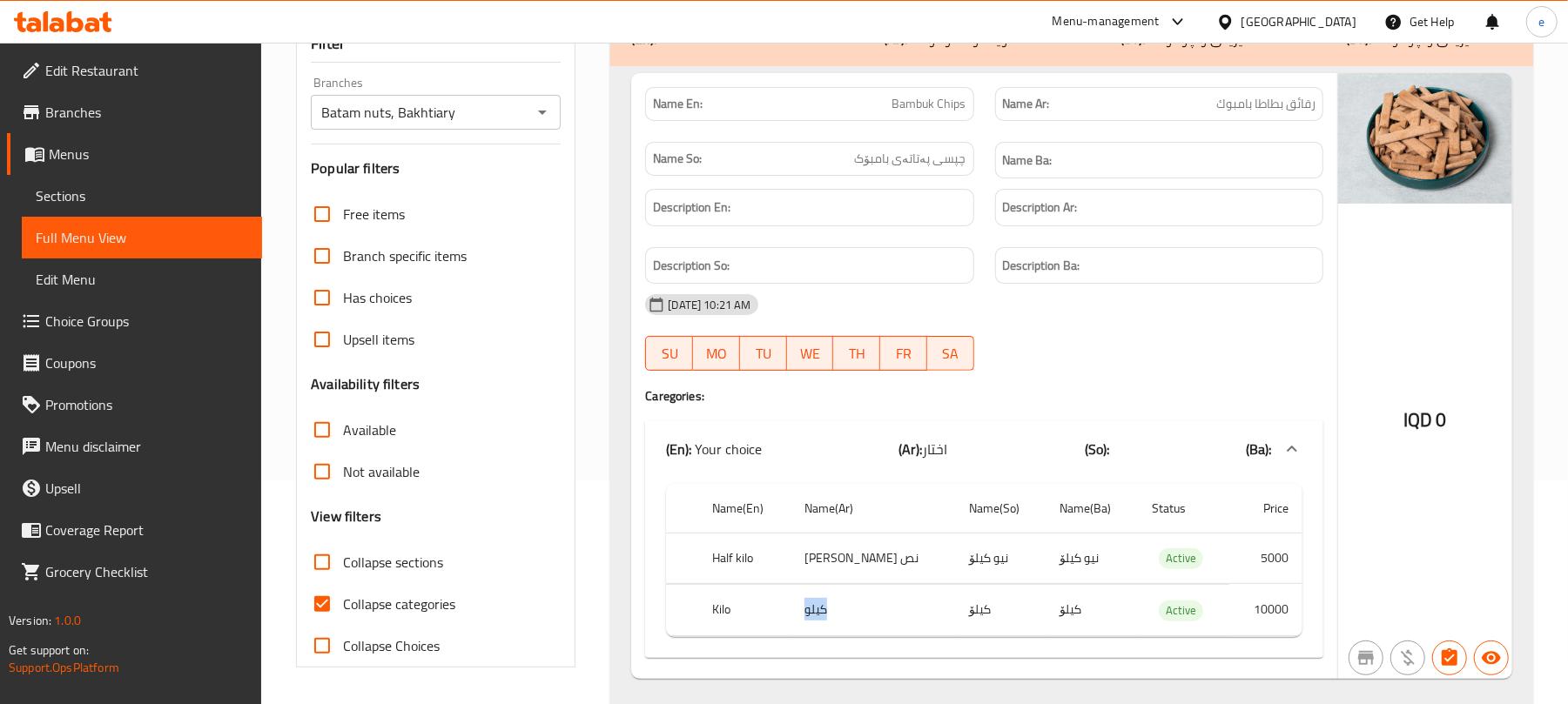
click at [841, 610] on td "کیلو" at bounding box center [873, 610] width 165 height 51
click at [954, 607] on td "کیلۆ" at bounding box center [1000, 610] width 91 height 51
click at [1272, 617] on td "10000" at bounding box center [1265, 610] width 73 height 51
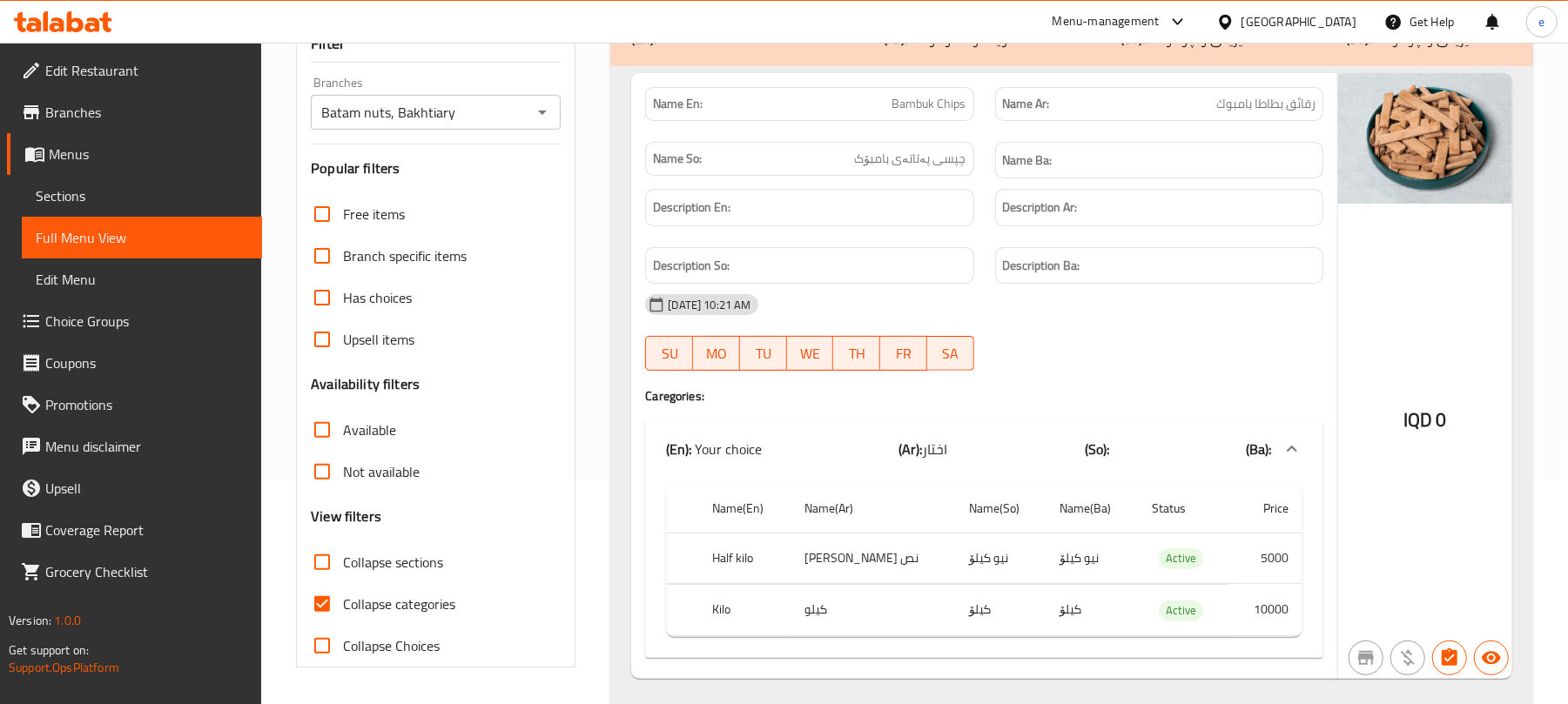
click at [1272, 617] on td "10000" at bounding box center [1265, 610] width 73 height 51
copy td "10000"
click at [541, 114] on icon "Open" at bounding box center [542, 113] width 9 height 5
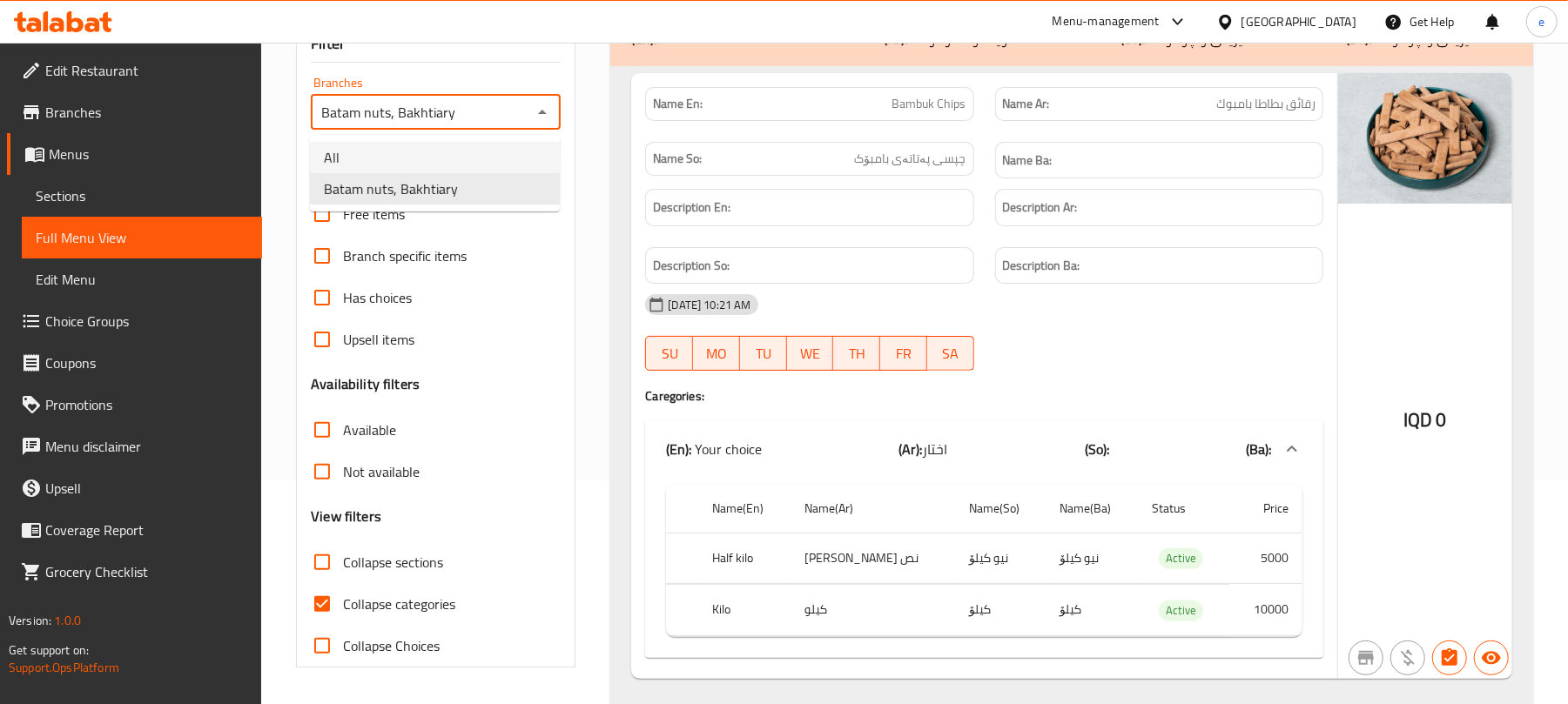
click at [482, 154] on li "All" at bounding box center [435, 157] width 250 height 31
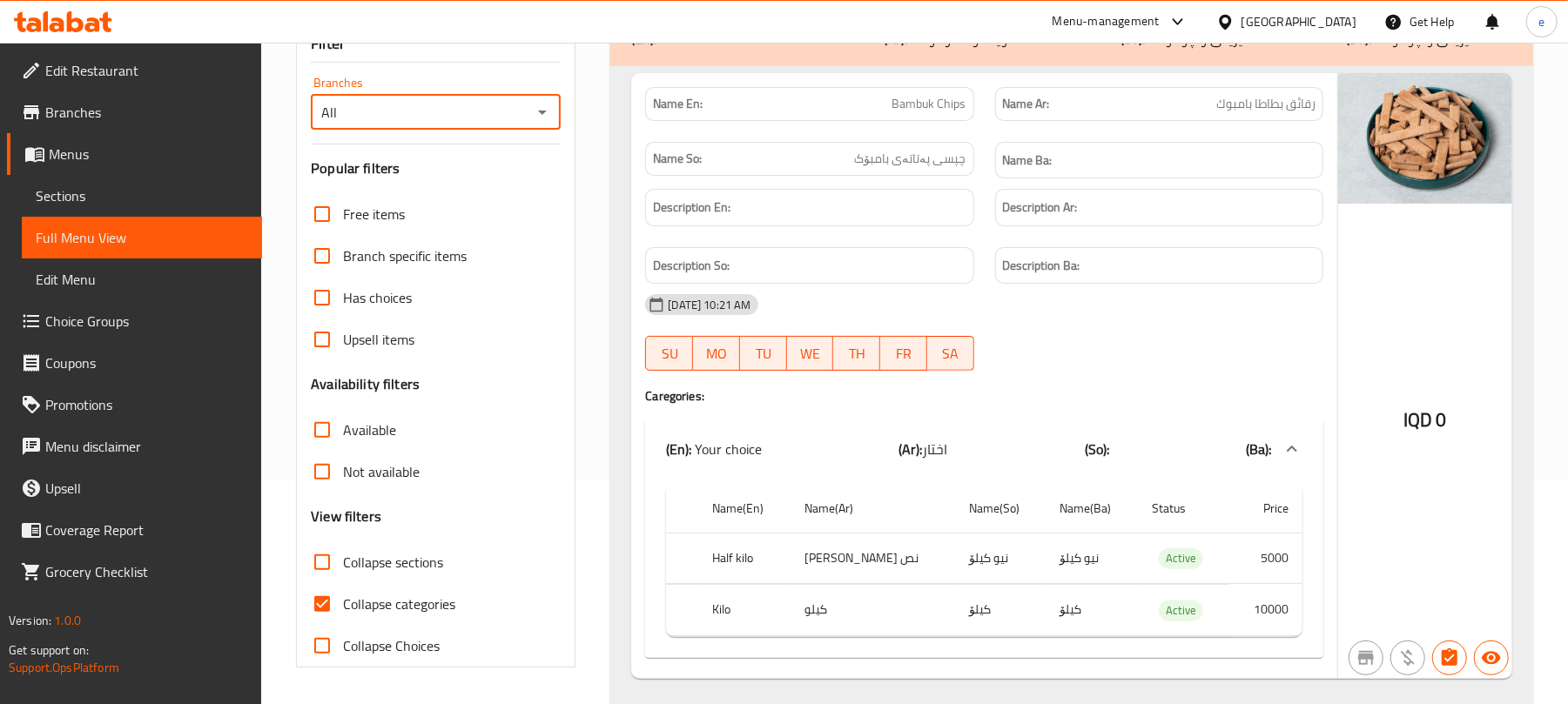
click at [548, 115] on icon "Open" at bounding box center [543, 113] width 21 height 21
click at [489, 189] on li "Batam nuts, Bakhtiary" at bounding box center [435, 188] width 250 height 31
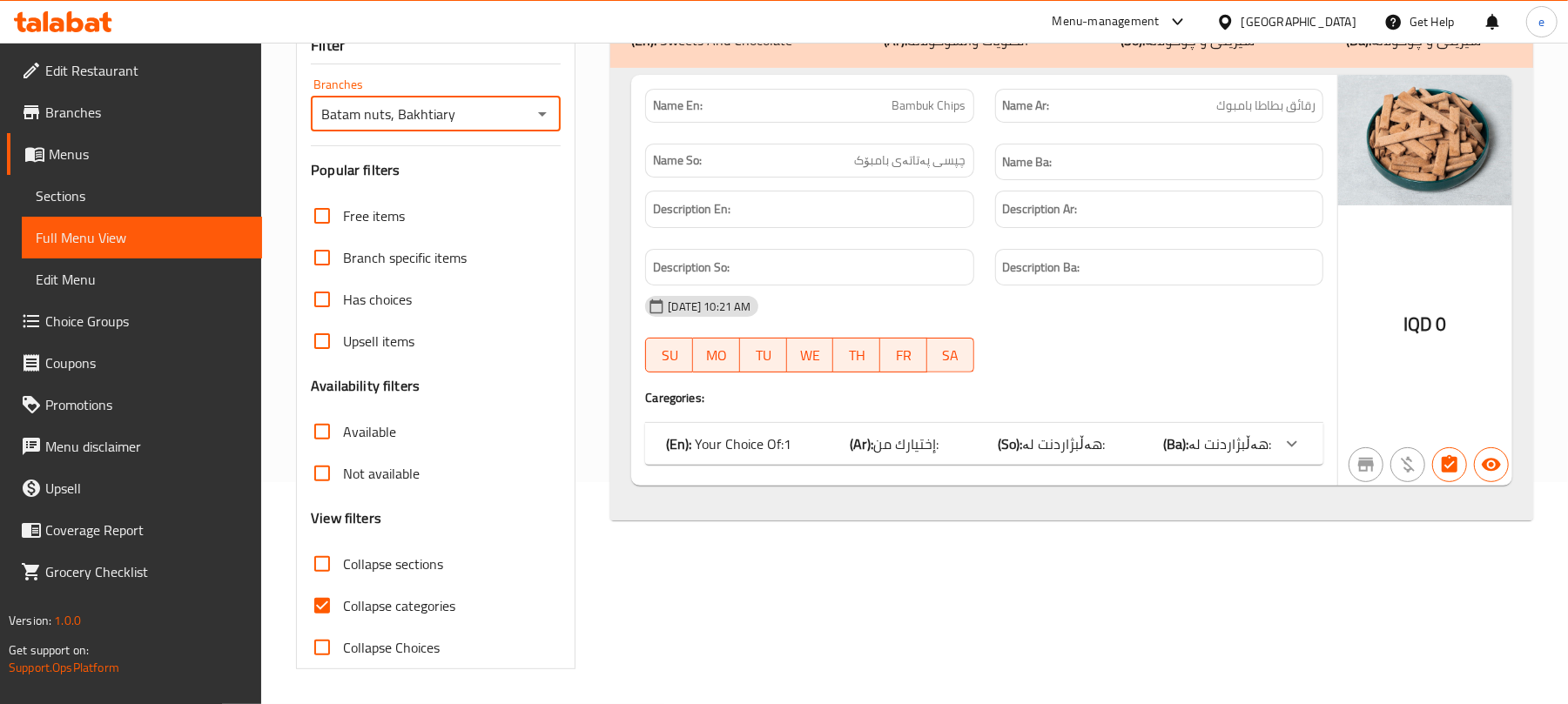
click at [1081, 444] on span "هەڵبژاردنت لە:" at bounding box center [1062, 444] width 82 height 26
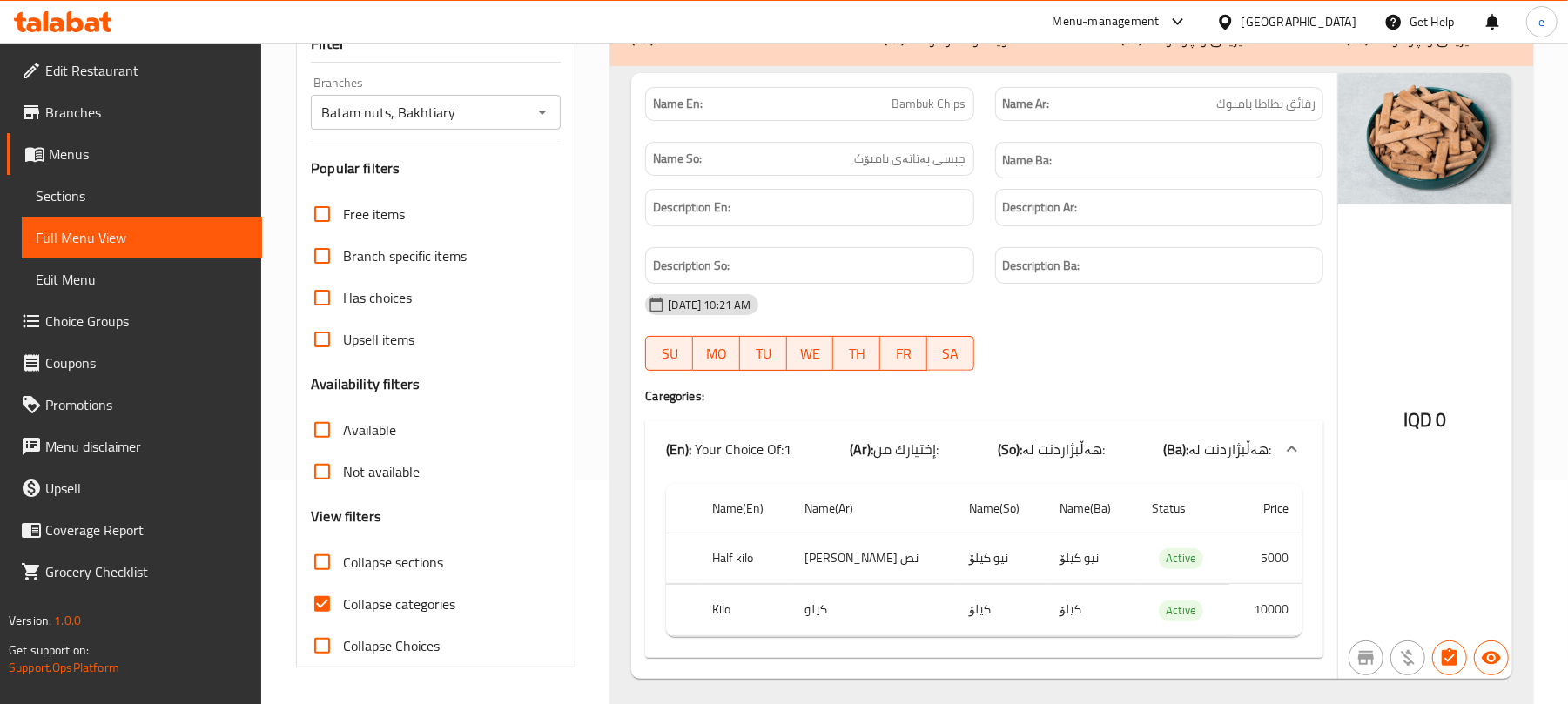
click at [544, 122] on icon "Open" at bounding box center [543, 113] width 21 height 21
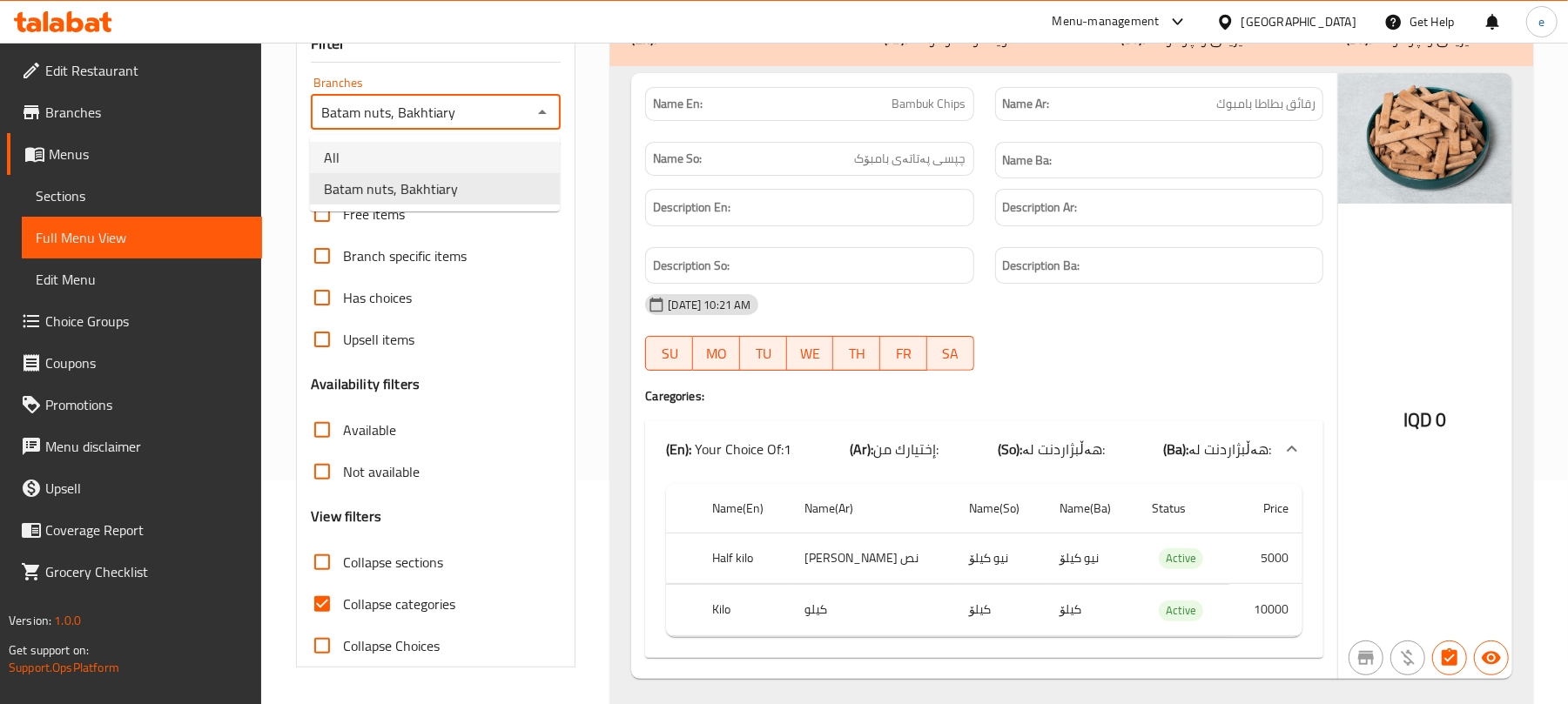
click at [491, 166] on li "All" at bounding box center [435, 157] width 250 height 31
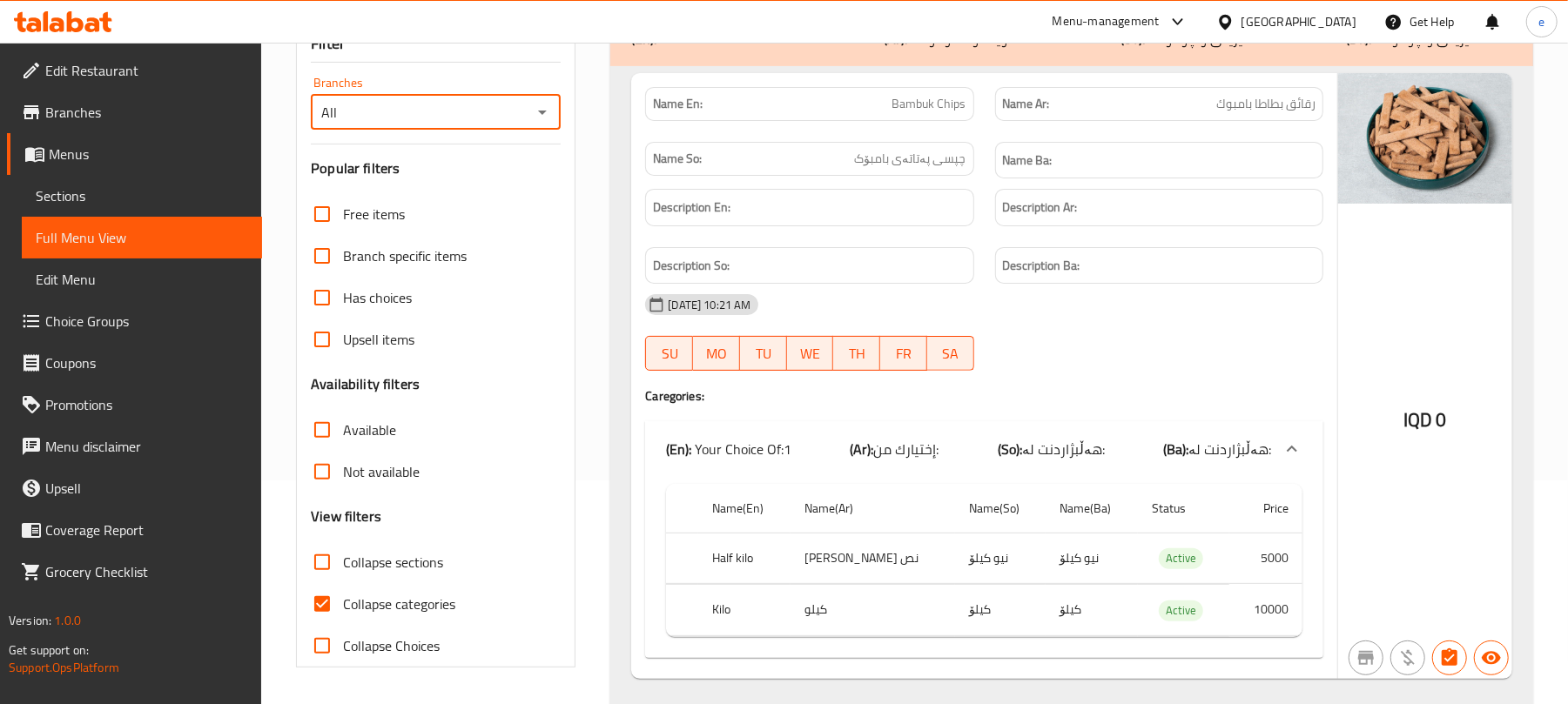
click at [538, 112] on icon "Open" at bounding box center [543, 113] width 21 height 21
click at [499, 196] on li "Batam nuts, Bakhtiary" at bounding box center [435, 188] width 250 height 31
type input "Batam nuts, Bakhtiary"
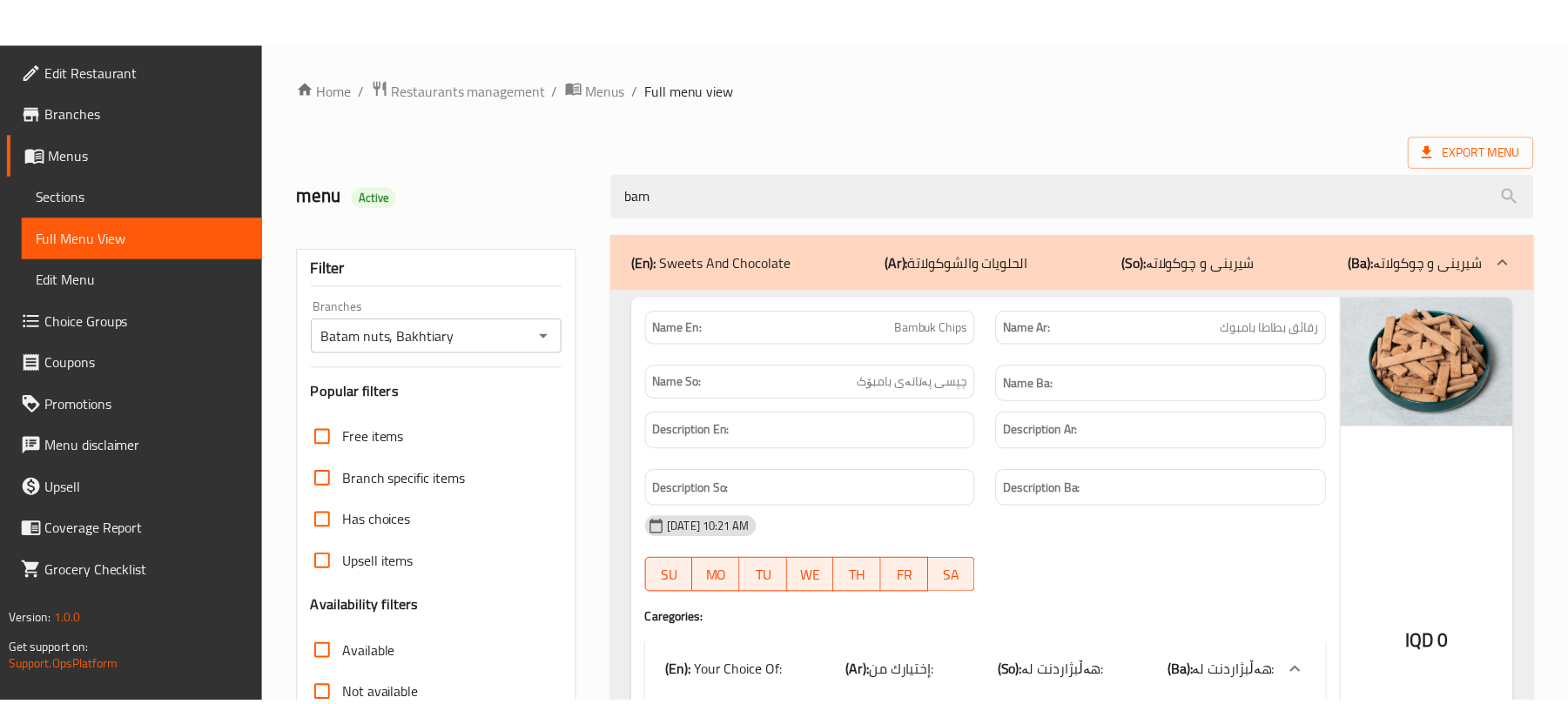
scroll to position [273, 0]
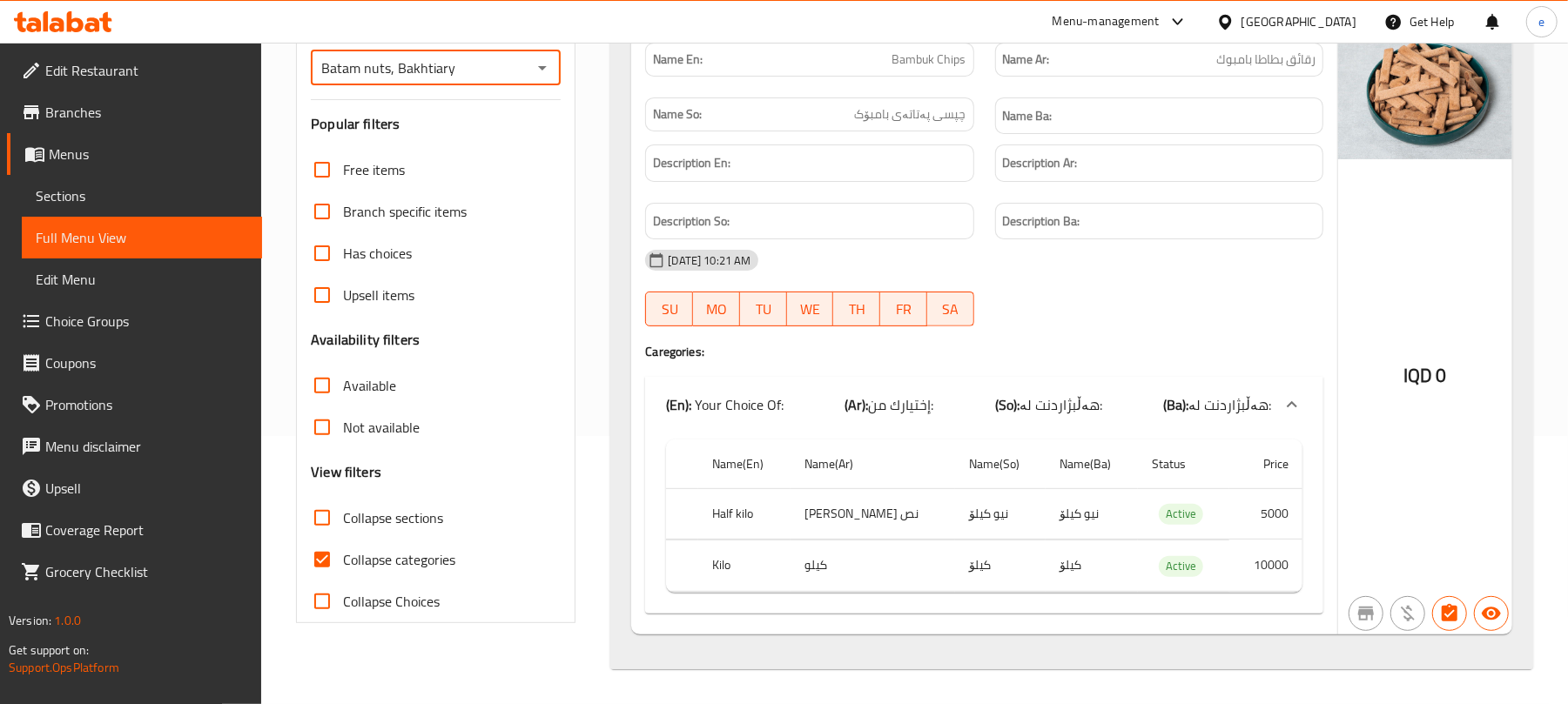
click at [108, 26] on icon at bounding box center [105, 22] width 12 height 20
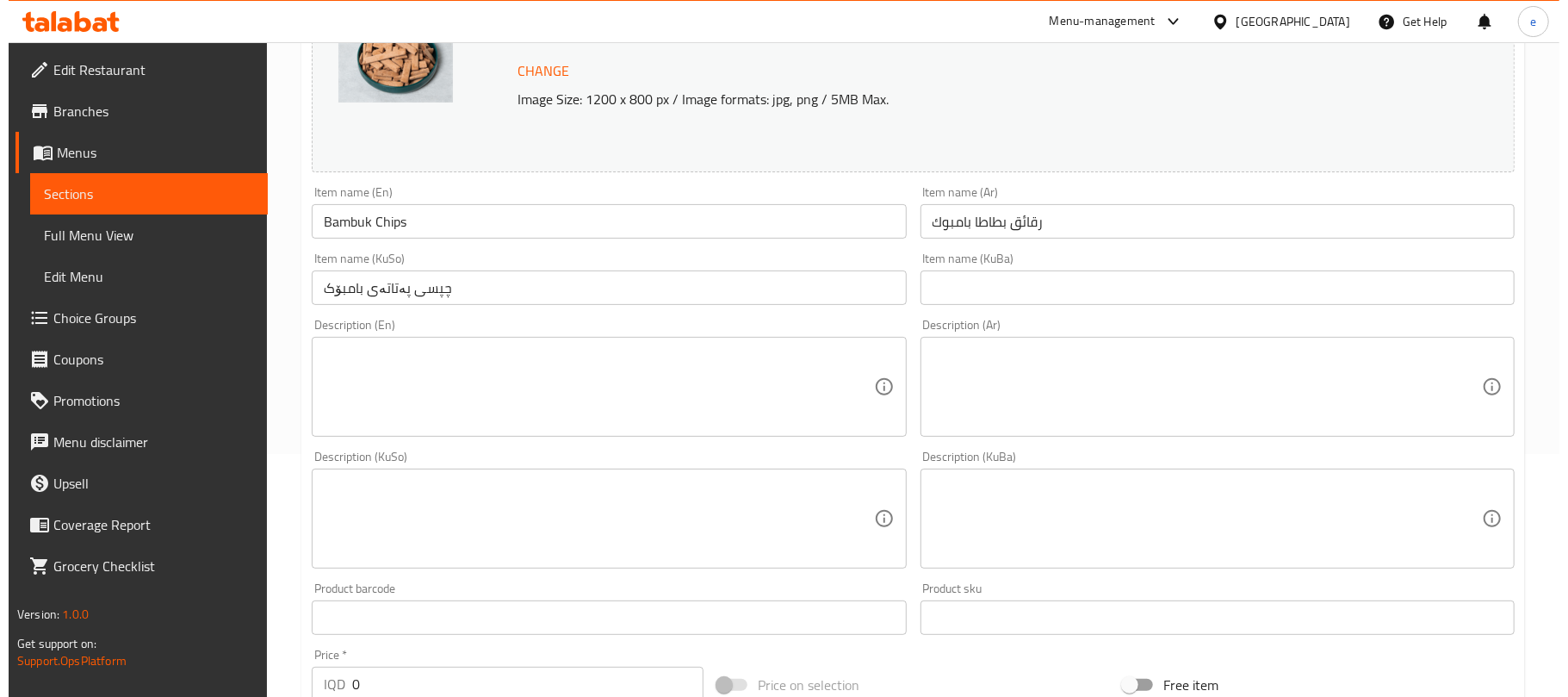
scroll to position [784, 0]
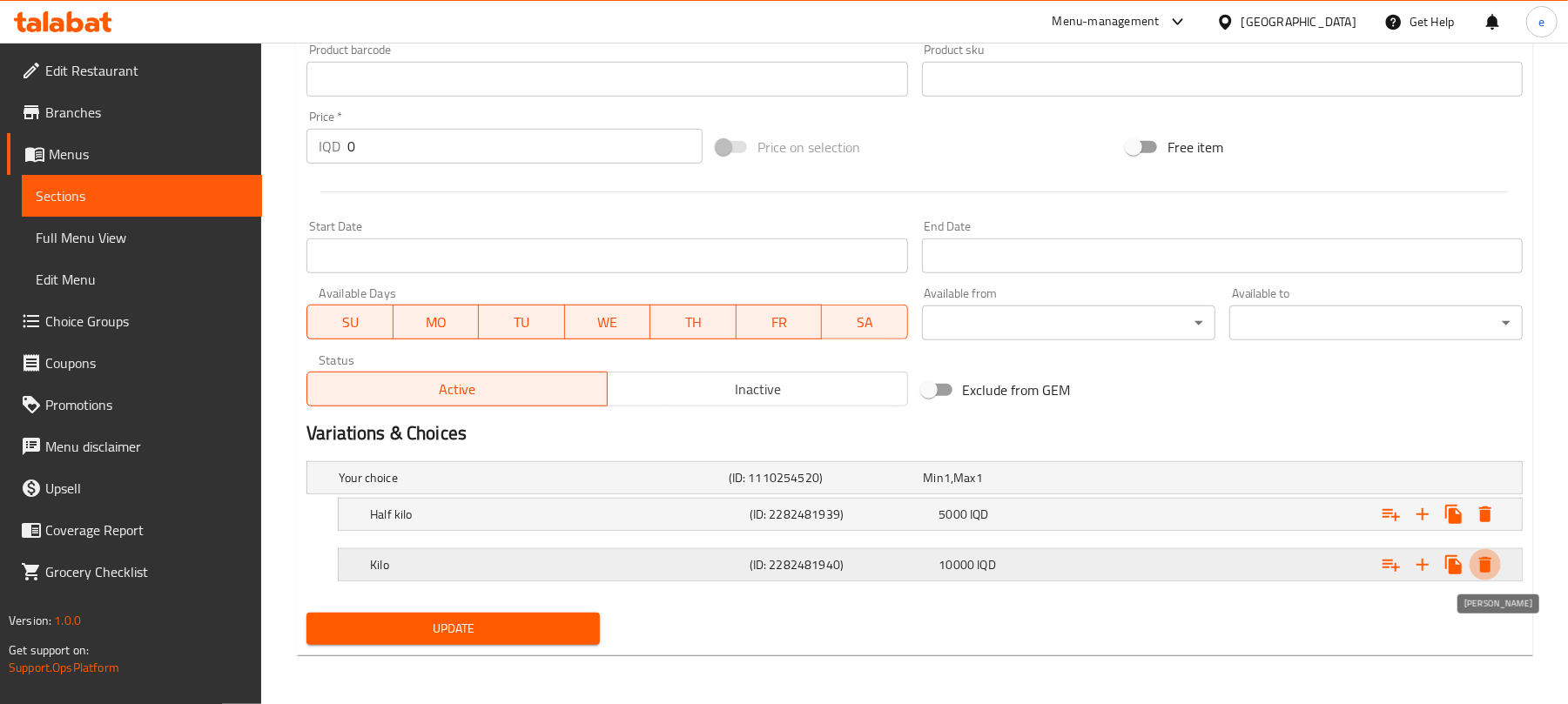
click at [1495, 572] on button "Expand" at bounding box center [1485, 564] width 31 height 31
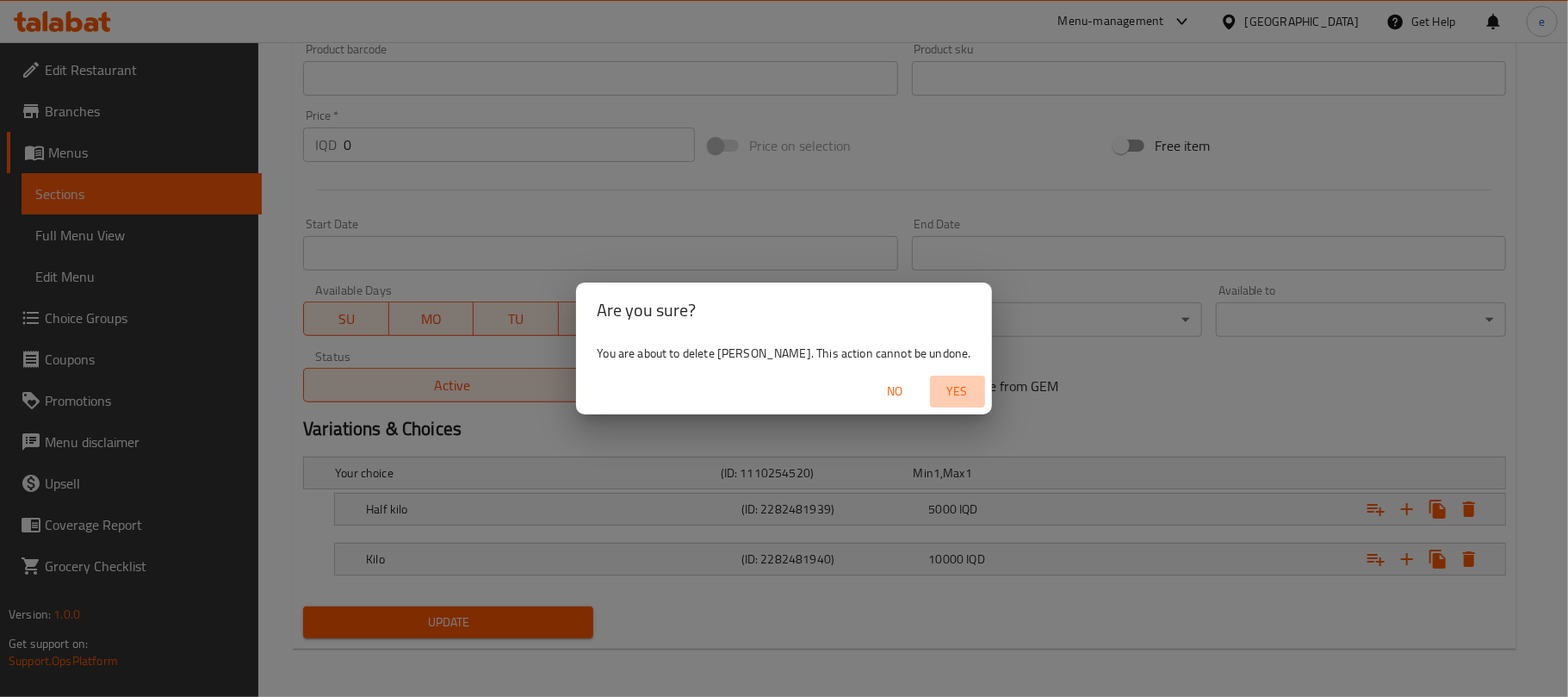
click at [937, 396] on span "Yes" at bounding box center [957, 391] width 41 height 22
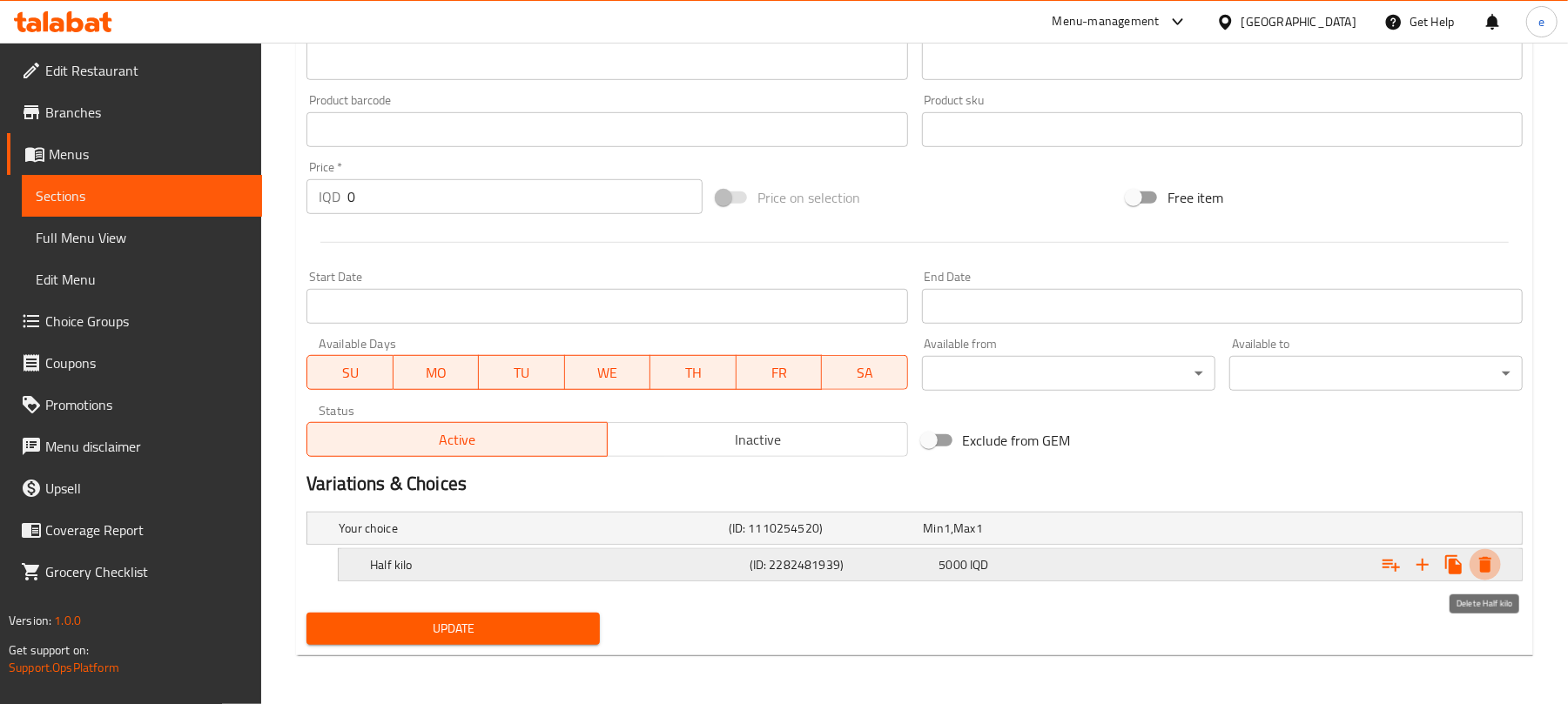
click at [1484, 564] on icon "Expand" at bounding box center [1485, 564] width 12 height 16
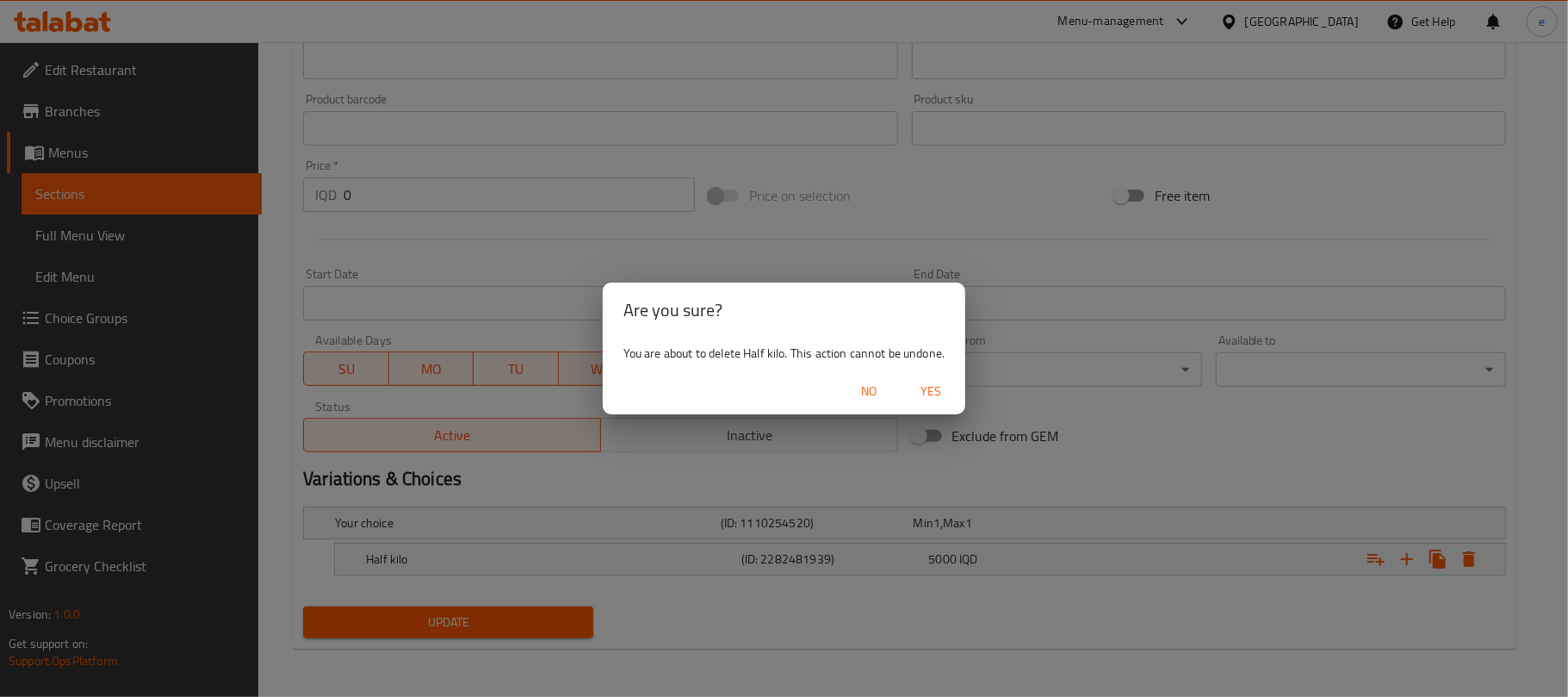
click at [930, 403] on button "Yes" at bounding box center [930, 392] width 55 height 32
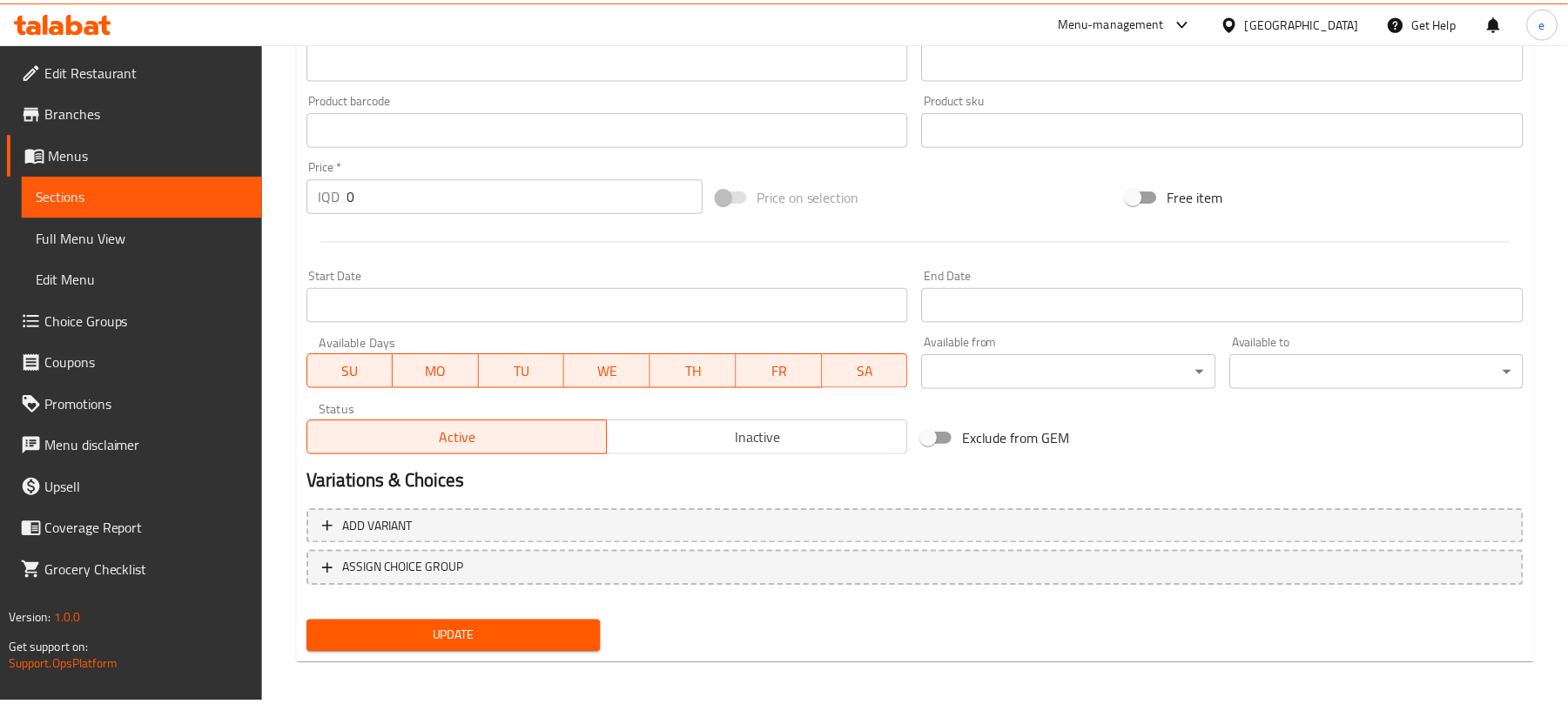
scroll to position [735, 0]
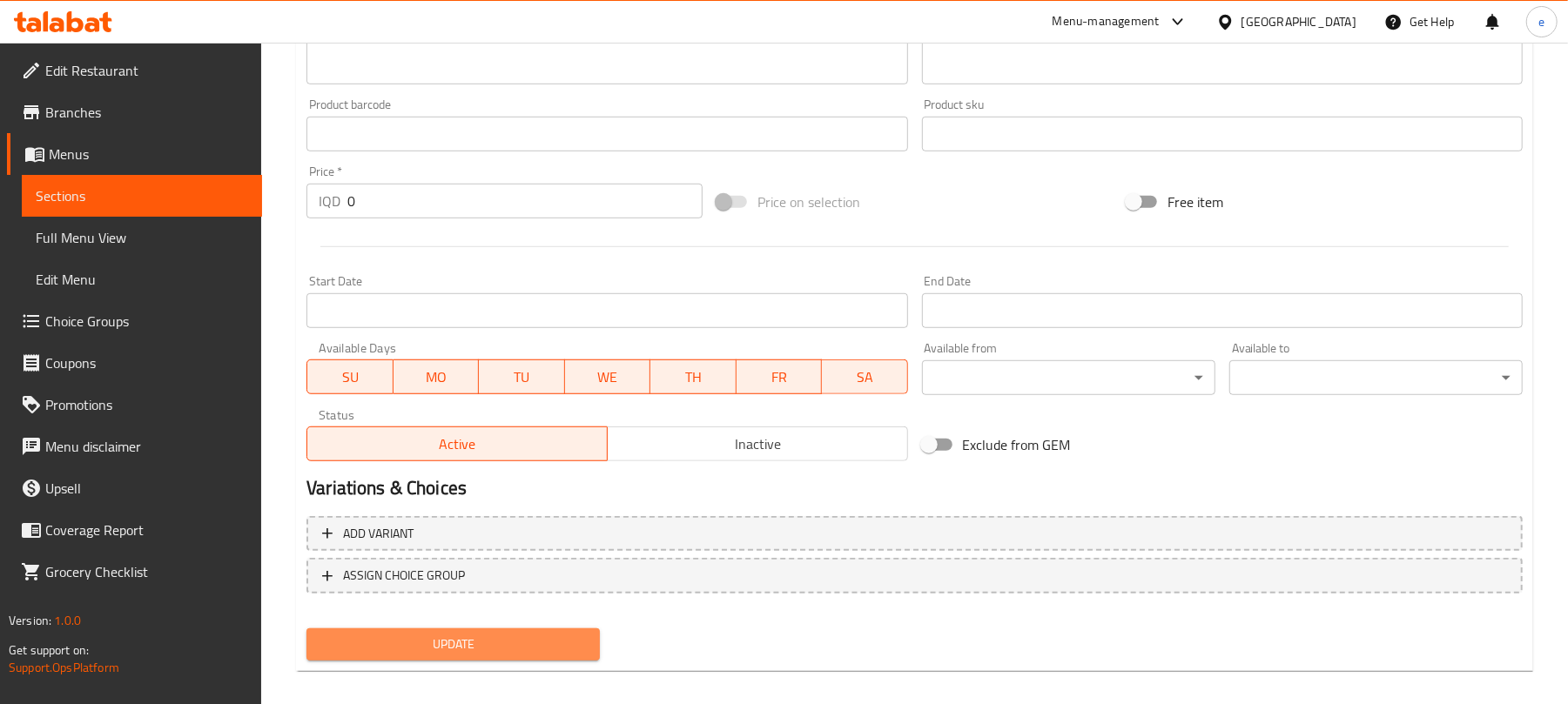
click at [510, 628] on button "Update" at bounding box center [454, 644] width 294 height 32
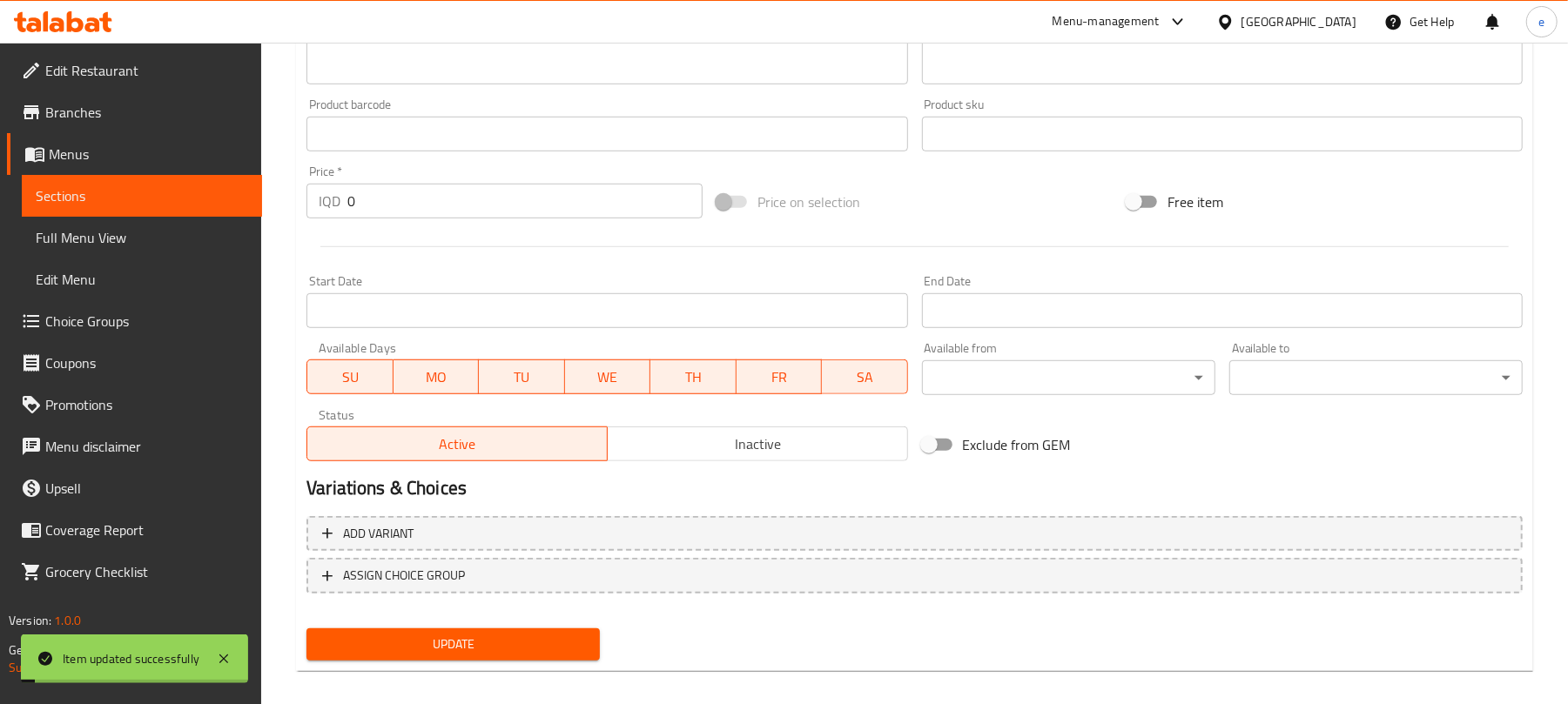
click at [131, 314] on span "Choice Groups" at bounding box center [147, 321] width 203 height 21
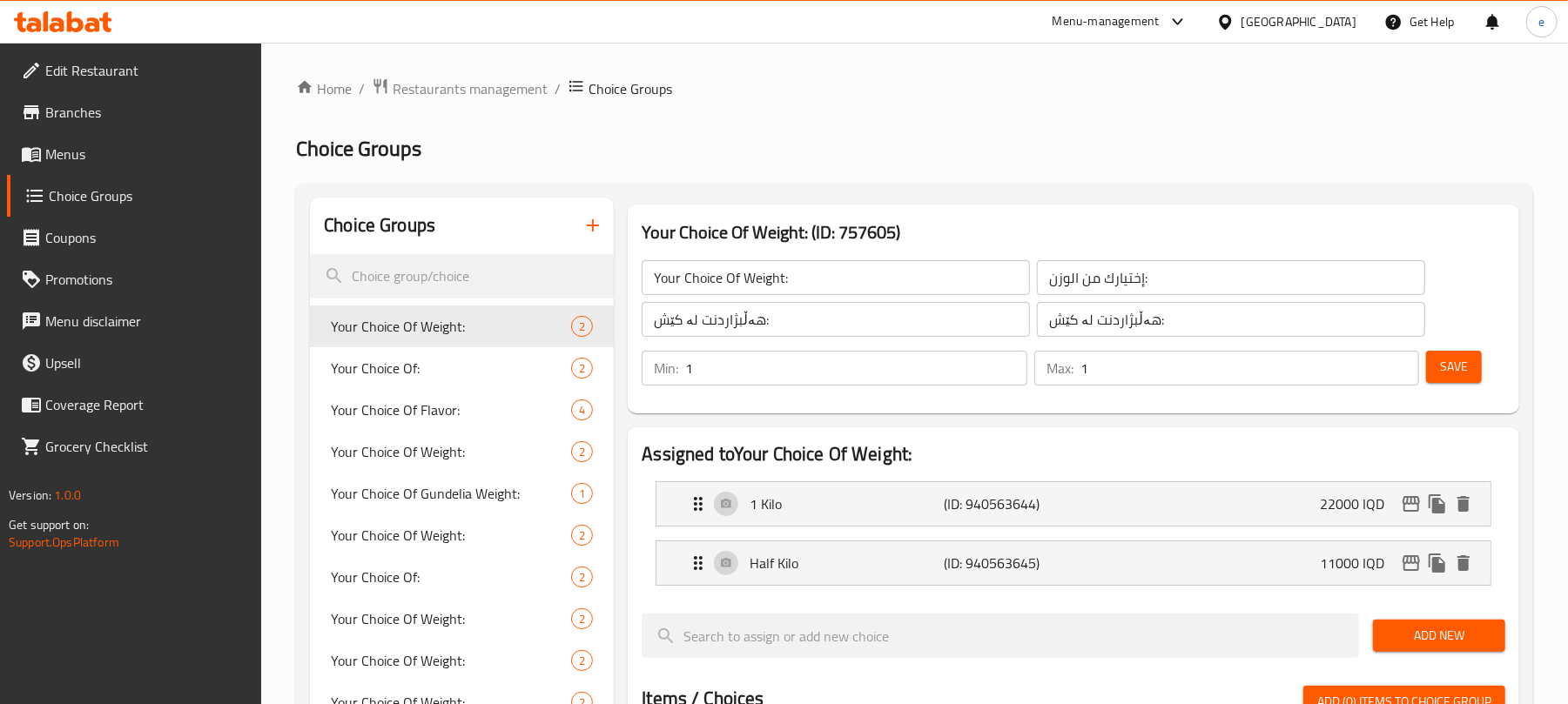
click at [597, 223] on icon "button" at bounding box center [593, 225] width 21 height 21
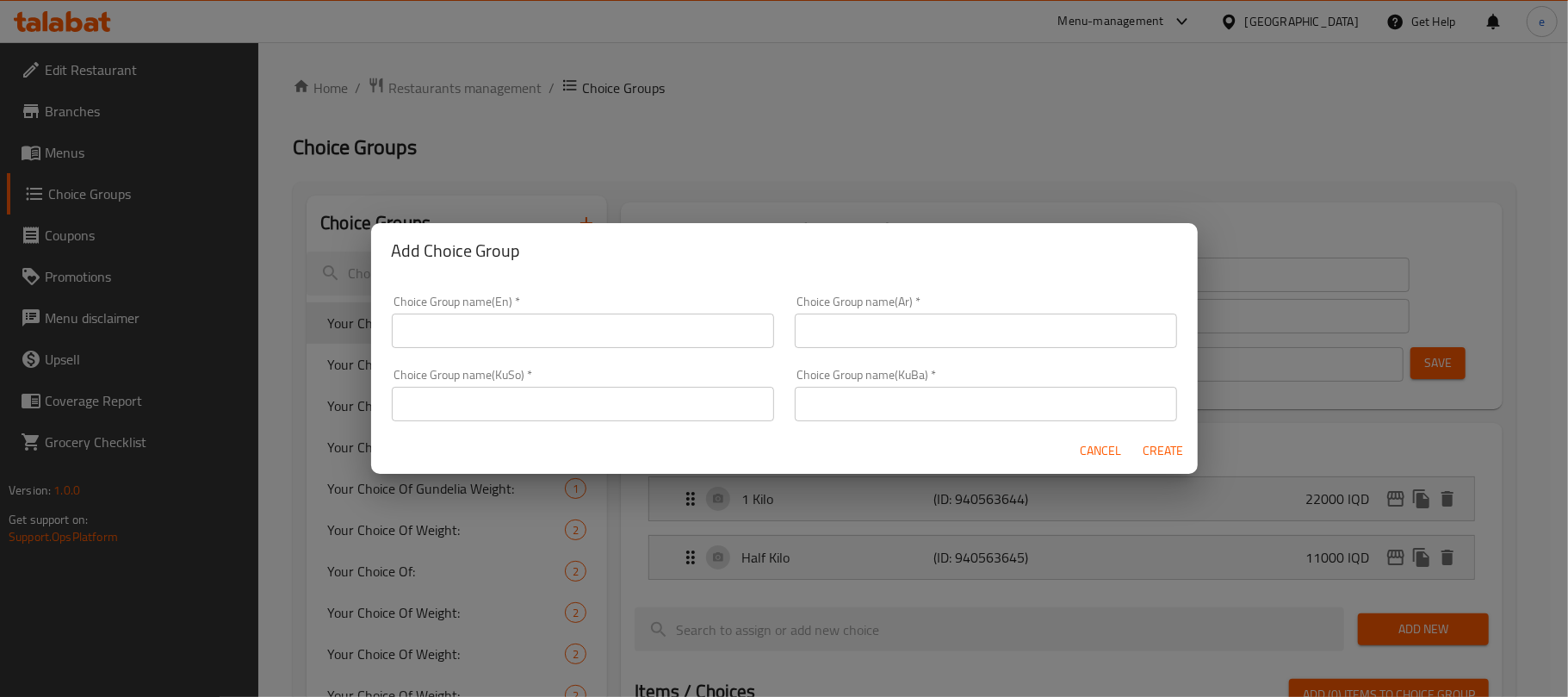
click at [715, 83] on div "Add Choice Group Choice Group name(En)   * Choice Group name(En) * Choice Group…" at bounding box center [784, 348] width 1568 height 697
click at [675, 331] on input "text" at bounding box center [583, 331] width 382 height 35
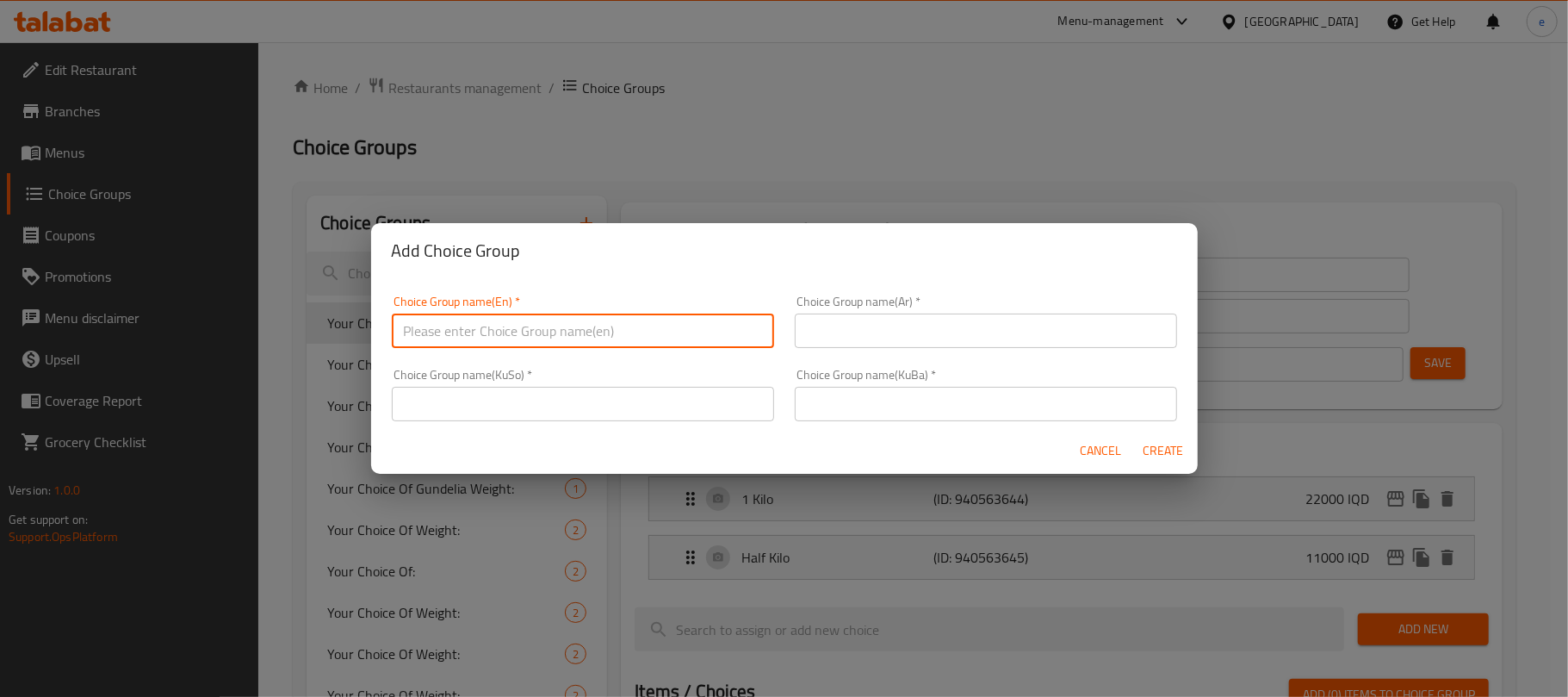
type input "Your Choice Of:"
click at [856, 331] on input "text" at bounding box center [986, 331] width 382 height 35
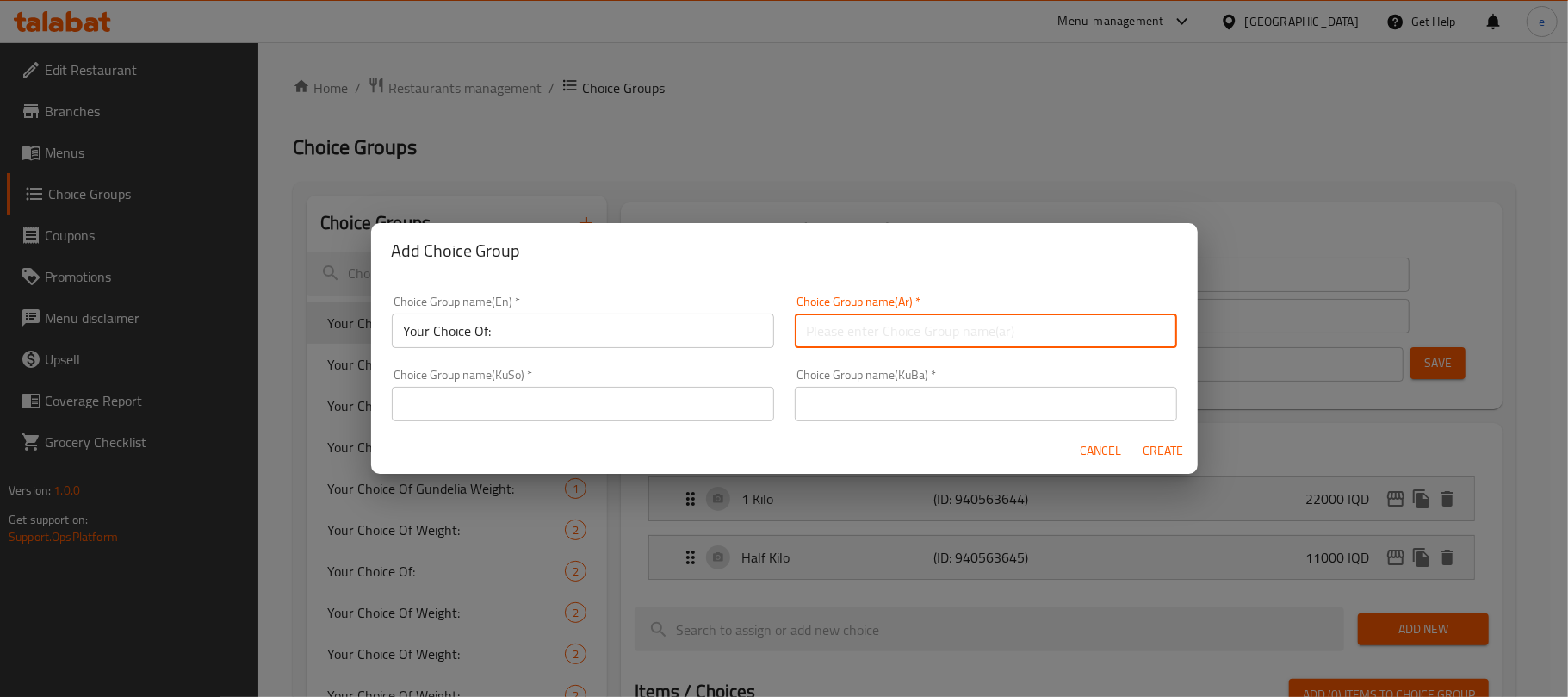
type input "إختيارك من:"
click at [662, 393] on input "text" at bounding box center [583, 404] width 382 height 35
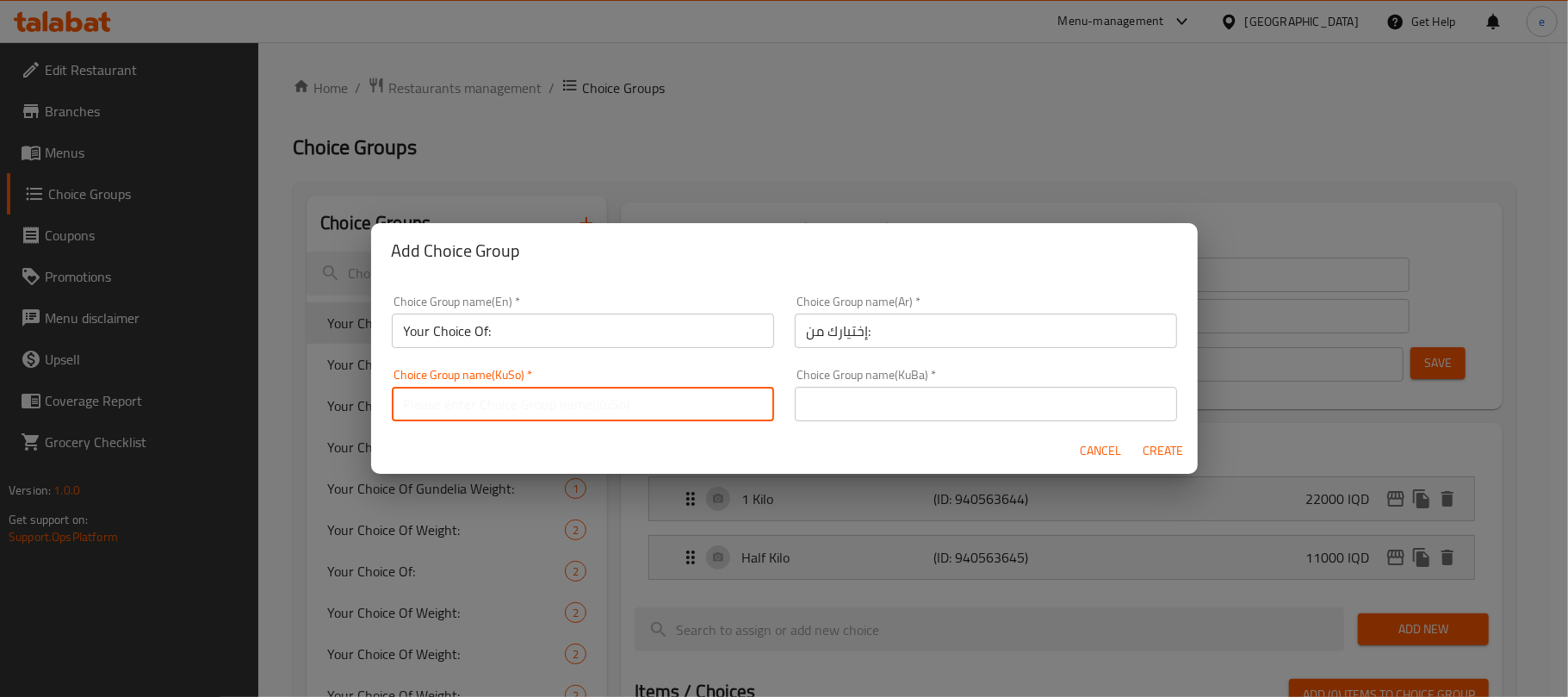
type input "هەڵبژاردنت لە:"
click at [527, 325] on input "Your Choice Of:" at bounding box center [583, 331] width 382 height 35
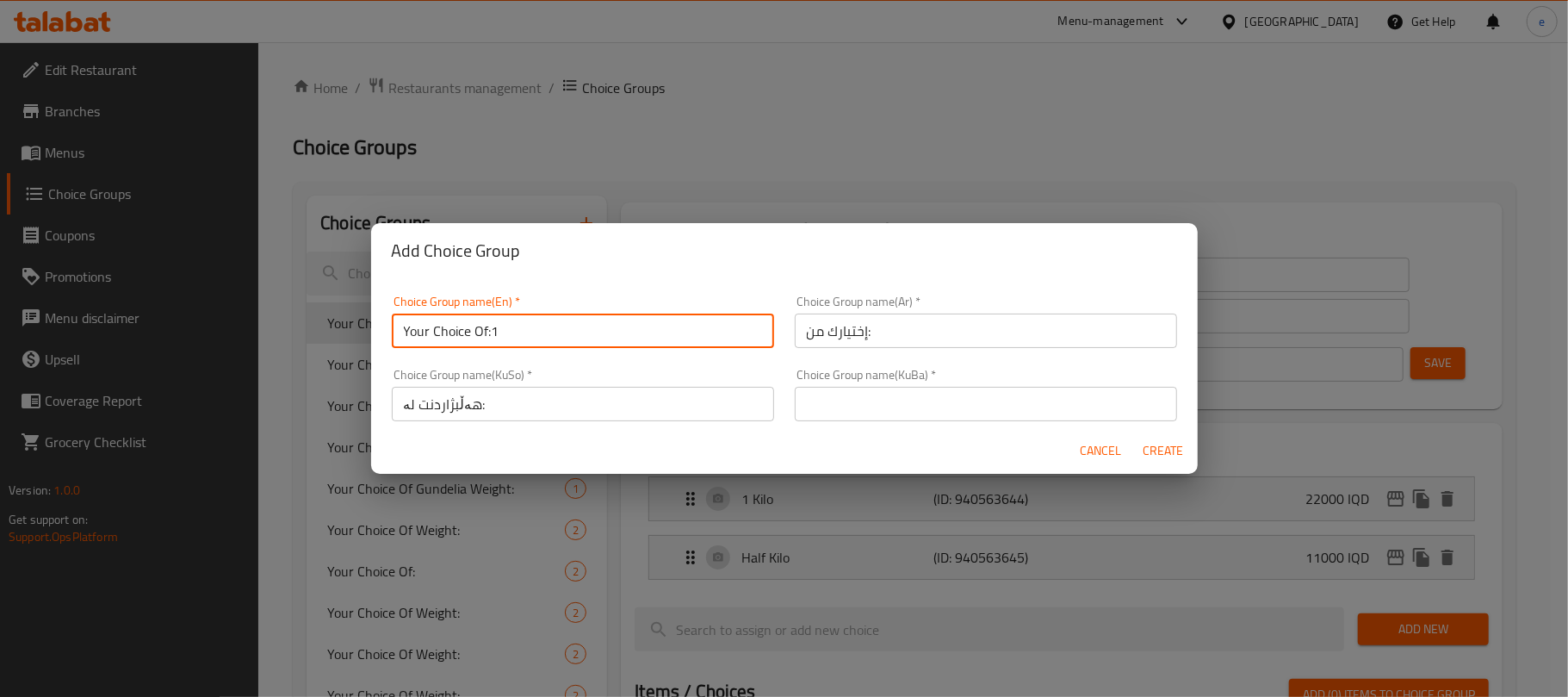
type input "Your Choice Of:1"
click at [997, 407] on input "text" at bounding box center [986, 404] width 382 height 35
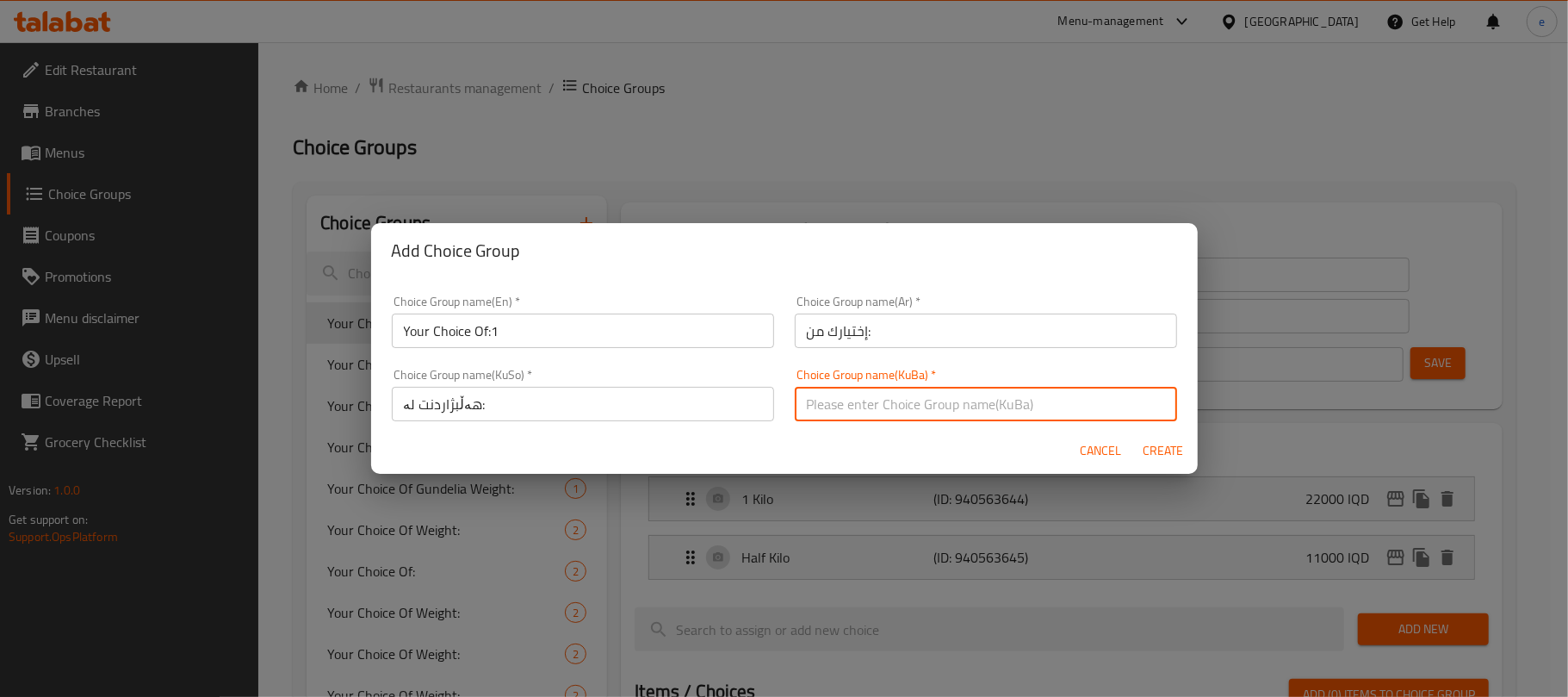
type input "هەڵبژاردنت لە:"
click at [1169, 450] on span "Create" at bounding box center [1163, 451] width 41 height 22
type input "Your Choice Of:1"
type input "إختيارك من:"
type input "هەڵبژاردنت لە:"
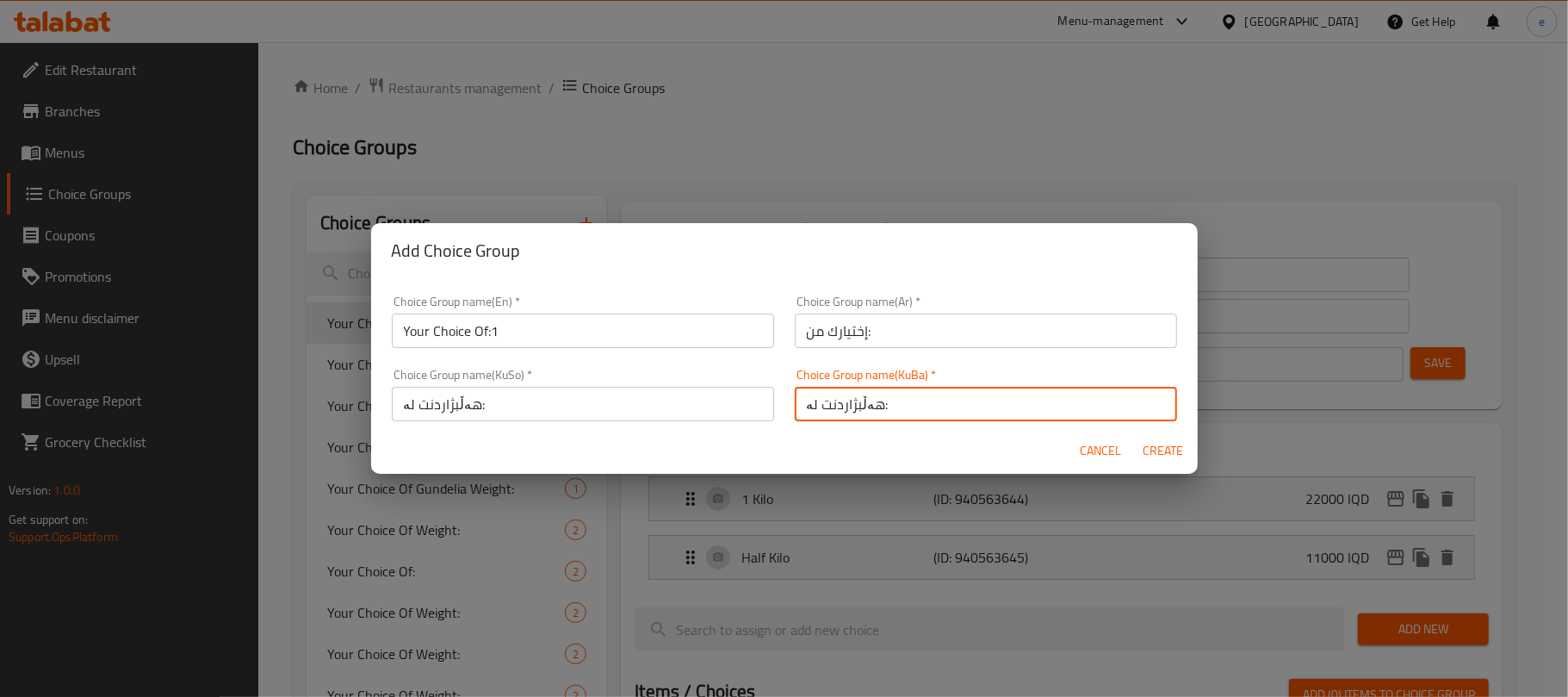
type input "هەڵبژاردنت لە:"
type input "0"
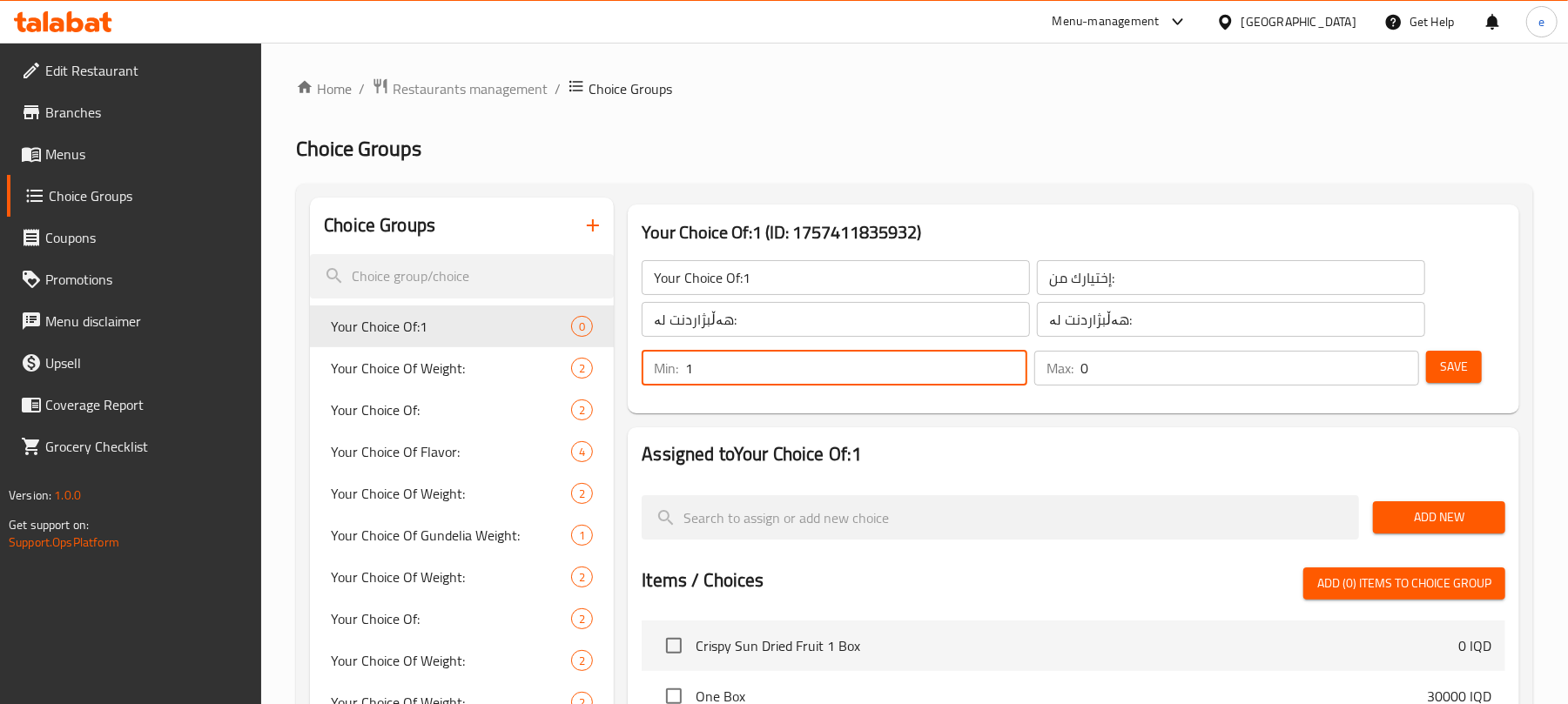
type input "1"
click at [1011, 363] on input "1" at bounding box center [855, 367] width 341 height 35
type input "1"
click at [1394, 362] on input "1" at bounding box center [1250, 367] width 339 height 35
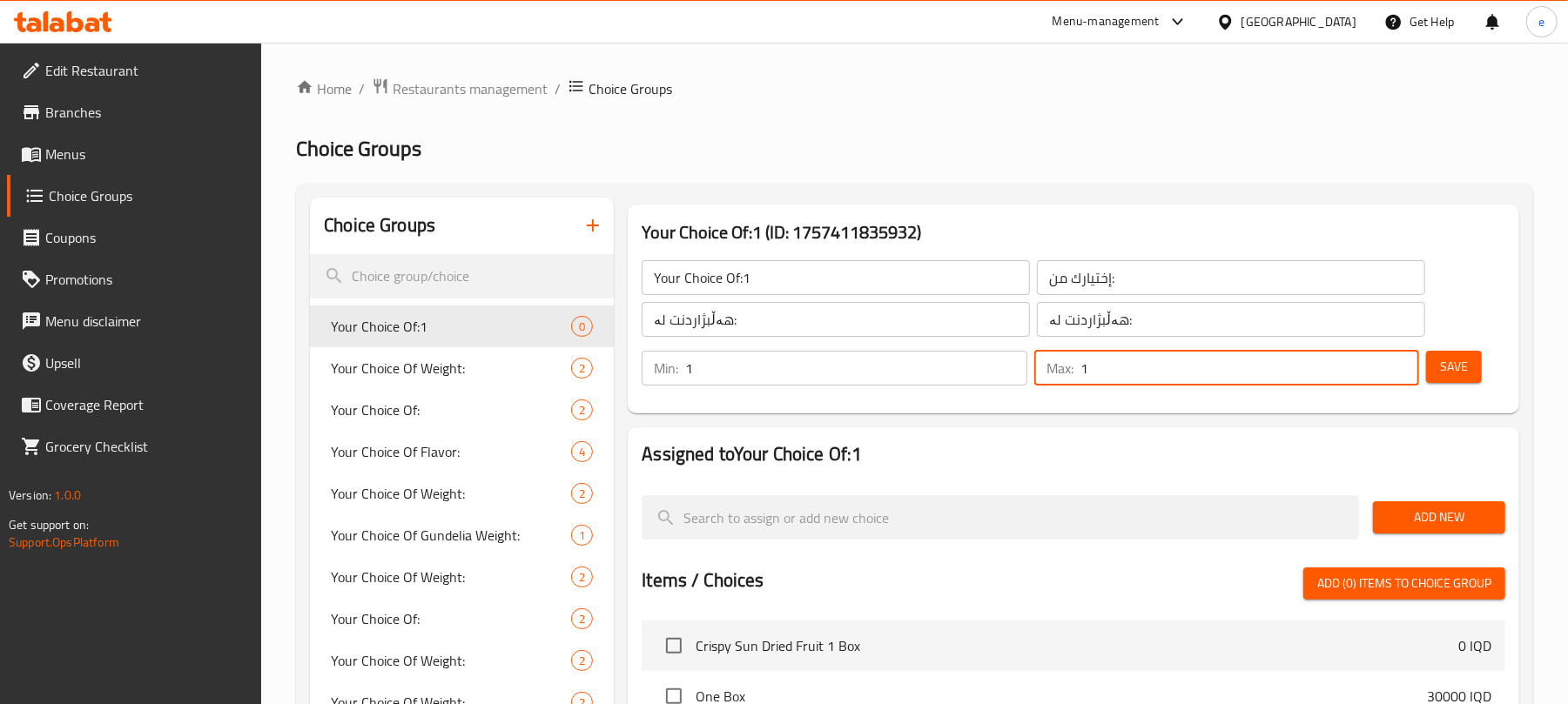
click at [1418, 523] on span "Add New" at bounding box center [1438, 517] width 104 height 22
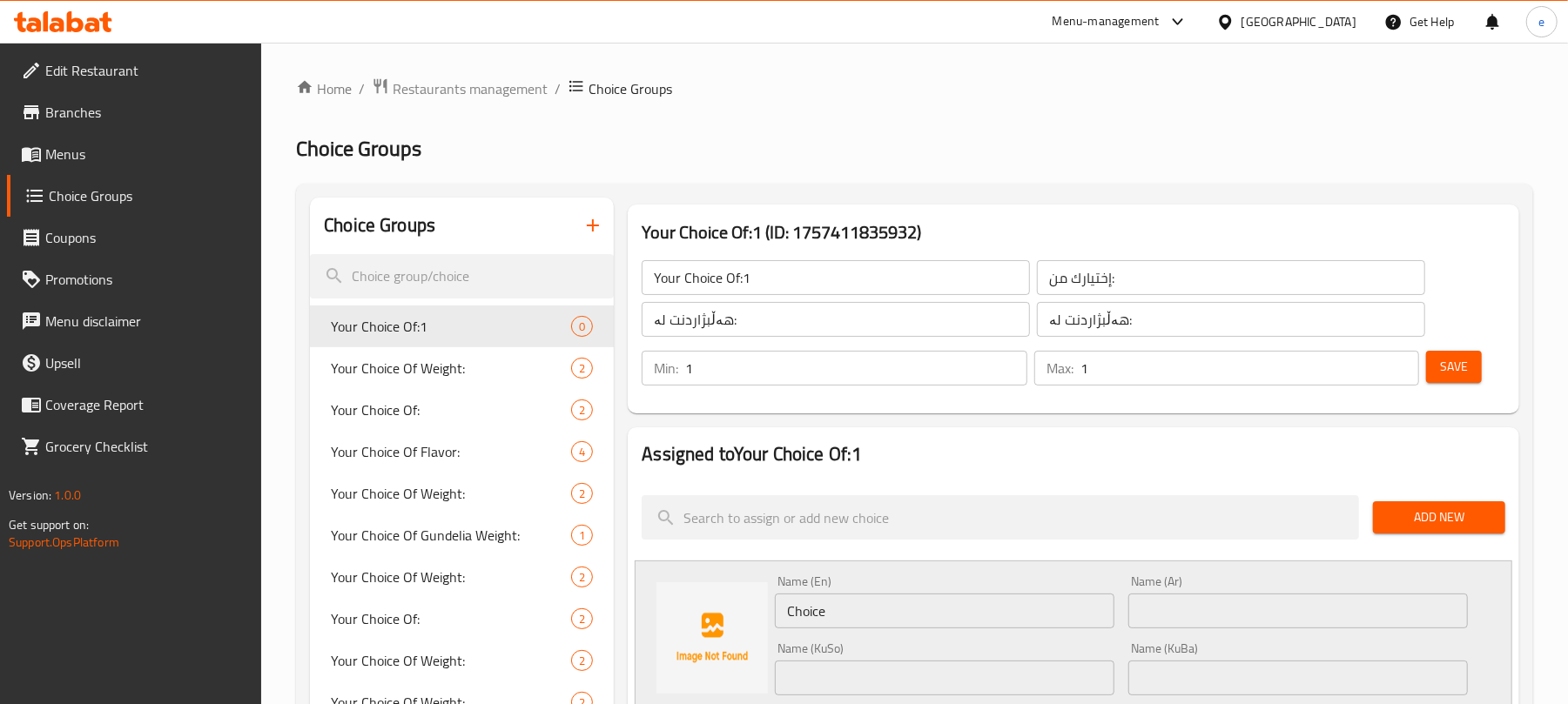
scroll to position [232, 0]
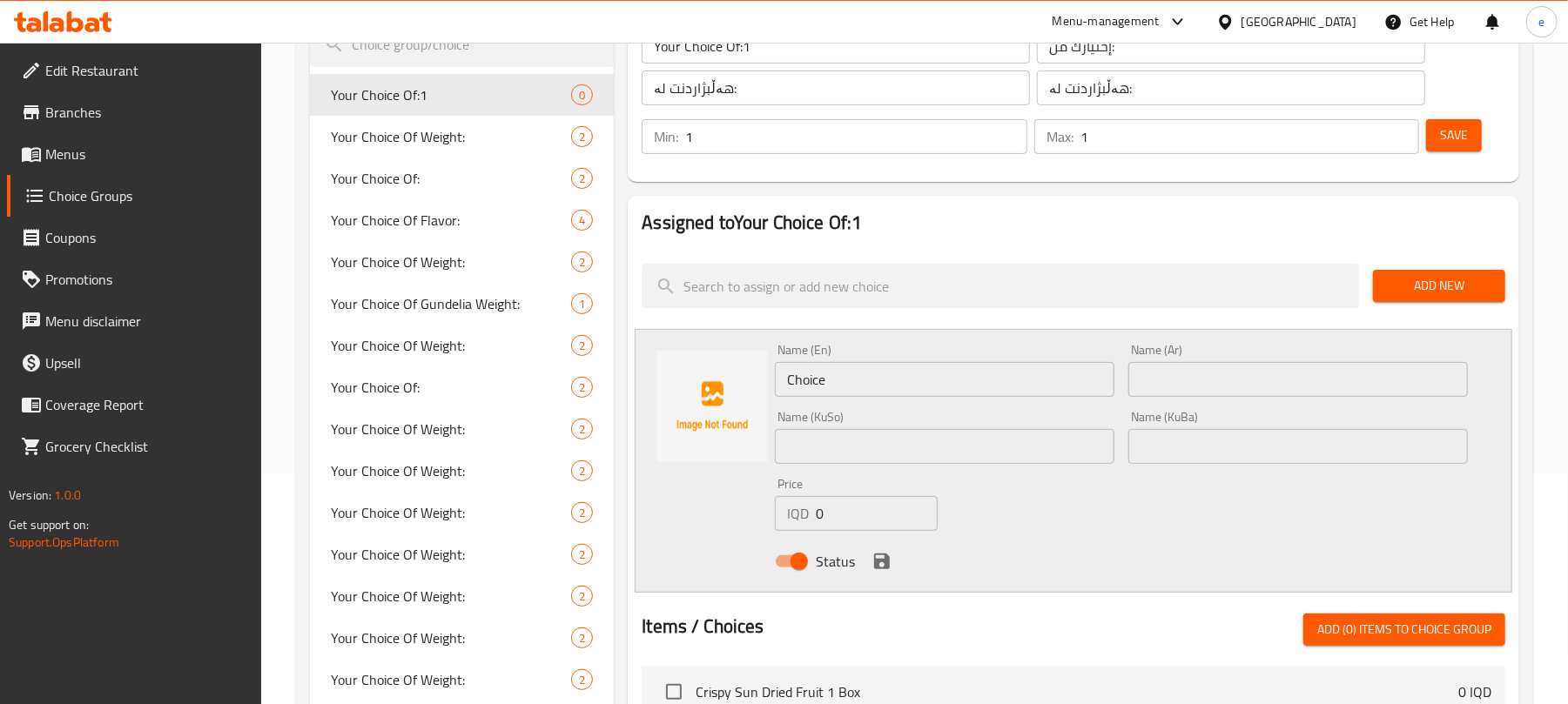
click at [875, 438] on input "text" at bounding box center [944, 446] width 340 height 35
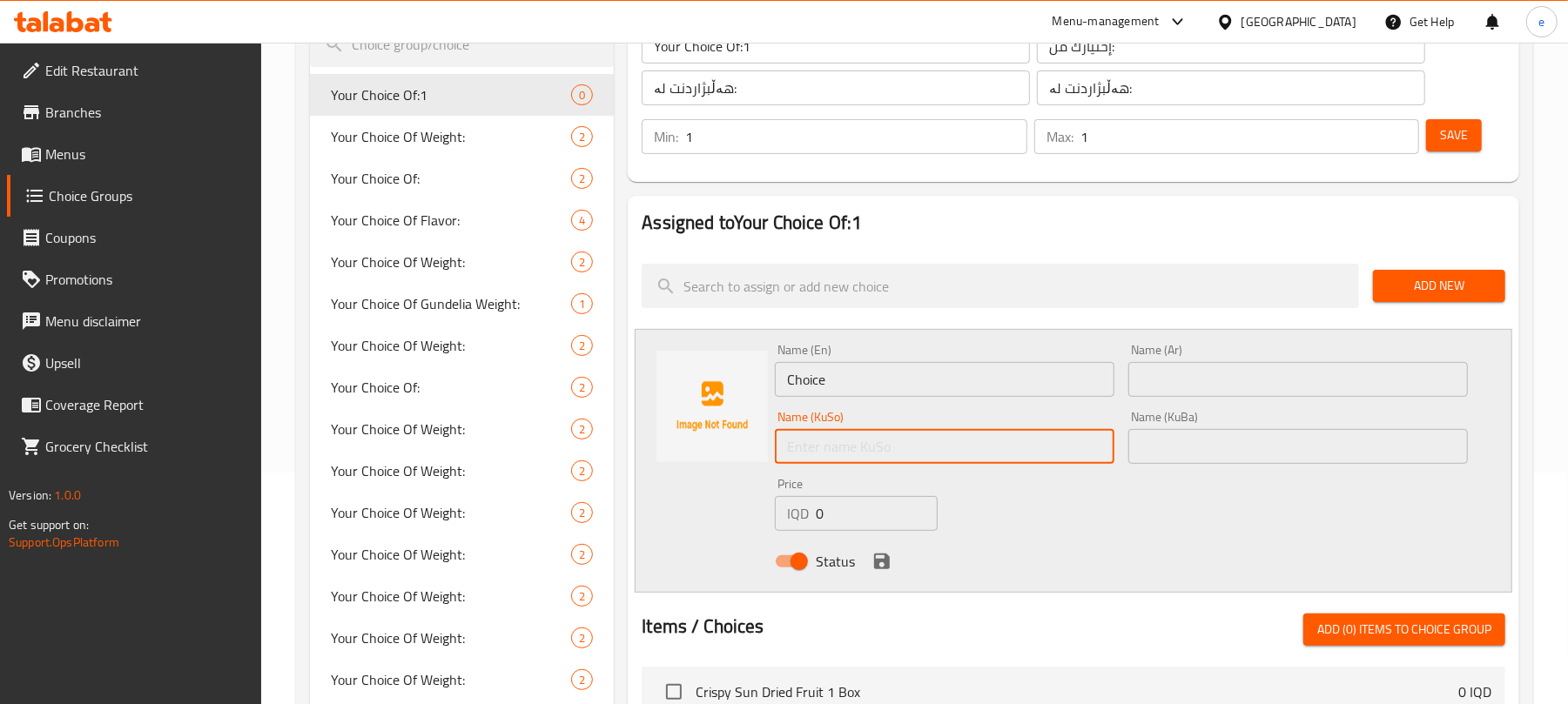
paste input "نیو کیلۆ"
type input "نیو کیلۆ"
click at [1181, 448] on input "text" at bounding box center [1297, 446] width 340 height 35
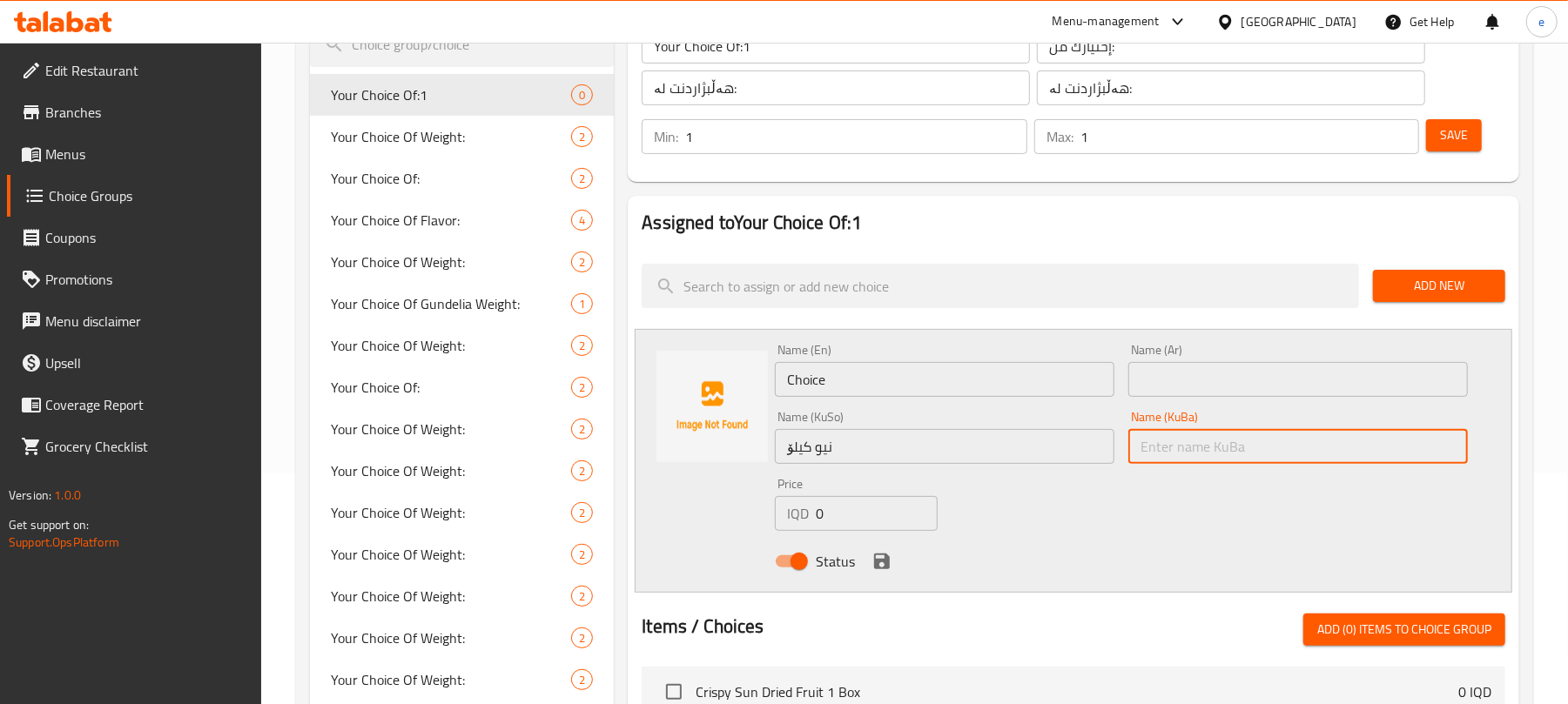
paste input "نیو کیلۆ"
type input "نیو کیلۆ"
click at [920, 367] on input "Choice" at bounding box center [944, 378] width 340 height 35
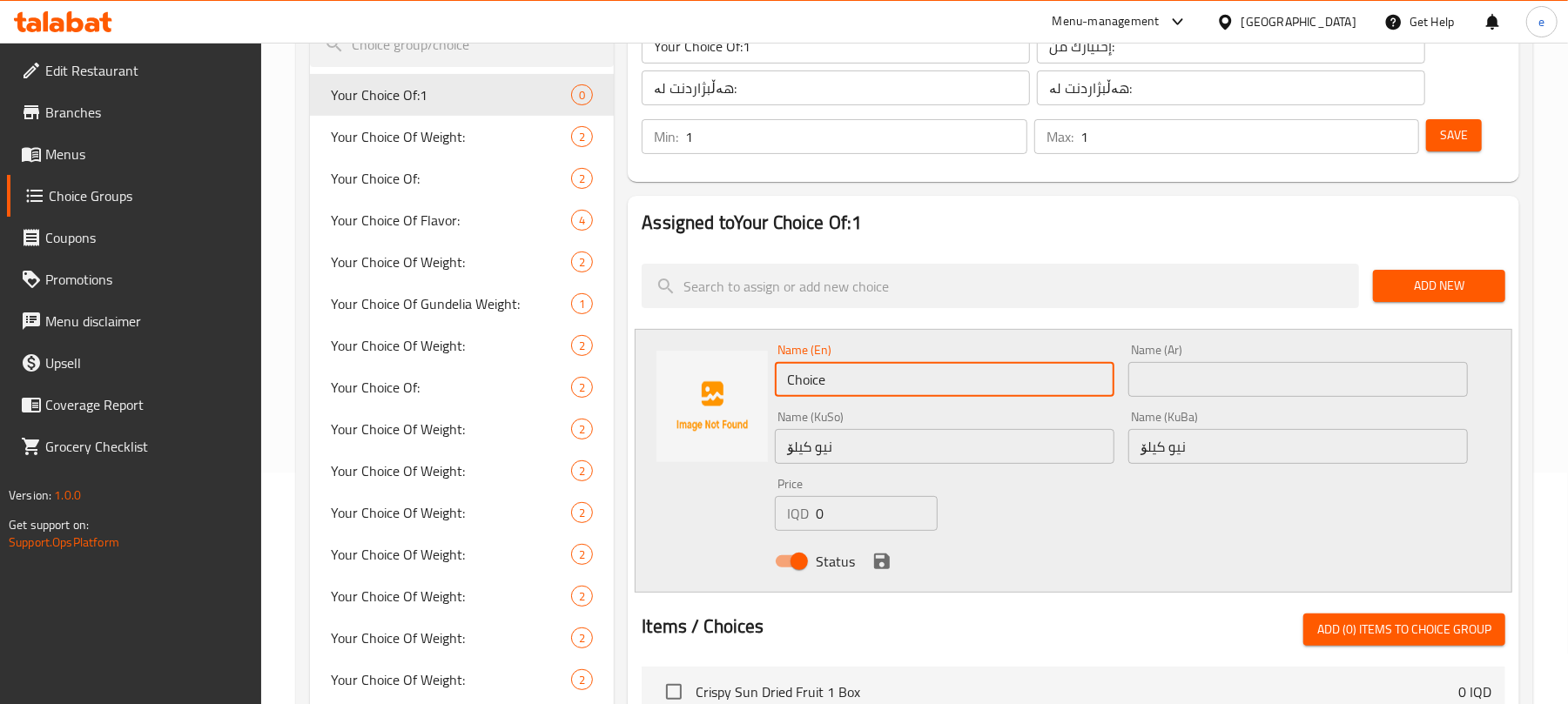
paste input "Half kilo"
type input "Half kilo"
click at [1147, 390] on input "text" at bounding box center [1297, 378] width 340 height 35
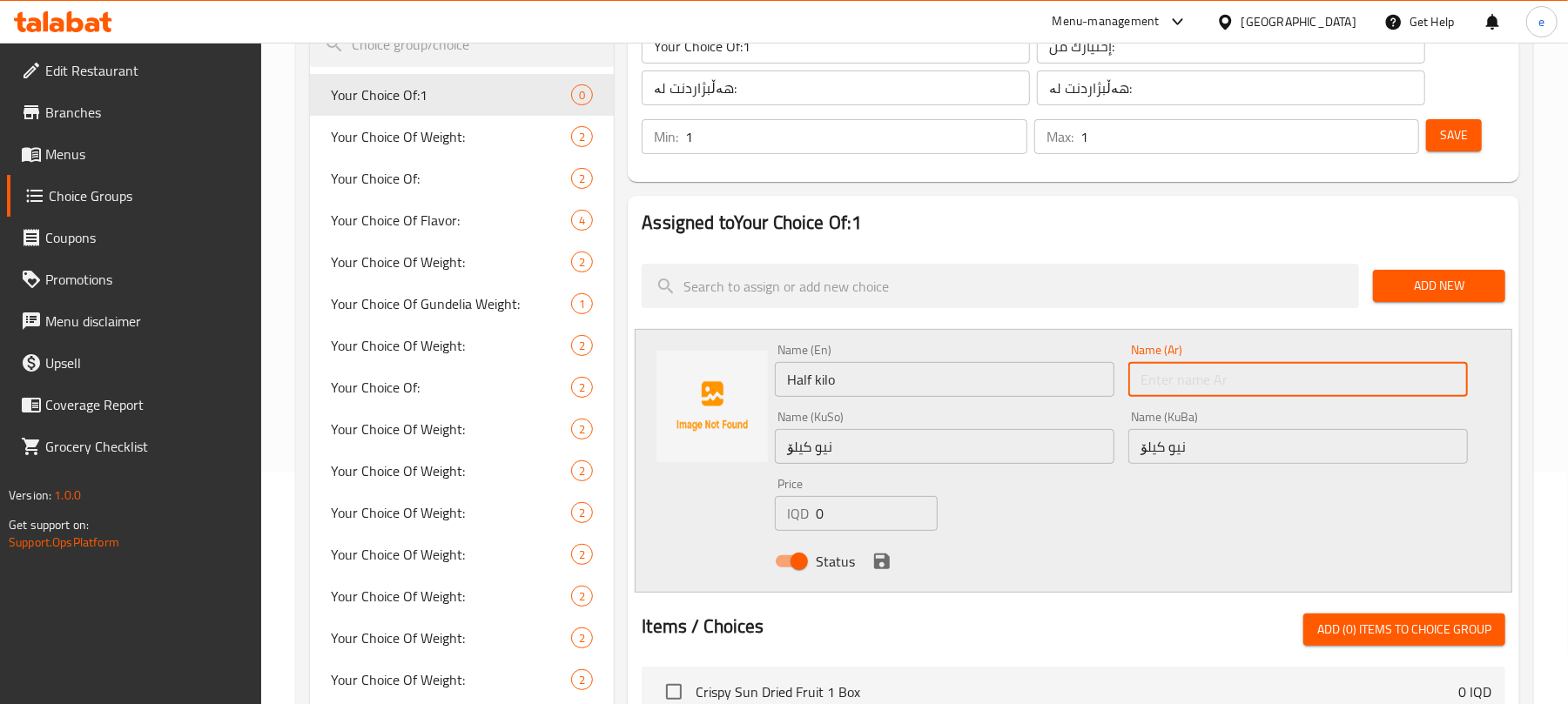
paste input "نص کیلو"
type input "نص کیلو"
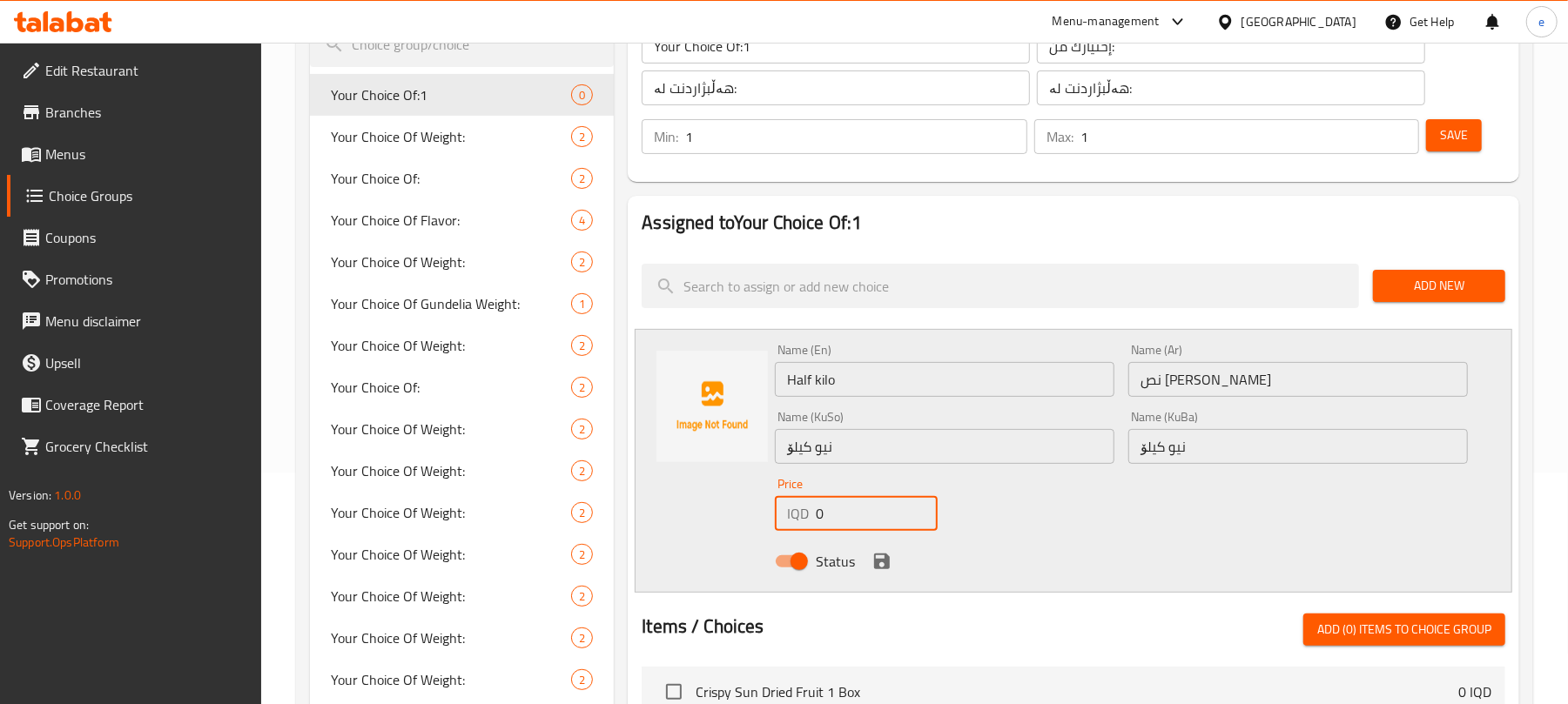
drag, startPoint x: 834, startPoint y: 508, endPoint x: 767, endPoint y: 502, distance: 67.3
click at [770, 502] on div "Price IQD 0 Price" at bounding box center [856, 503] width 177 height 67
paste input "500"
type input "5000"
click at [885, 554] on icon "save" at bounding box center [882, 561] width 16 height 16
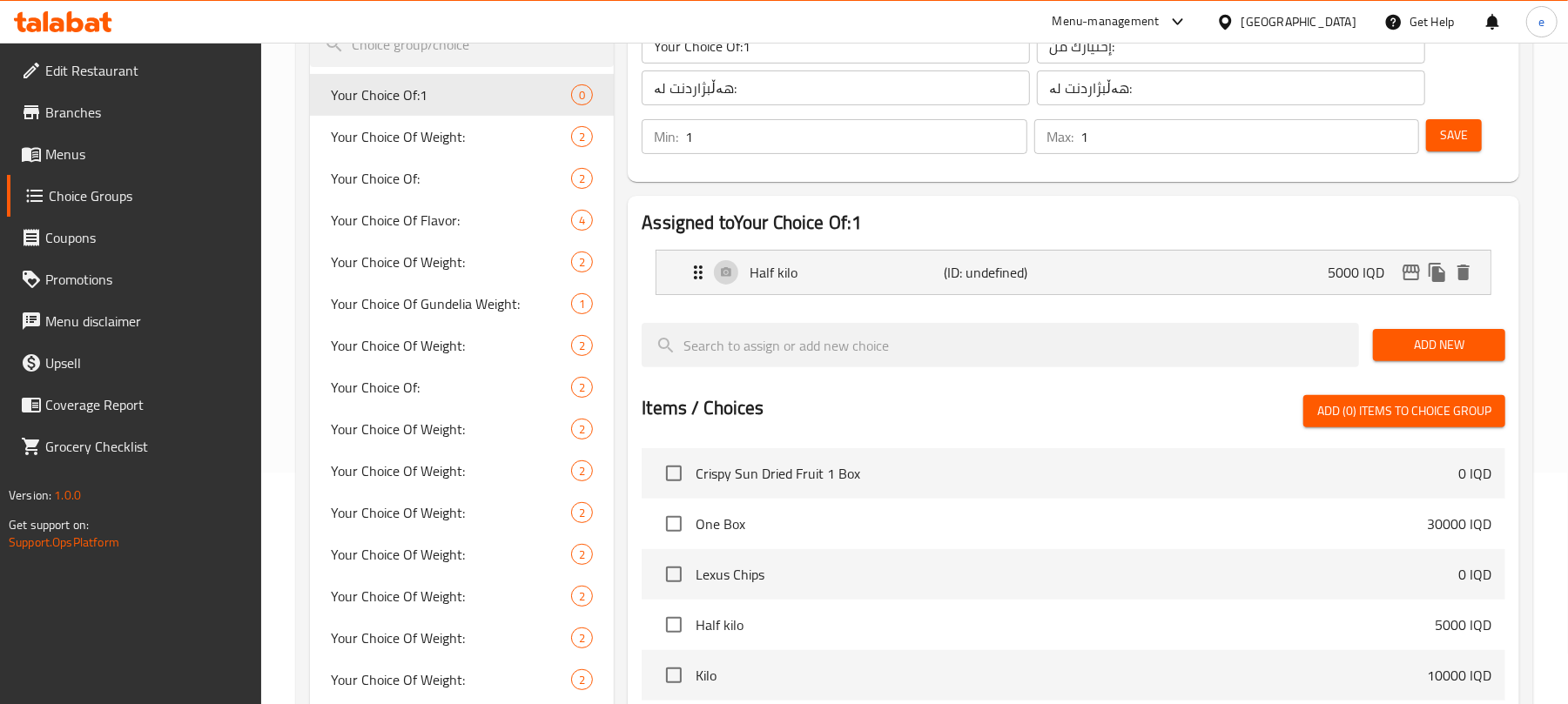
click at [1498, 127] on div "Min: 1 ​ Max: 1 ​ Save" at bounding box center [1069, 136] width 878 height 56
click at [1466, 129] on span "Save" at bounding box center [1453, 134] width 27 height 22
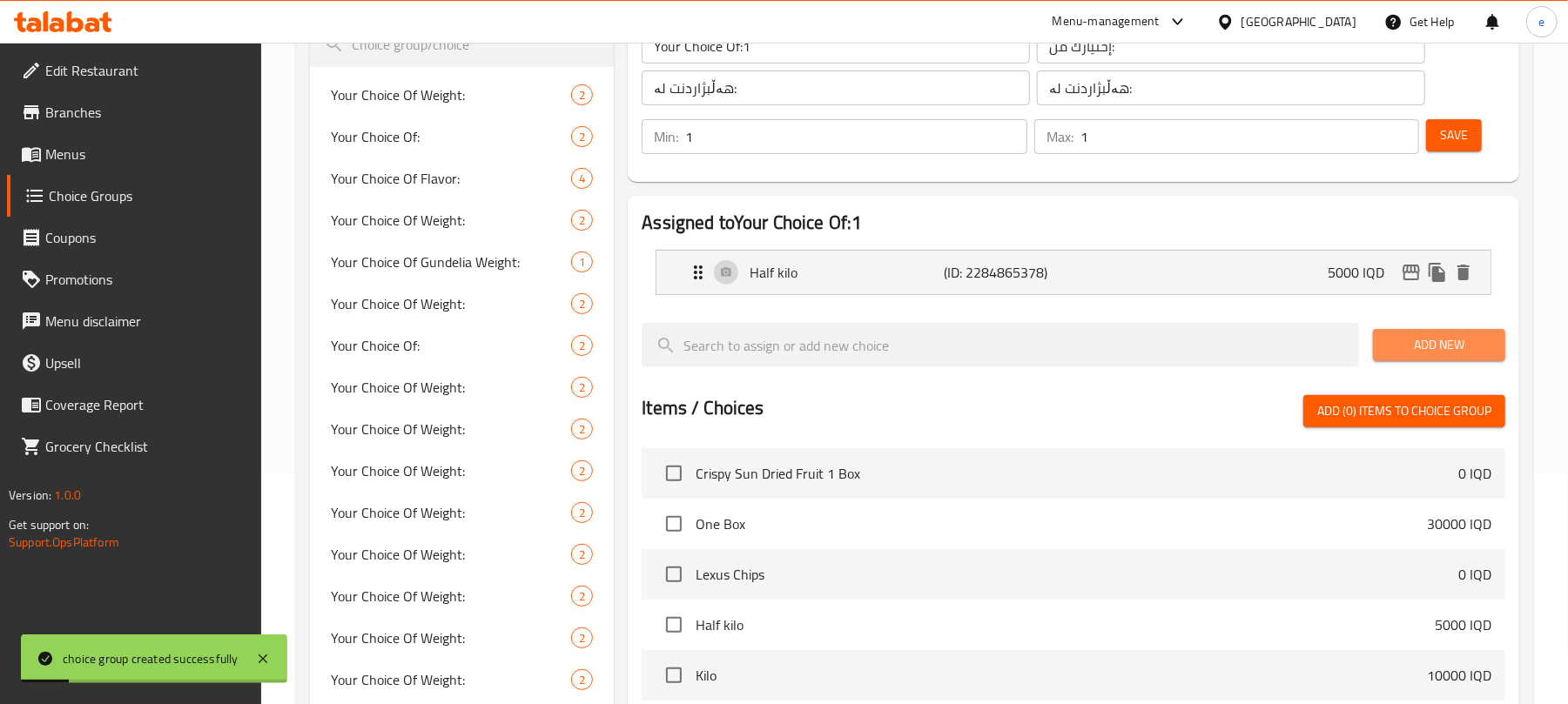
click at [1425, 355] on span "Add New" at bounding box center [1438, 344] width 104 height 22
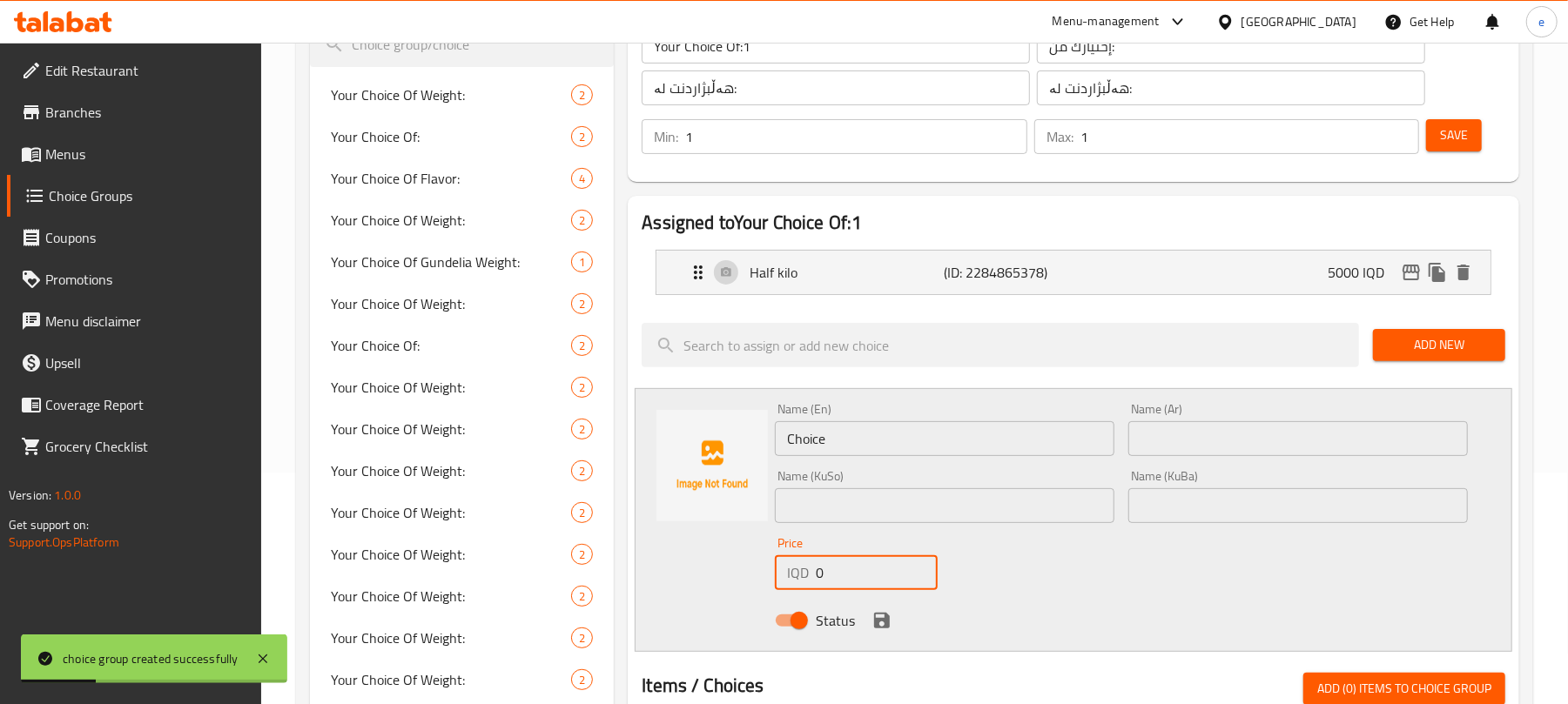
drag, startPoint x: 841, startPoint y: 567, endPoint x: 799, endPoint y: 567, distance: 42.0
click at [801, 567] on div "IQD 0 Price" at bounding box center [856, 572] width 163 height 35
paste input "1000"
type input "10000"
click at [850, 506] on input "text" at bounding box center [944, 505] width 340 height 35
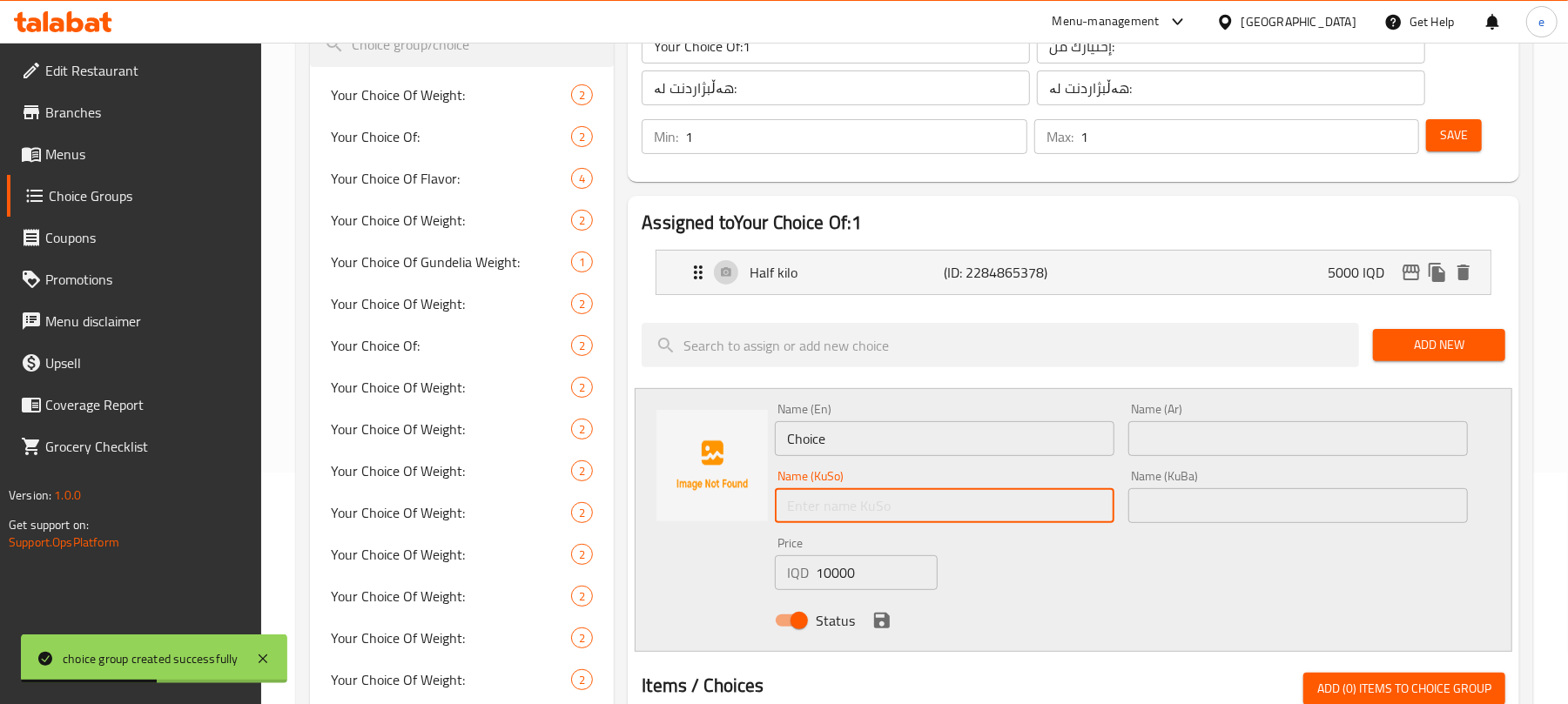
paste input "کیلۆ"
type input "کیلۆ"
click at [1181, 492] on input "text" at bounding box center [1297, 505] width 340 height 35
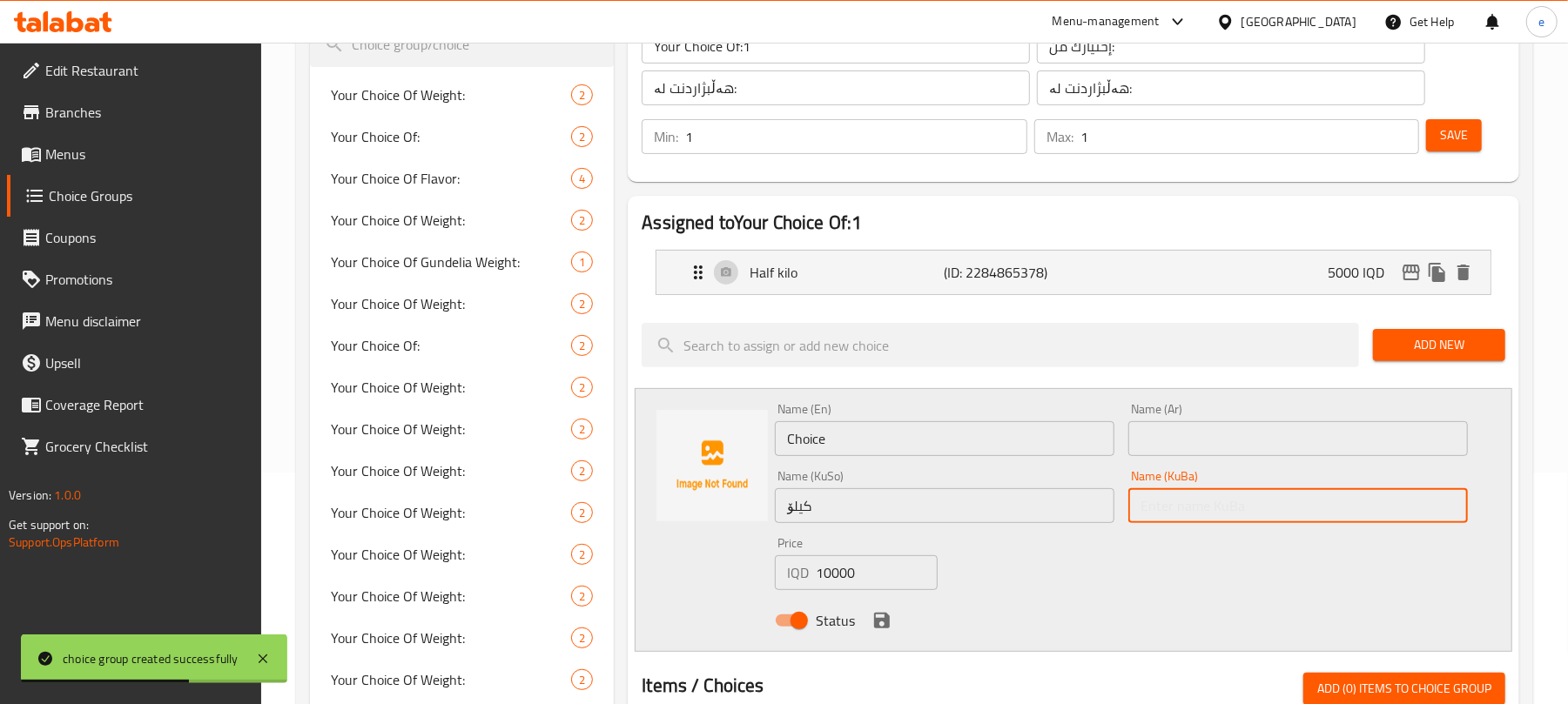
paste input "کیلۆ"
type input "کیلۆ"
click at [905, 404] on div "Name (En) Choice Name (En)" at bounding box center [944, 430] width 340 height 53
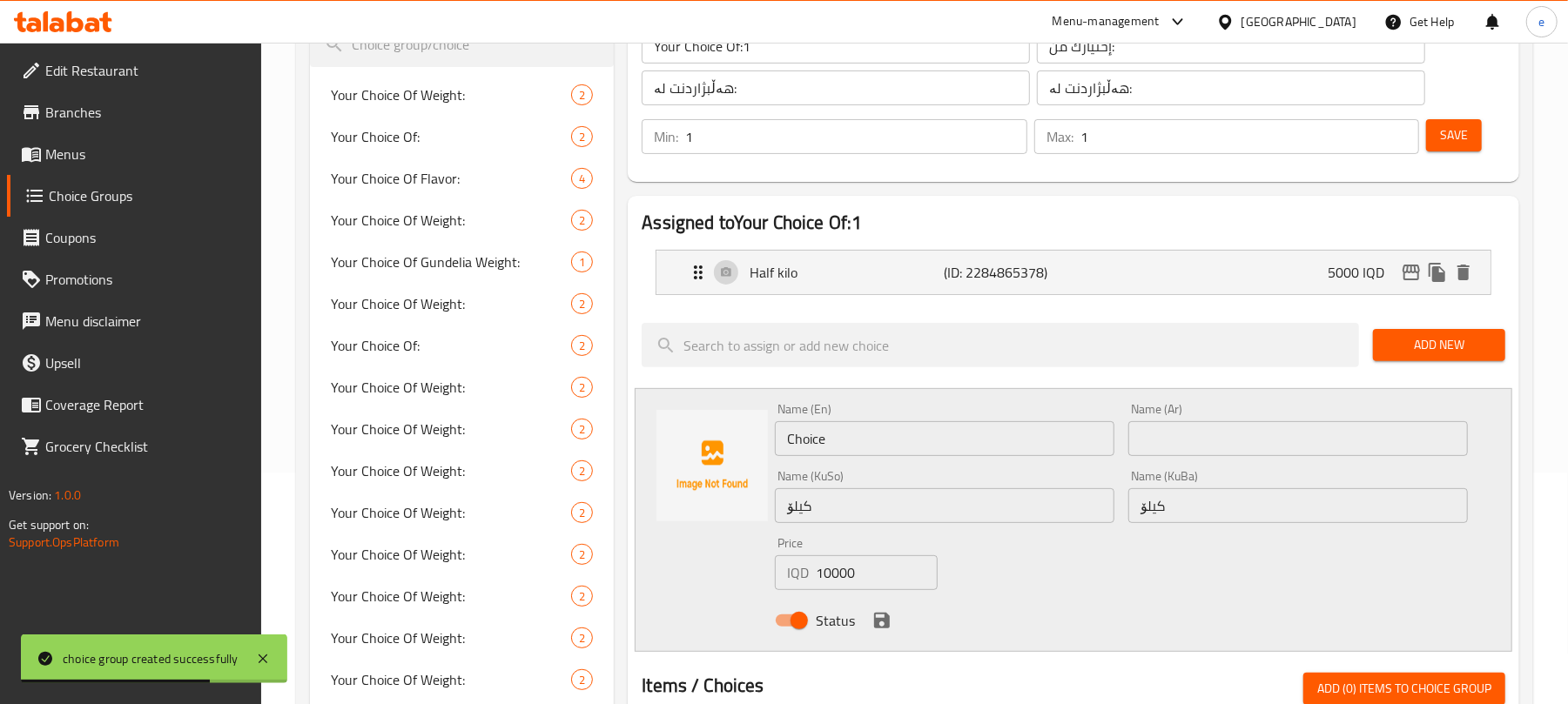
click at [896, 435] on input "Choice" at bounding box center [944, 438] width 340 height 35
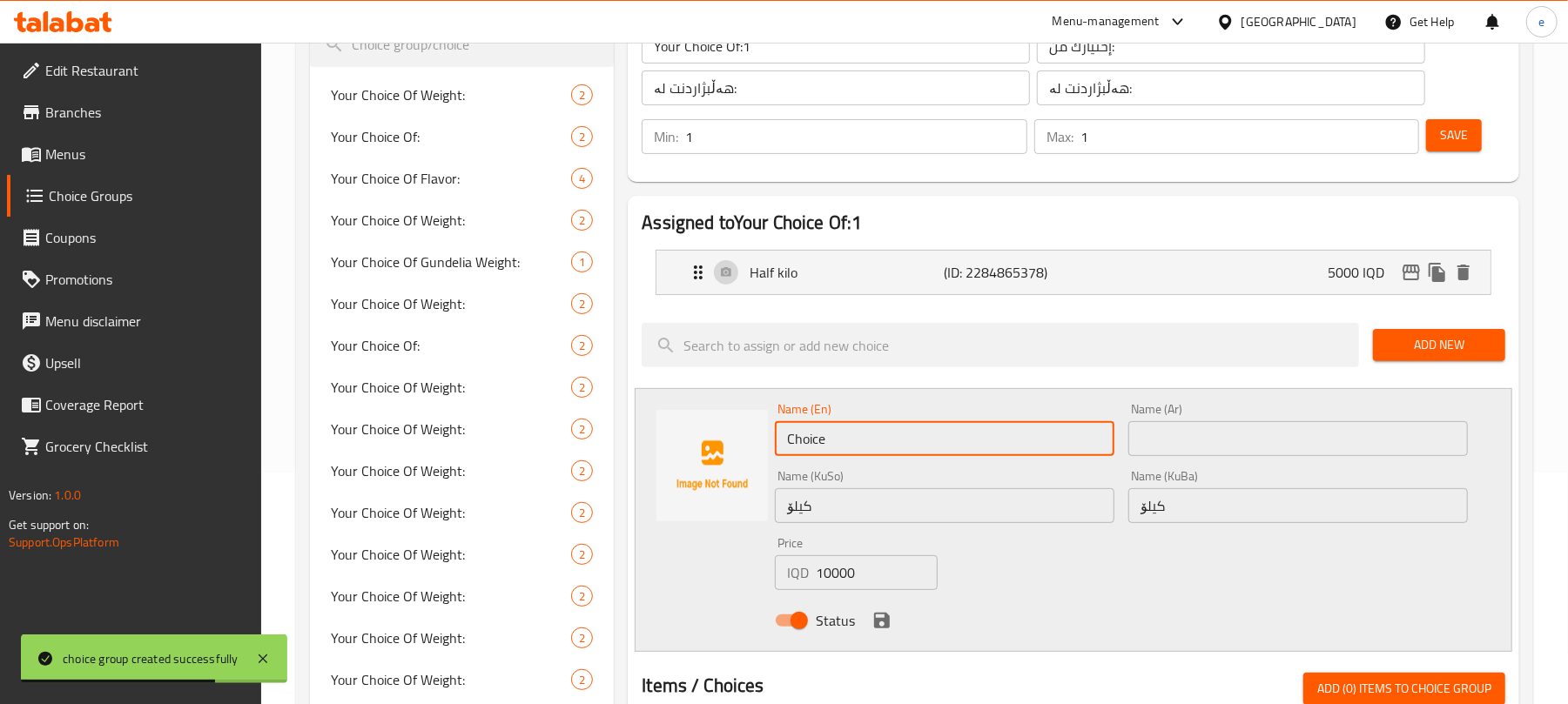
click at [896, 435] on input "Choice" at bounding box center [944, 438] width 340 height 35
paste input "Kilo"
type input "Kilo"
click at [1233, 461] on div "Name (Ar) Name (Ar)" at bounding box center [1297, 429] width 353 height 67
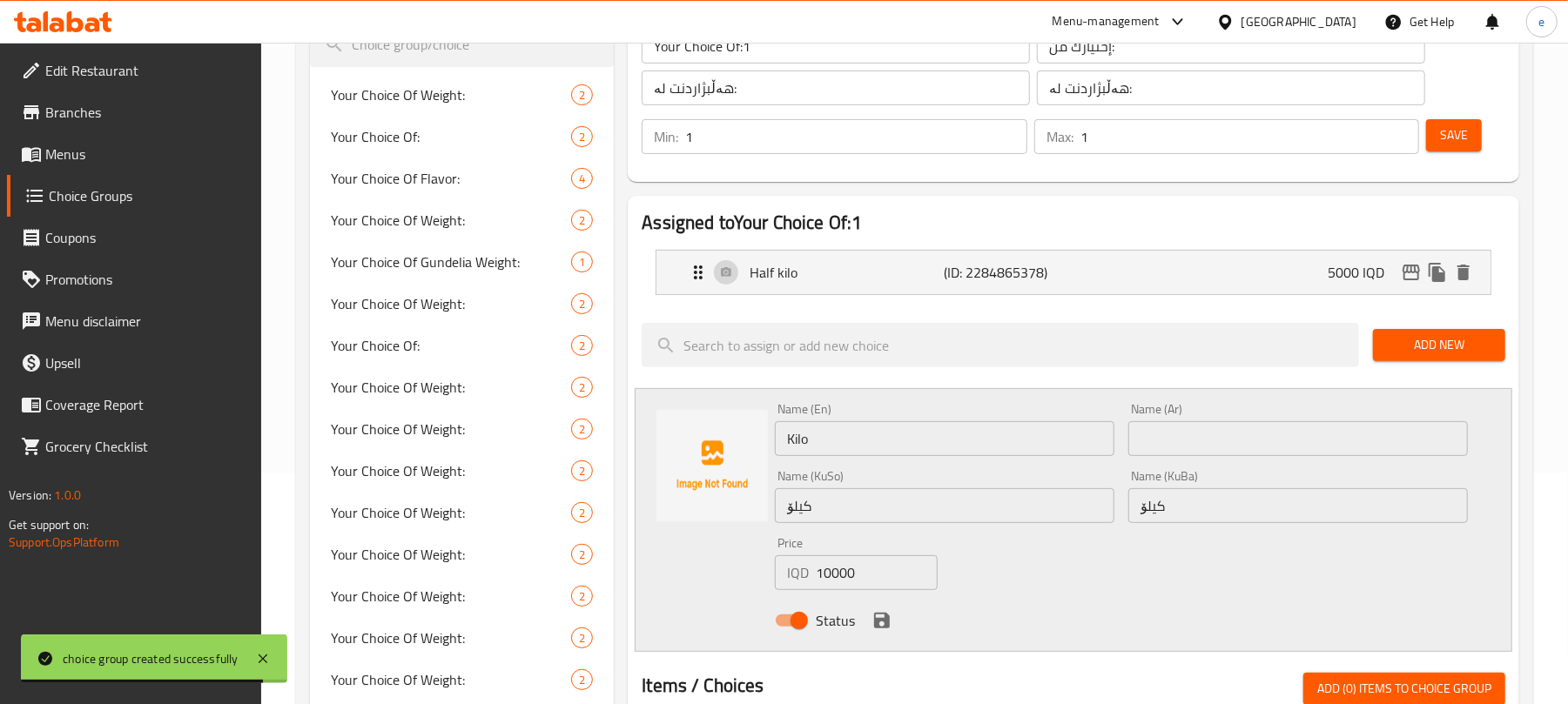
click at [1223, 443] on input "text" at bounding box center [1297, 438] width 340 height 35
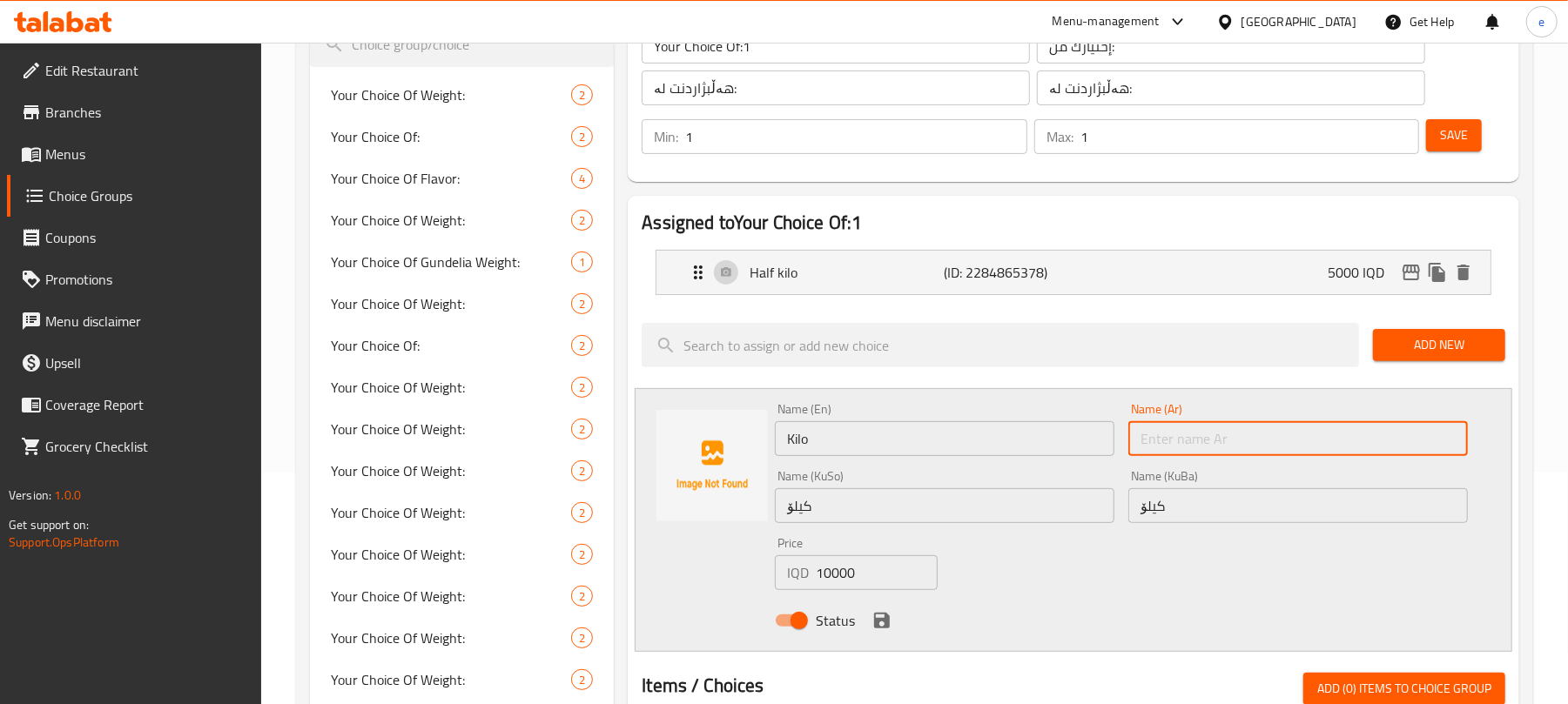
paste input "کیلو"
type input "کیلو"
click at [871, 620] on icon "save" at bounding box center [882, 620] width 21 height 21
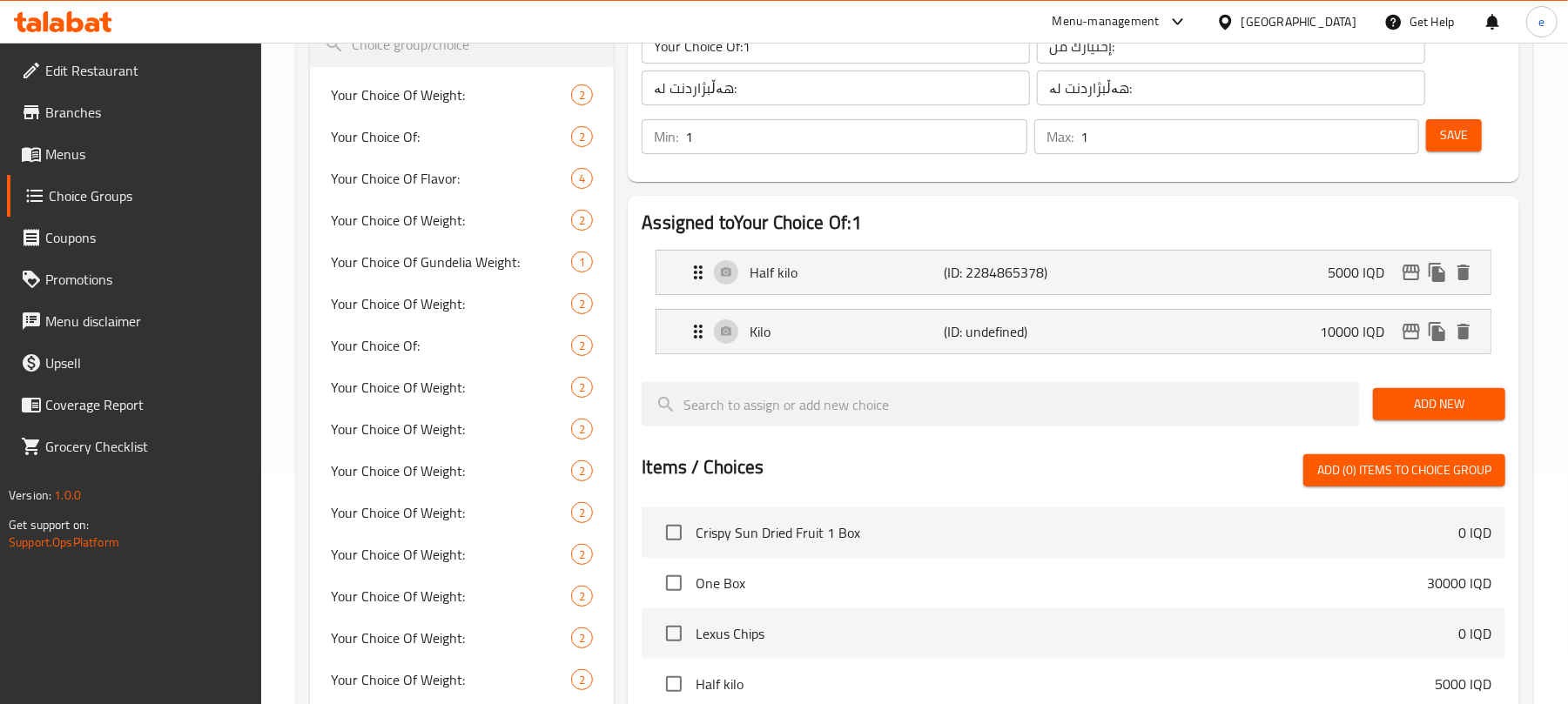
click at [1438, 140] on button "Save" at bounding box center [1453, 135] width 56 height 32
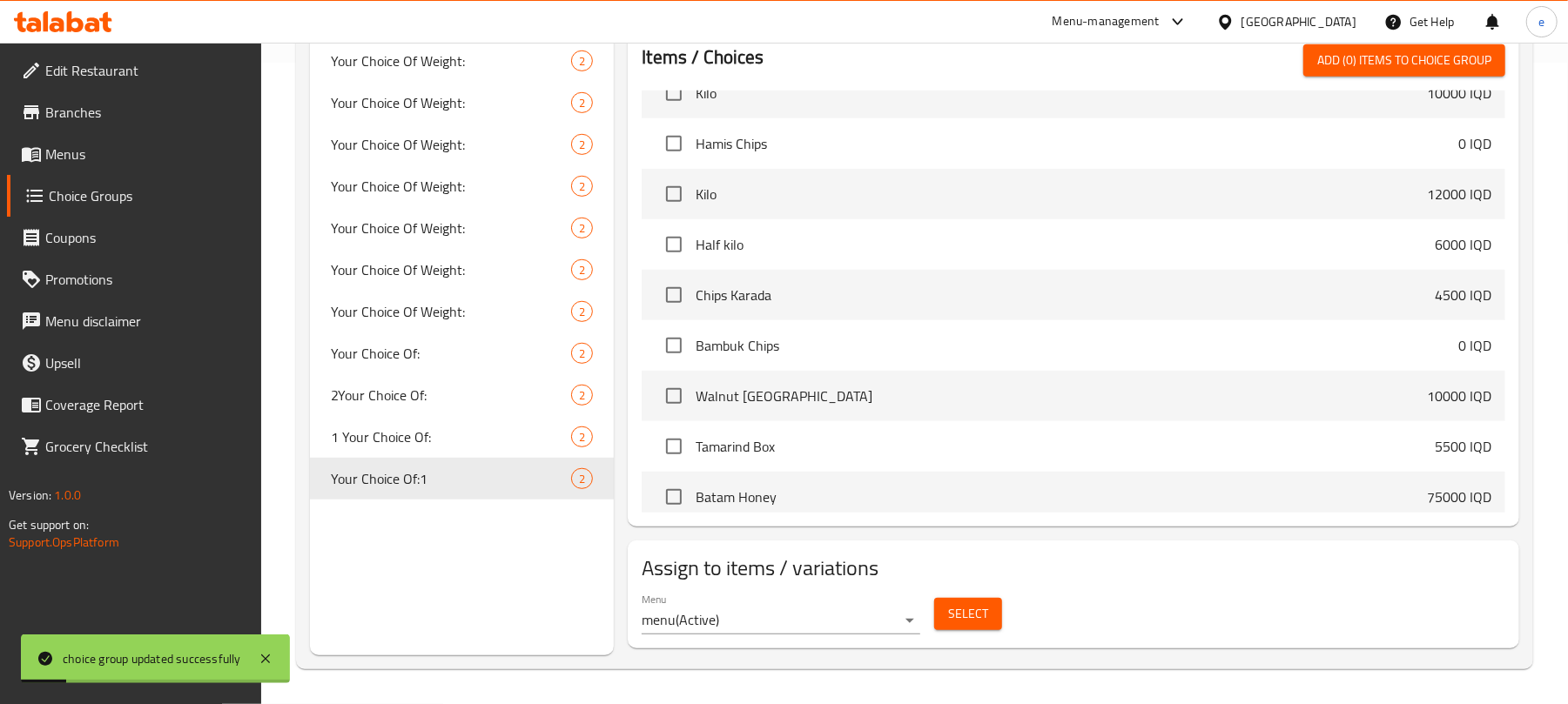
click at [971, 607] on span "Select" at bounding box center [968, 613] width 40 height 22
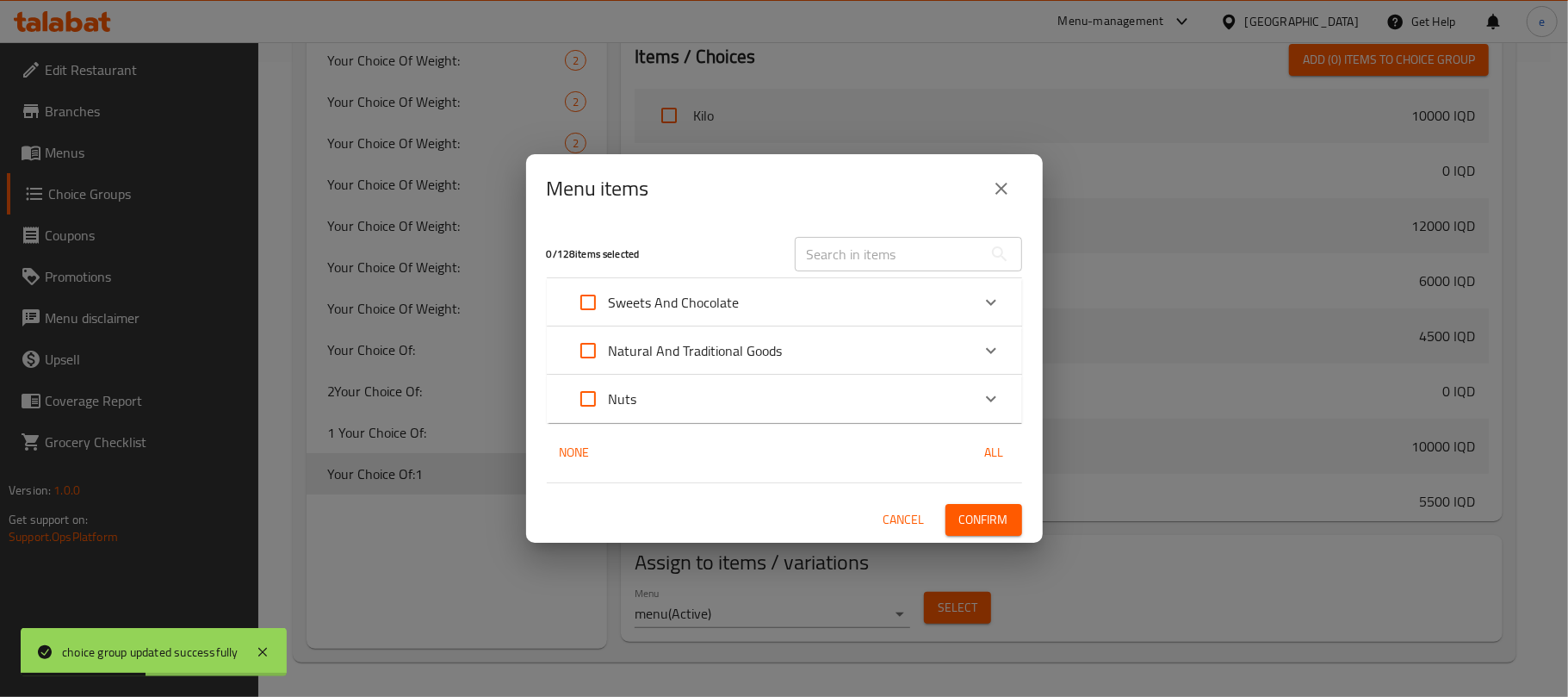
click at [852, 166] on div "Menu items" at bounding box center [785, 189] width 517 height 69
click at [902, 259] on input "text" at bounding box center [889, 254] width 187 height 35
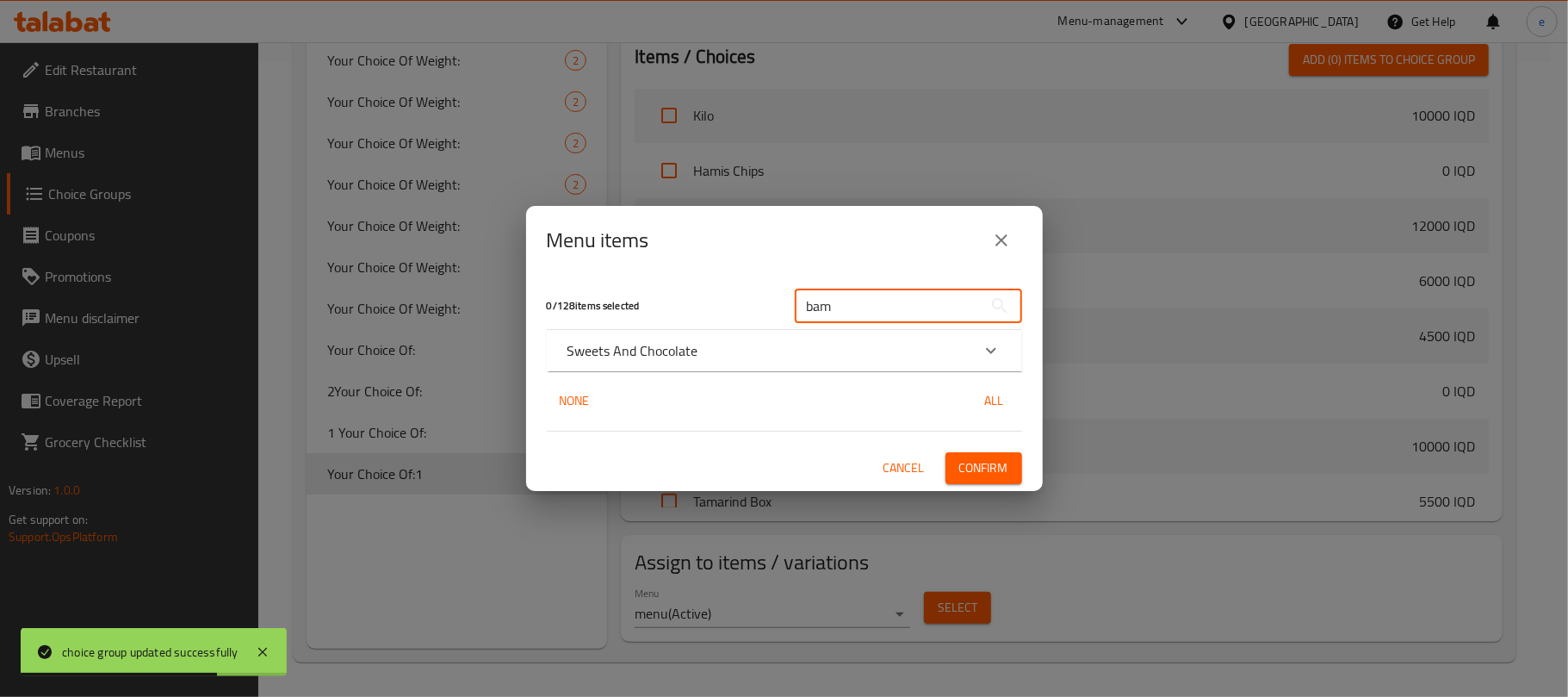
type input "bam"
click at [756, 353] on div "Sweets And Chocolate" at bounding box center [769, 350] width 403 height 21
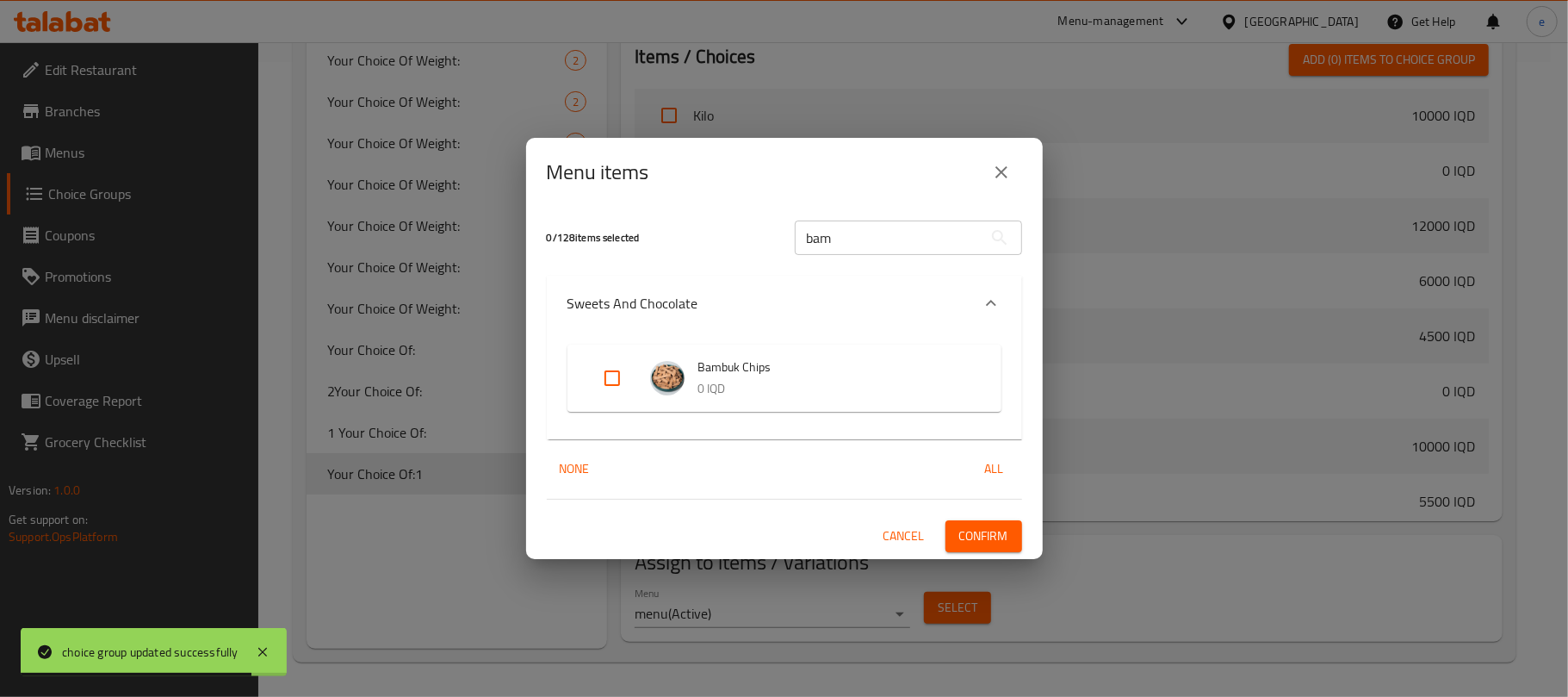
click at [617, 380] on input "Expand" at bounding box center [613, 378] width 41 height 41
checkbox input "true"
click at [983, 531] on span "Confirm" at bounding box center [984, 536] width 49 height 22
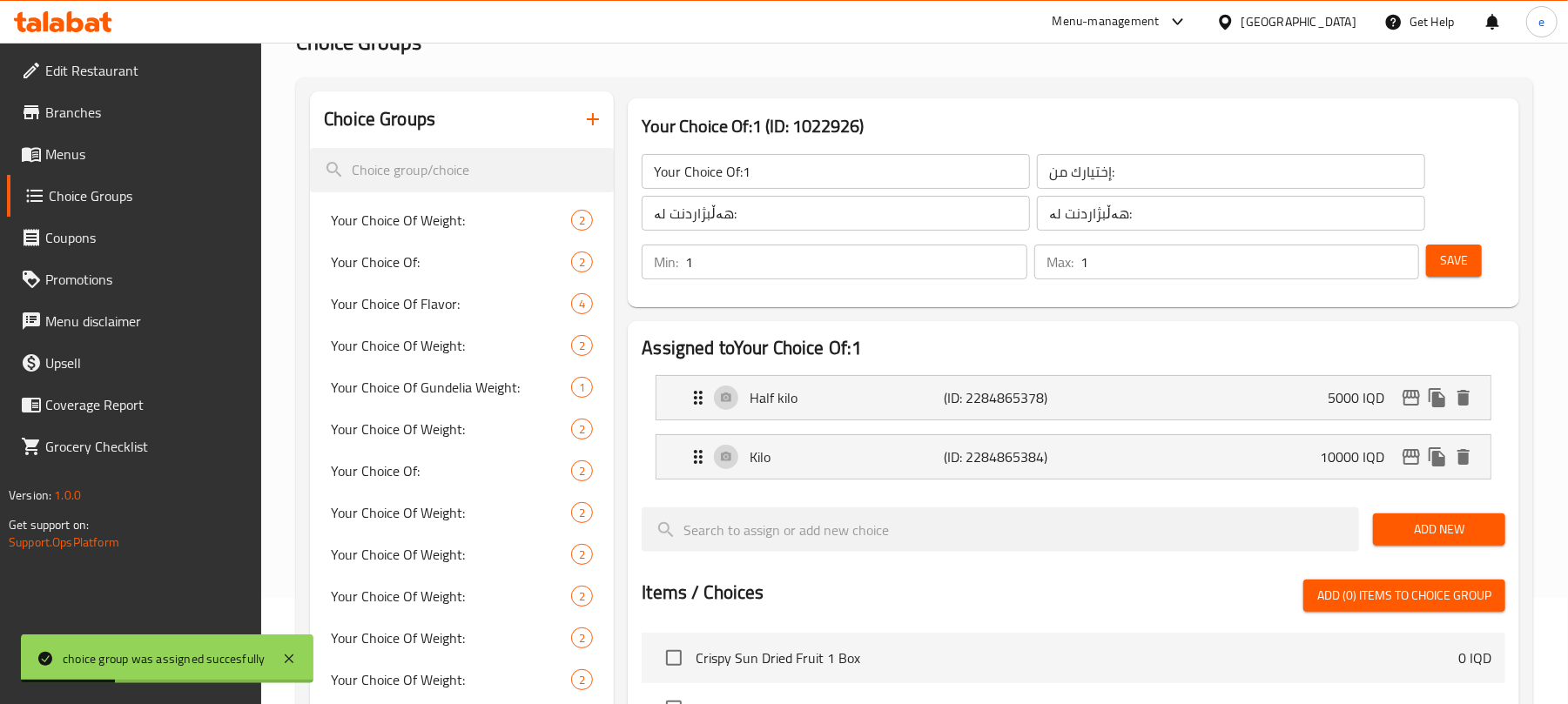
scroll to position [0, 0]
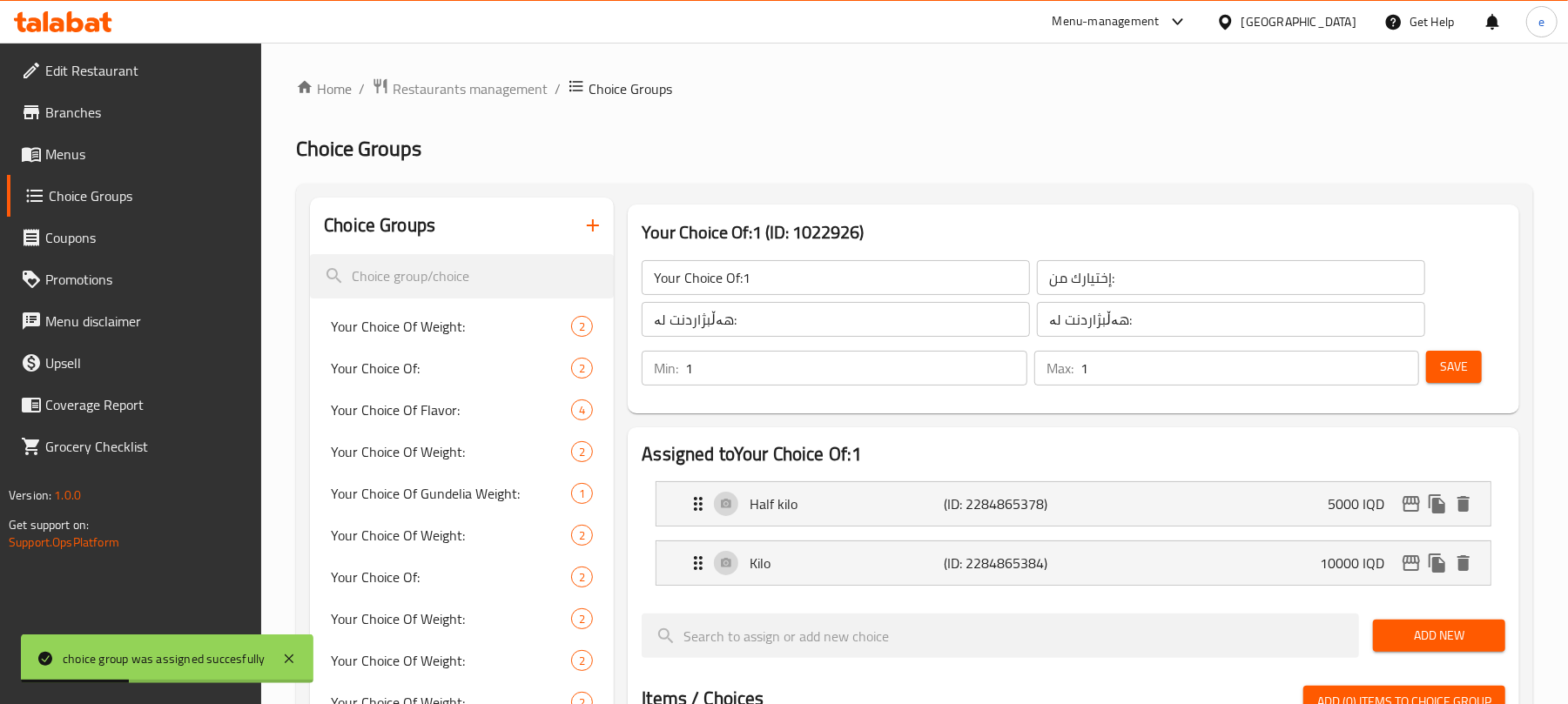
click at [798, 273] on input "Your Choice Of:1" at bounding box center [836, 277] width 388 height 35
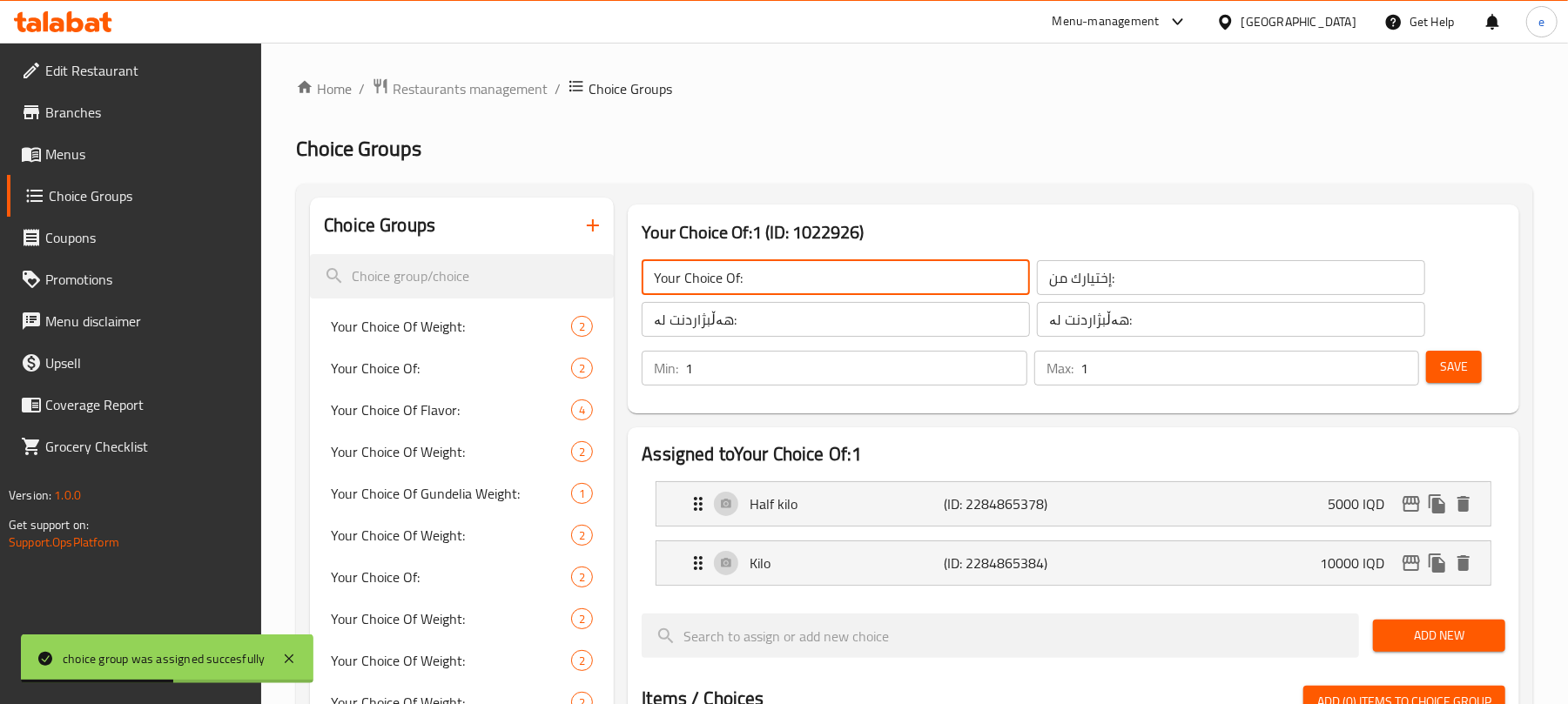
type input "Your Choice Of:"
click at [1472, 370] on button "Save" at bounding box center [1453, 366] width 56 height 32
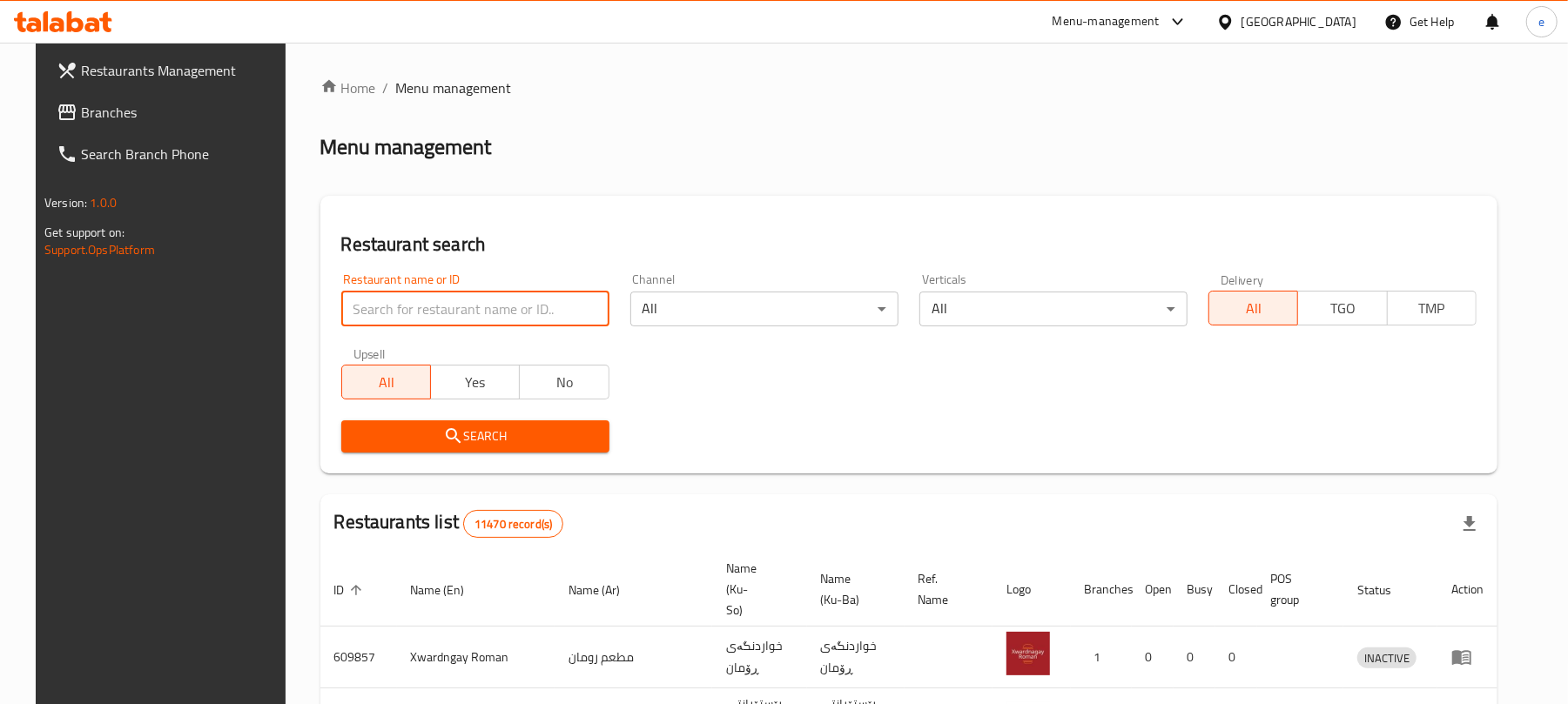
click at [433, 300] on input "search" at bounding box center [474, 308] width 268 height 35
paste input "Qasr Al Sham 2, Raparen"
type input "Qasr Al Sham 2"
click button "Search" at bounding box center [474, 436] width 268 height 32
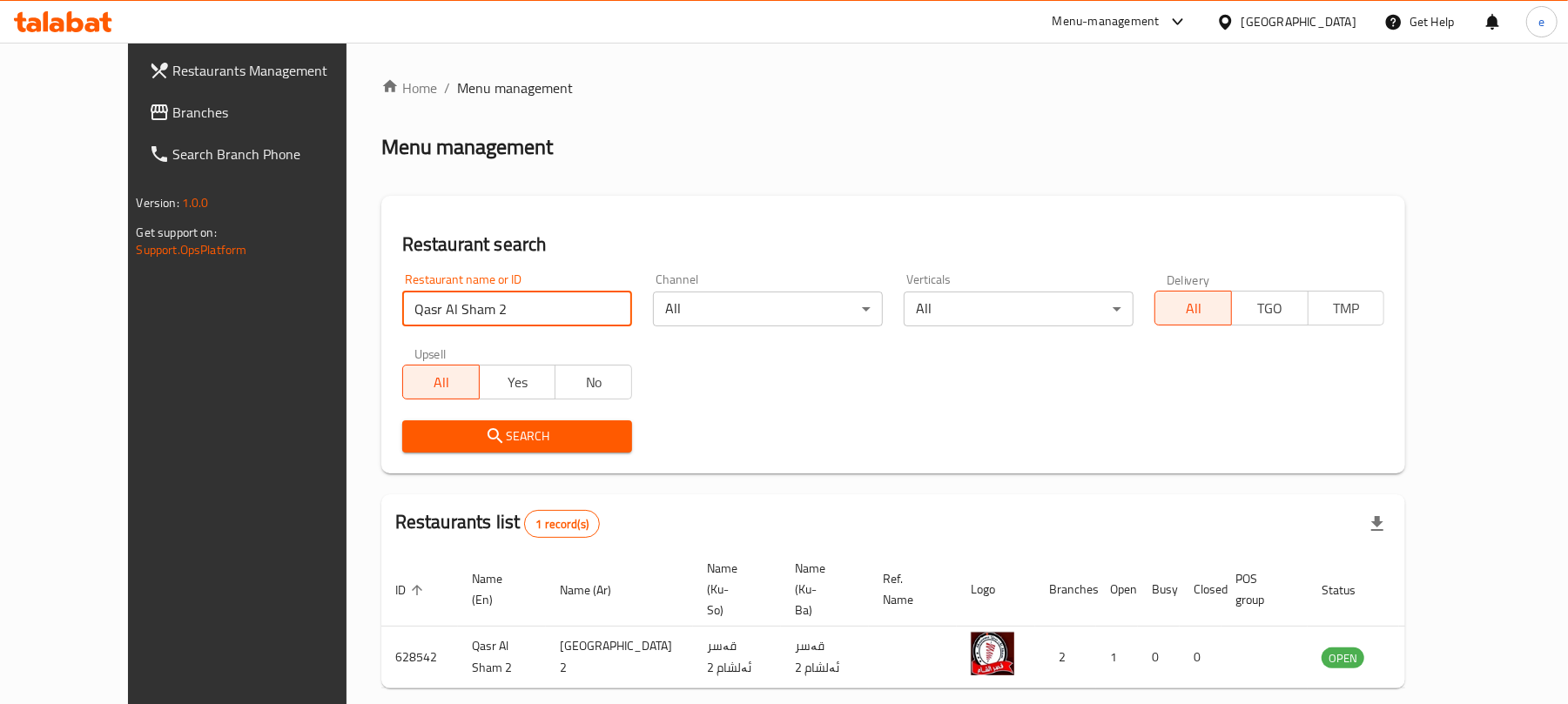
scroll to position [39, 0]
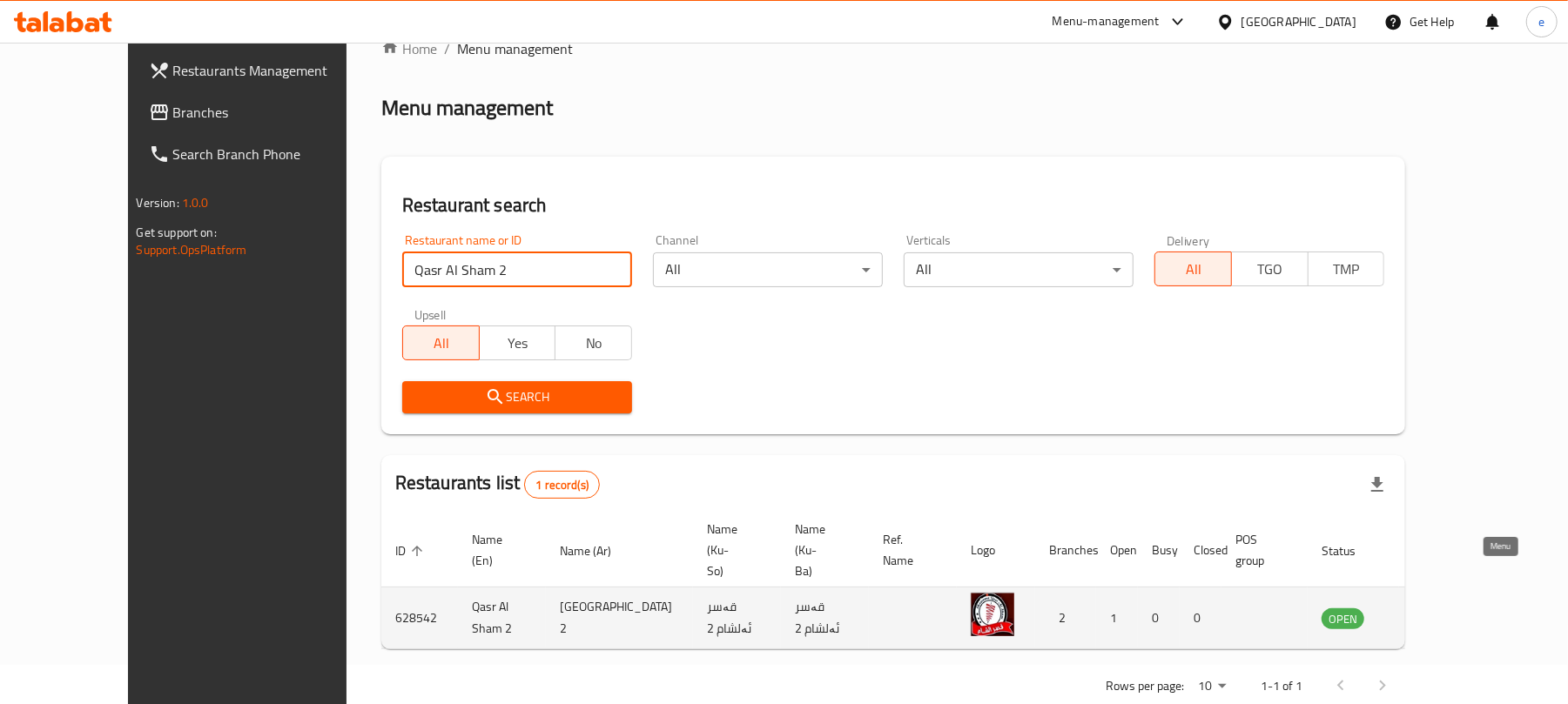
click at [1433, 611] on icon "enhanced table" at bounding box center [1423, 619] width 19 height 15
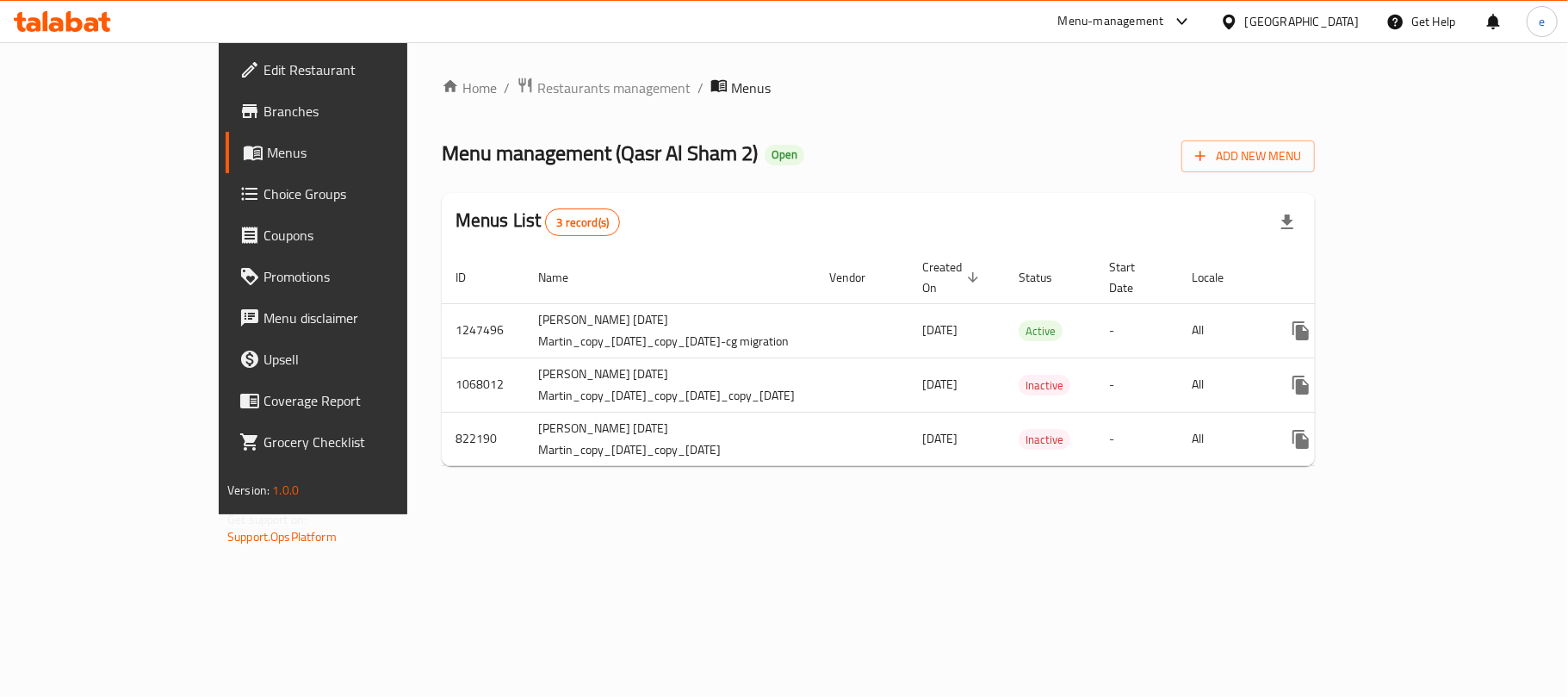
click at [263, 101] on span "Branches" at bounding box center [364, 111] width 203 height 21
